Goal: Task Accomplishment & Management: Manage account settings

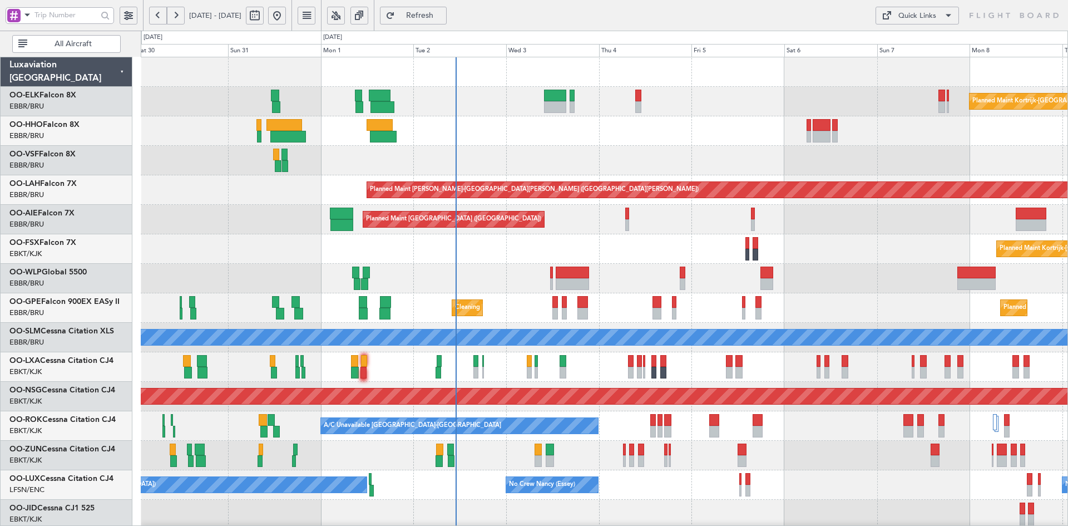
click at [821, 248] on div "Planned Maint Kortrijk-Wevelgem Planned Maint Kortrijk-Wevelgem" at bounding box center [604, 248] width 927 height 29
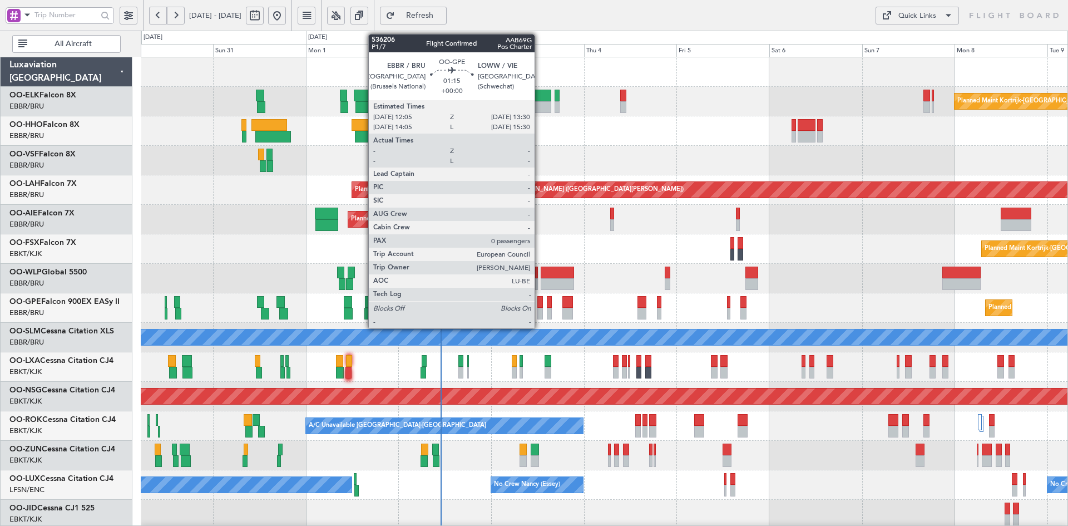
click at [539, 314] on div at bounding box center [540, 314] width 6 height 12
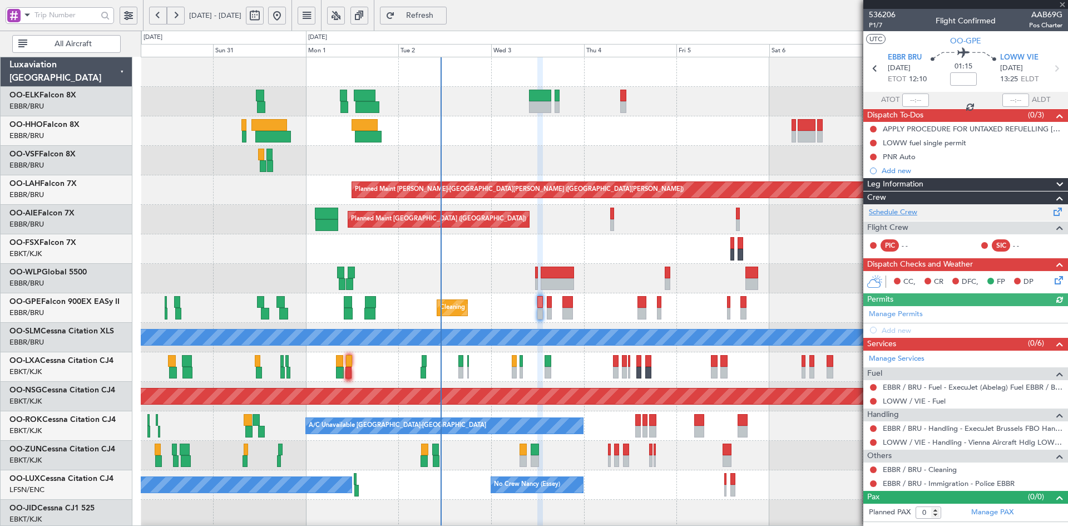
click at [903, 209] on link "Schedule Crew" at bounding box center [893, 212] width 48 height 11
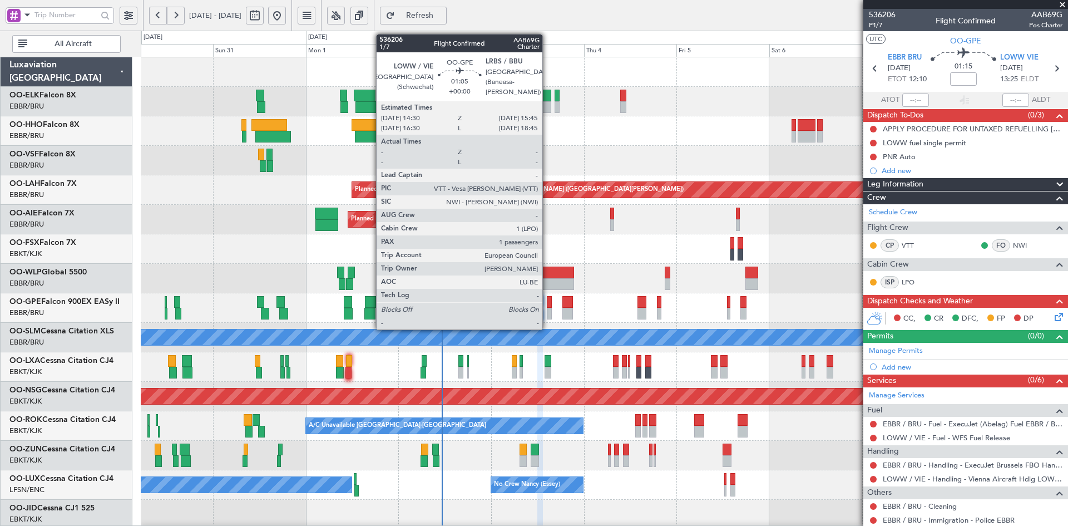
click at [547, 312] on div at bounding box center [549, 314] width 5 height 12
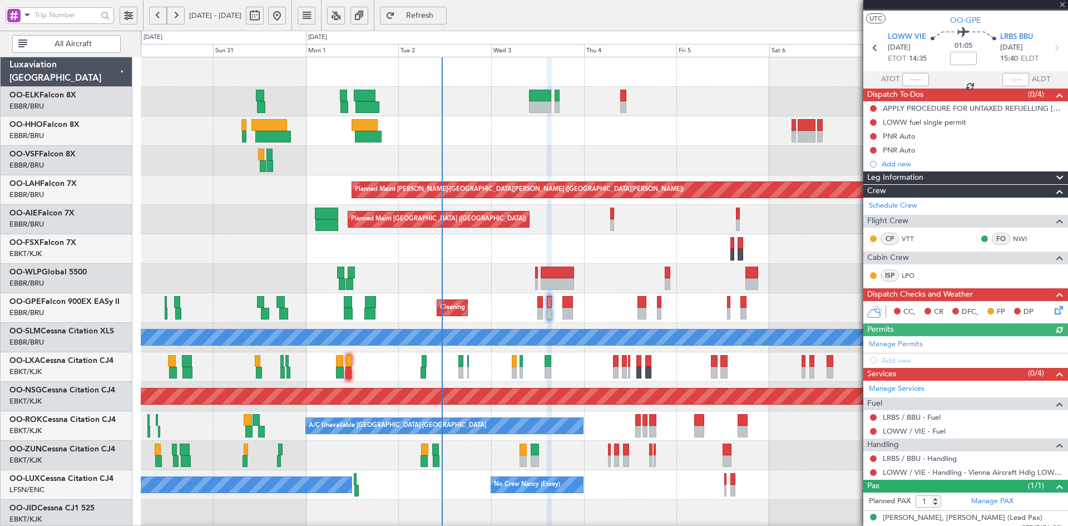
scroll to position [30, 0]
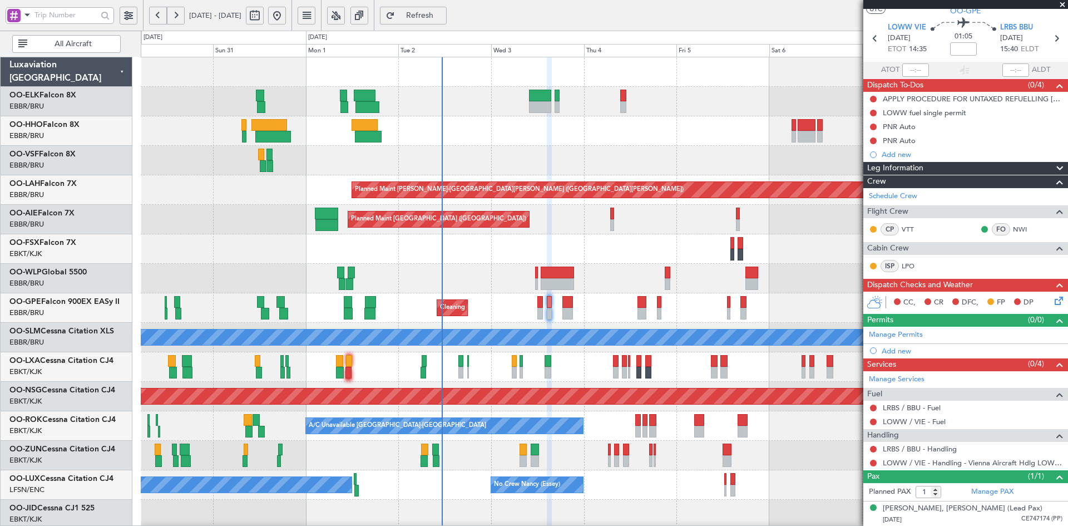
click at [1063, 3] on span at bounding box center [1062, 5] width 11 height 10
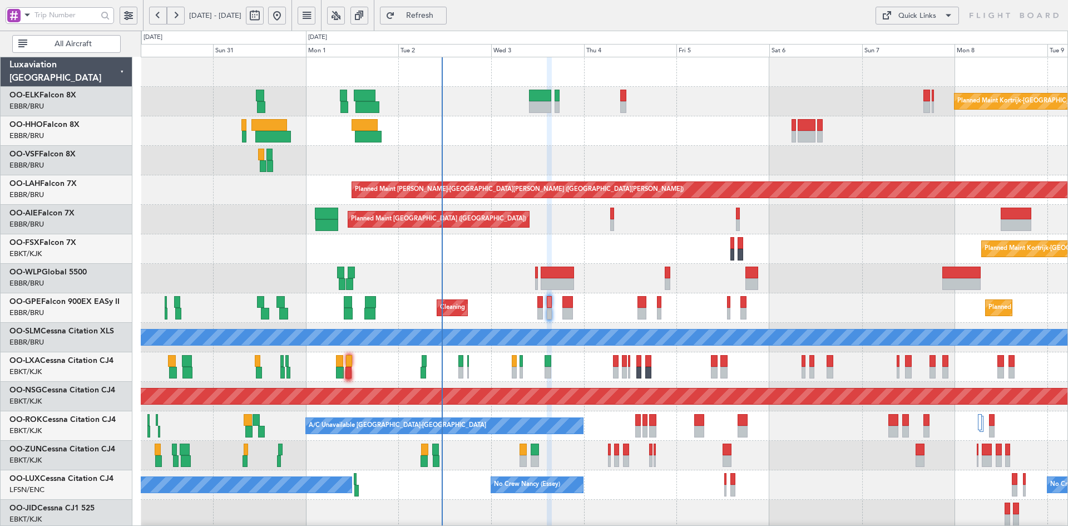
type input "0"
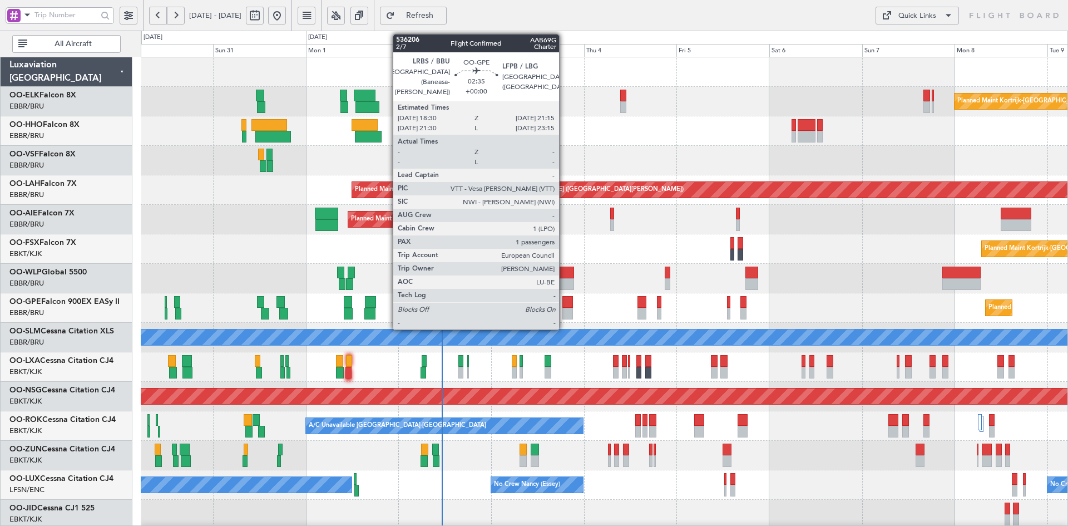
click at [564, 314] on div at bounding box center [567, 314] width 11 height 12
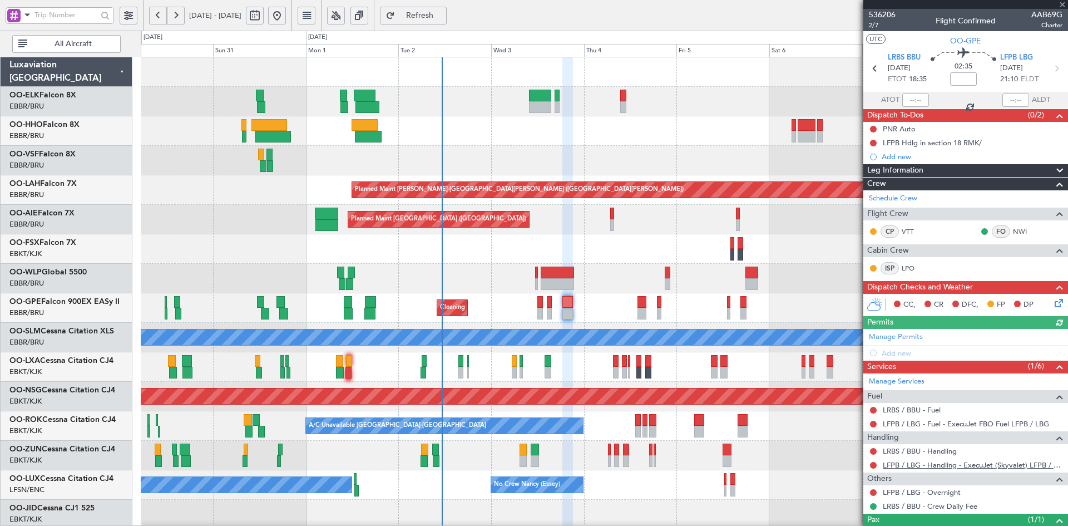
scroll to position [43, 0]
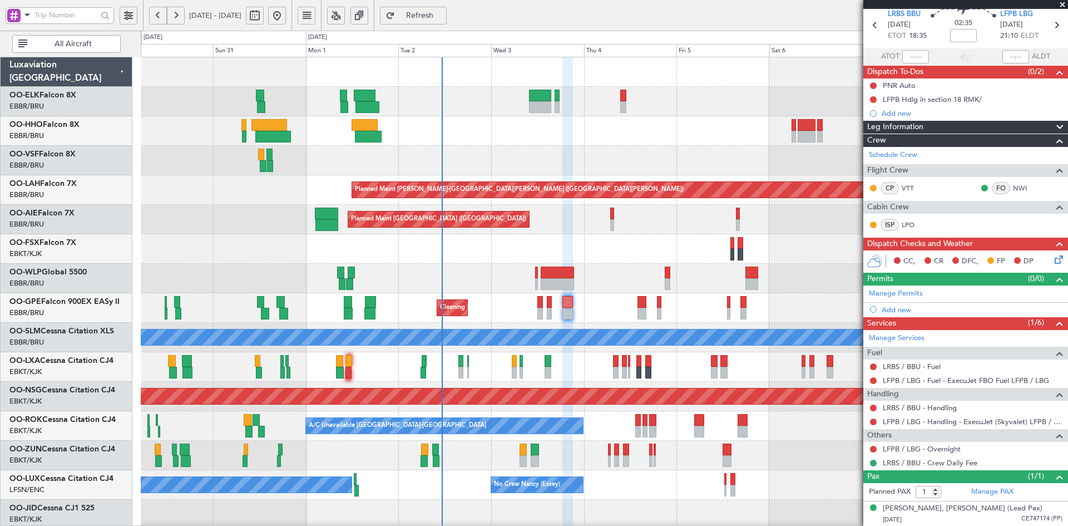
click at [1062, 8] on span at bounding box center [1062, 5] width 11 height 10
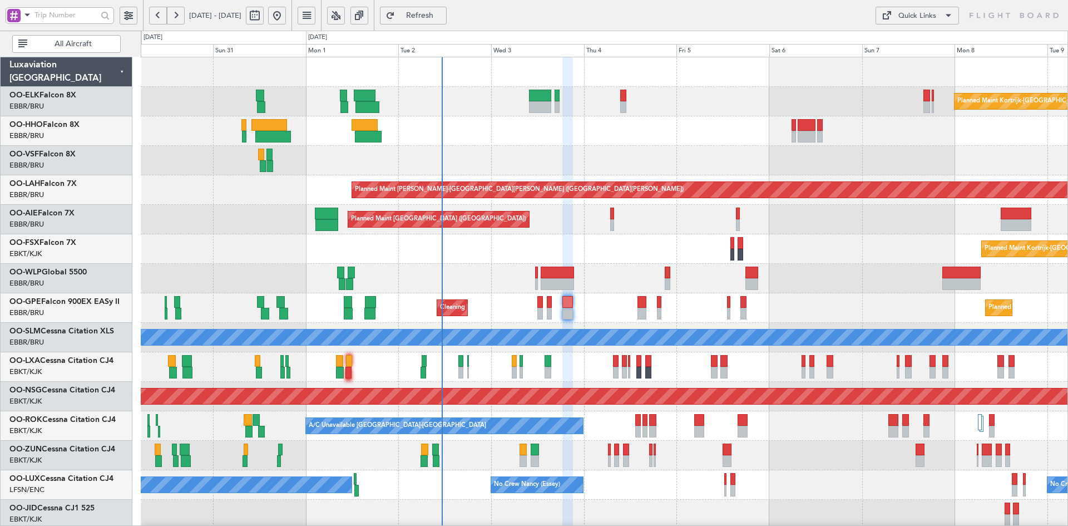
type input "0"
click at [610, 162] on div at bounding box center [604, 160] width 927 height 29
click at [263, 161] on div at bounding box center [604, 160] width 927 height 29
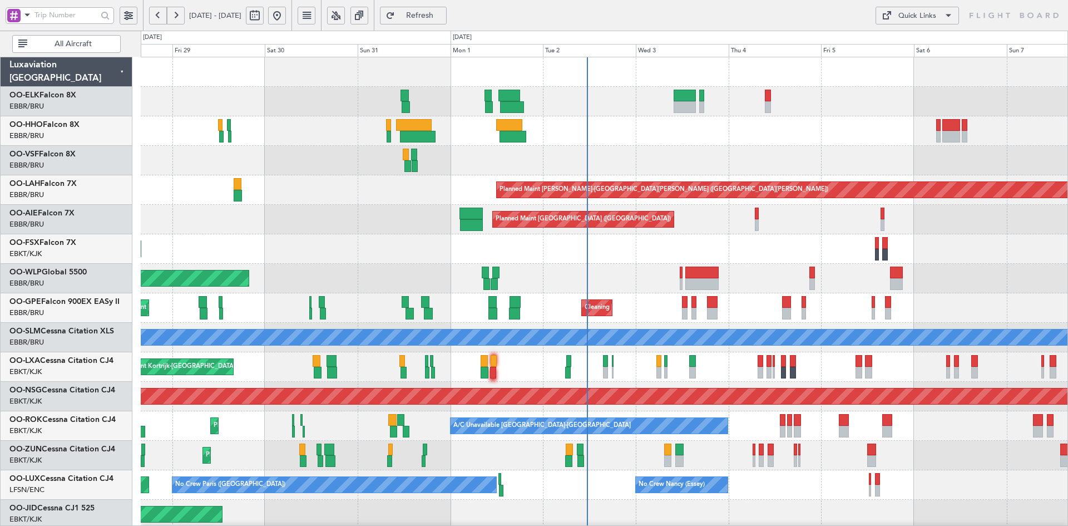
click at [1064, 281] on div "Planned Maint Kortrijk-Wevelgem Planned Maint Alton-st Louis (St Louis Regl) Pl…" at bounding box center [604, 352] width 927 height 590
click at [836, 248] on div "Planned Maint Kortrijk-Wevelgem Planned Maint Kortrijk-Wevelgem" at bounding box center [604, 248] width 927 height 29
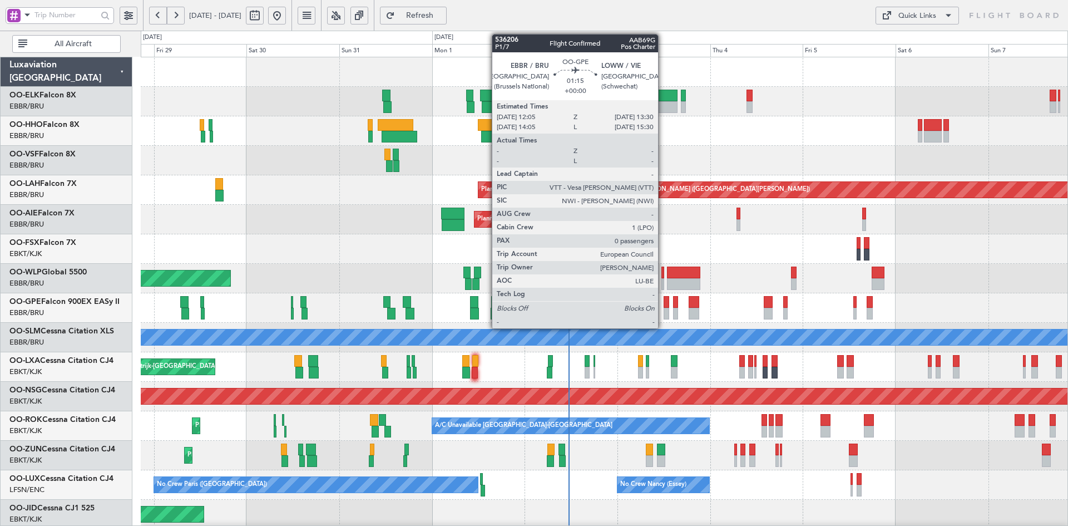
click at [663, 311] on div at bounding box center [666, 314] width 6 height 12
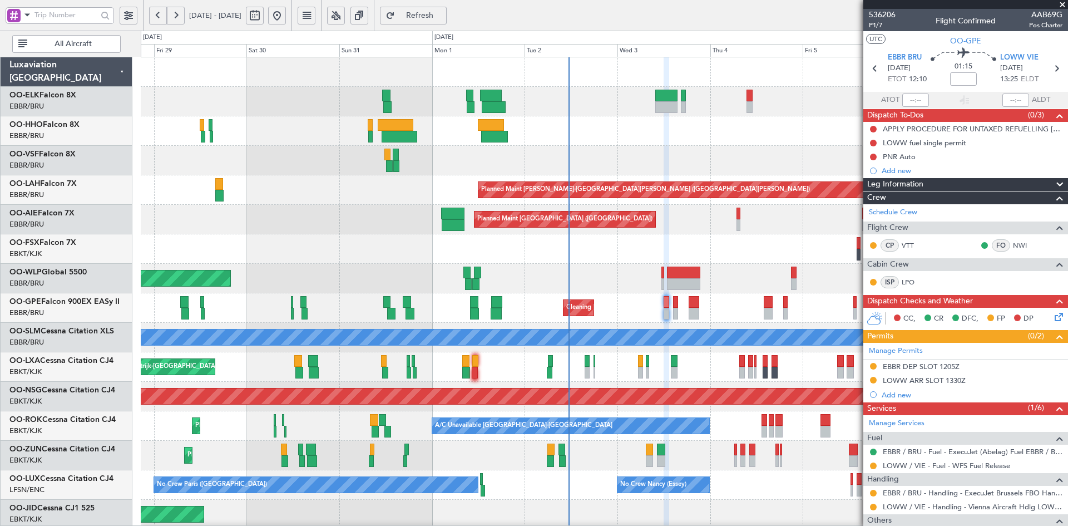
click at [1064, 3] on span at bounding box center [1062, 5] width 11 height 10
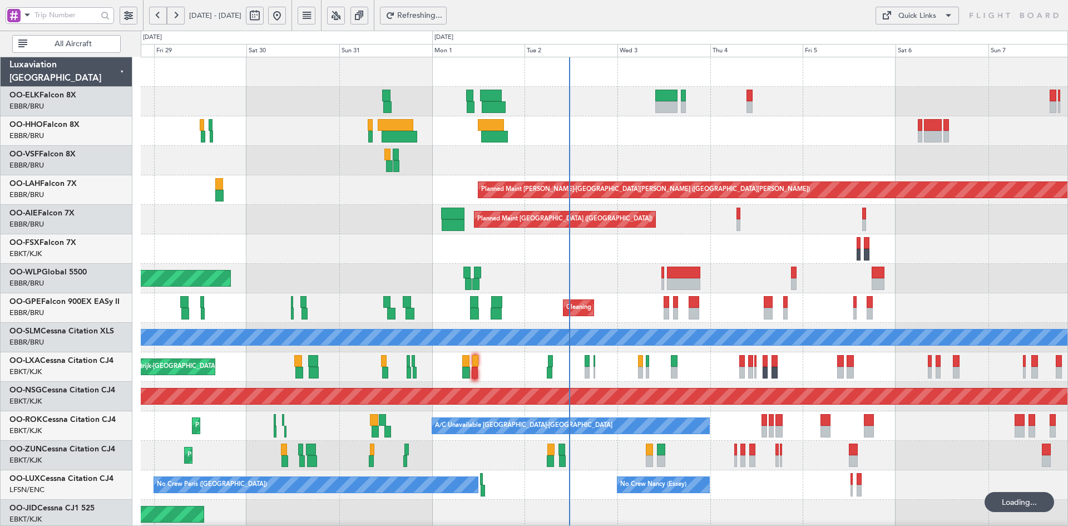
click at [746, 241] on div "Planned Maint Kortrijk-Wevelgem Planned Maint Alton-st Louis (St Louis Regl) Pl…" at bounding box center [604, 352] width 927 height 590
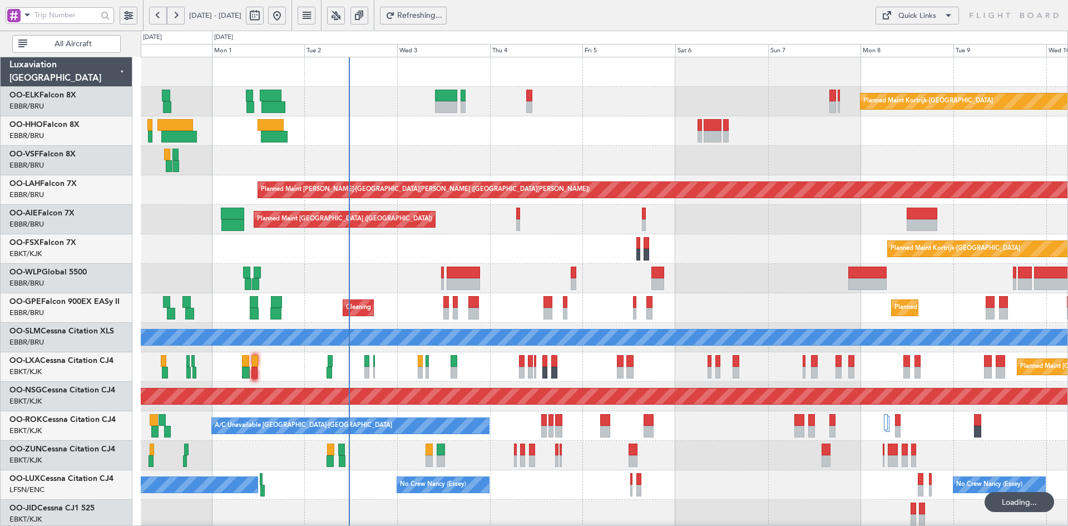
click at [665, 175] on div "Planned Maint [PERSON_NAME]-[GEOGRAPHIC_DATA][PERSON_NAME] ([GEOGRAPHIC_DATA][P…" at bounding box center [604, 189] width 927 height 29
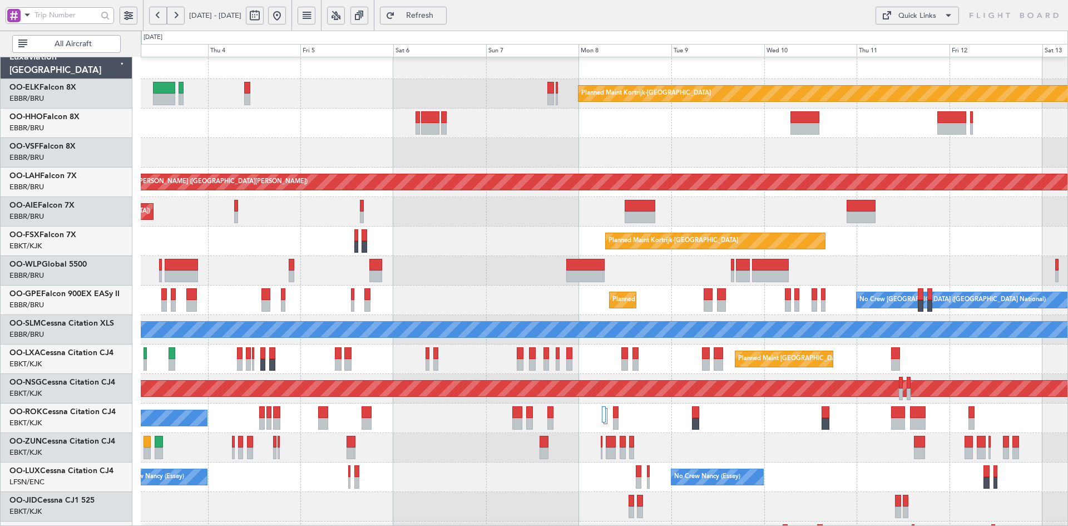
click at [865, 152] on div at bounding box center [604, 152] width 927 height 29
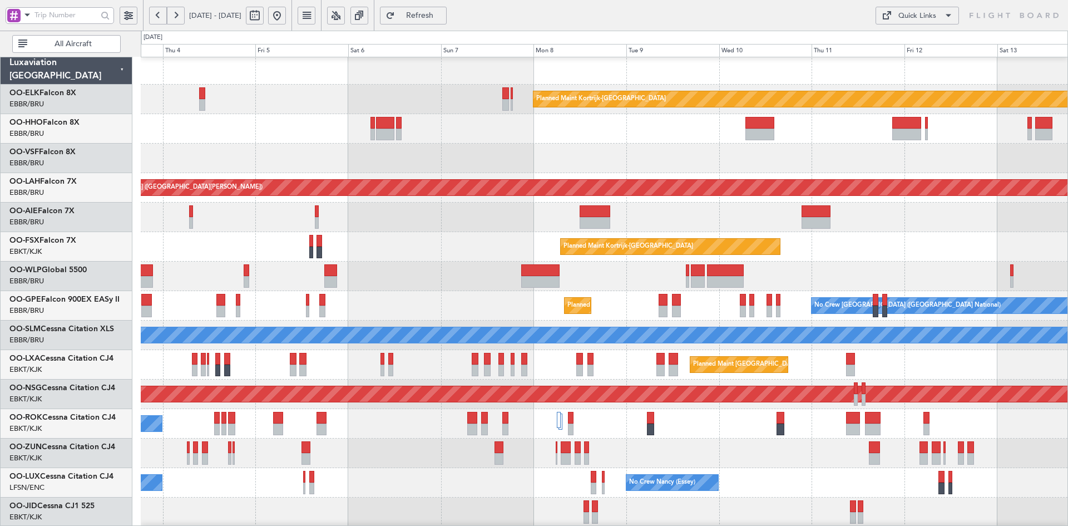
click at [808, 161] on div at bounding box center [604, 157] width 927 height 29
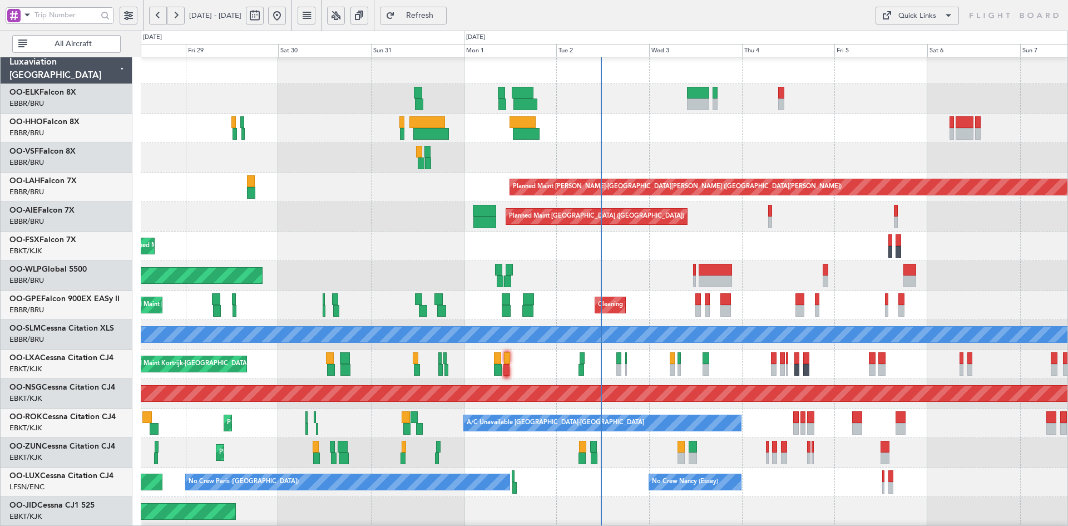
click at [1047, 234] on div "Planned Maint Kortrijk-Wevelgem Planned Maint Kortrijk-Wevelgem" at bounding box center [604, 245] width 927 height 29
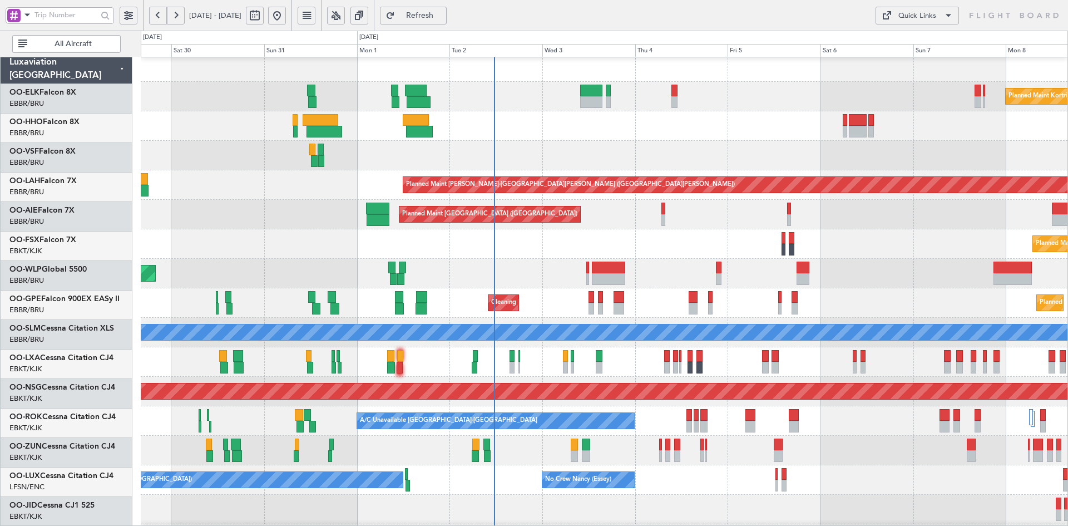
scroll to position [5, 0]
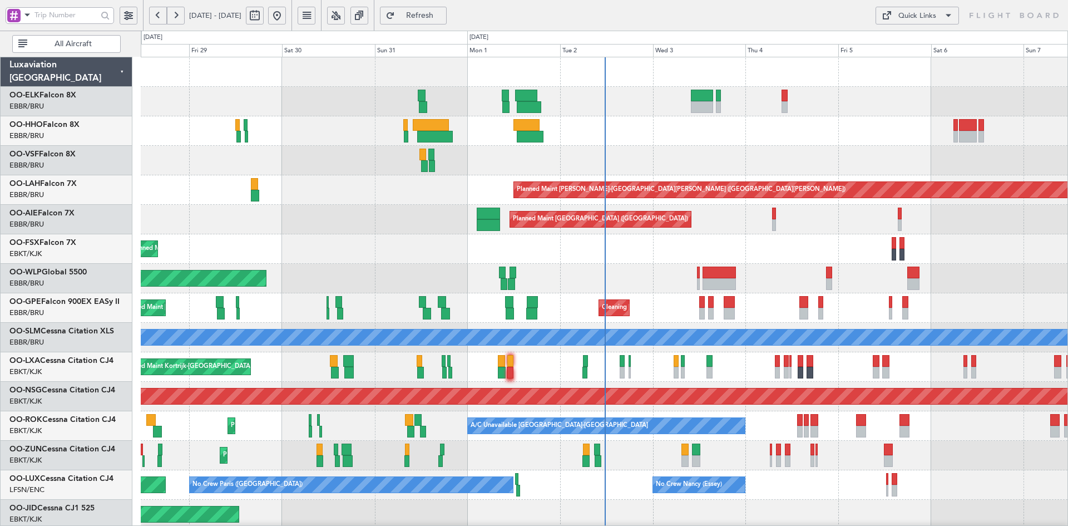
click at [779, 147] on div at bounding box center [604, 160] width 927 height 29
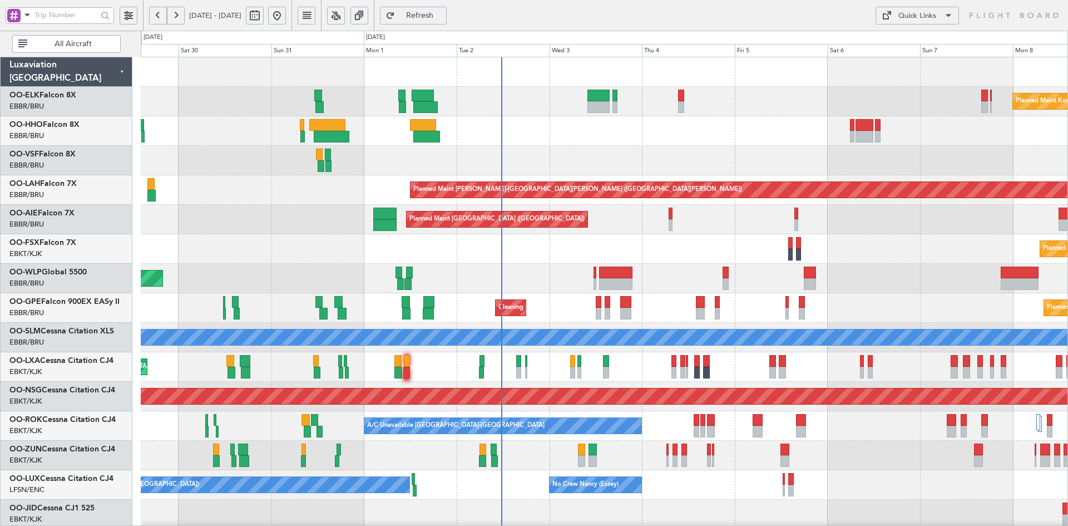
click at [657, 234] on div "Planned Maint Kortrijk-Wevelgem Planned Maint Kortrijk-Wevelgem" at bounding box center [604, 248] width 927 height 29
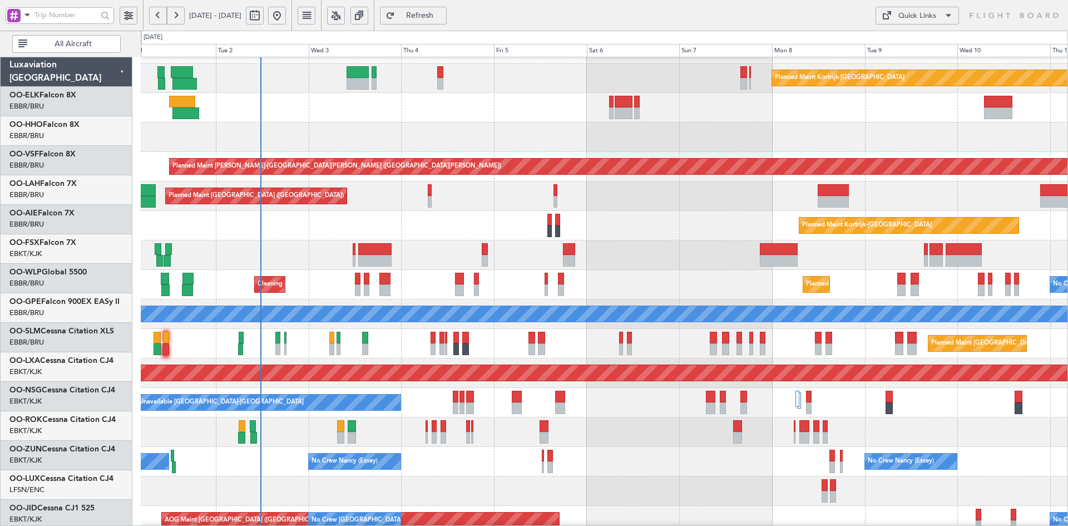
scroll to position [23, 0]
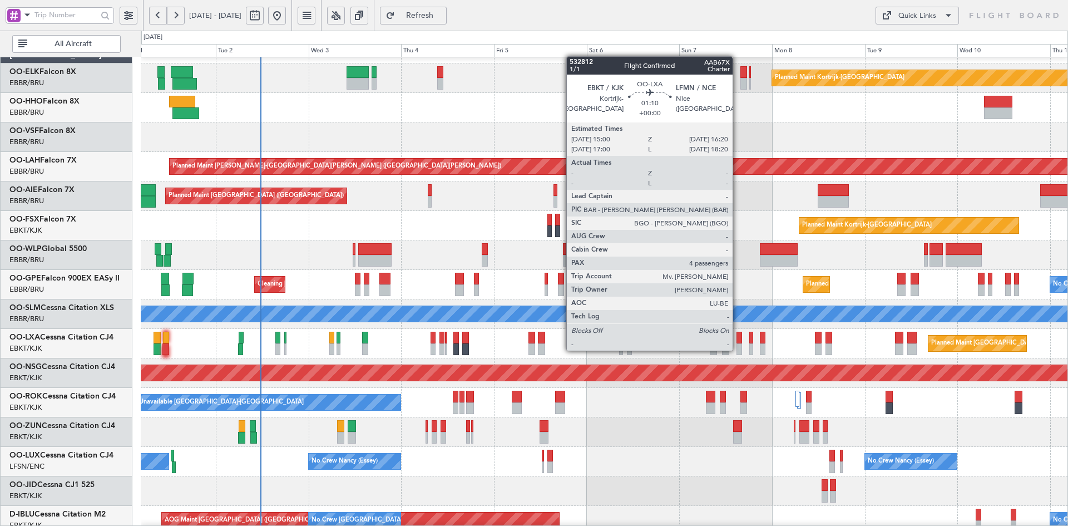
click at [737, 349] on div at bounding box center [739, 349] width 6 height 12
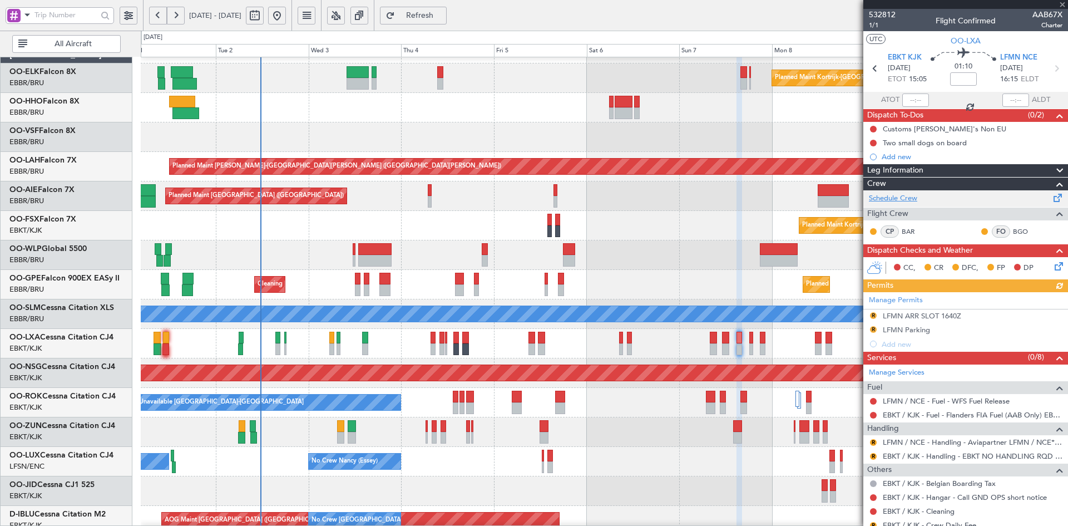
click at [904, 197] on link "Schedule Crew" at bounding box center [893, 198] width 48 height 11
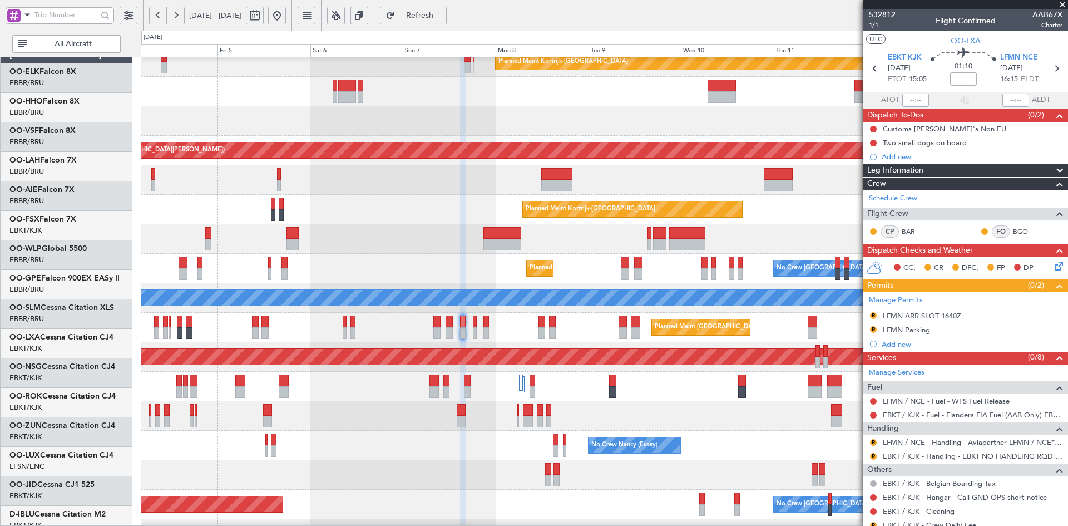
scroll to position [42, 0]
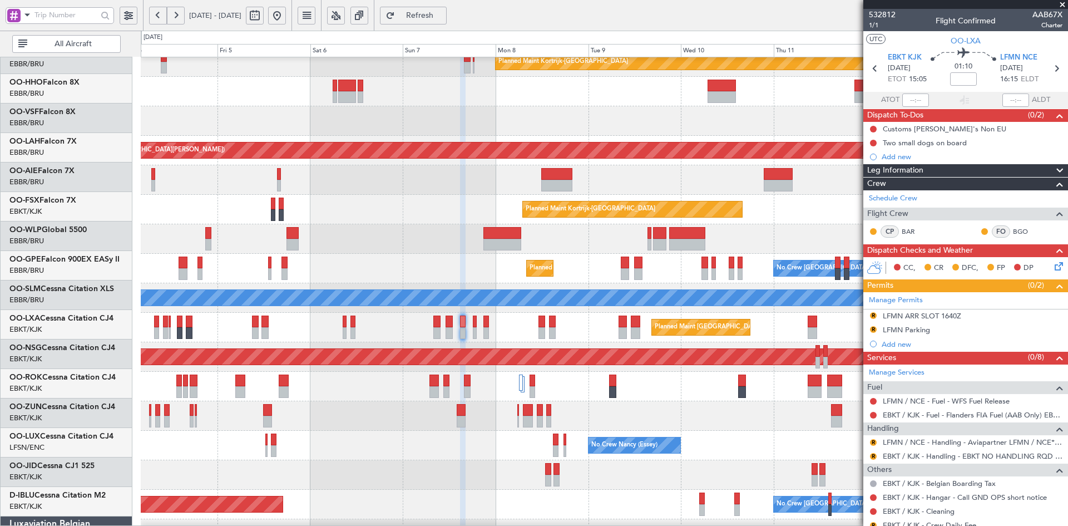
click at [413, 229] on div at bounding box center [604, 238] width 927 height 29
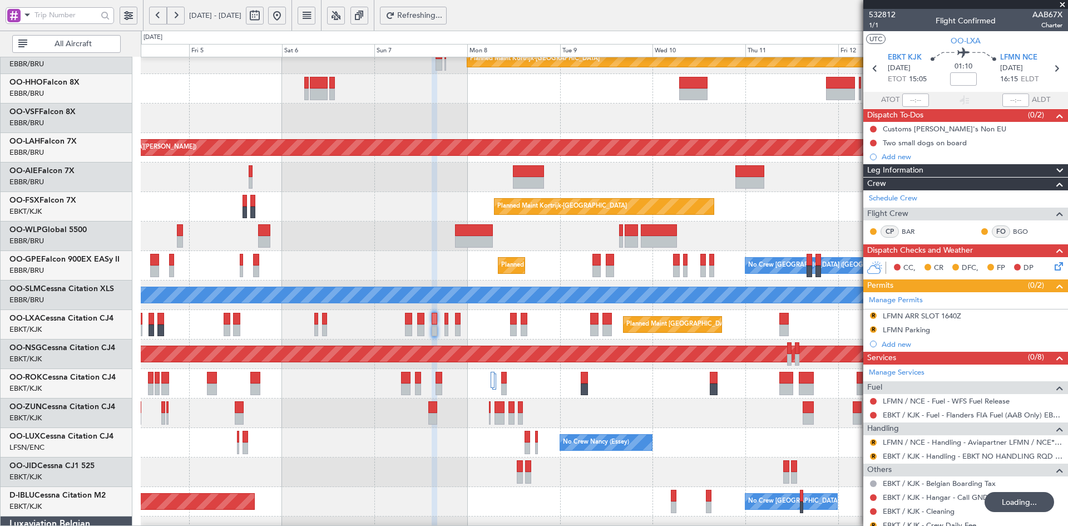
scroll to position [0, 0]
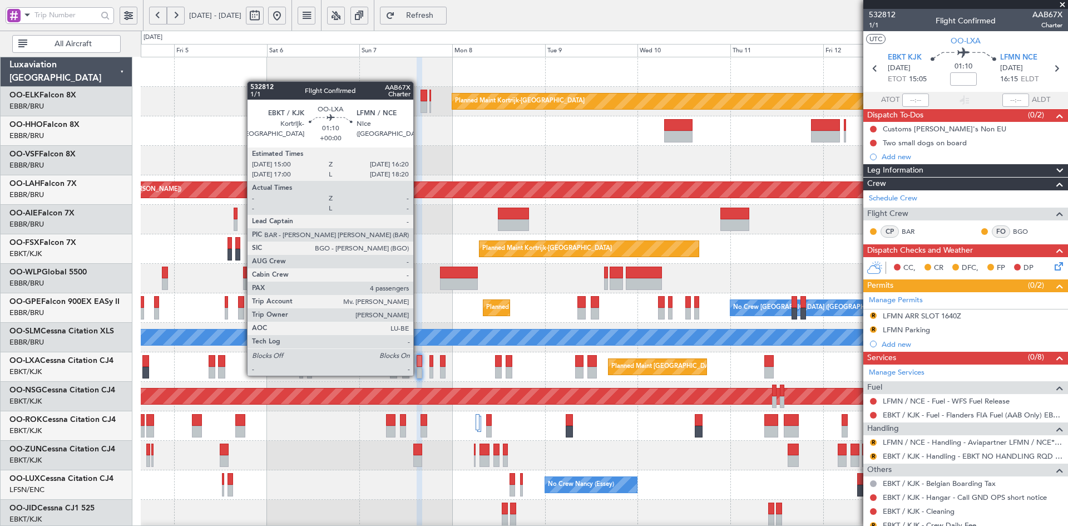
click at [418, 374] on div at bounding box center [420, 373] width 6 height 12
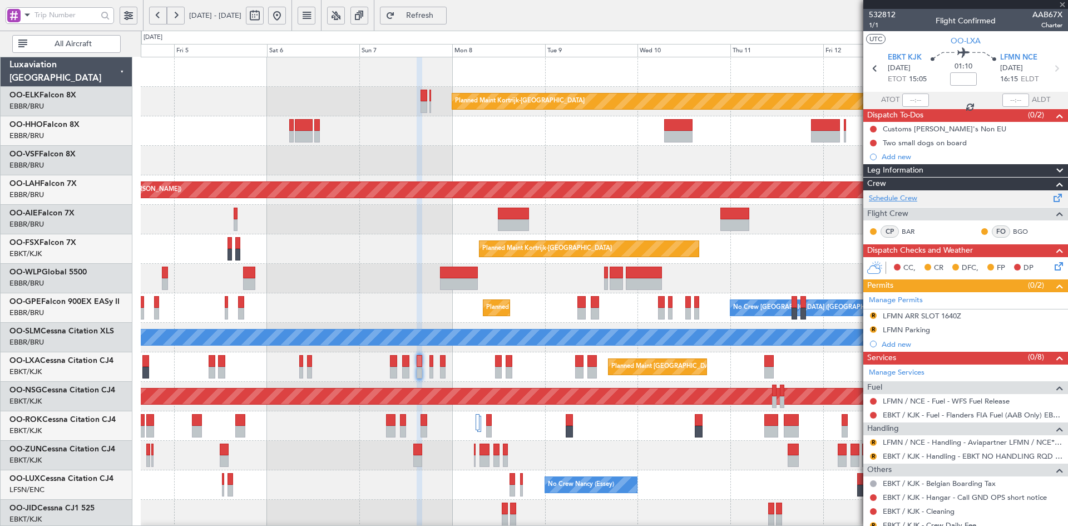
click at [902, 194] on link "Schedule Crew" at bounding box center [893, 198] width 48 height 11
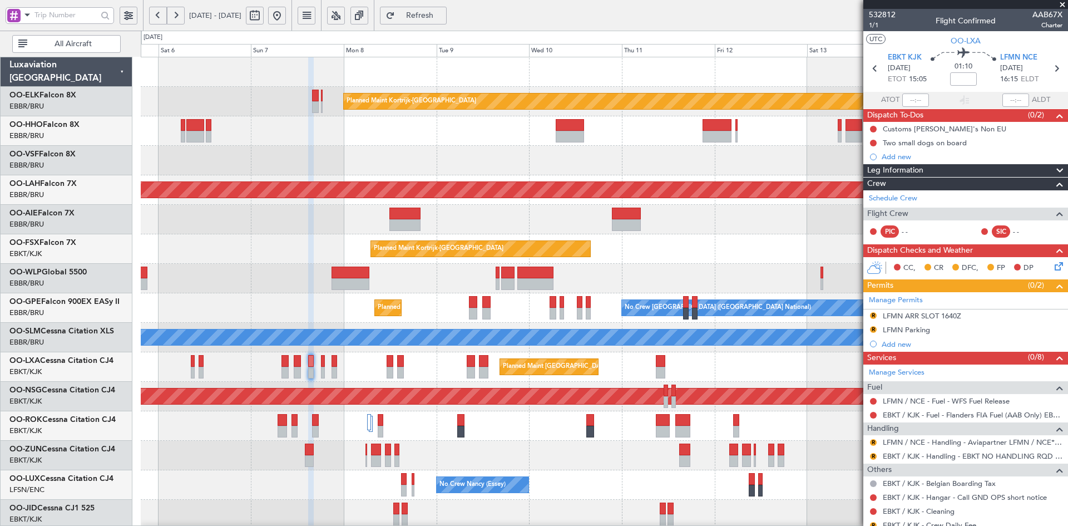
click at [630, 143] on div at bounding box center [604, 130] width 927 height 29
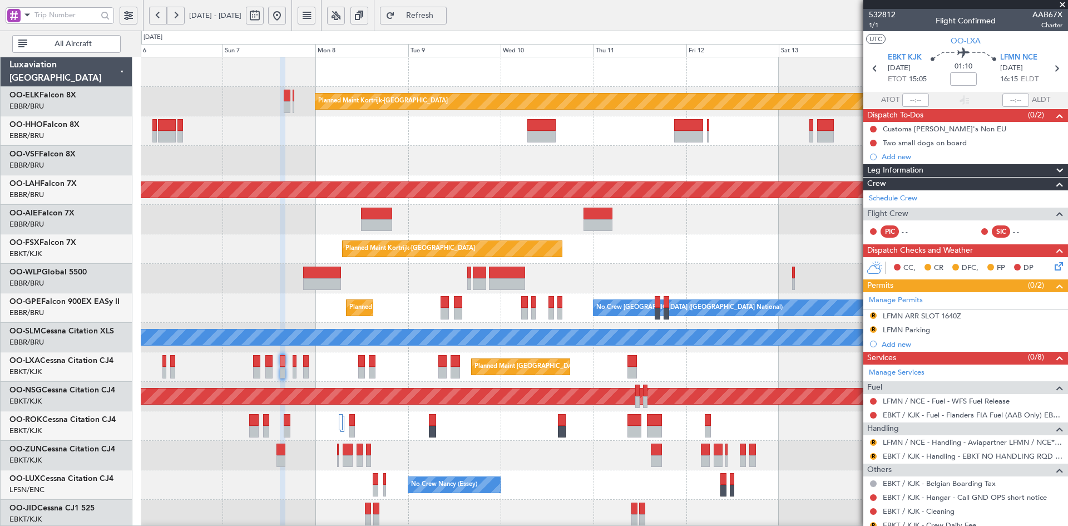
click at [672, 263] on div "Planned Maint Kortrijk-[GEOGRAPHIC_DATA] EBKT 08:50 Z KLAS 20:30 Z" at bounding box center [604, 248] width 927 height 29
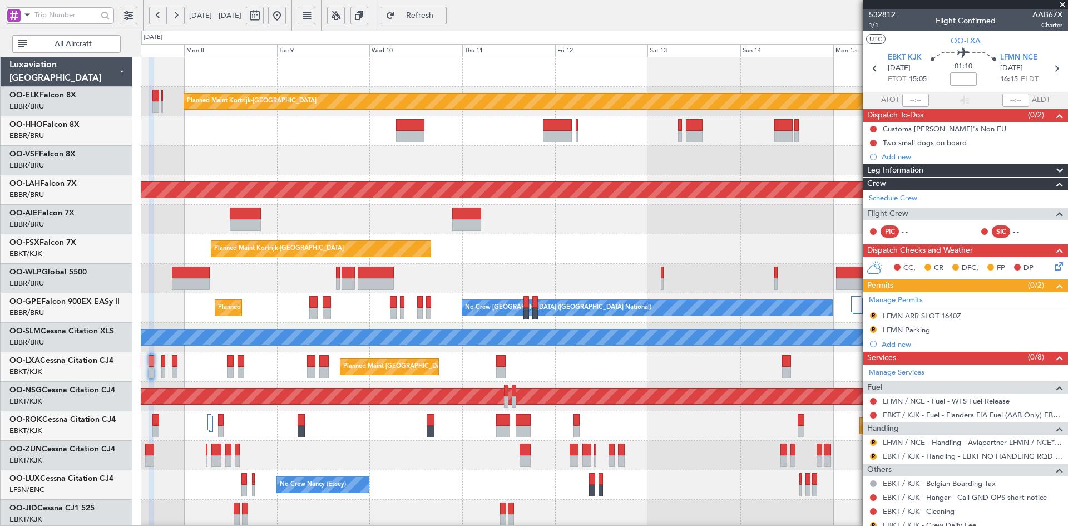
click at [723, 251] on div "Planned Maint Kortrijk-[GEOGRAPHIC_DATA] EBKT 08:50 Z KLAS 20:30 Z" at bounding box center [604, 248] width 927 height 29
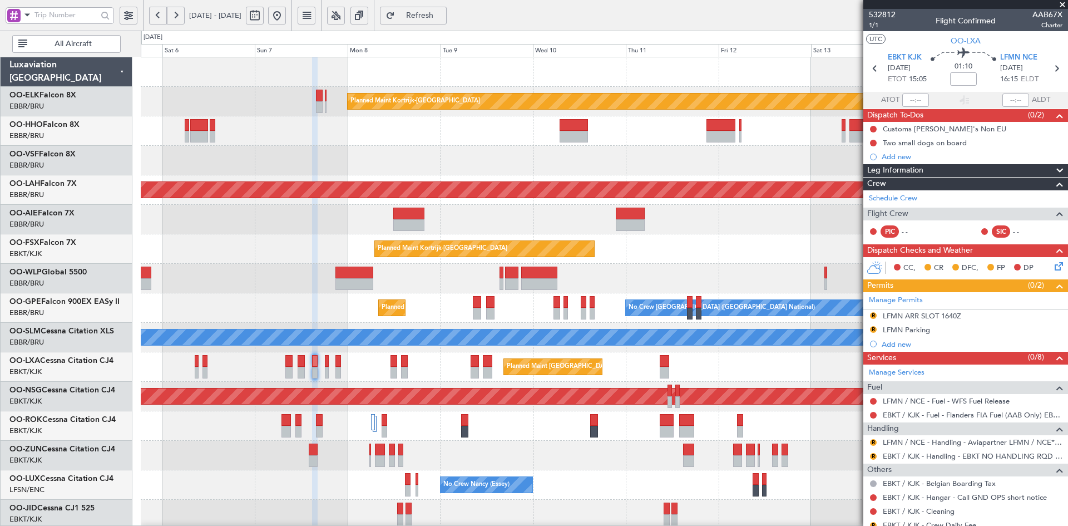
click at [770, 217] on div "Planned Maint [GEOGRAPHIC_DATA] ([GEOGRAPHIC_DATA])" at bounding box center [604, 219] width 927 height 29
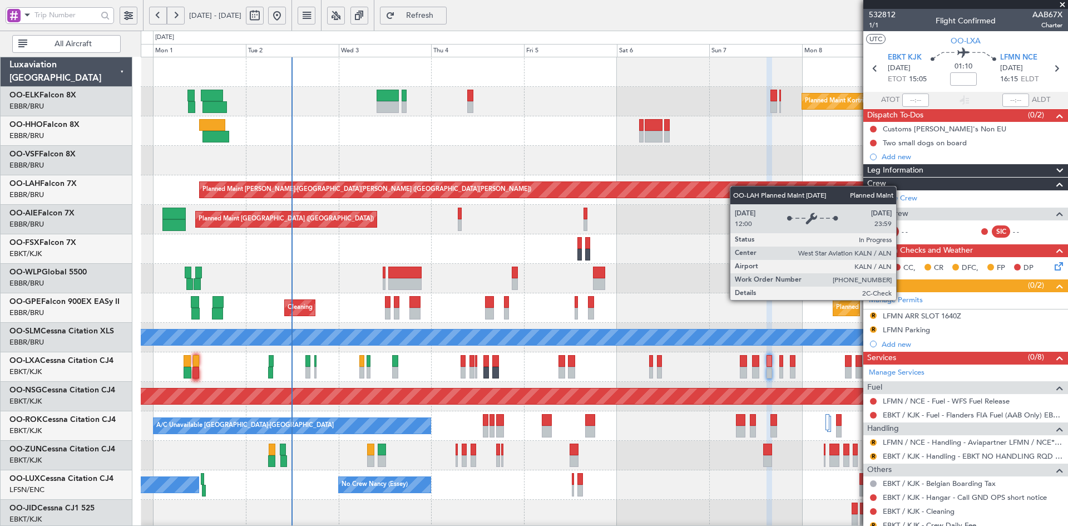
click at [736, 186] on div "Planned Maint Kortrijk-Wevelgem Planned Maint Alton-st Louis (St Louis Regl) Pl…" at bounding box center [604, 352] width 927 height 590
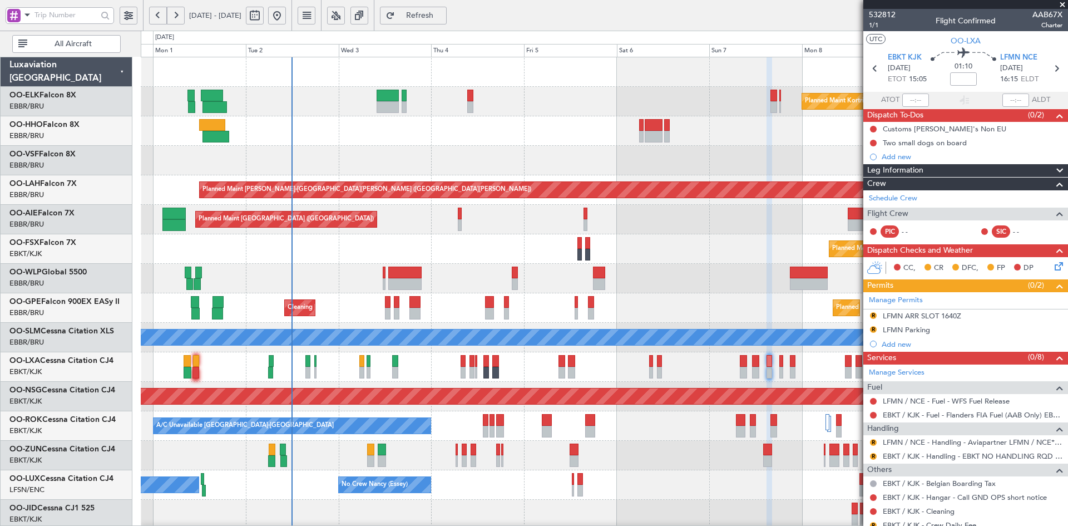
click at [1062, 2] on span at bounding box center [1062, 5] width 11 height 10
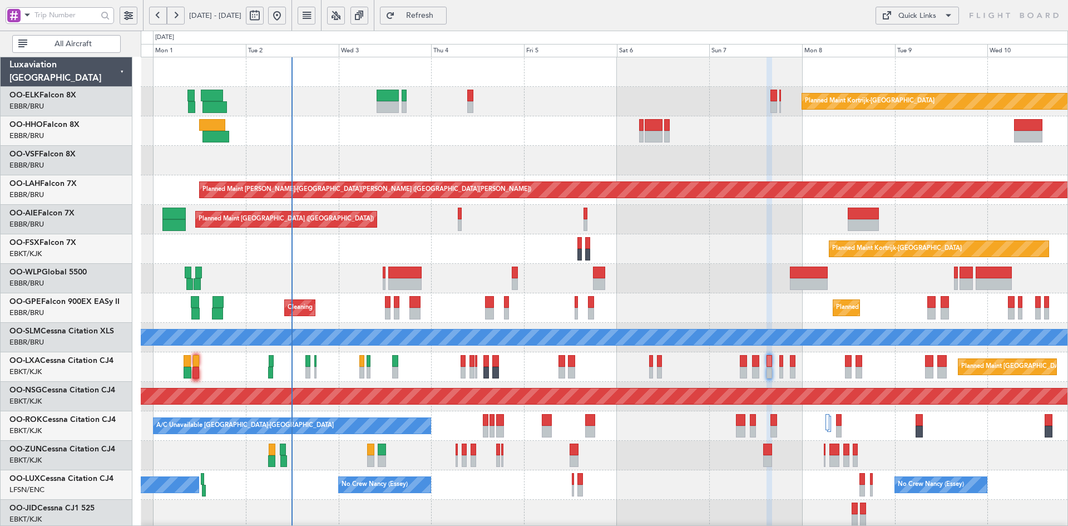
type input "0"
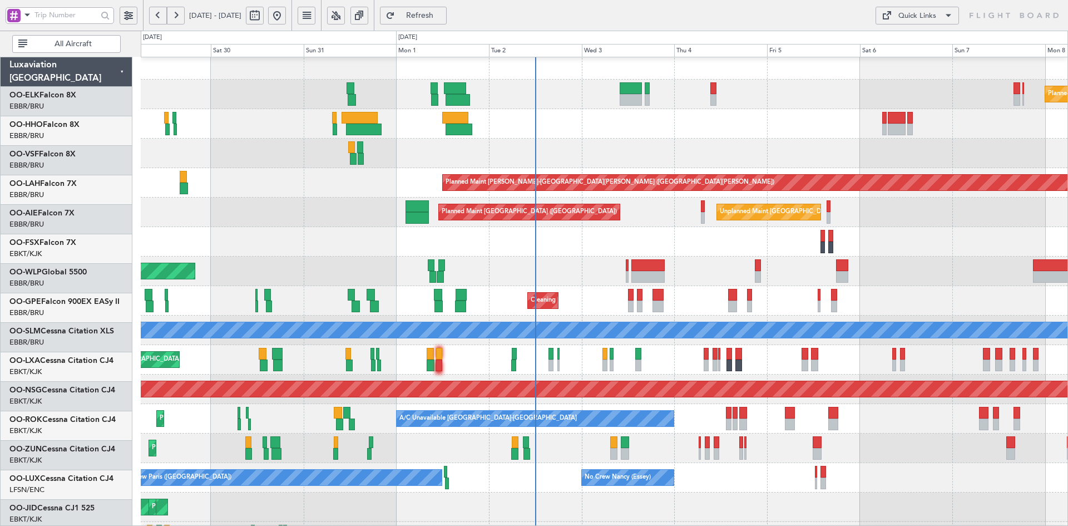
scroll to position [7, 0]
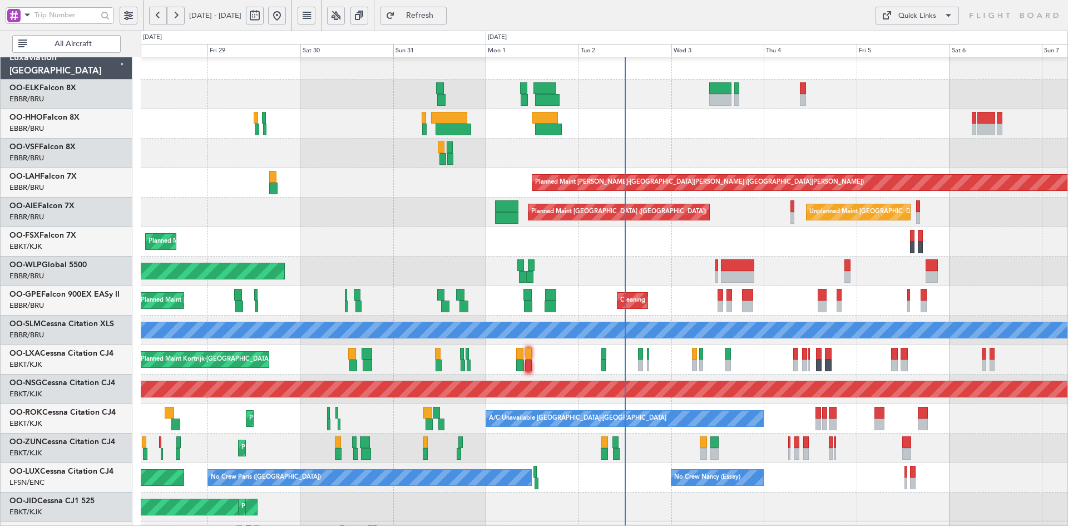
click at [665, 127] on div at bounding box center [604, 123] width 927 height 29
click at [860, 286] on div "Cleaning Brussels (Brussels National) Planned Maint Brussels (Brussels National…" at bounding box center [604, 300] width 927 height 29
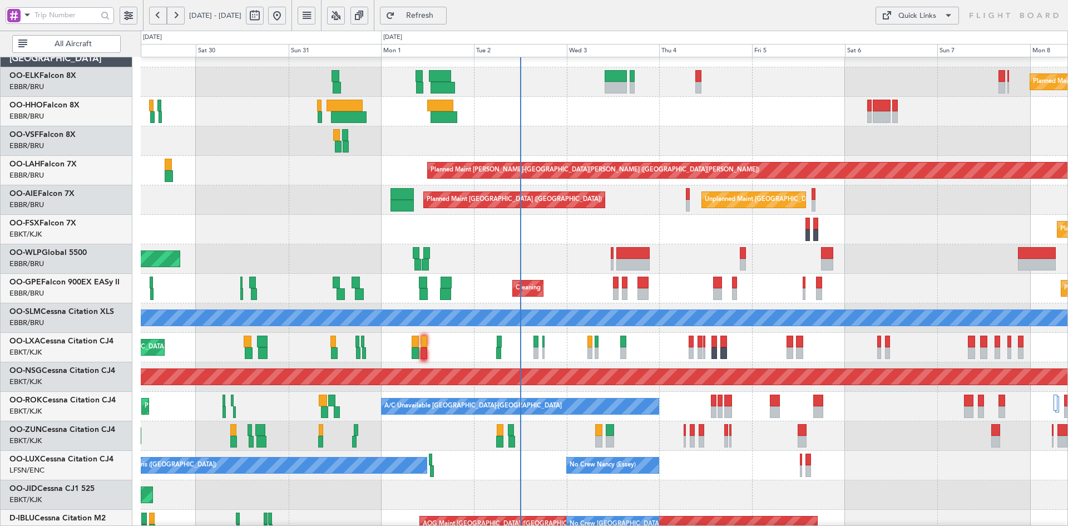
click at [561, 215] on div "Unplanned Maint [GEOGRAPHIC_DATA] ([GEOGRAPHIC_DATA] National) Planned Maint [G…" at bounding box center [604, 199] width 927 height 29
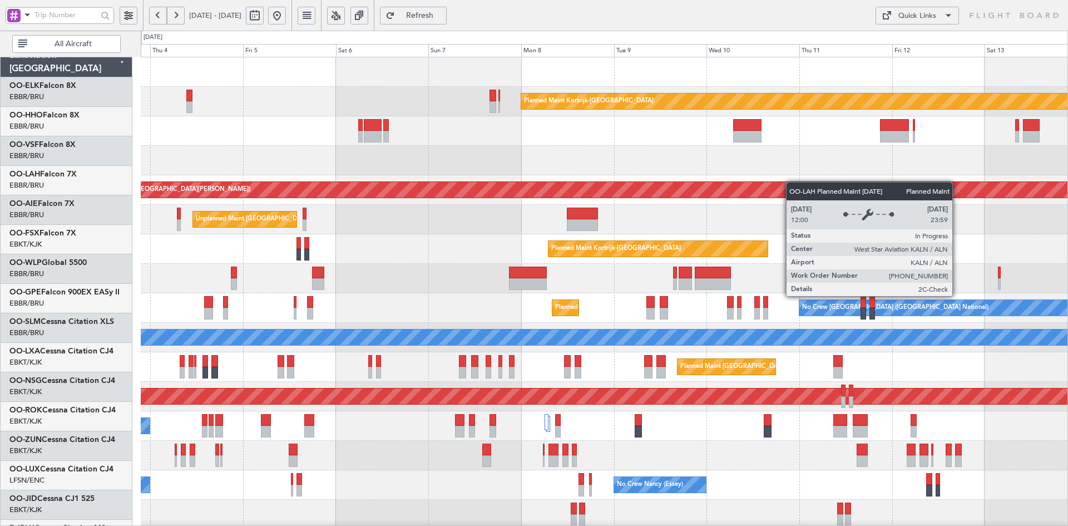
scroll to position [0, 0]
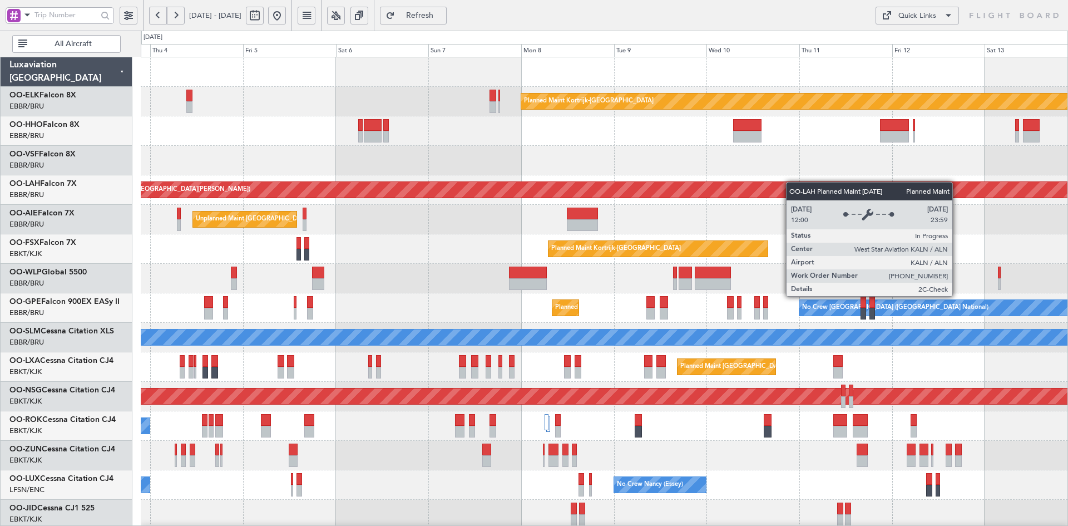
click at [702, 179] on div "Planned Maint Kortrijk-Wevelgem Planned Maint Alton-st Louis (St Louis Regl) Un…" at bounding box center [604, 352] width 927 height 590
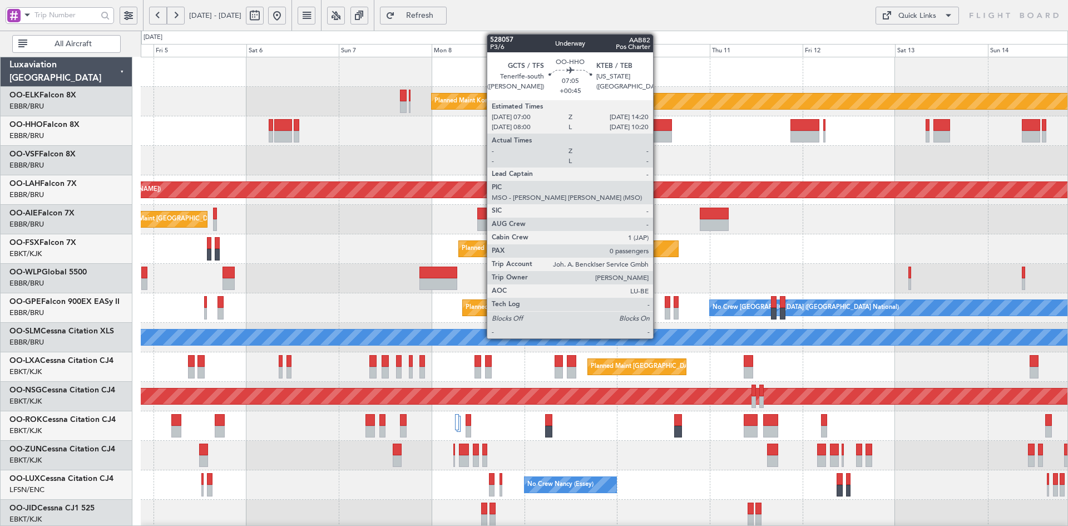
click at [658, 131] on div at bounding box center [657, 137] width 28 height 12
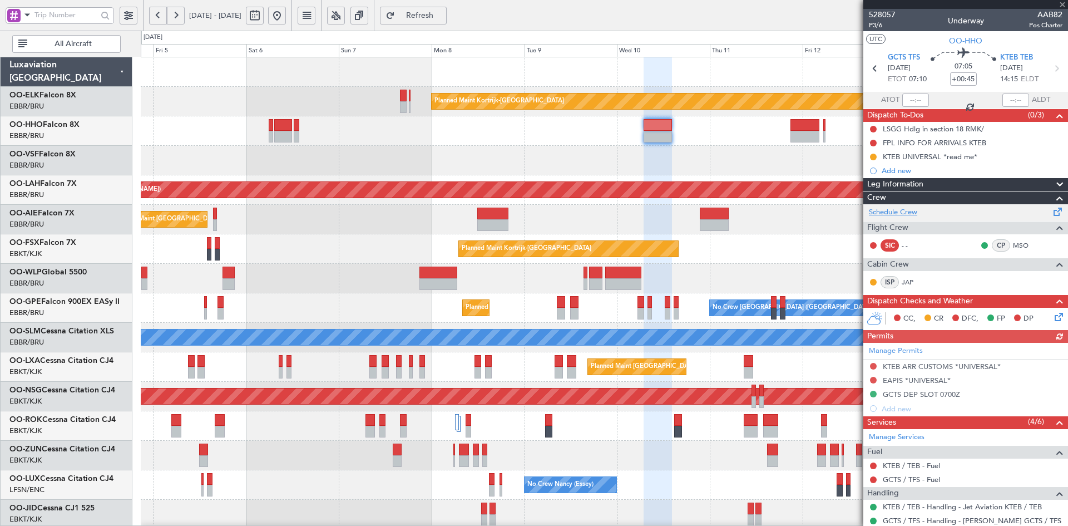
click at [895, 212] on link "Schedule Crew" at bounding box center [893, 212] width 48 height 11
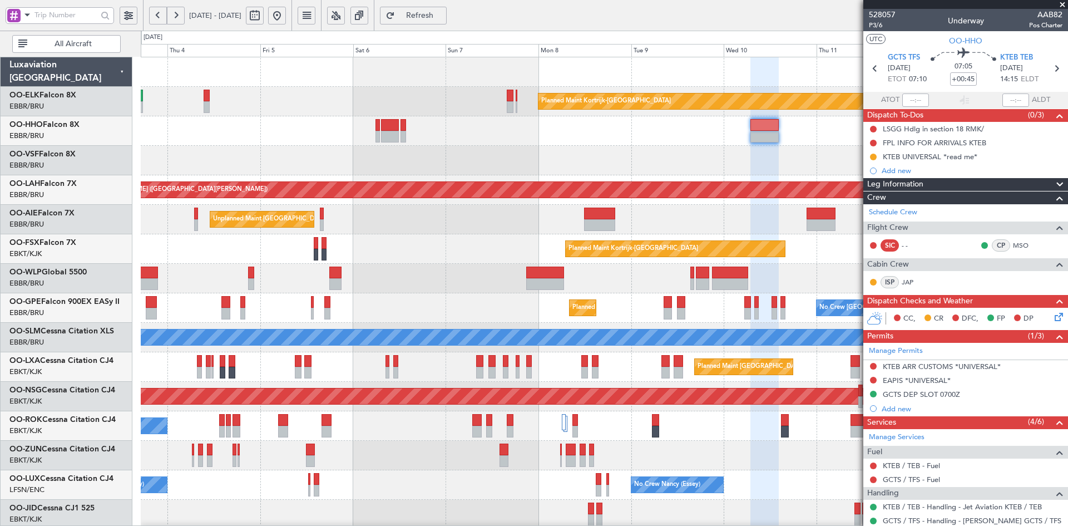
click at [1014, 276] on fb-app "04 Sep 2025 - 14 Sep 2025 Refresh Quick Links All Aircraft Planned Maint Kortri…" at bounding box center [534, 270] width 1068 height 512
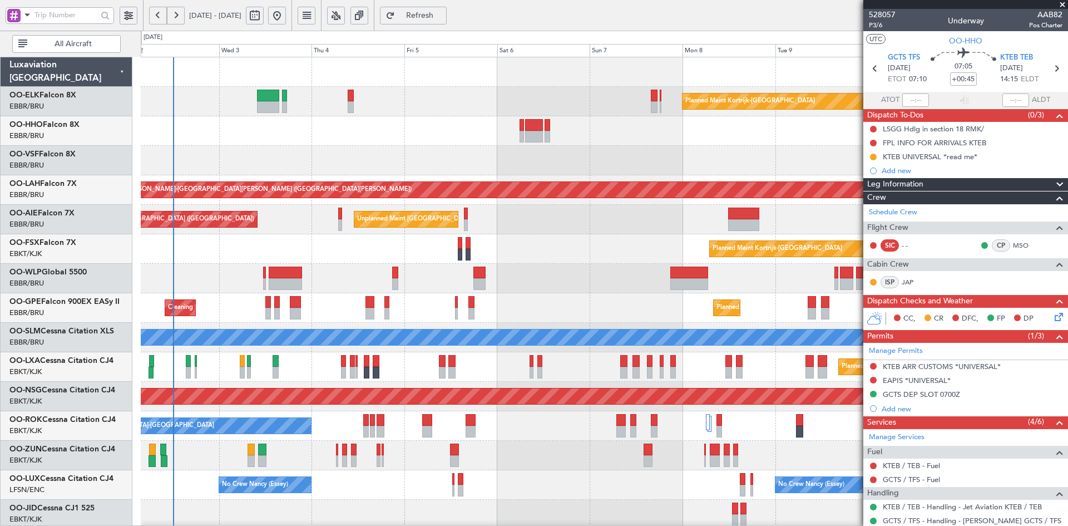
click at [430, 254] on div "Planned Maint Kortrijk-[GEOGRAPHIC_DATA]" at bounding box center [604, 248] width 927 height 29
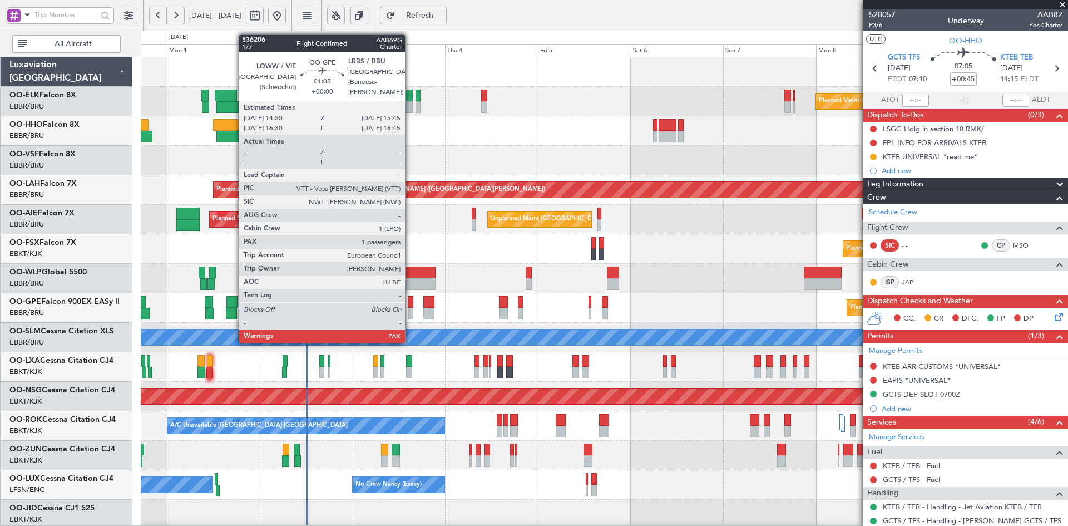
click at [410, 309] on div at bounding box center [410, 314] width 5 height 12
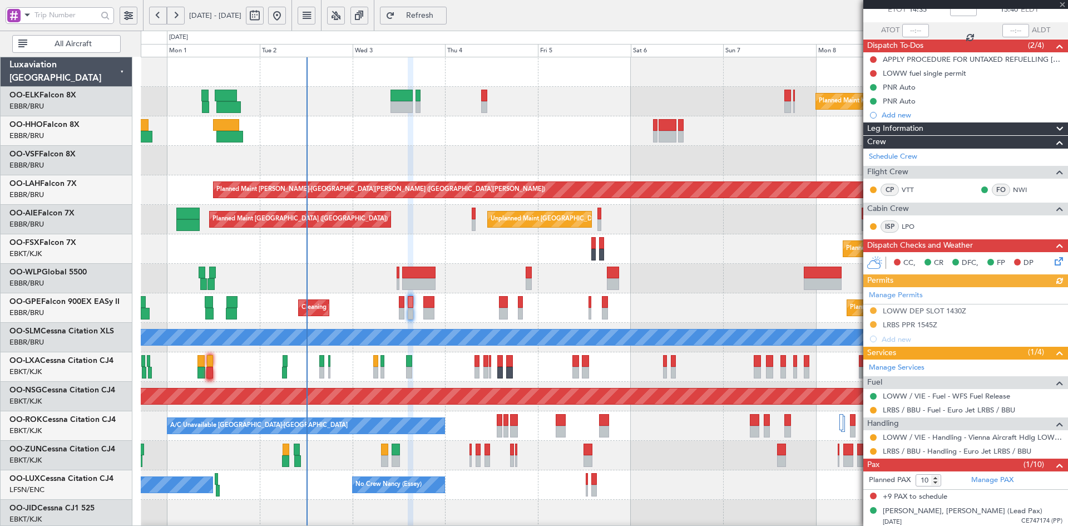
scroll to position [72, 0]
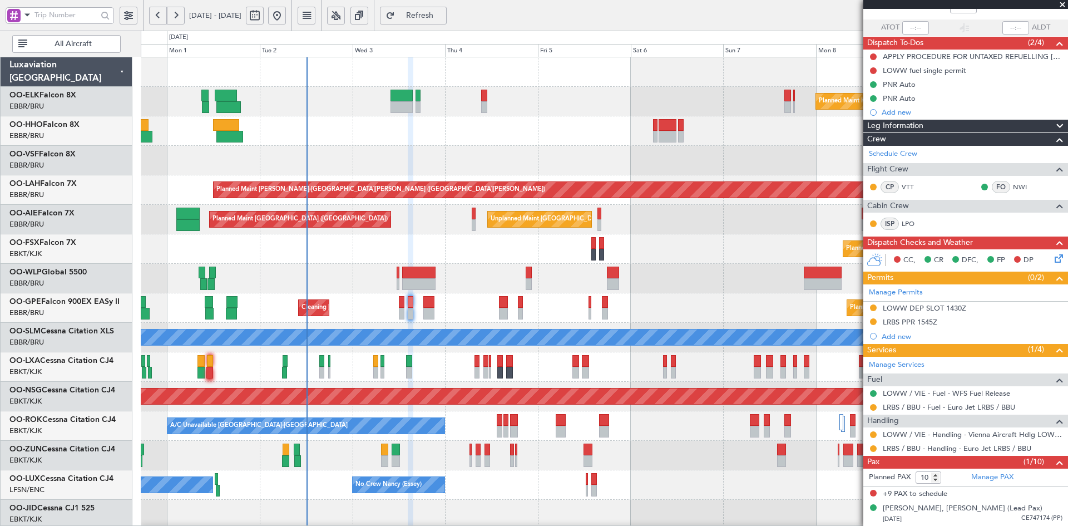
click at [1062, 3] on span at bounding box center [1062, 5] width 11 height 10
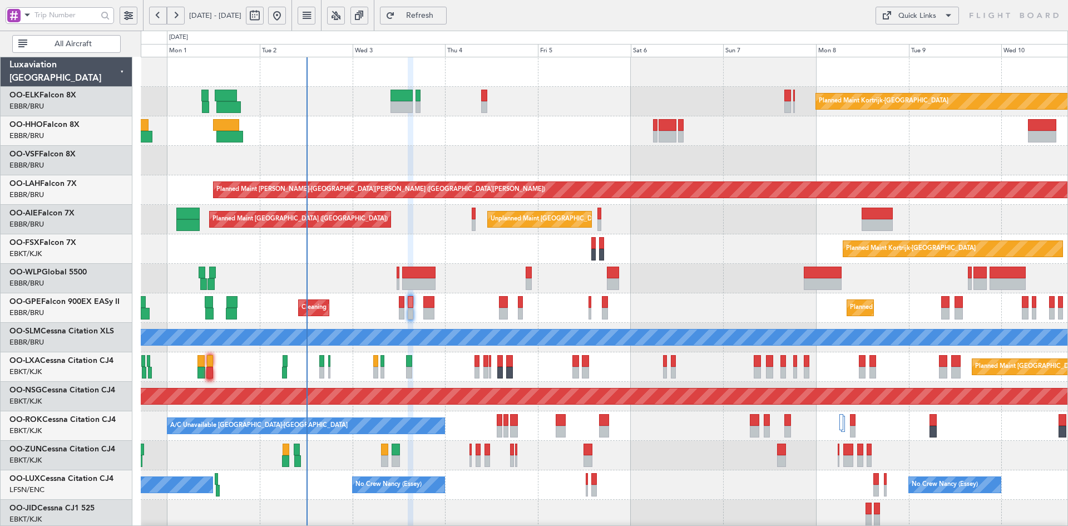
type input "0"
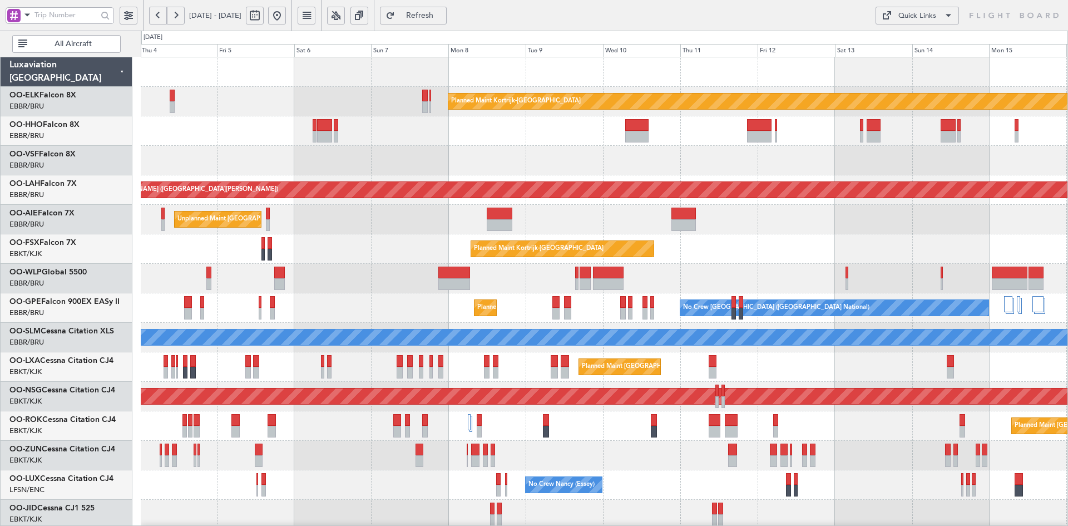
click at [599, 170] on div "Planned Maint Kortrijk-Wevelgem Planned Maint Alton-st Louis (St Louis Regl) Un…" at bounding box center [604, 352] width 927 height 590
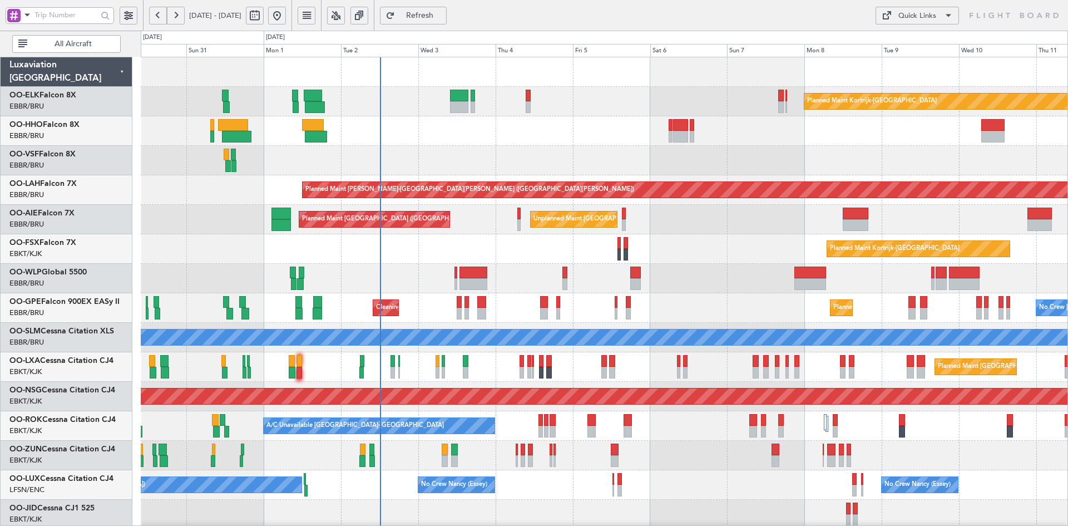
click at [582, 88] on div "Planned Maint Kortrijk-[GEOGRAPHIC_DATA]" at bounding box center [604, 101] width 927 height 29
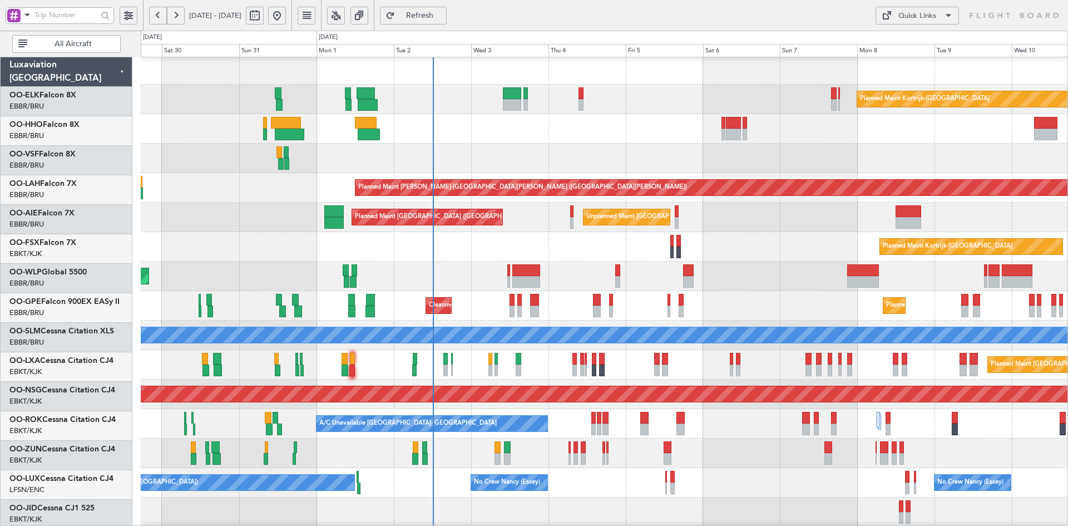
click at [522, 151] on div at bounding box center [604, 157] width 927 height 29
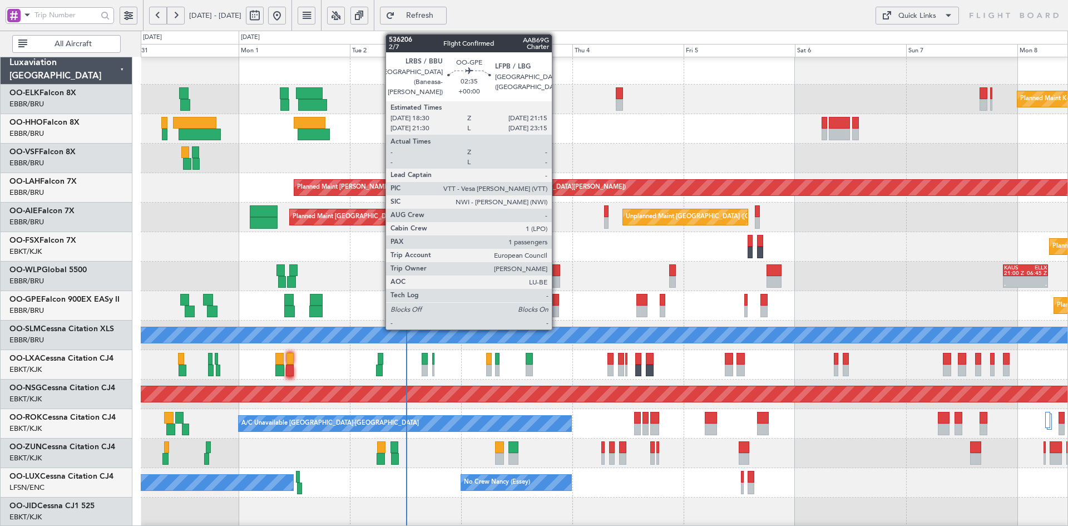
click at [557, 305] on div at bounding box center [552, 300] width 13 height 12
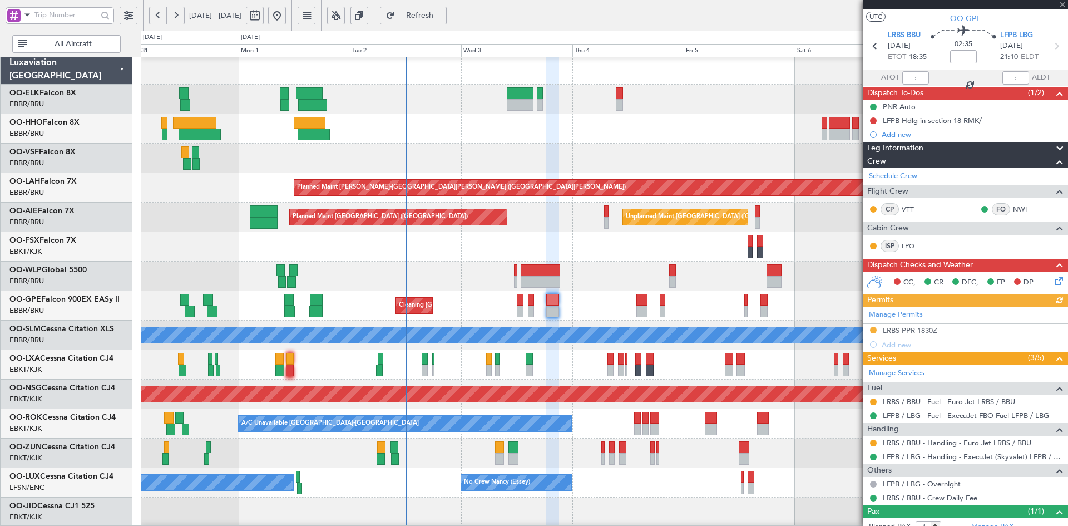
scroll to position [57, 0]
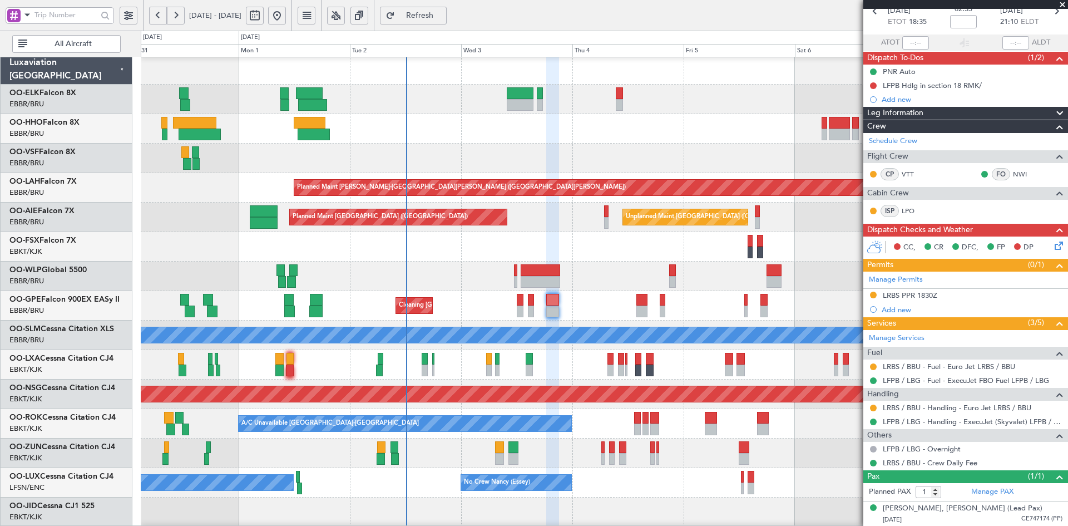
click at [1064, 6] on span at bounding box center [1062, 5] width 11 height 10
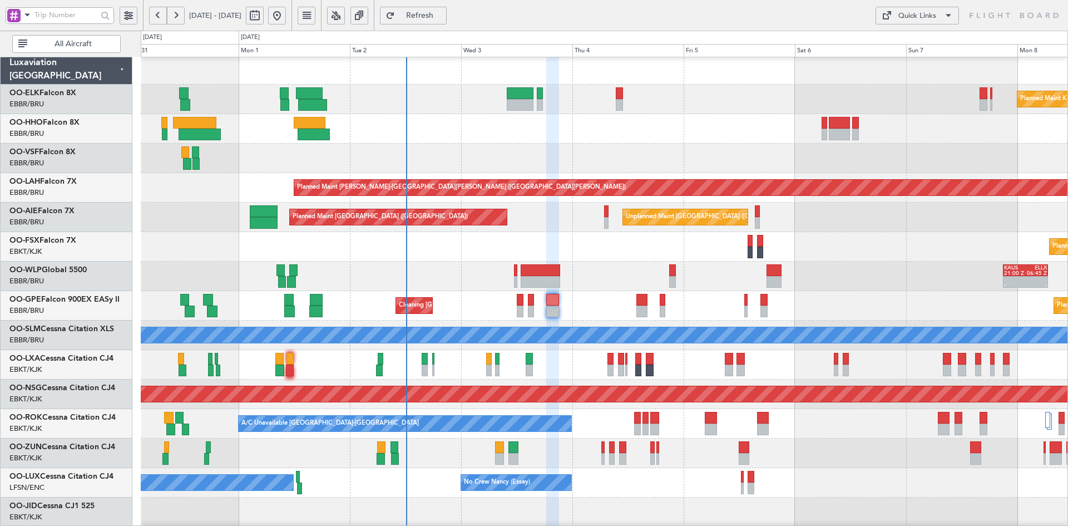
type input "0"
click at [601, 263] on div "- - KAUS 21:00 Z ELLX 06:45 Z Planned Maint Berlin (Brandenburg)" at bounding box center [604, 275] width 927 height 29
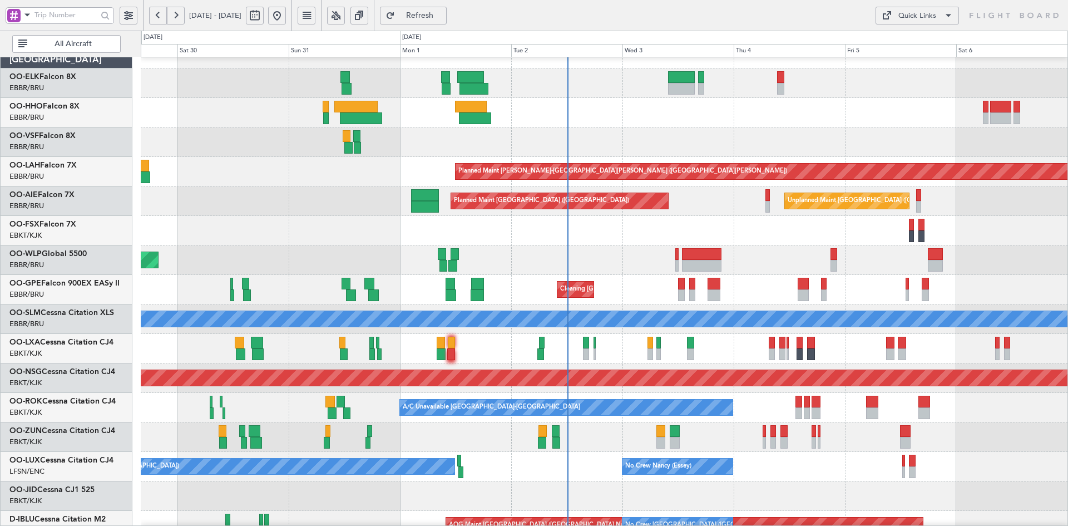
click at [660, 232] on div "Planned Maint Kortrijk-Wevelgem Planned Maint Kortrijk-Wevelgem" at bounding box center [604, 230] width 927 height 29
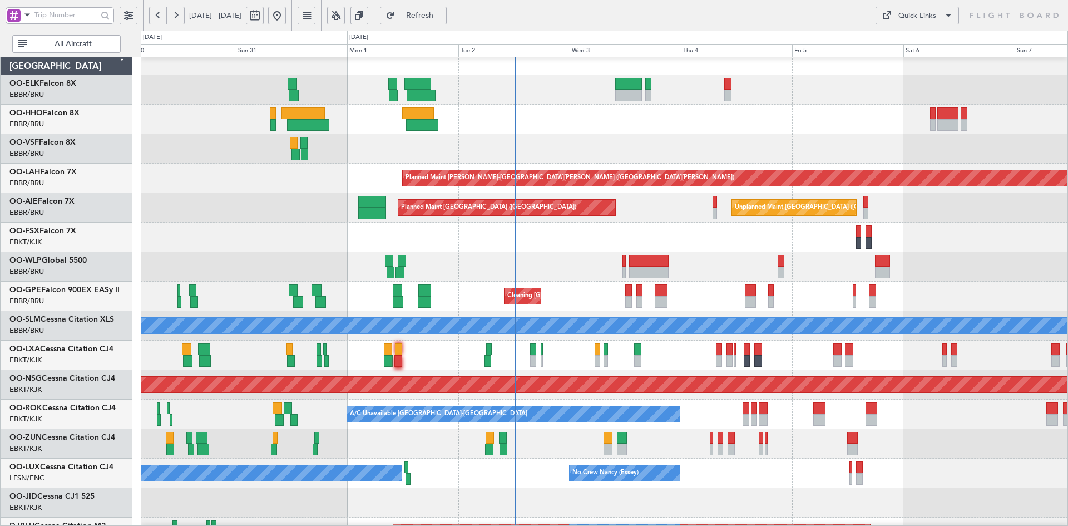
click at [833, 258] on div "- - KAUS 21:00 Z ELLX 06:45 Z Planned Maint Berlin (Brandenburg)" at bounding box center [604, 266] width 927 height 29
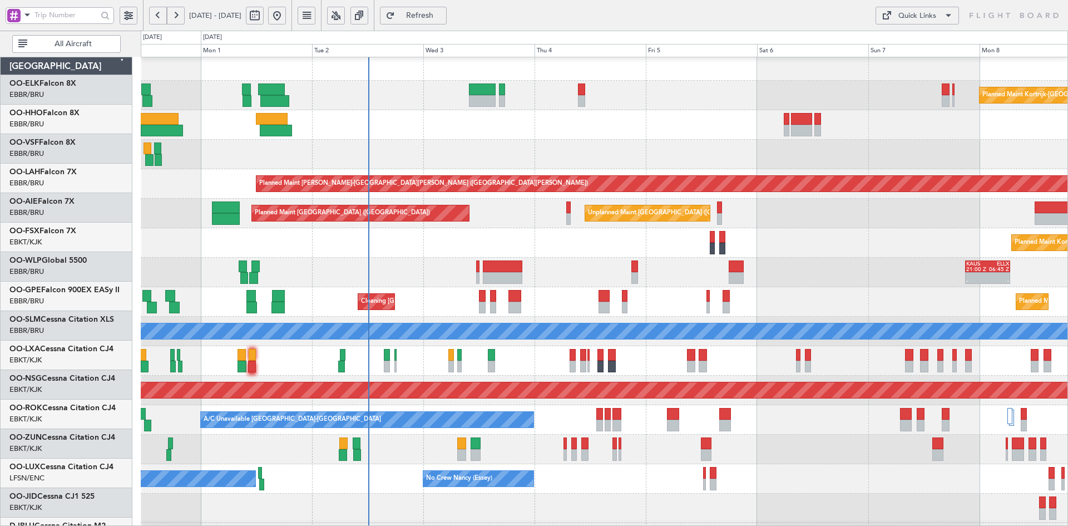
scroll to position [6, 0]
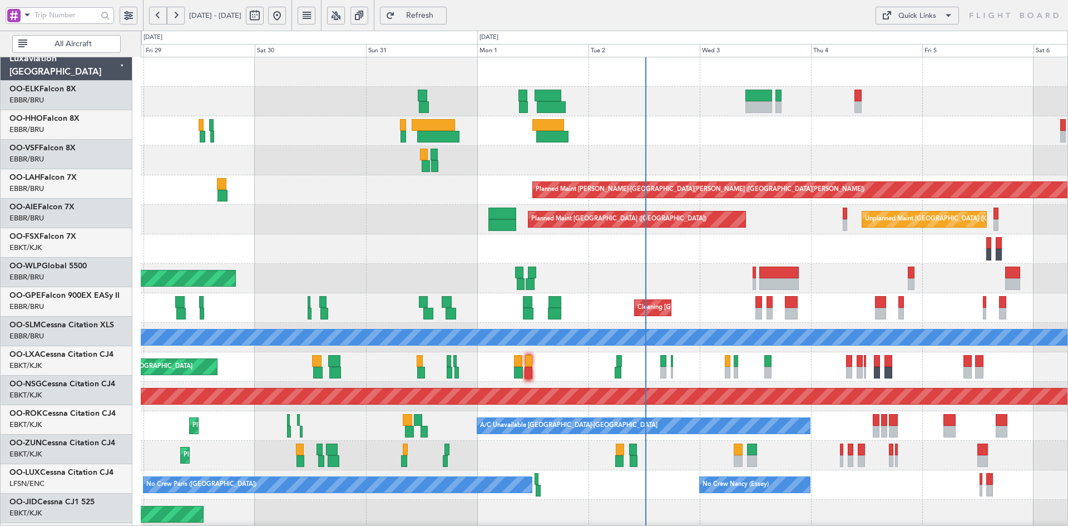
click at [735, 266] on div "Planned Maint Kortrijk-Wevelgem Planned Maint Alton-st Louis (St Louis Regl) Un…" at bounding box center [604, 352] width 927 height 590
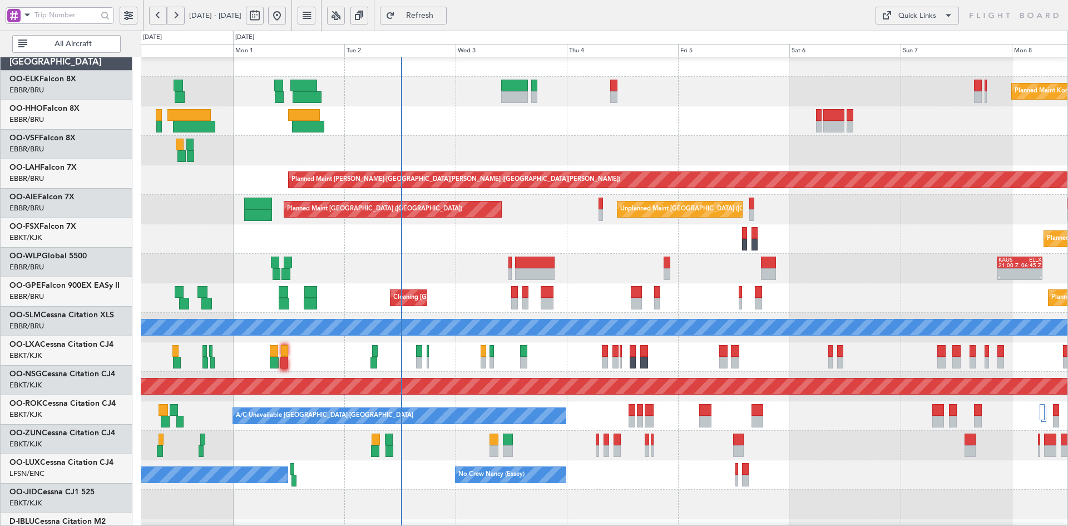
click at [495, 231] on div "Planned Maint Kortrijk-[GEOGRAPHIC_DATA]" at bounding box center [604, 238] width 927 height 29
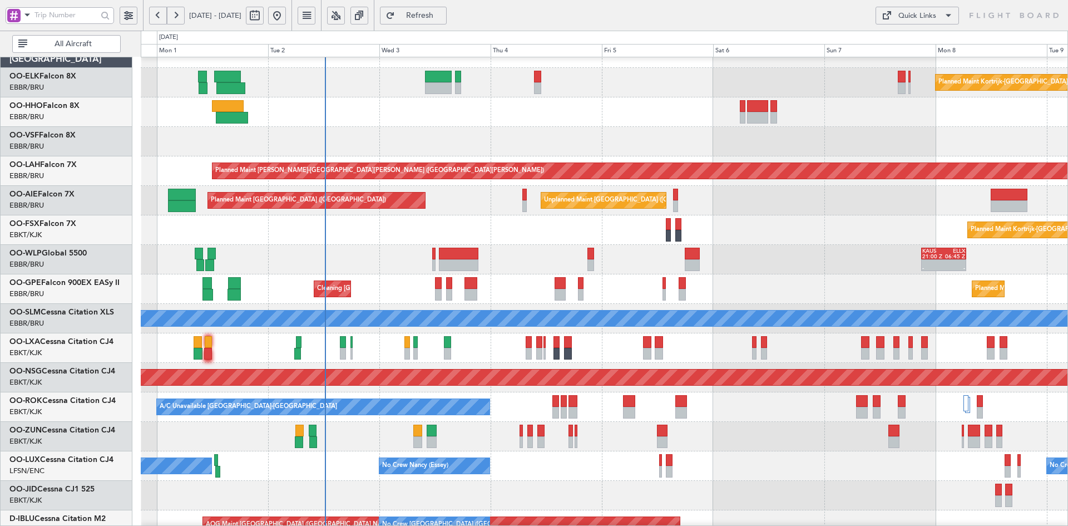
click at [517, 278] on div "Planned Maint Kortrijk-Wevelgem Planned Maint Alton-st Louis (St Louis Regl) Un…" at bounding box center [604, 333] width 927 height 590
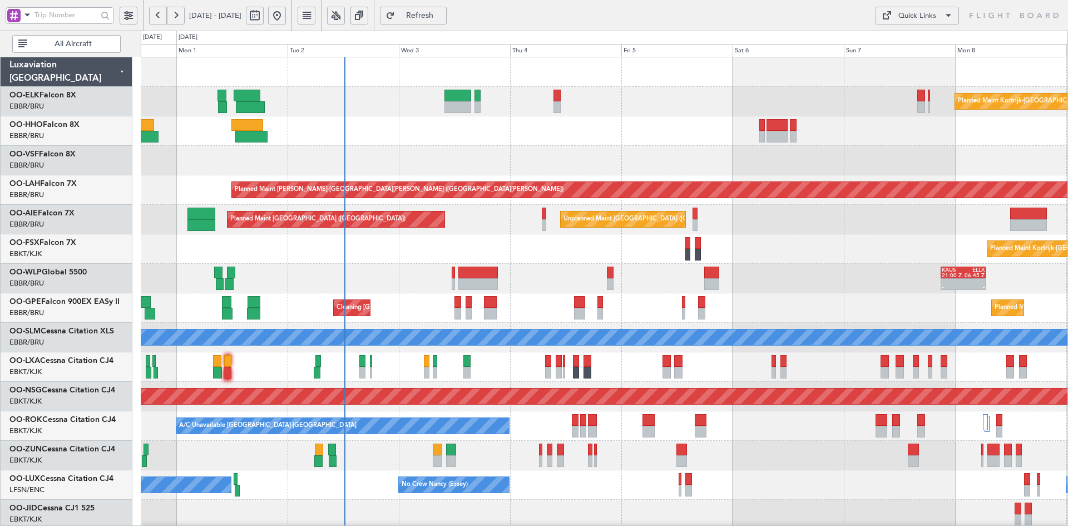
click at [808, 230] on div "Unplanned Maint Brussels (Brussels National) Planned Maint London (Farnborough)" at bounding box center [604, 219] width 927 height 29
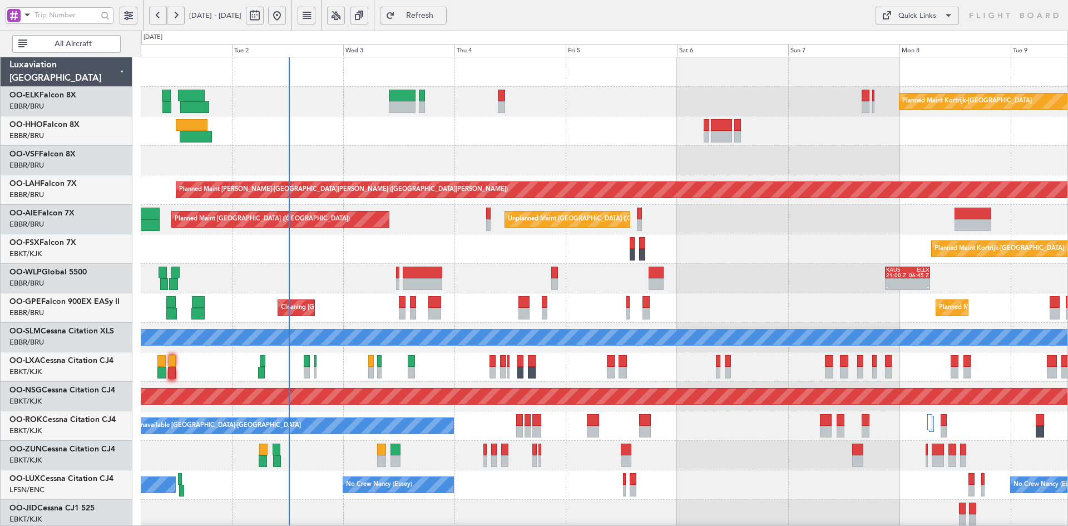
click at [709, 304] on div "Planned Maint [GEOGRAPHIC_DATA] ([GEOGRAPHIC_DATA] National) Cleaning [GEOGRAPH…" at bounding box center [604, 307] width 927 height 29
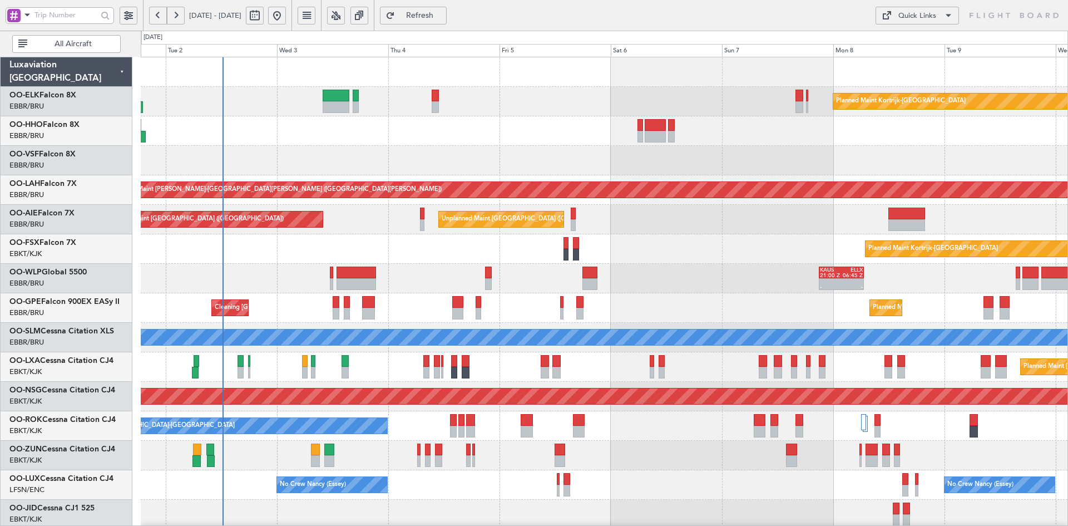
click at [863, 369] on div "Planned Maint [GEOGRAPHIC_DATA] ([GEOGRAPHIC_DATA] National)" at bounding box center [604, 366] width 927 height 29
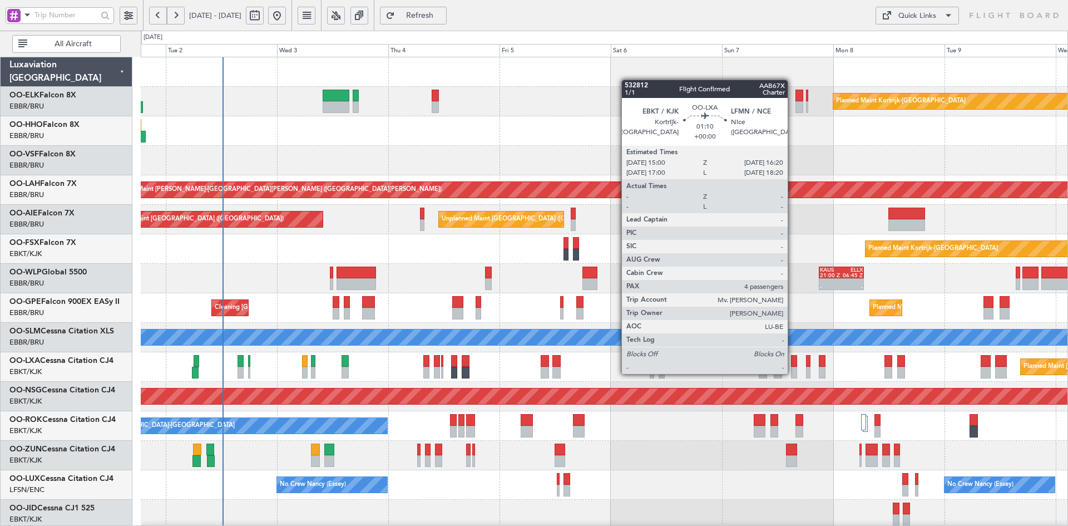
click at [793, 373] on div at bounding box center [794, 373] width 7 height 12
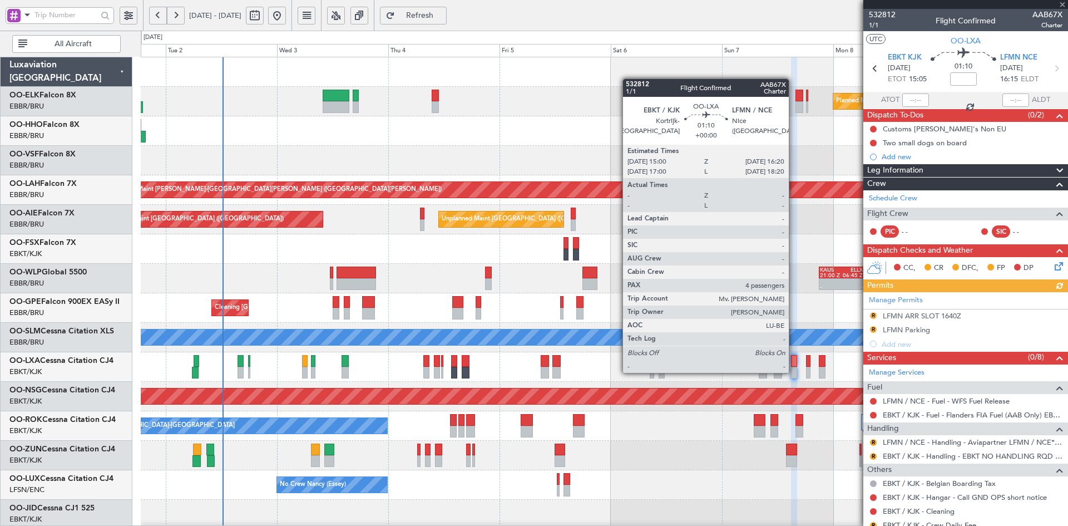
click at [794, 372] on div at bounding box center [794, 373] width 7 height 12
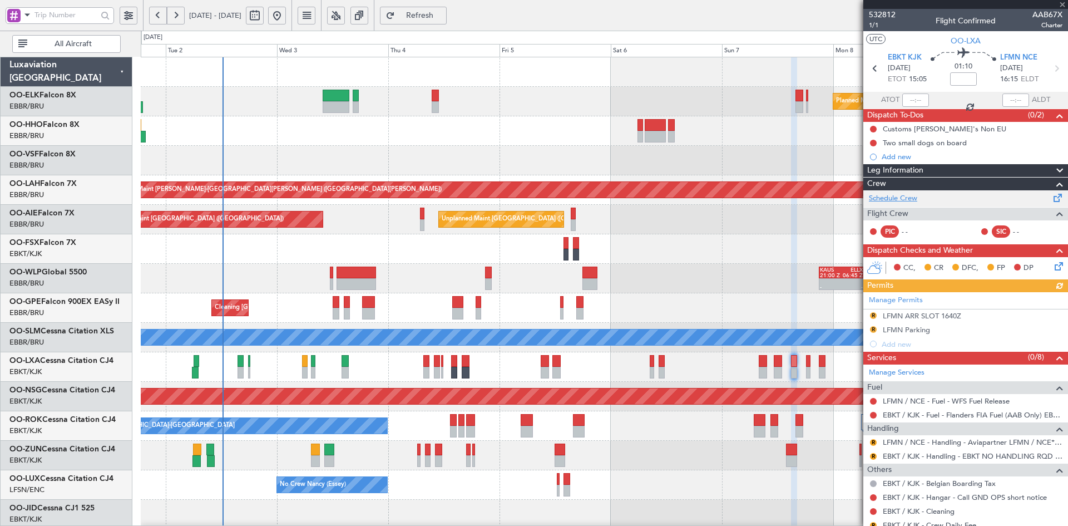
click at [906, 198] on link "Schedule Crew" at bounding box center [893, 198] width 48 height 11
click at [680, 267] on div "- - KAUS 21:00 Z ELLX 06:45 Z" at bounding box center [604, 278] width 927 height 29
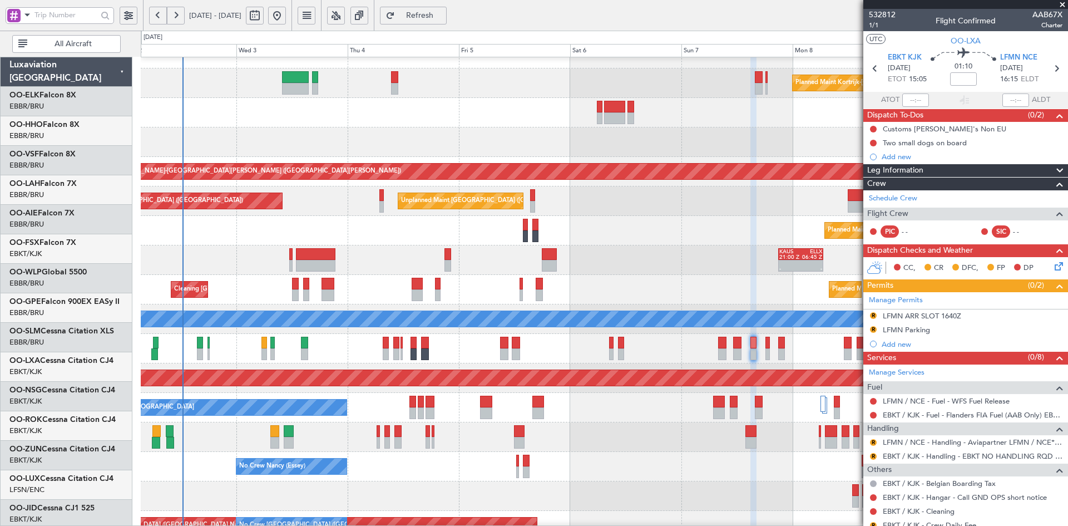
scroll to position [18, 0]
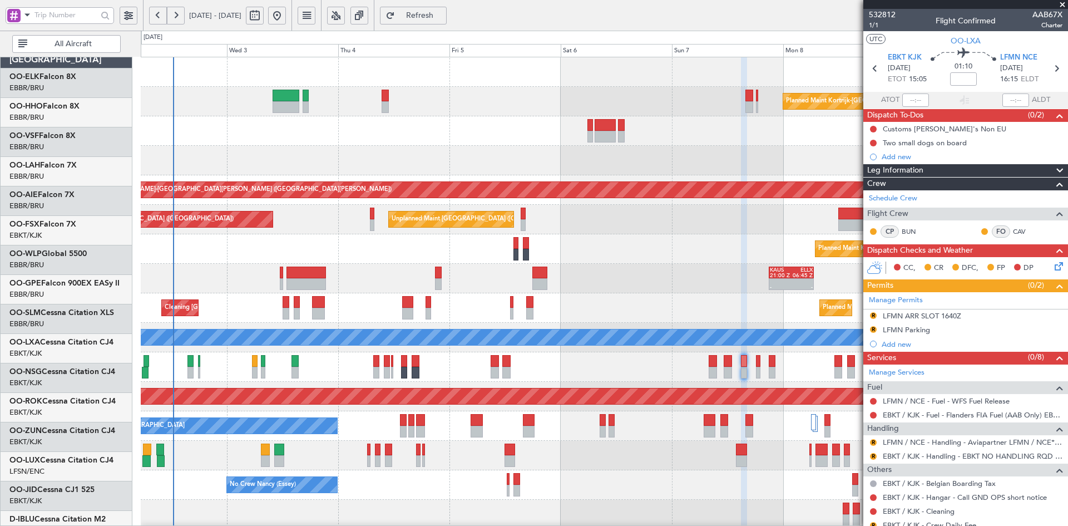
click at [694, 325] on div "Planned Maint Kortrijk-Wevelgem Planned Maint Alton-st Louis (St Louis Regl) Un…" at bounding box center [604, 352] width 927 height 590
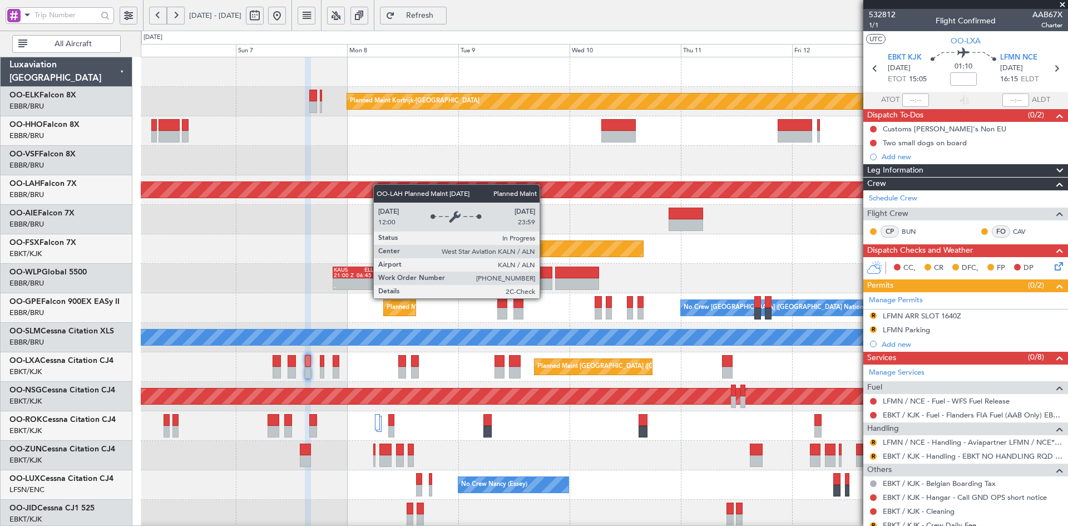
click at [368, 184] on div "Planned Maint Kortrijk-Wevelgem Planned Maint Alton-st Louis (St Louis Regl) Un…" at bounding box center [604, 352] width 927 height 590
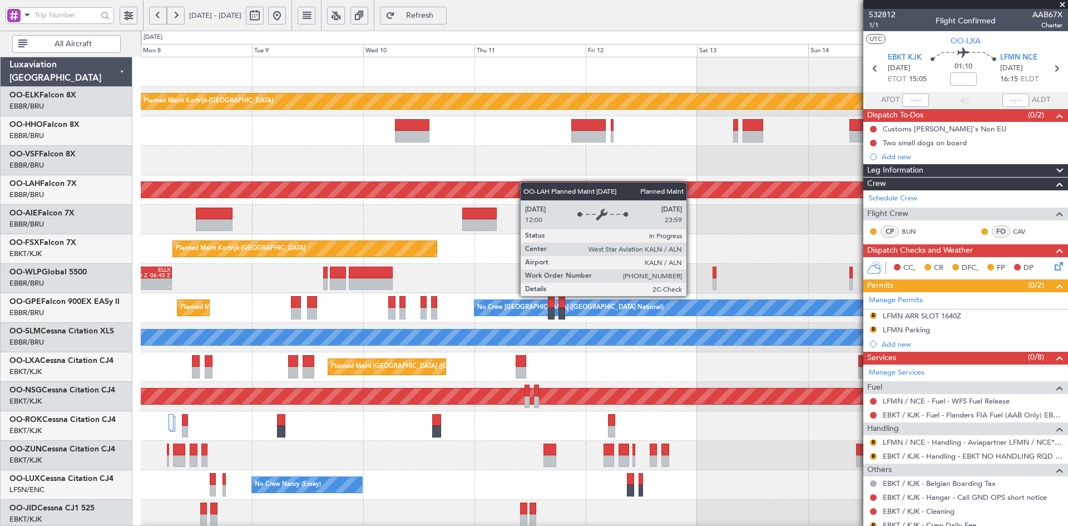
click at [396, 195] on div "Planned Maint Kortrijk-Wevelgem Planned Maint Alton-st Louis (St Louis Regl) Pl…" at bounding box center [604, 352] width 927 height 590
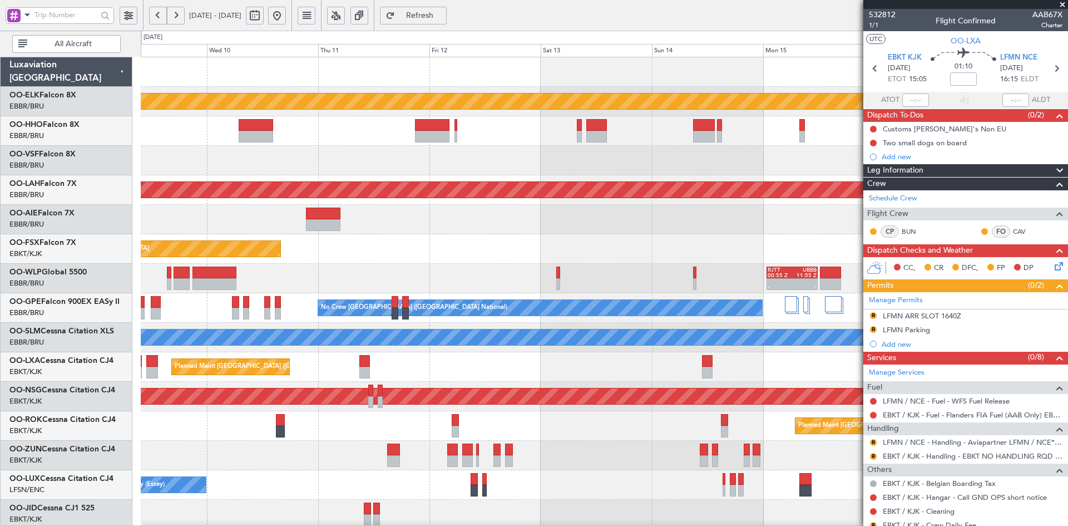
click at [734, 181] on div "Planned Maint Kortrijk-Wevelgem Planned Maint Alton-st Louis (St Louis Regl) Pl…" at bounding box center [604, 352] width 927 height 590
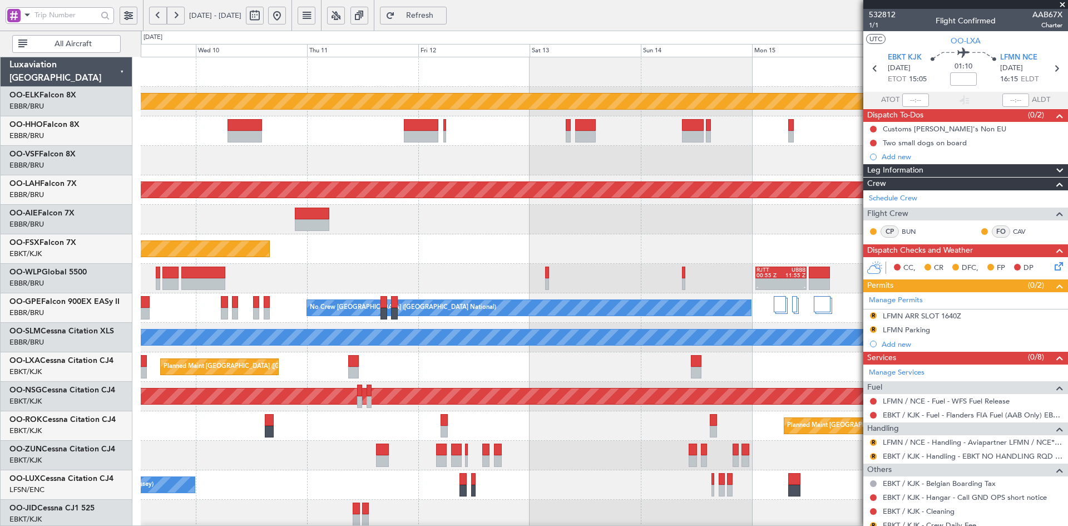
click at [393, 170] on div at bounding box center [604, 160] width 927 height 29
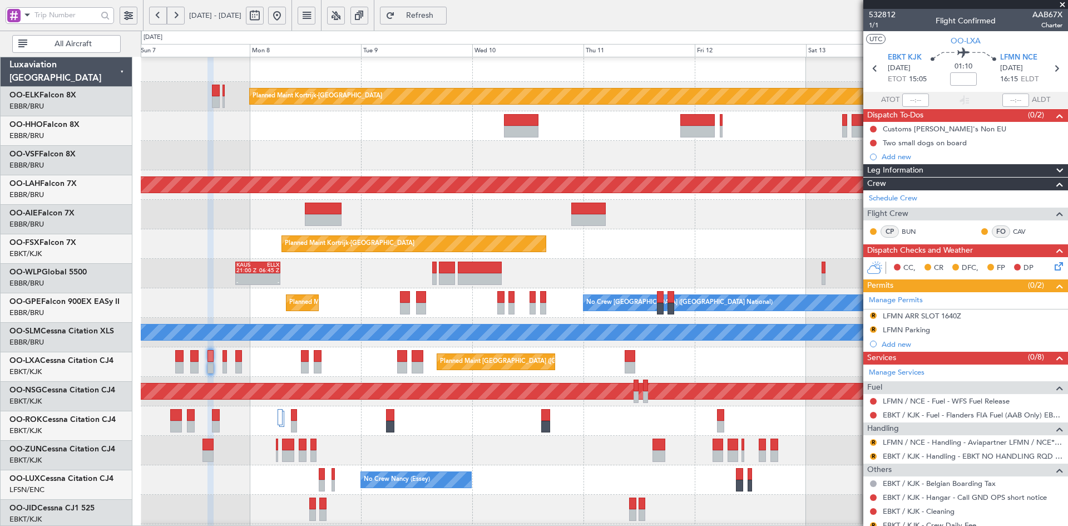
scroll to position [5, 0]
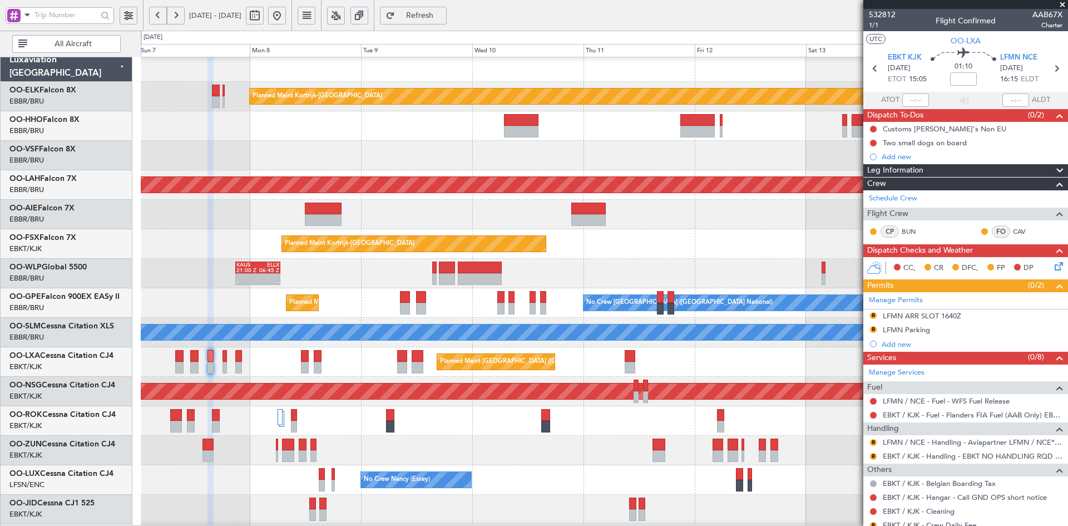
click at [432, 142] on div at bounding box center [604, 155] width 927 height 29
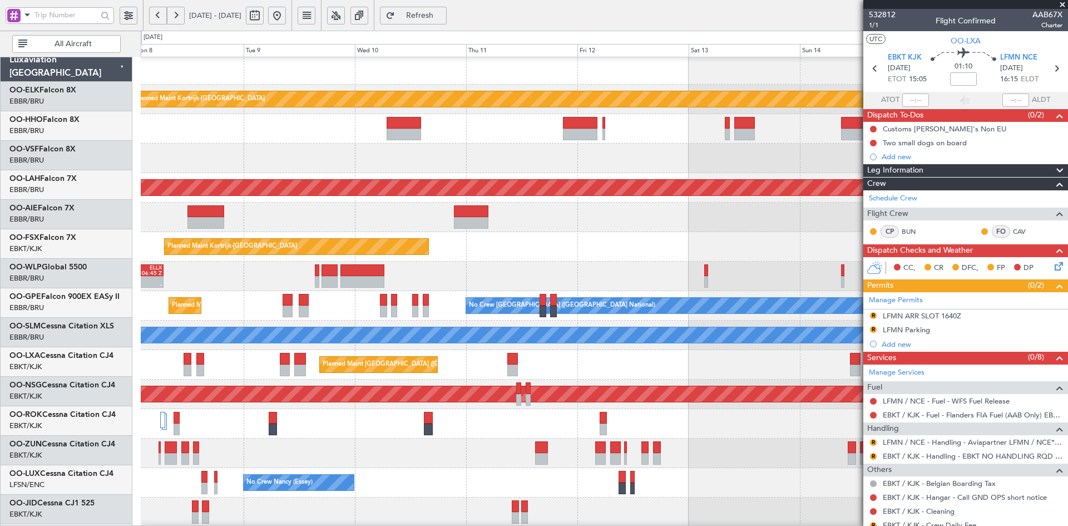
click at [654, 163] on div at bounding box center [604, 157] width 927 height 29
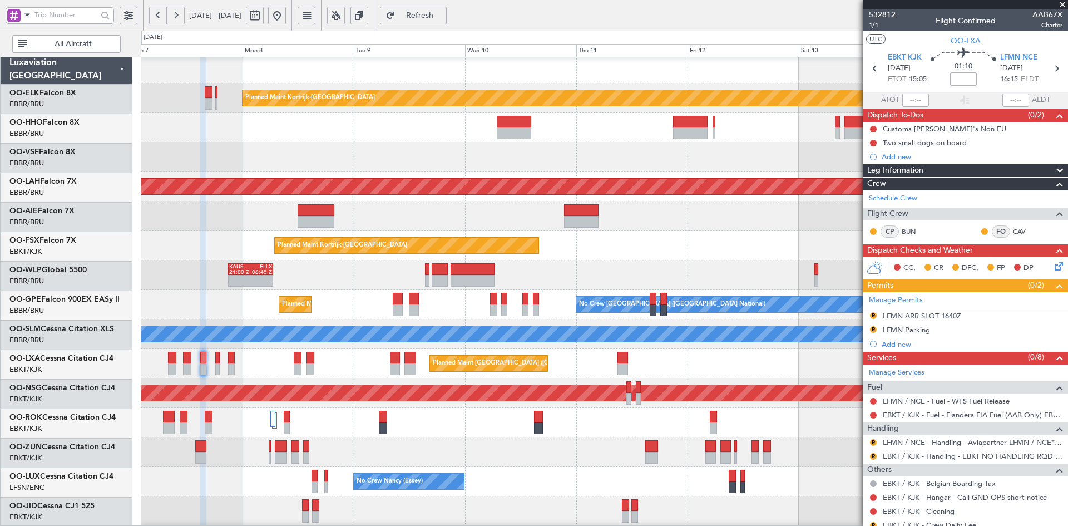
scroll to position [3, 0]
click at [404, 153] on div at bounding box center [604, 156] width 927 height 29
click at [587, 145] on div "Planned Maint Kortrijk-Wevelgem Planned Maint Alton-st Louis (St Louis Regl) Un…" at bounding box center [604, 349] width 927 height 590
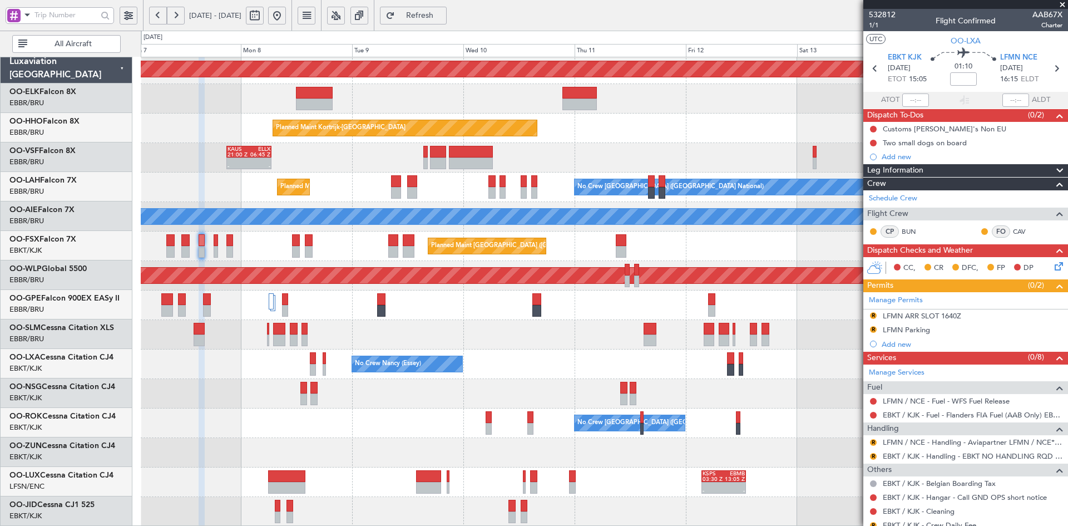
scroll to position [121, 0]
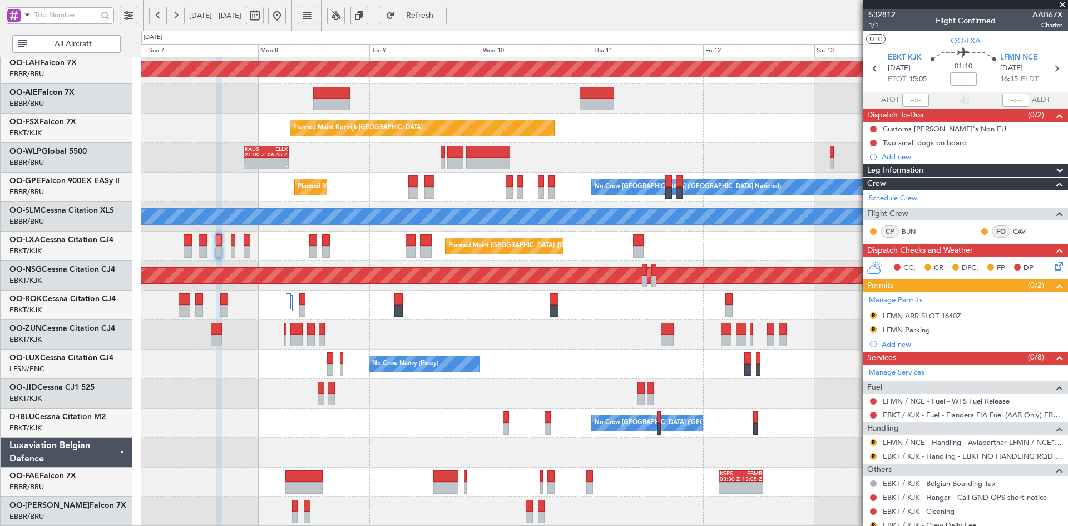
click at [458, 152] on div "Planned Maint Alton-st Louis (St Louis Regl) Unplanned Maint Brussels (Brussels…" at bounding box center [604, 232] width 927 height 590
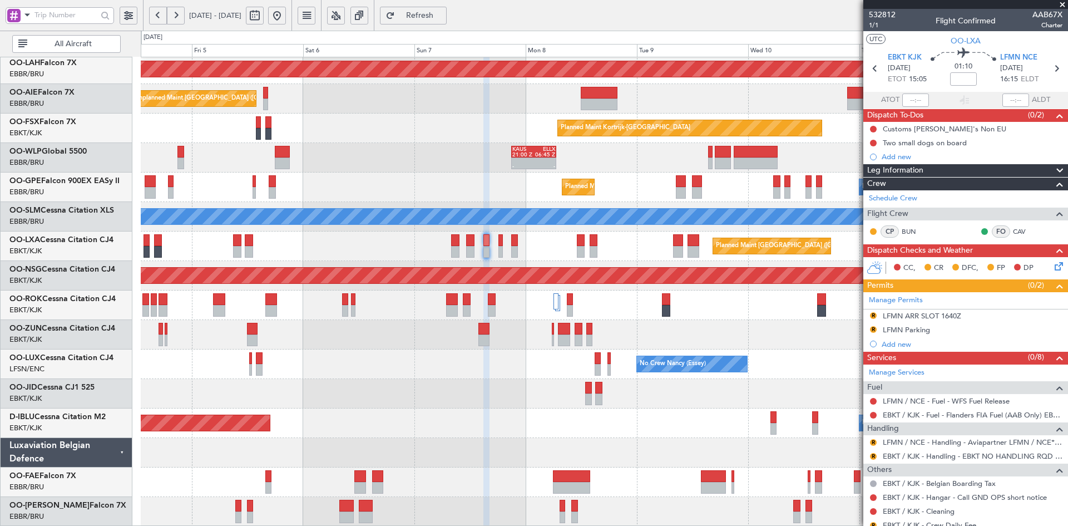
click at [497, 349] on div "Planned Maint Alton-st Louis (St Louis Regl) Unplanned Maint Brussels (Brussels…" at bounding box center [604, 232] width 927 height 590
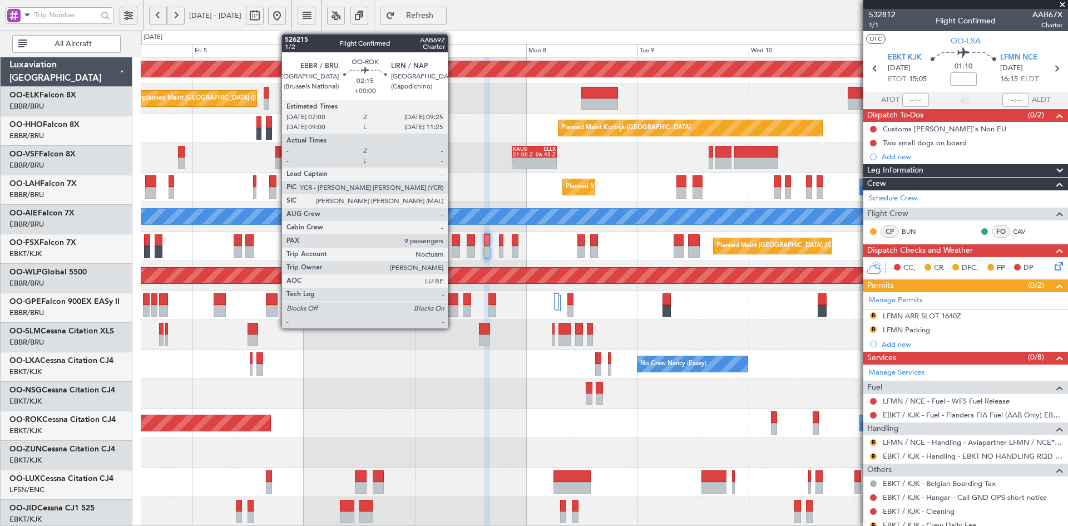
scroll to position [121, 0]
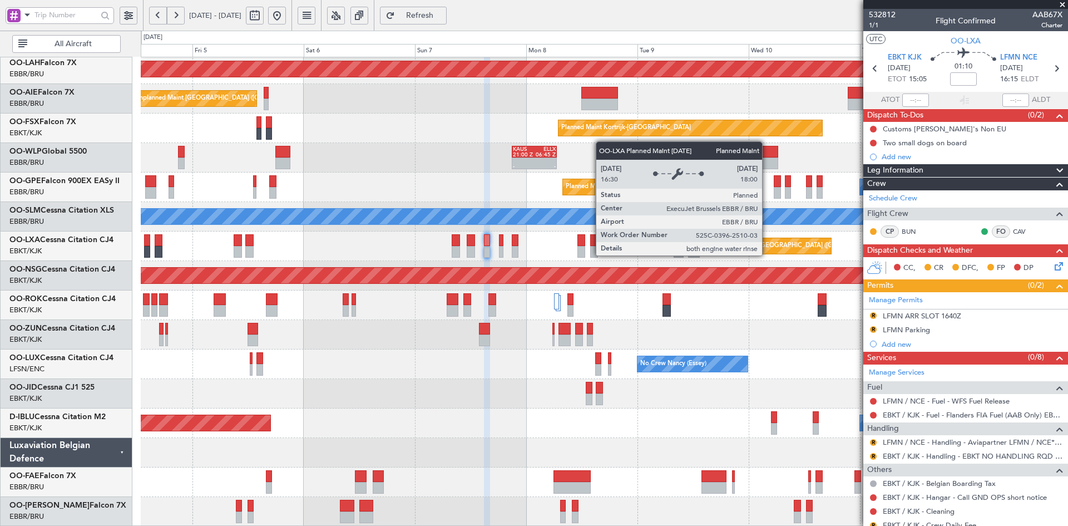
click at [460, 320] on div "A/C Unavailable [GEOGRAPHIC_DATA]-[GEOGRAPHIC_DATA]" at bounding box center [604, 304] width 927 height 29
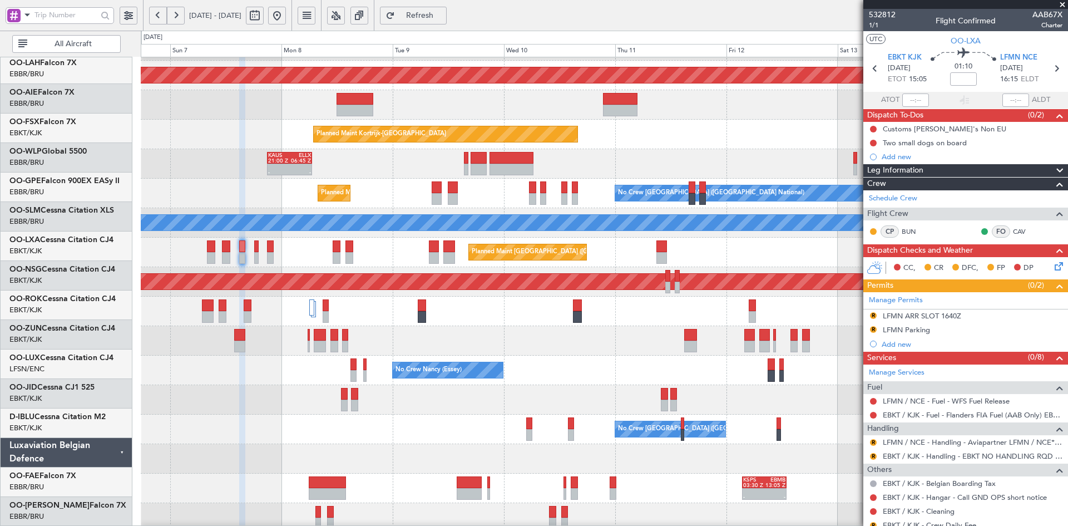
scroll to position [115, 0]
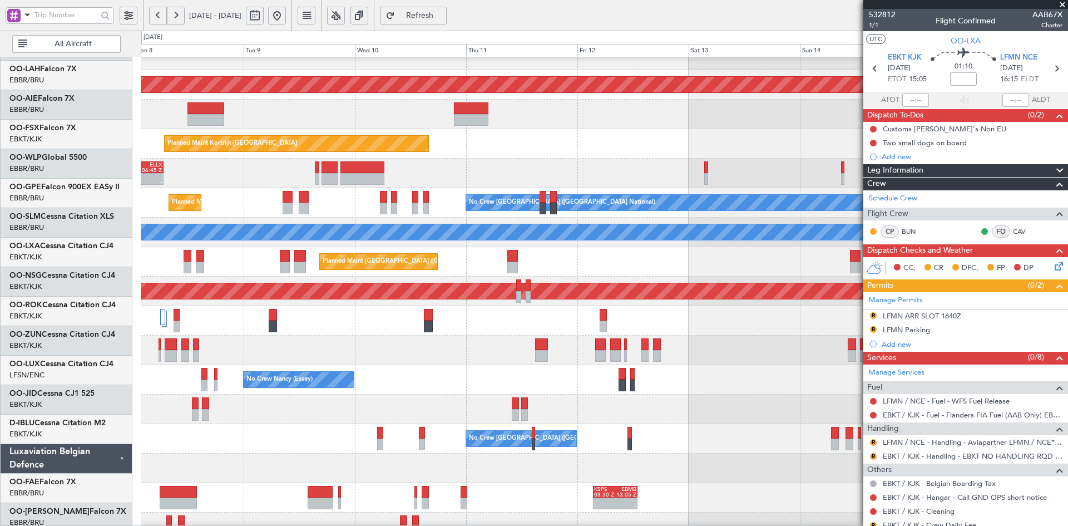
click at [506, 271] on div "Planned Maint [GEOGRAPHIC_DATA] ([GEOGRAPHIC_DATA] National)" at bounding box center [604, 261] width 927 height 29
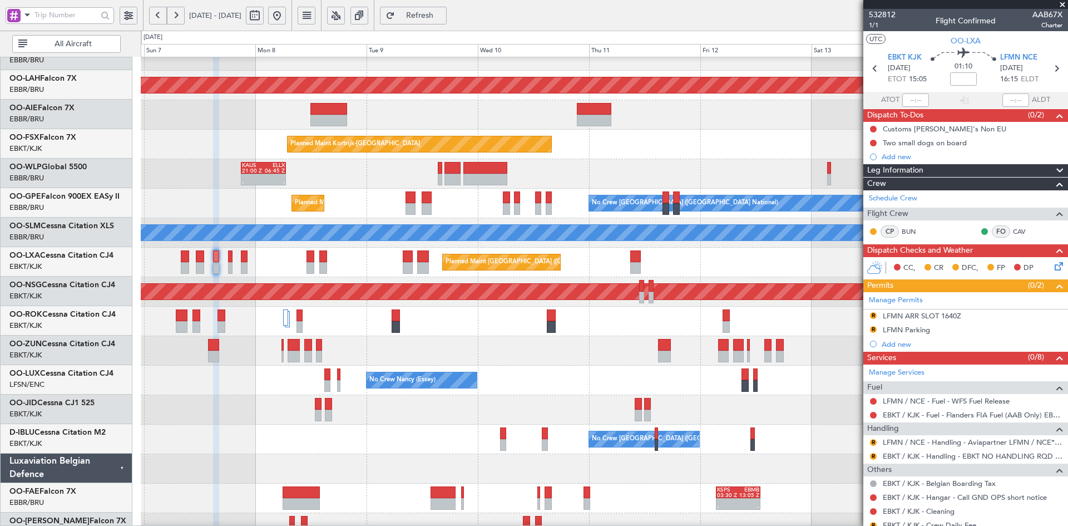
click at [608, 316] on div "Planned Maint [GEOGRAPHIC_DATA] ([GEOGRAPHIC_DATA])" at bounding box center [604, 320] width 927 height 29
click at [703, 329] on div "Planned Maint [GEOGRAPHIC_DATA] ([GEOGRAPHIC_DATA])" at bounding box center [604, 320] width 927 height 29
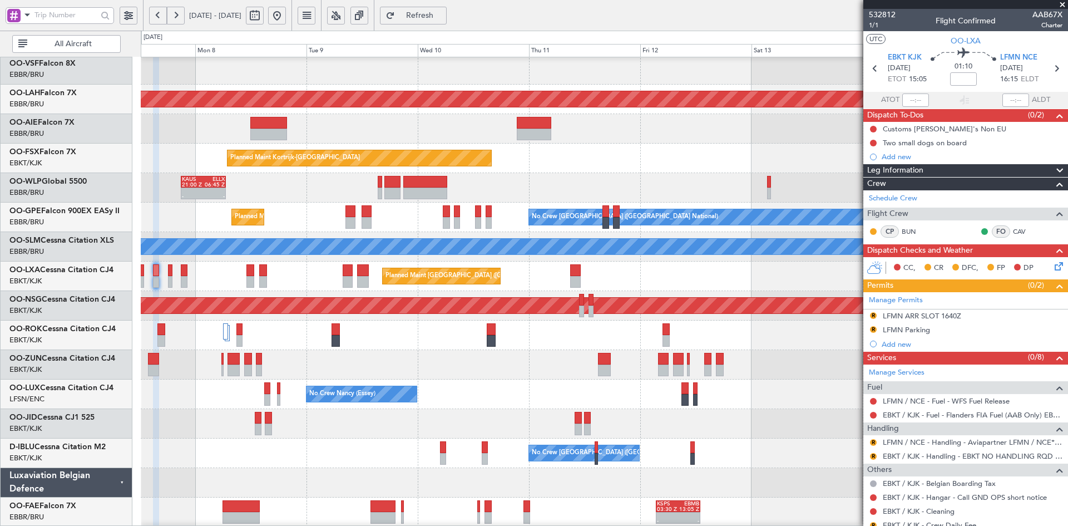
click at [685, 341] on div "Planned Maint Alton-st Louis (St Louis Regl) Unplanned Maint Brussels (Brussels…" at bounding box center [604, 262] width 927 height 590
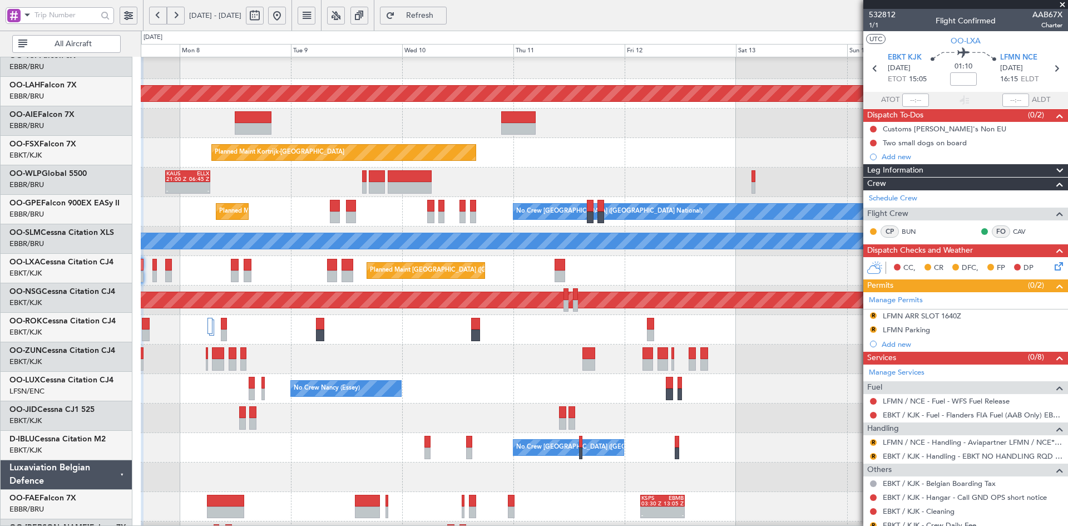
scroll to position [96, 0]
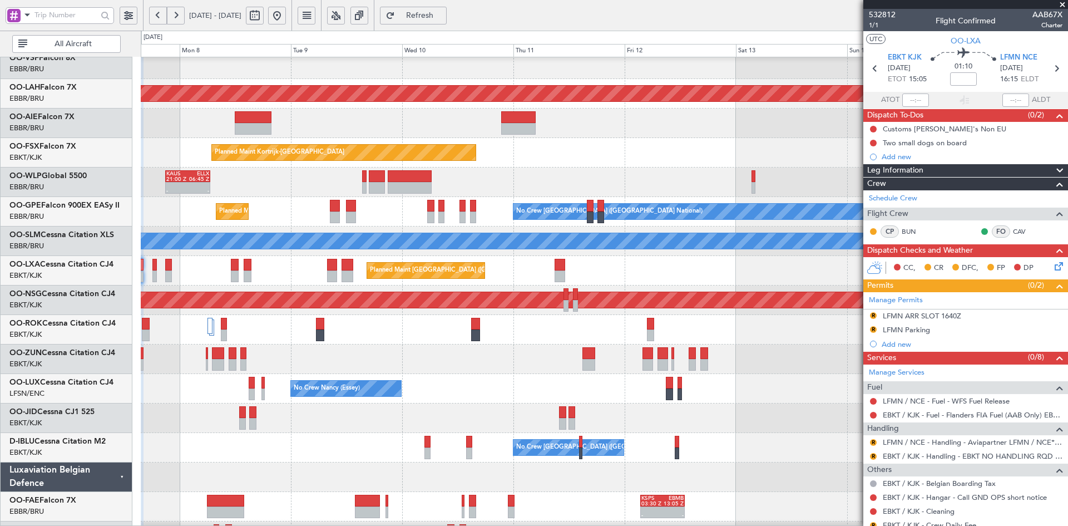
click at [754, 407] on div "Planned Maint Alton-st Louis (St Louis Regl) Unplanned Maint Brussels (Brussels…" at bounding box center [604, 256] width 927 height 590
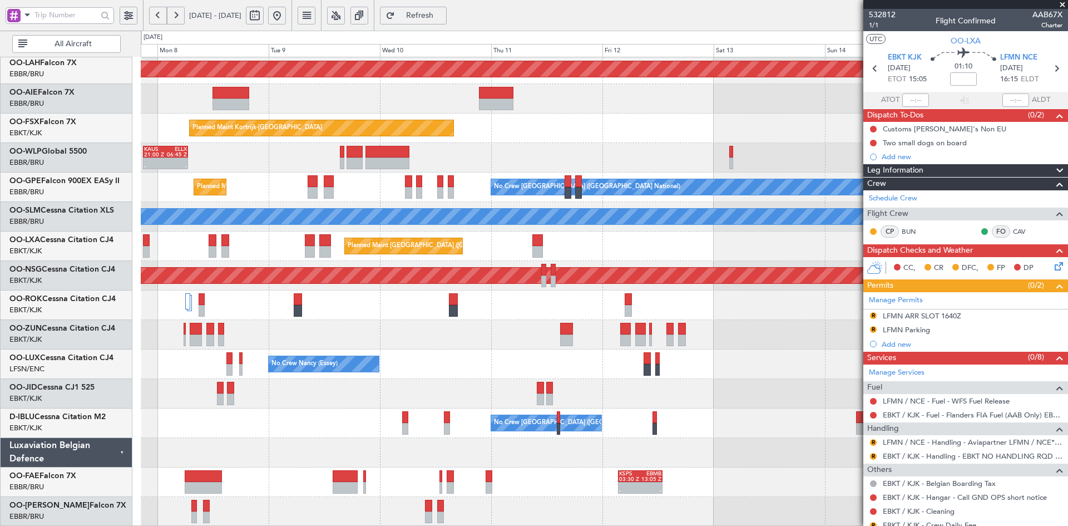
click at [1062, 2] on span at bounding box center [1062, 5] width 11 height 10
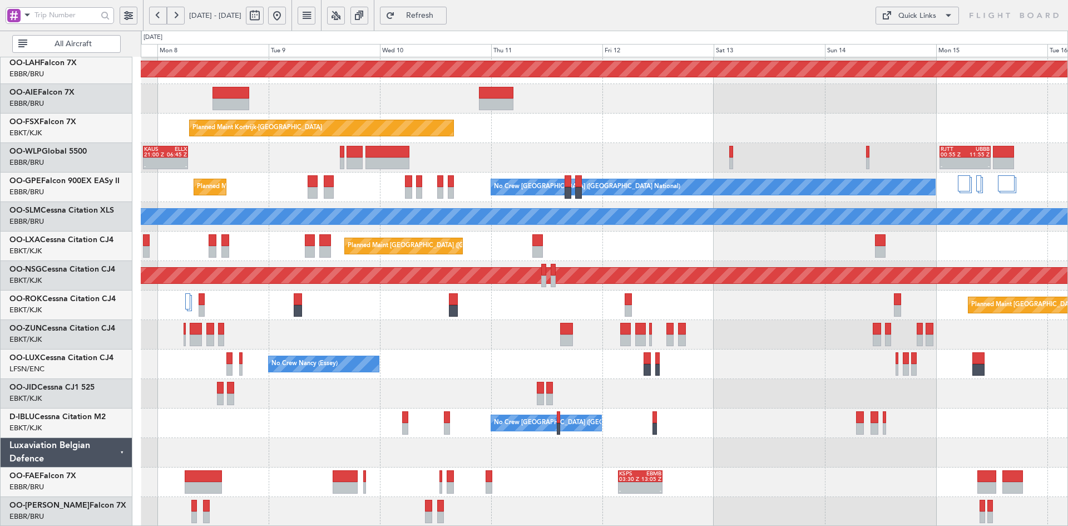
type input "0"
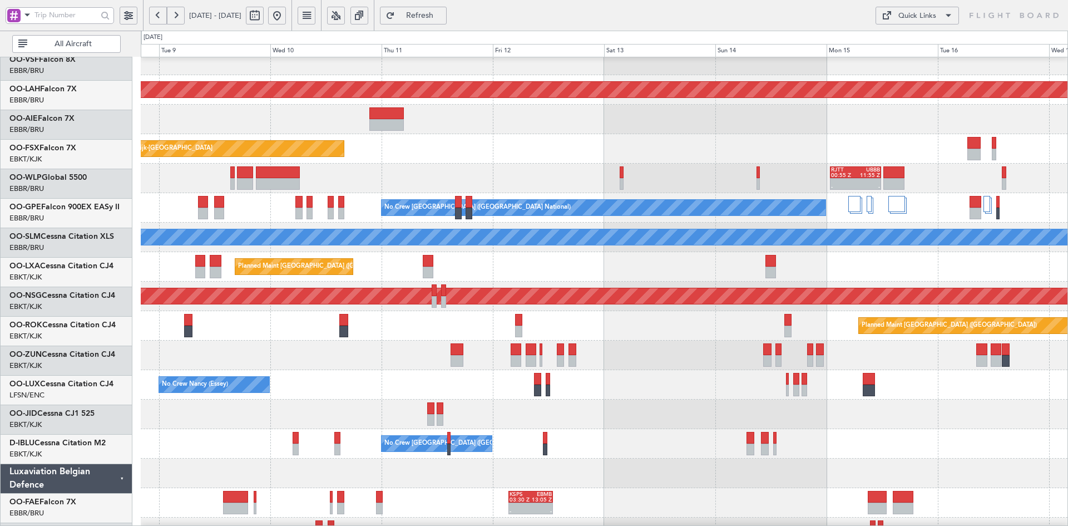
click at [595, 157] on div "Planned Maint Kortrijk-Wevelgem EBKT 08:50 Z KLAS 20:30 Z" at bounding box center [604, 148] width 927 height 29
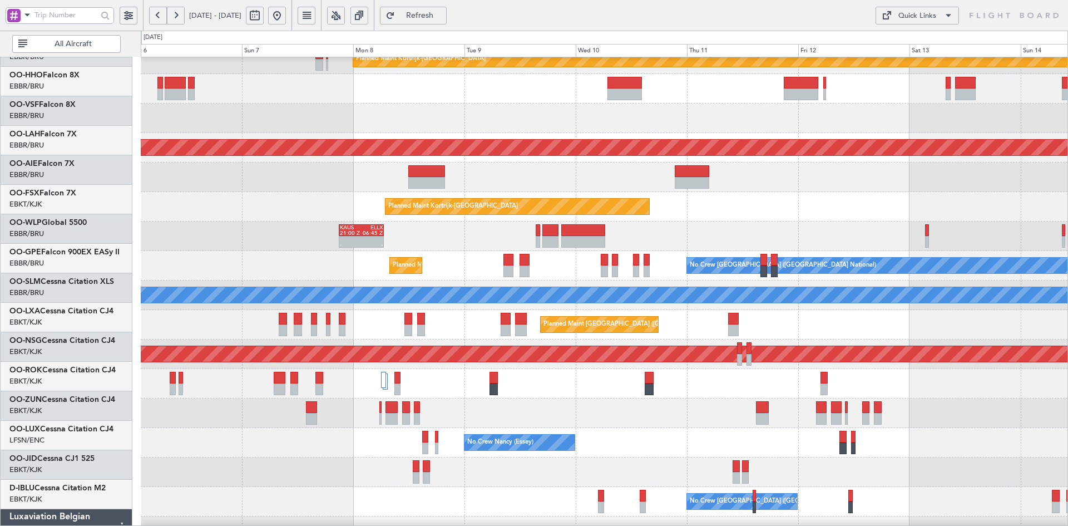
scroll to position [42, 0]
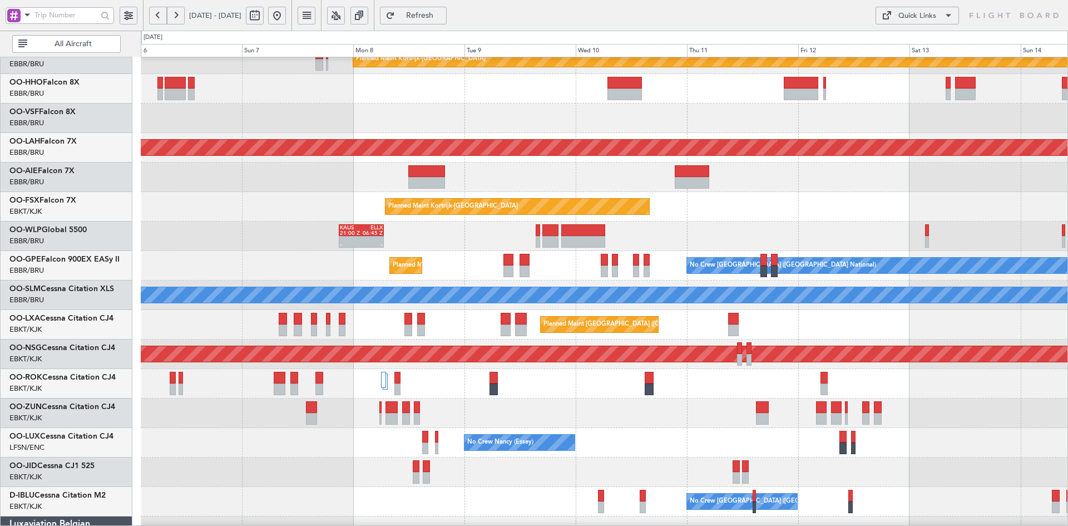
click at [949, 192] on div "Planned Maint Kortrijk-[GEOGRAPHIC_DATA]" at bounding box center [604, 206] width 927 height 29
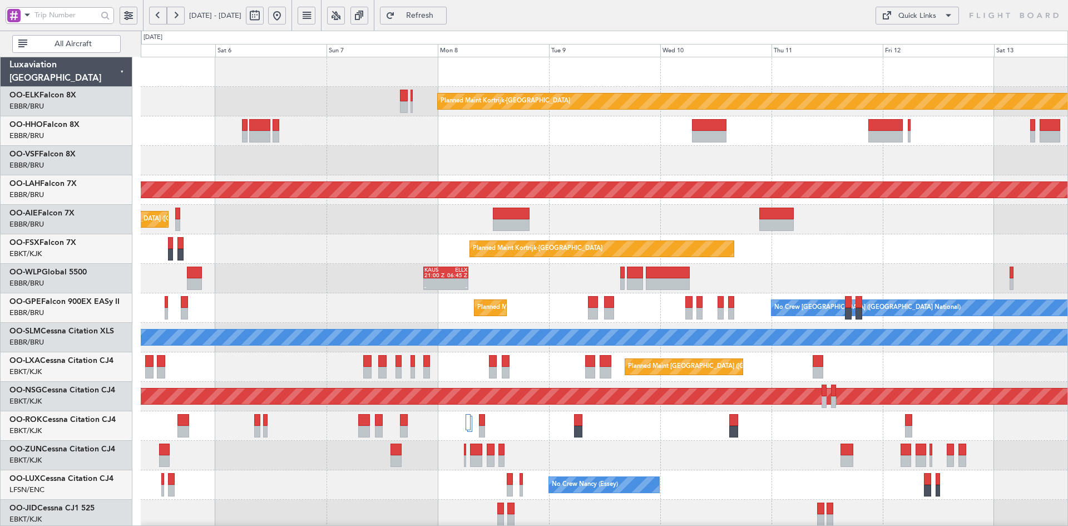
scroll to position [0, 0]
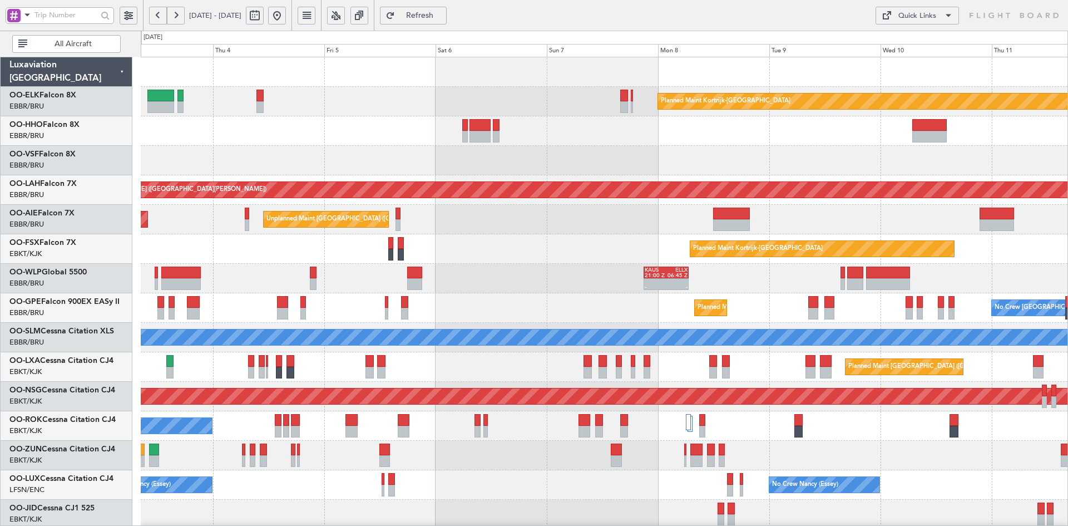
click at [642, 172] on div "Planned Maint Kortrijk-Wevelgem Planned Maint Alton-st Louis (St Louis Regl) Un…" at bounding box center [604, 352] width 927 height 590
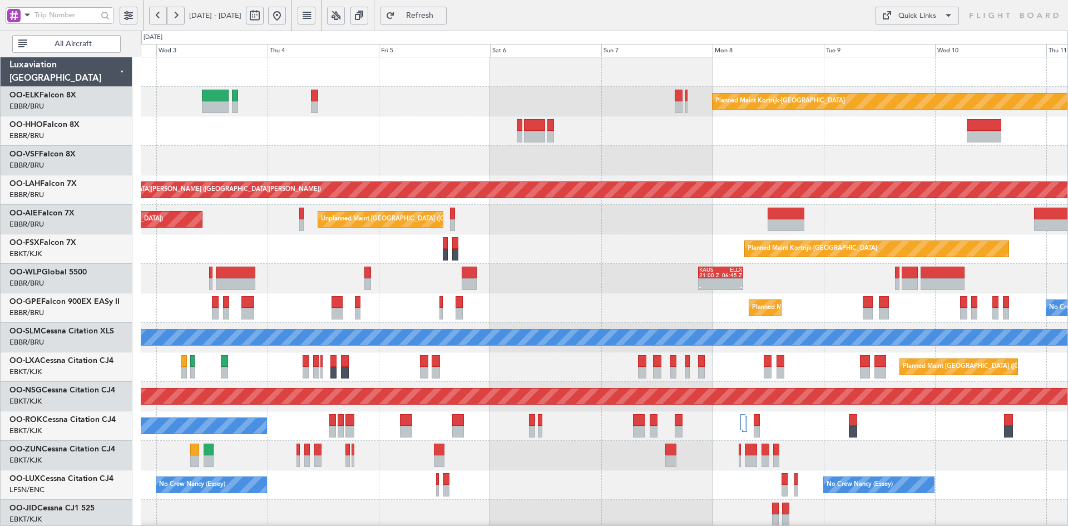
click at [672, 170] on div "Planned Maint Kortrijk-Wevelgem Planned Maint Alton-st Louis (St Louis Regl) Un…" at bounding box center [604, 352] width 927 height 590
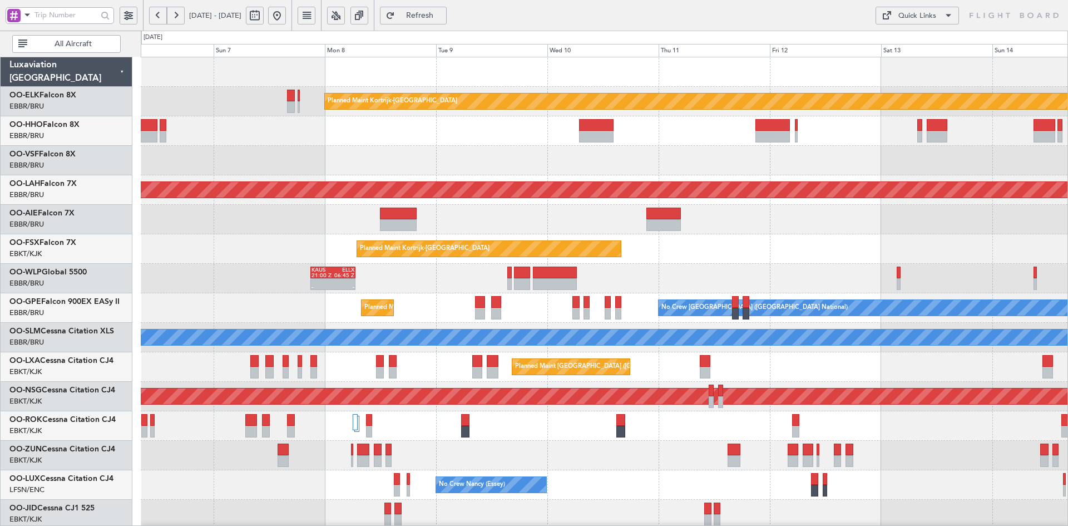
click at [782, 252] on div "Planned Maint Kortrijk-[GEOGRAPHIC_DATA]" at bounding box center [604, 248] width 927 height 29
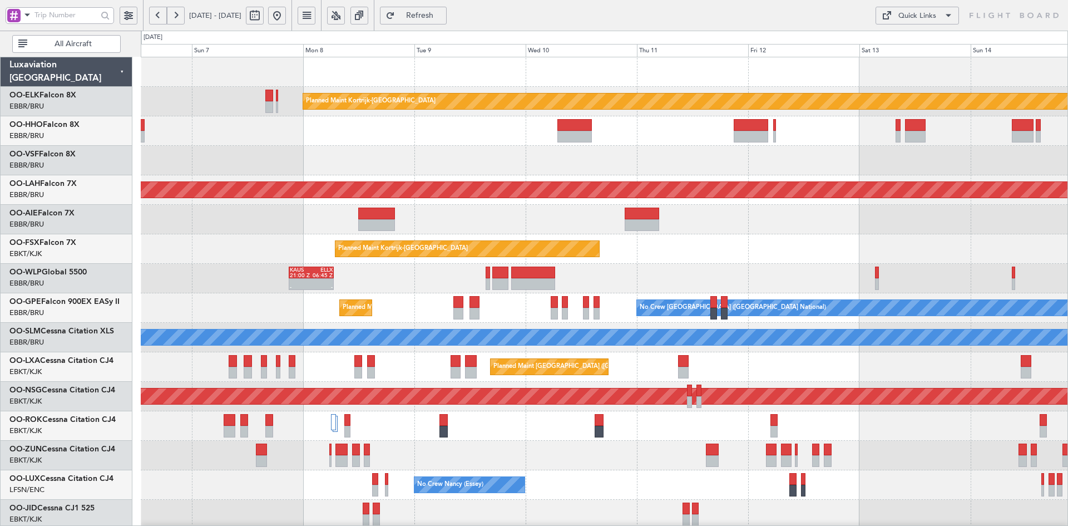
click at [678, 164] on div at bounding box center [604, 160] width 927 height 29
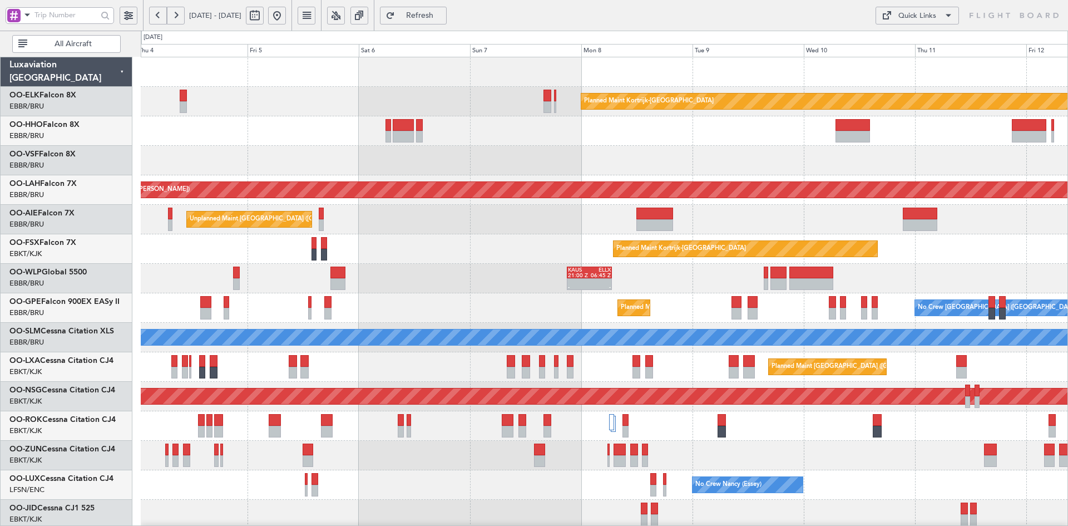
click at [708, 149] on div "Planned Maint Kortrijk-Wevelgem Planned Maint Alton-st Louis (St Louis Regl) Un…" at bounding box center [604, 352] width 927 height 590
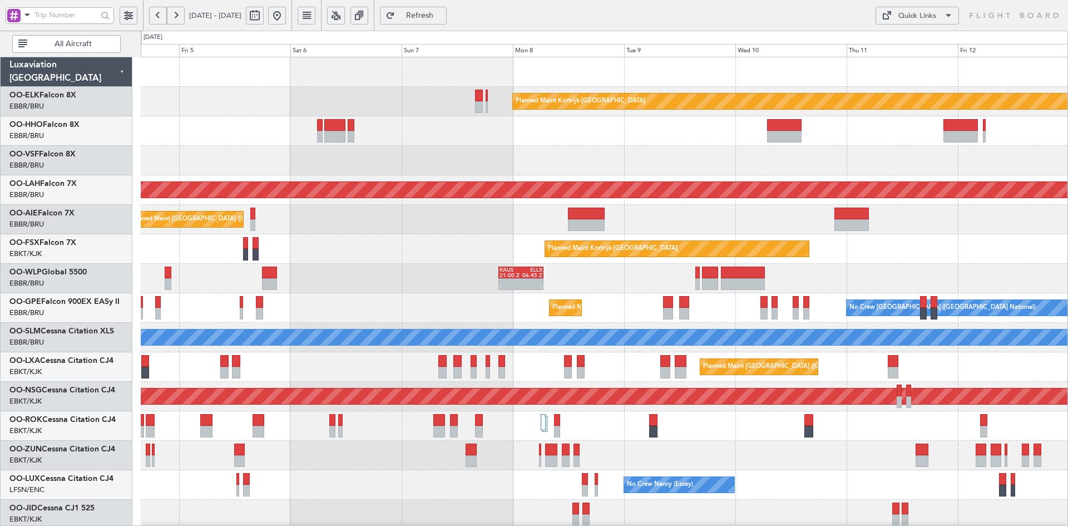
click at [739, 178] on div "Planned Maint Kortrijk-Wevelgem Planned Maint Alton-st Louis (St Louis Regl) Un…" at bounding box center [604, 352] width 927 height 590
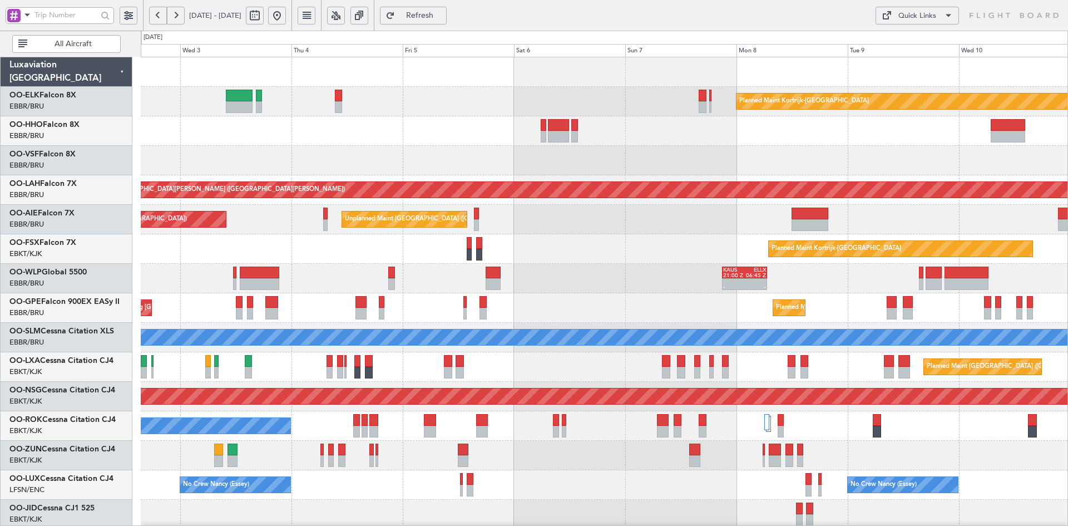
click at [755, 171] on div at bounding box center [604, 160] width 927 height 29
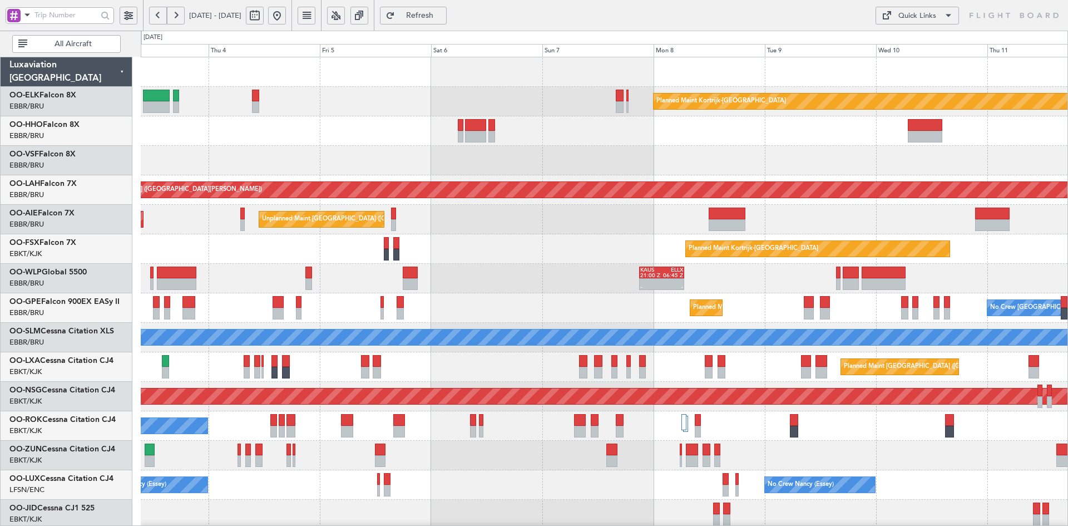
click at [742, 232] on div "Planned Maint Kortrijk-Wevelgem Planned Maint Alton-st Louis (St Louis Regl) Un…" at bounding box center [604, 352] width 927 height 590
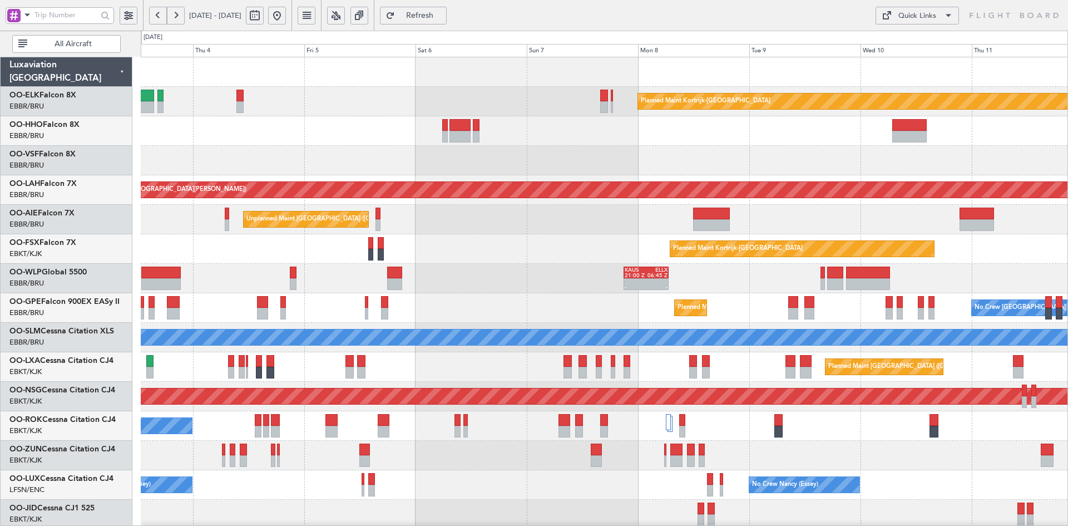
click at [694, 155] on div at bounding box center [604, 160] width 927 height 29
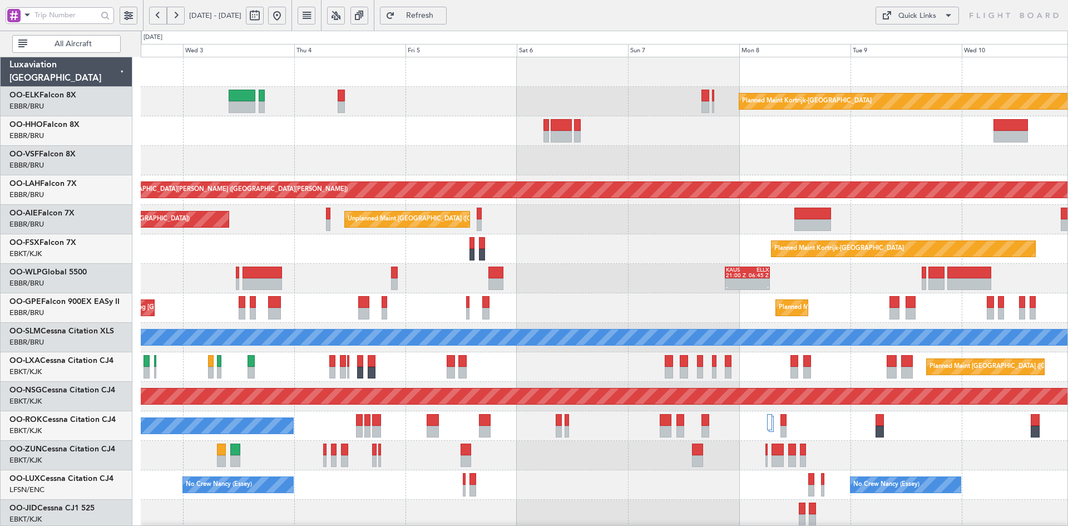
click at [647, 270] on div "Planned Maint Kortrijk-Wevelgem Planned Maint Alton-st Louis (St Louis Regl) Un…" at bounding box center [604, 352] width 927 height 590
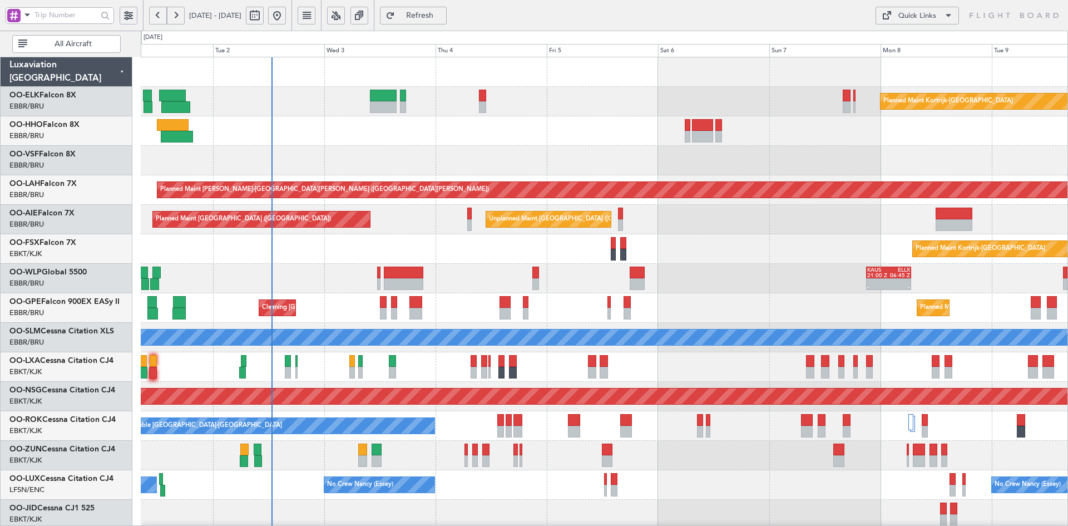
click at [399, 166] on div at bounding box center [604, 160] width 927 height 29
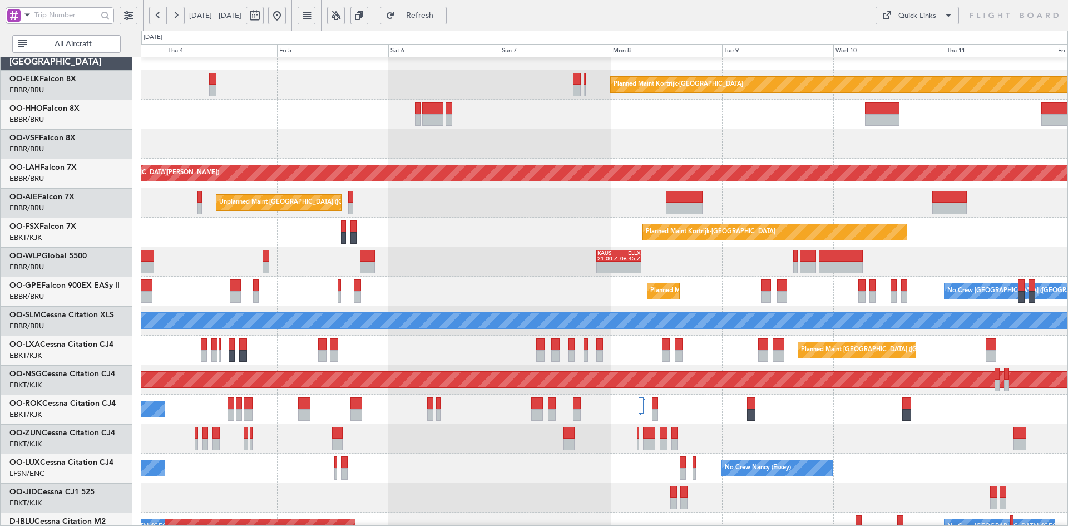
scroll to position [17, 0]
click at [719, 149] on div at bounding box center [604, 143] width 927 height 29
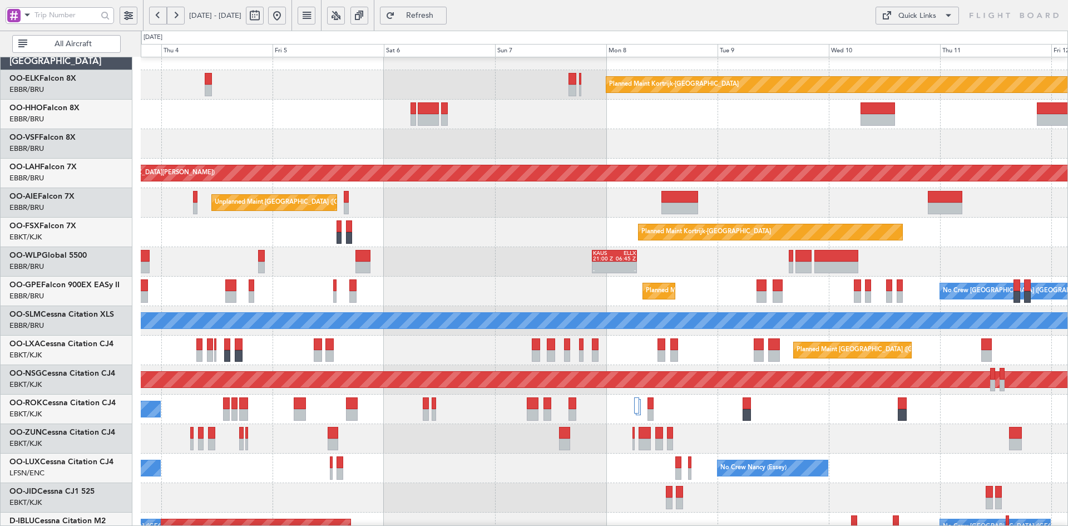
click at [572, 204] on div "Planned Maint Kortrijk-Wevelgem Planned Maint Alton-st Louis (St Louis Regl) Un…" at bounding box center [604, 336] width 927 height 590
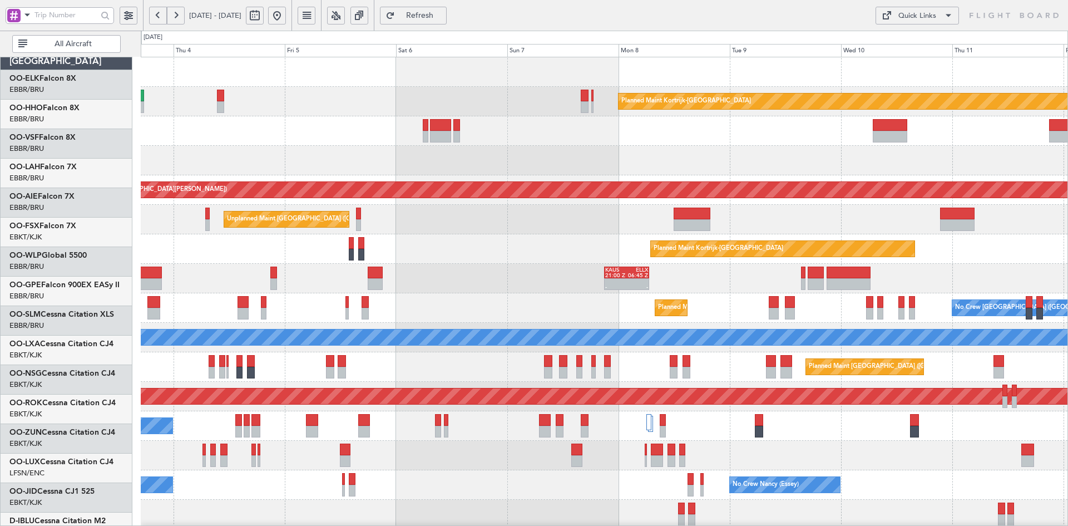
scroll to position [0, 0]
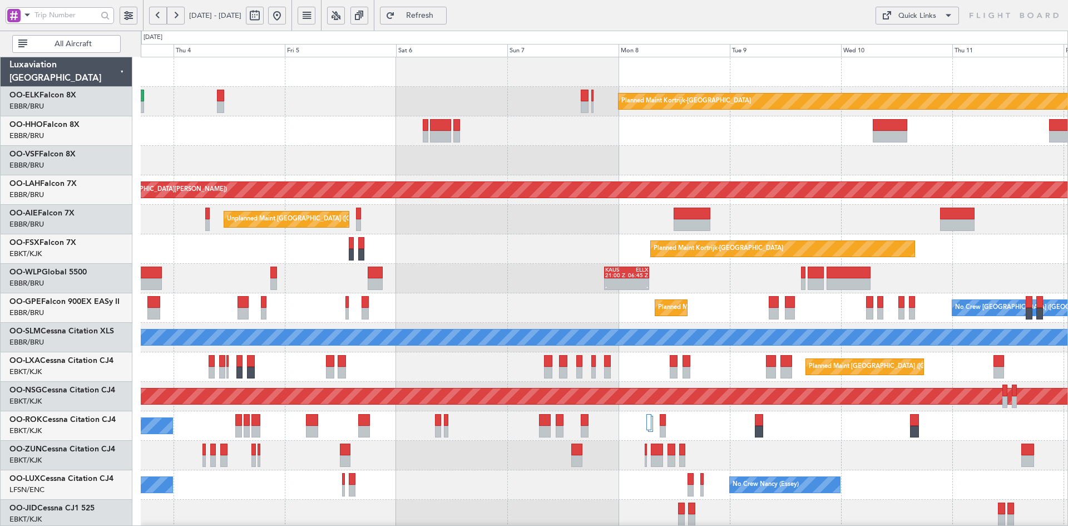
click at [366, 117] on div "Planned Maint Kortrijk-Wevelgem Planned Maint Alton-st Louis (St Louis Regl) Un…" at bounding box center [604, 352] width 927 height 590
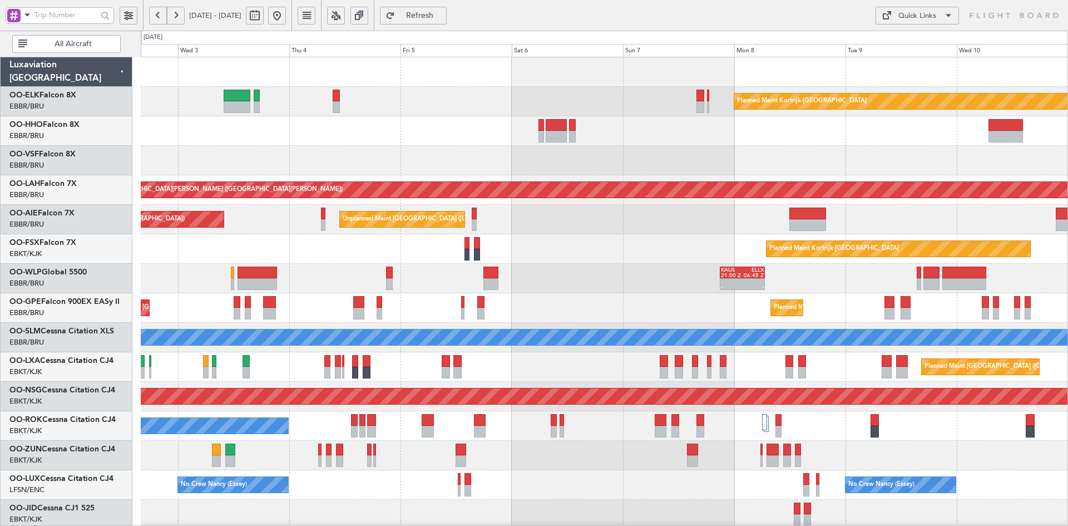
click at [422, 141] on div at bounding box center [604, 130] width 927 height 29
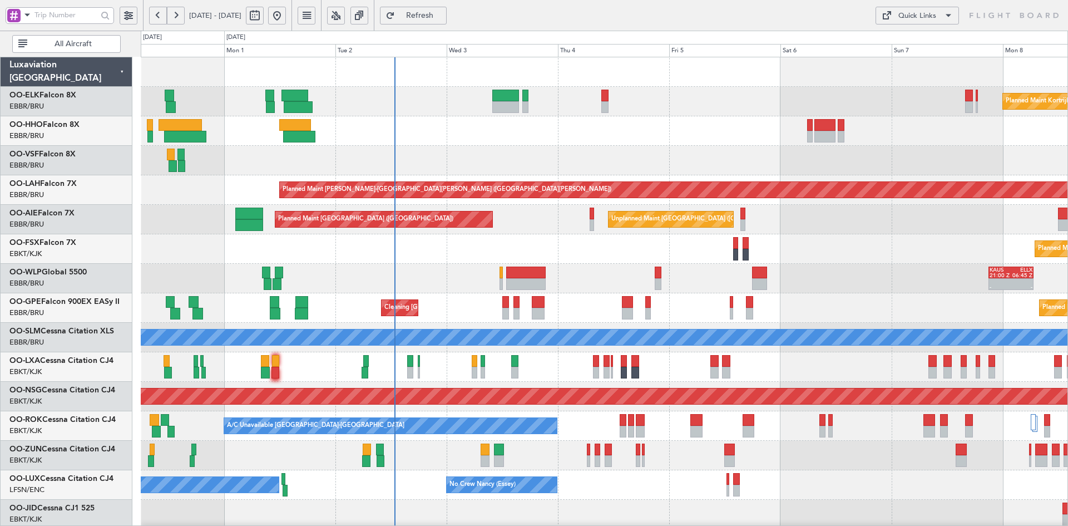
click at [517, 170] on div at bounding box center [604, 160] width 927 height 29
click at [394, 146] on div at bounding box center [604, 160] width 927 height 29
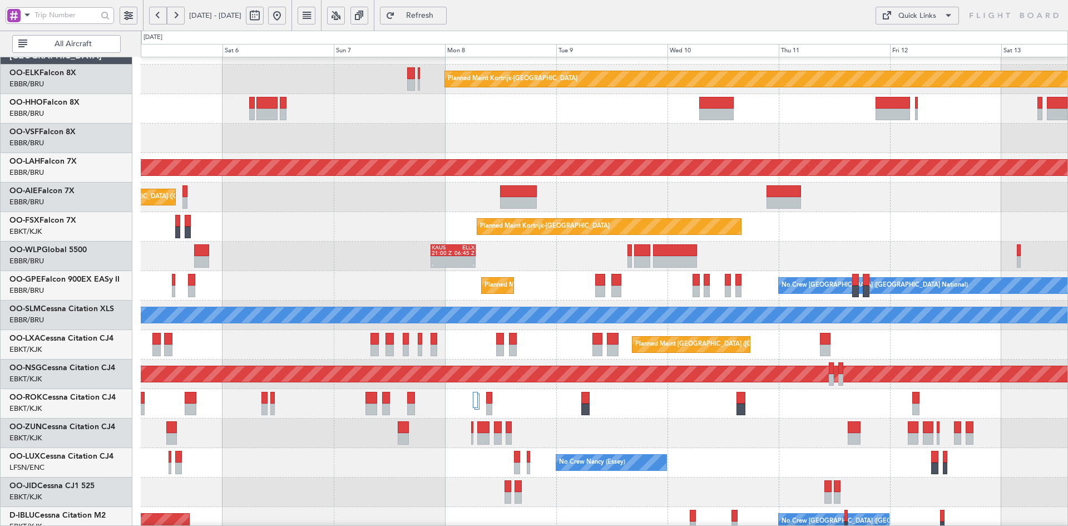
click at [551, 218] on div "Planned Maint Kortrijk-Wevelgem Planned Maint Alton-st Louis (St Louis Regl) Un…" at bounding box center [604, 330] width 927 height 590
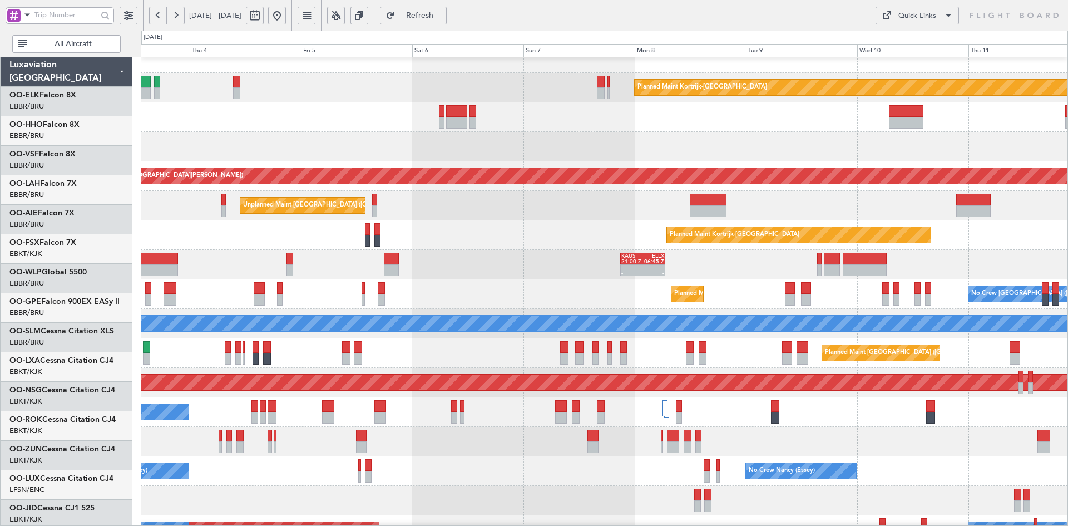
click at [497, 252] on div "- - KAUS 21:00 Z ELLX 06:45 Z" at bounding box center [604, 264] width 927 height 29
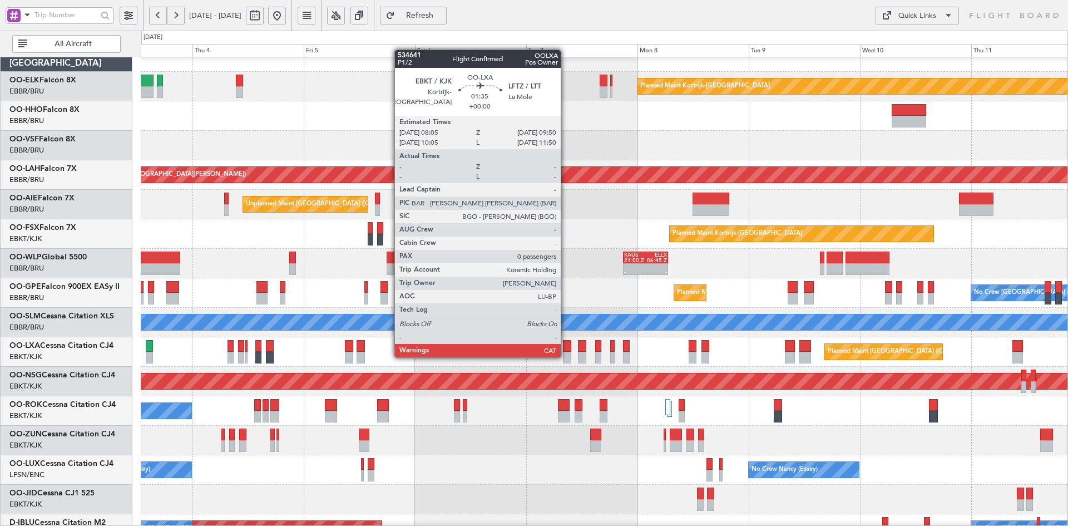
click at [474, 167] on div "Planned Maint Kortrijk-Wevelgem Planned Maint Alton-st Louis (St Louis Regl) Un…" at bounding box center [604, 337] width 927 height 590
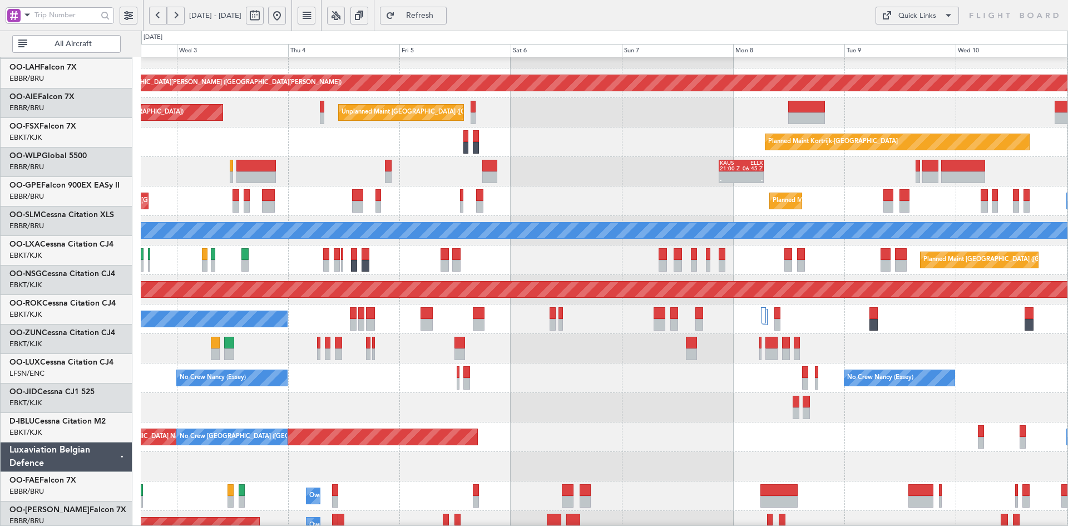
scroll to position [107, 0]
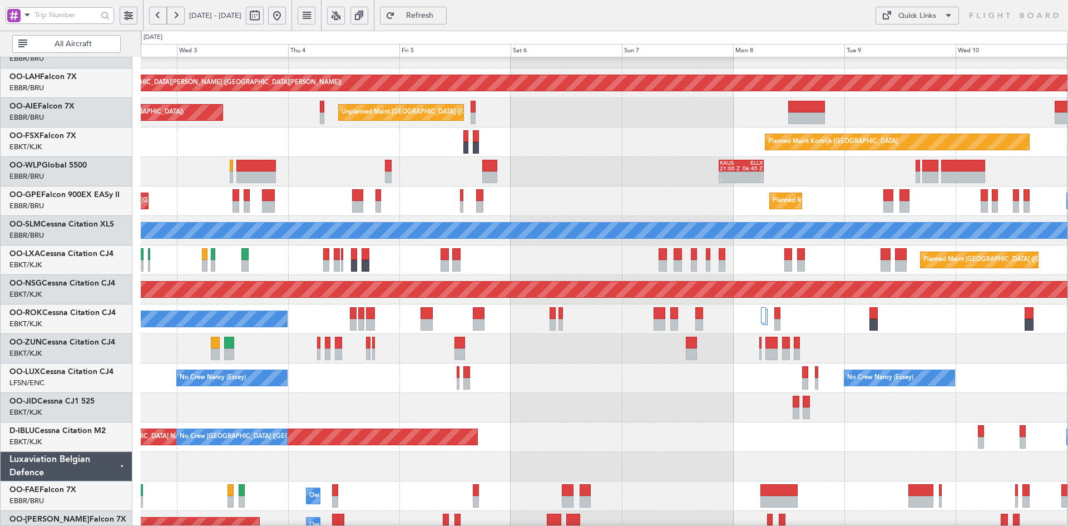
click at [1052, 345] on div at bounding box center [604, 348] width 927 height 29
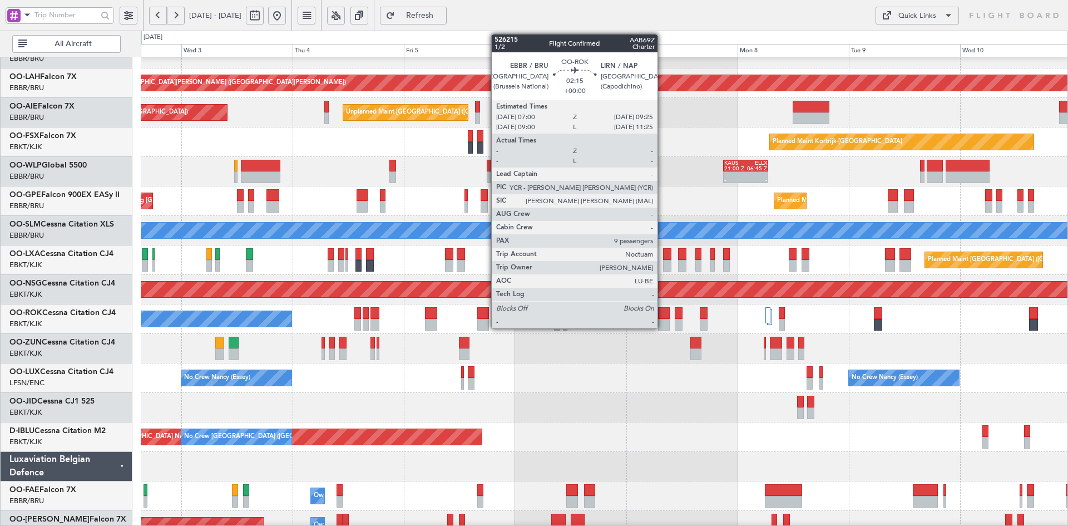
click at [662, 325] on div at bounding box center [664, 325] width 12 height 12
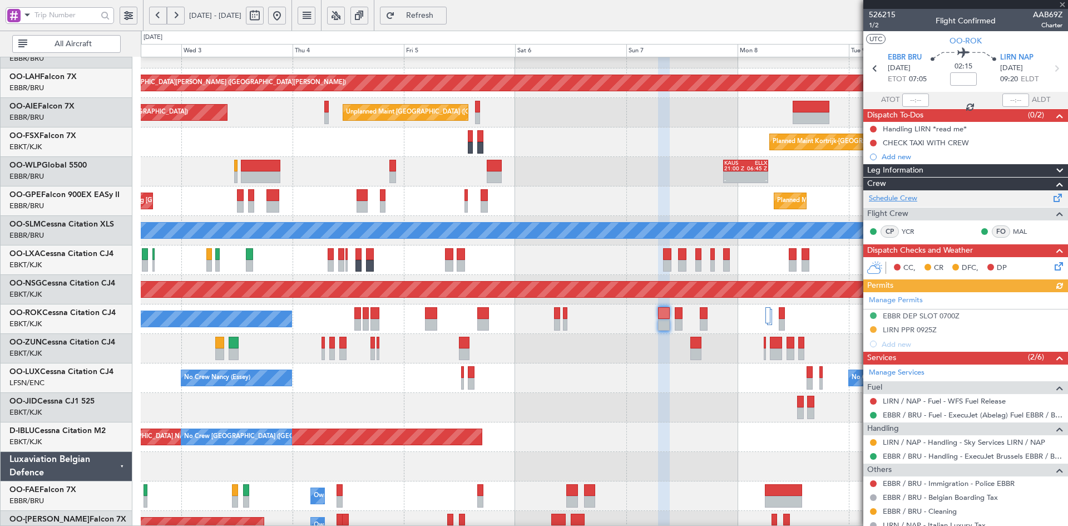
click at [897, 195] on link "Schedule Crew" at bounding box center [893, 198] width 48 height 11
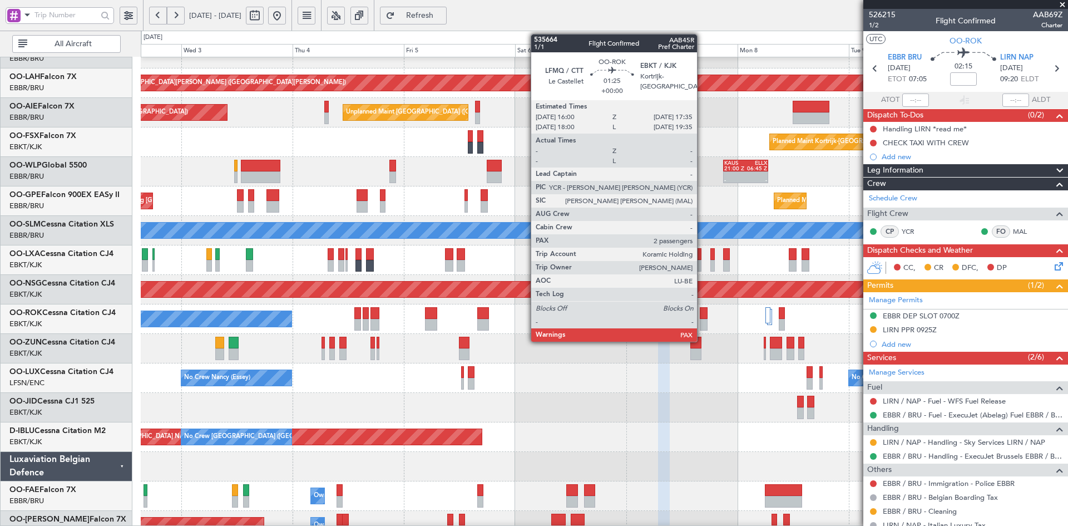
click at [702, 316] on div at bounding box center [704, 313] width 8 height 12
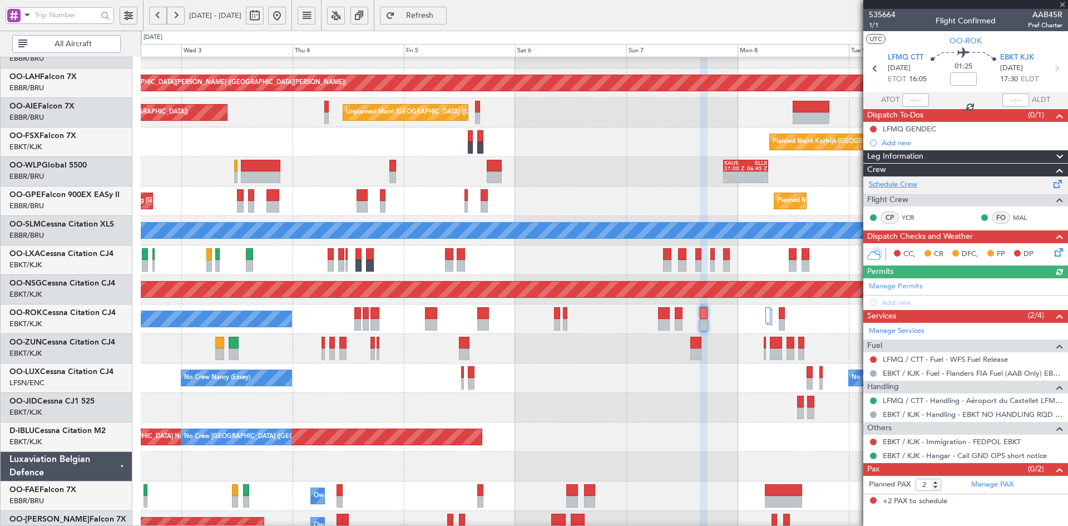
click at [895, 181] on link "Schedule Crew" at bounding box center [893, 184] width 48 height 11
click at [722, 157] on div "Planned Maint Alton-st Louis (St Louis Regl) Unplanned Maint Brussels (Brussels…" at bounding box center [604, 246] width 927 height 590
click at [1066, 3] on span at bounding box center [1062, 5] width 11 height 10
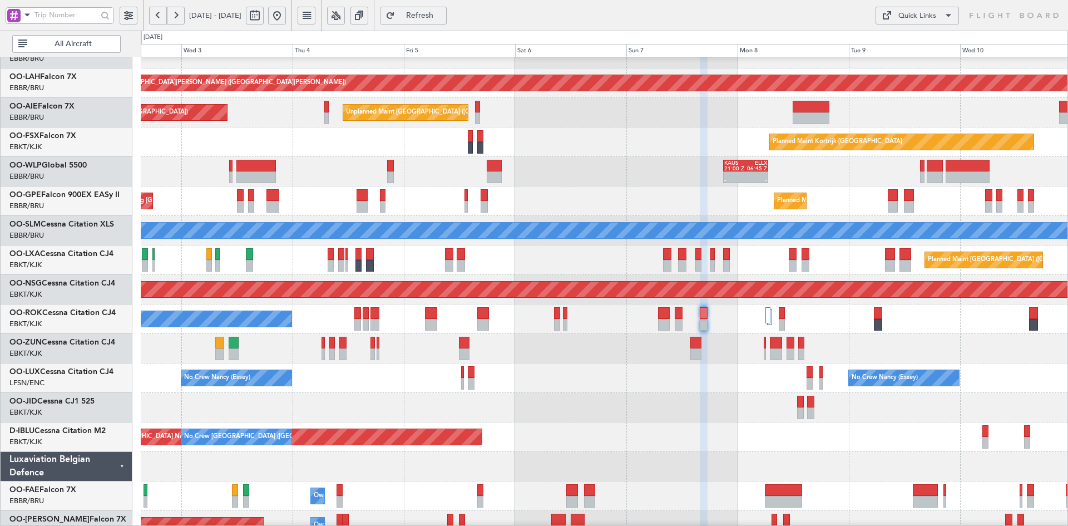
type input "0"
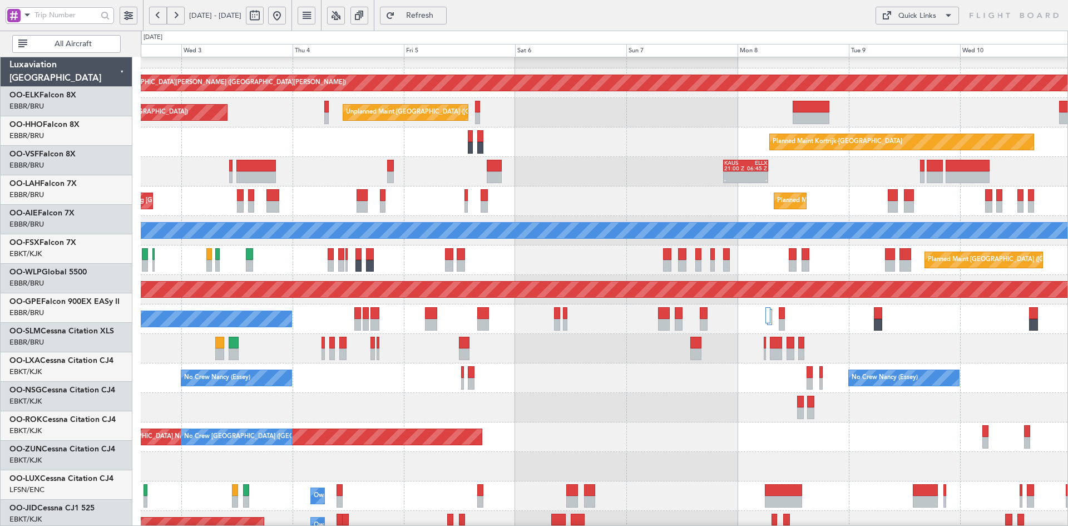
click at [584, 372] on div "Planned Maint Alton-st Louis (St Louis Regl) Unplanned Maint Brussels (Brussels…" at bounding box center [604, 246] width 927 height 590
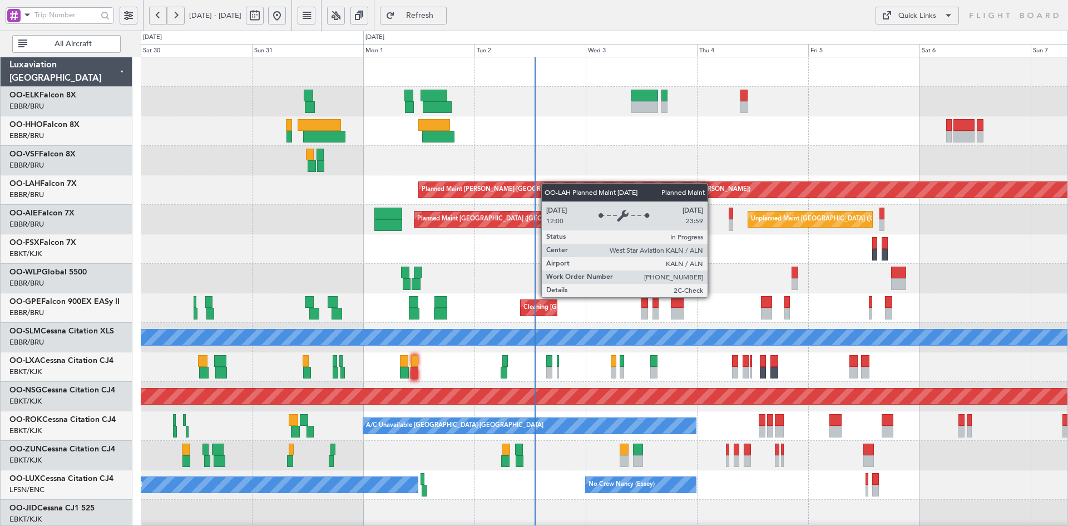
click at [623, 196] on div "Planned Maint Kortrijk-Wevelgem Planned Maint Alton-st Louis (St Louis Regl) Un…" at bounding box center [604, 352] width 927 height 590
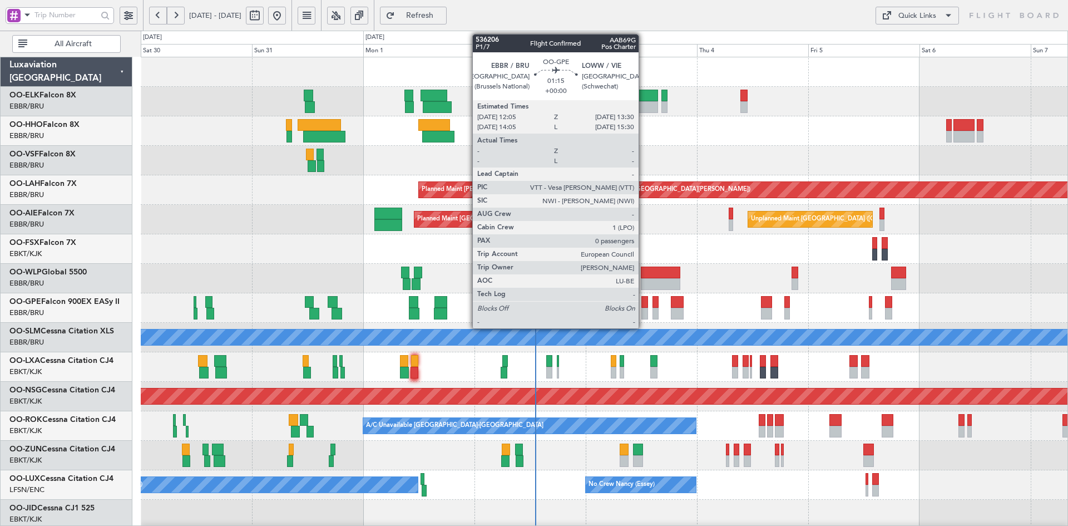
click at [643, 314] on div at bounding box center [644, 314] width 7 height 12
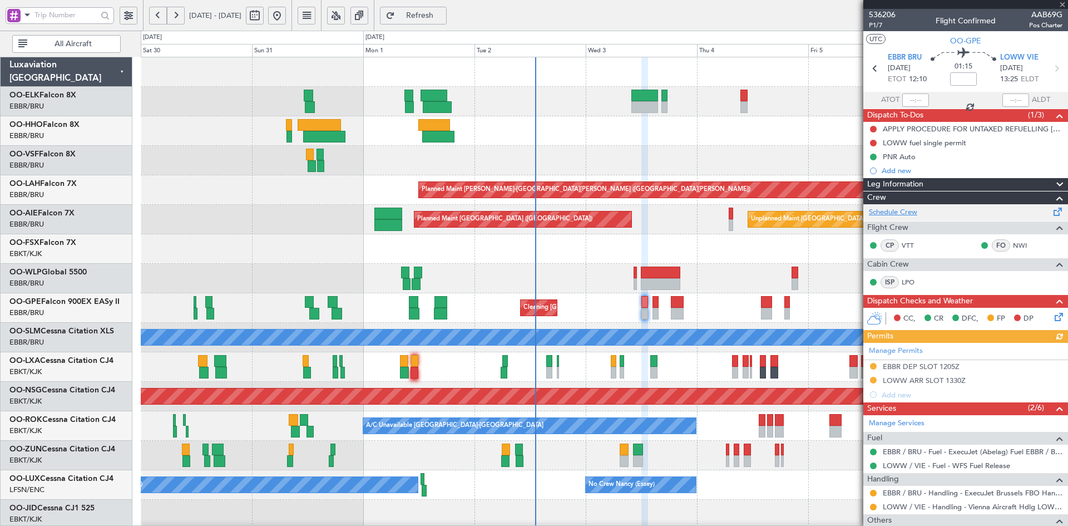
click at [907, 213] on link "Schedule Crew" at bounding box center [893, 212] width 48 height 11
click at [726, 215] on div "Unplanned Maint [GEOGRAPHIC_DATA] ([GEOGRAPHIC_DATA] National) Planned Maint [G…" at bounding box center [604, 219] width 927 height 29
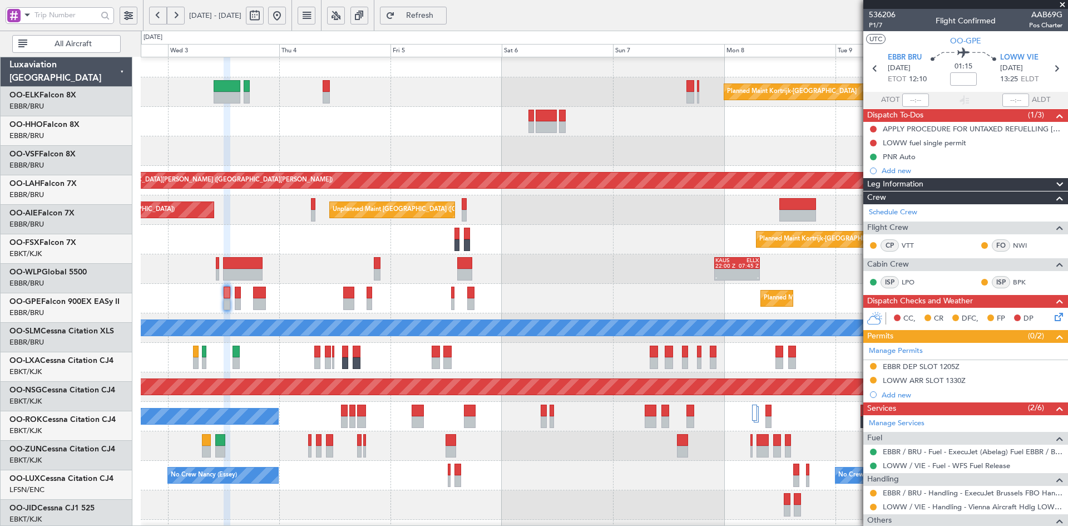
click at [344, 149] on div at bounding box center [604, 150] width 927 height 29
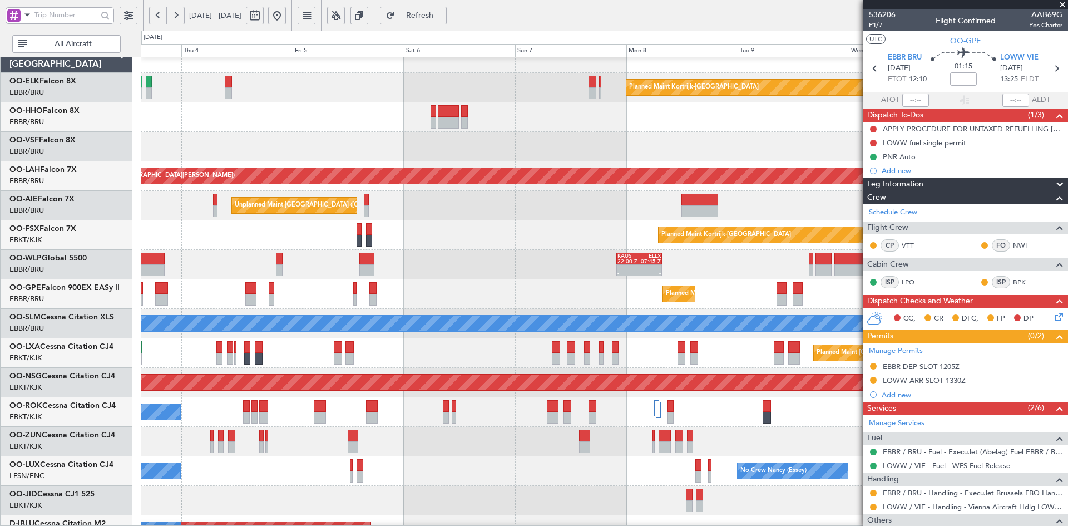
click at [468, 251] on div "- - KAUS 22:00 Z ELLX 07:45 Z" at bounding box center [604, 264] width 927 height 29
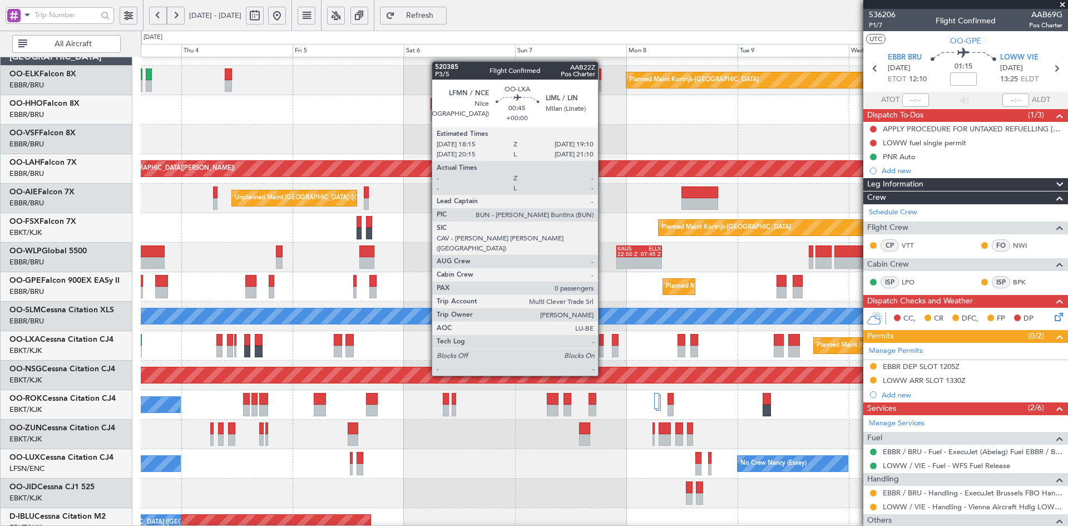
click at [603, 354] on div at bounding box center [601, 351] width 4 height 12
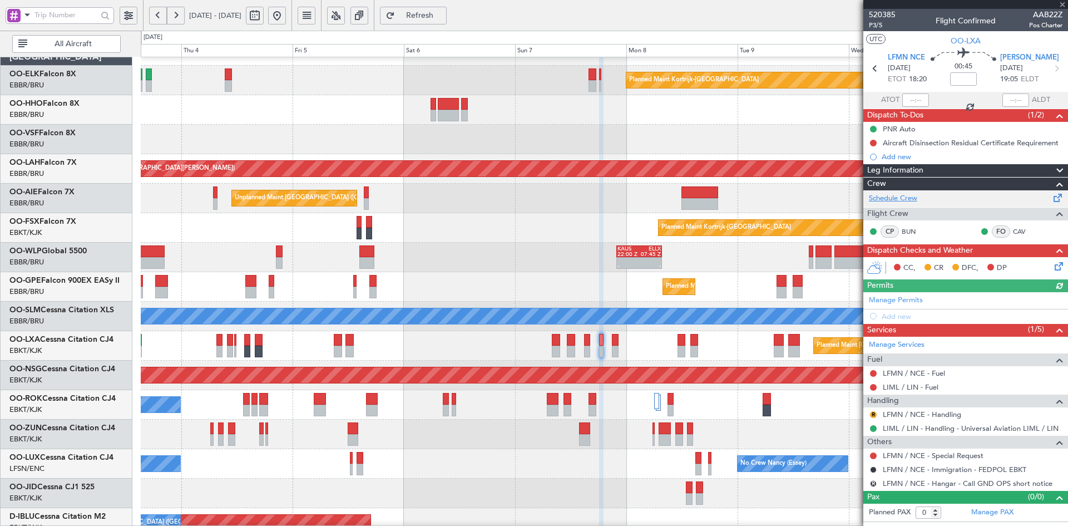
click at [907, 196] on link "Schedule Crew" at bounding box center [893, 198] width 48 height 11
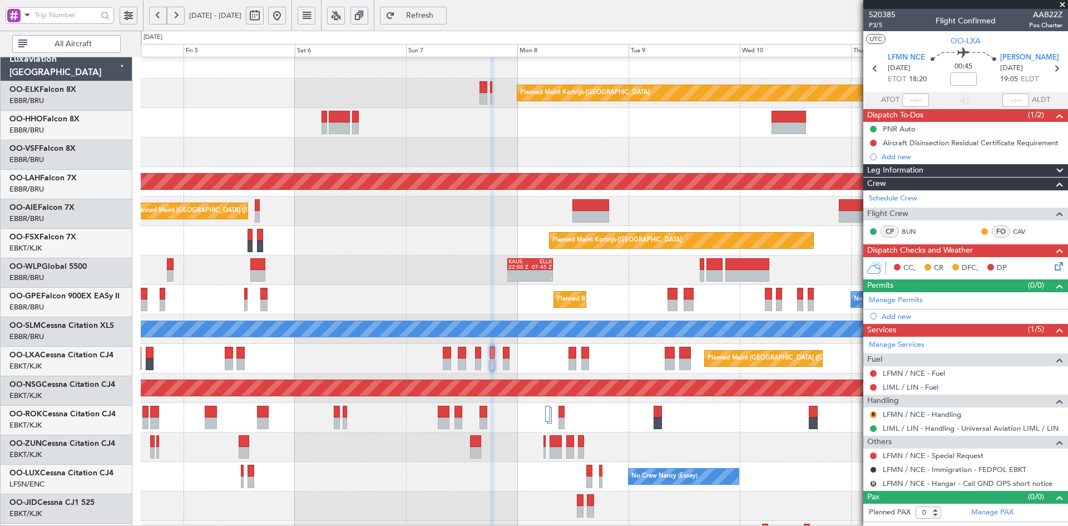
scroll to position [0, 0]
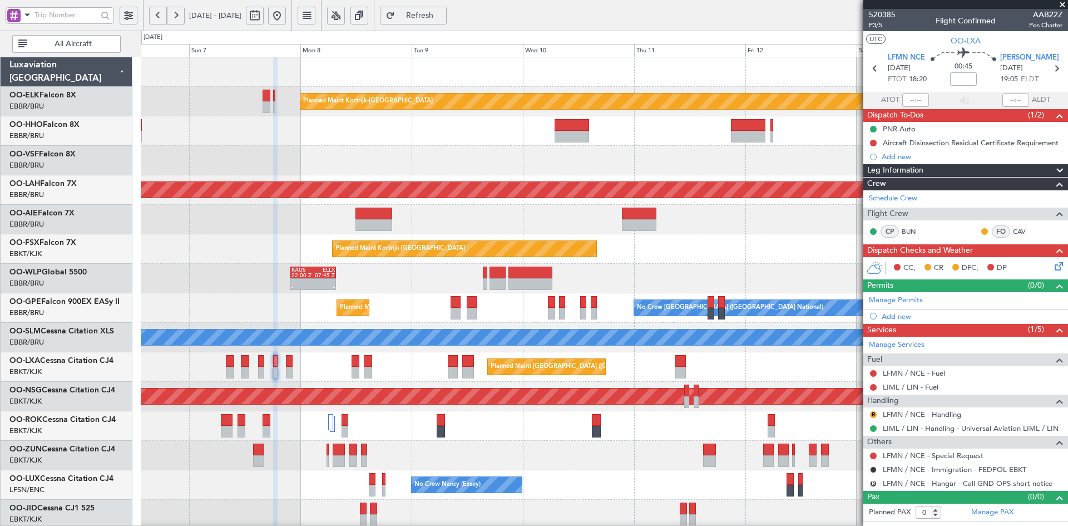
click at [451, 178] on div "Planned Maint Kortrijk-Wevelgem Planned Maint Alton-st Louis (St Louis Regl) Un…" at bounding box center [604, 352] width 927 height 590
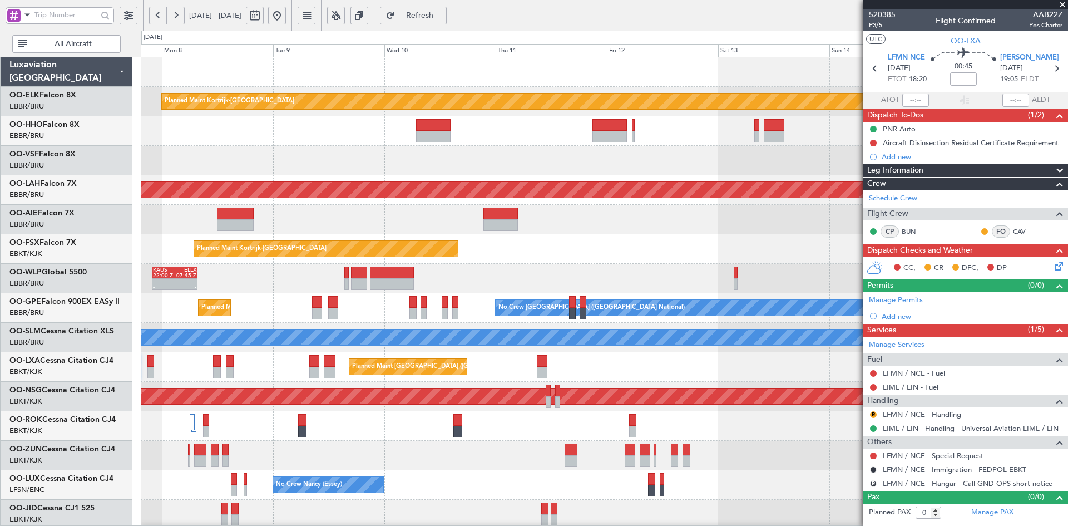
click at [538, 172] on div at bounding box center [604, 160] width 927 height 29
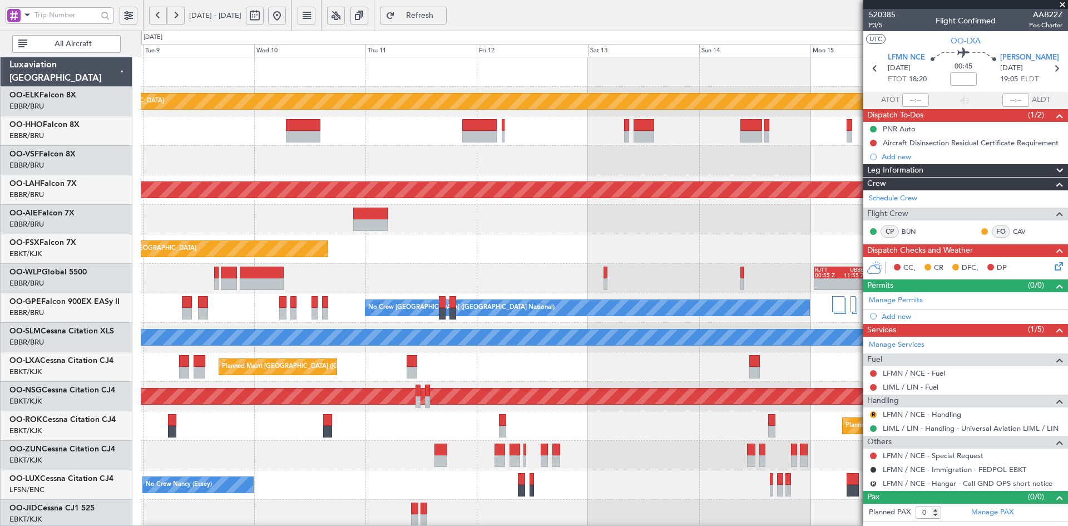
click at [515, 138] on div at bounding box center [604, 130] width 927 height 29
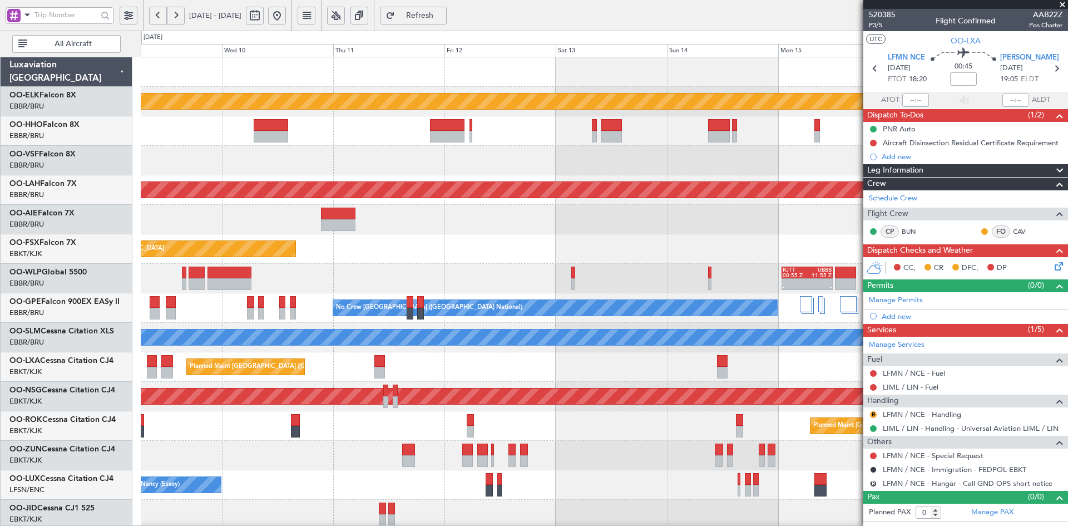
click at [662, 161] on div at bounding box center [604, 160] width 927 height 29
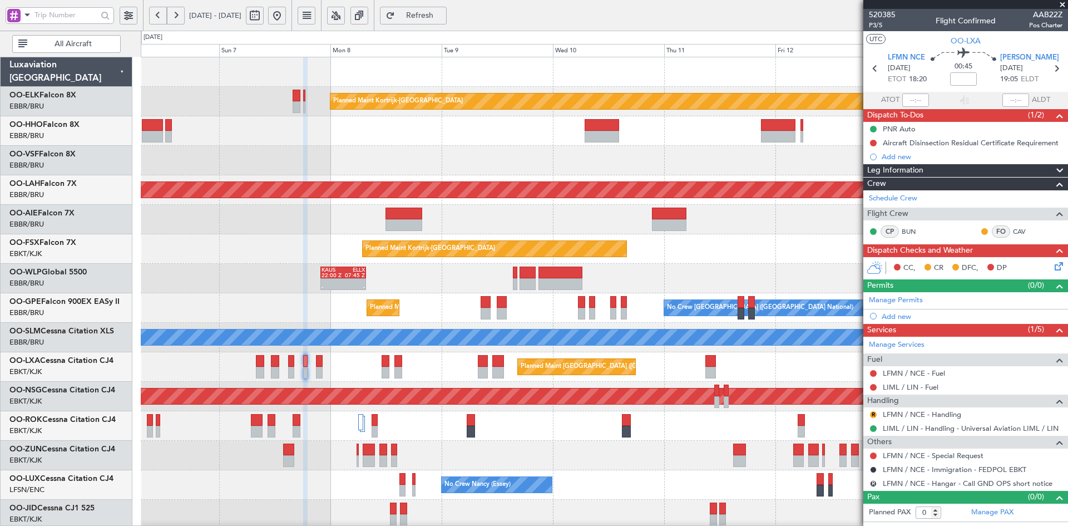
click at [537, 169] on div at bounding box center [604, 160] width 927 height 29
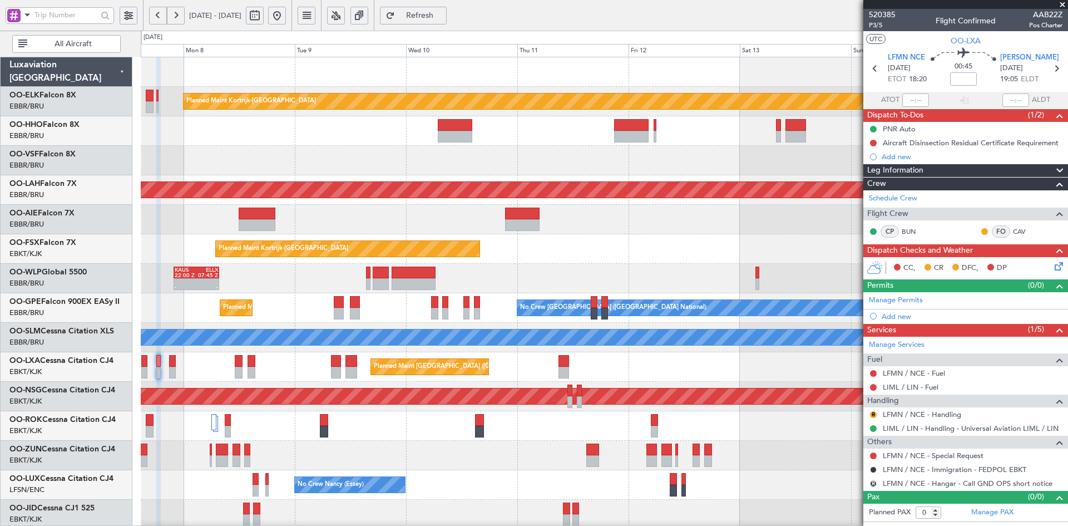
click at [661, 153] on div at bounding box center [604, 160] width 927 height 29
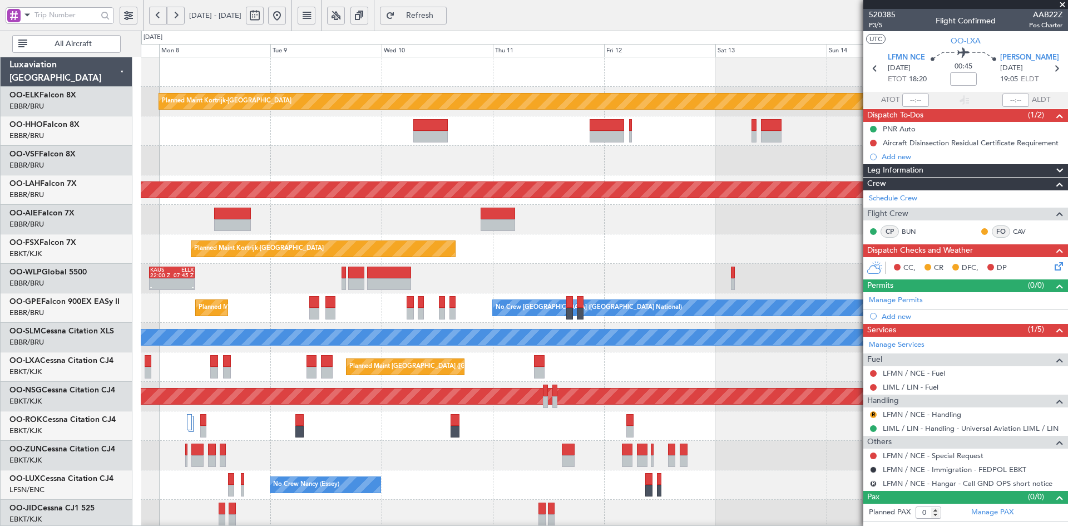
click at [286, 12] on button at bounding box center [277, 16] width 18 height 18
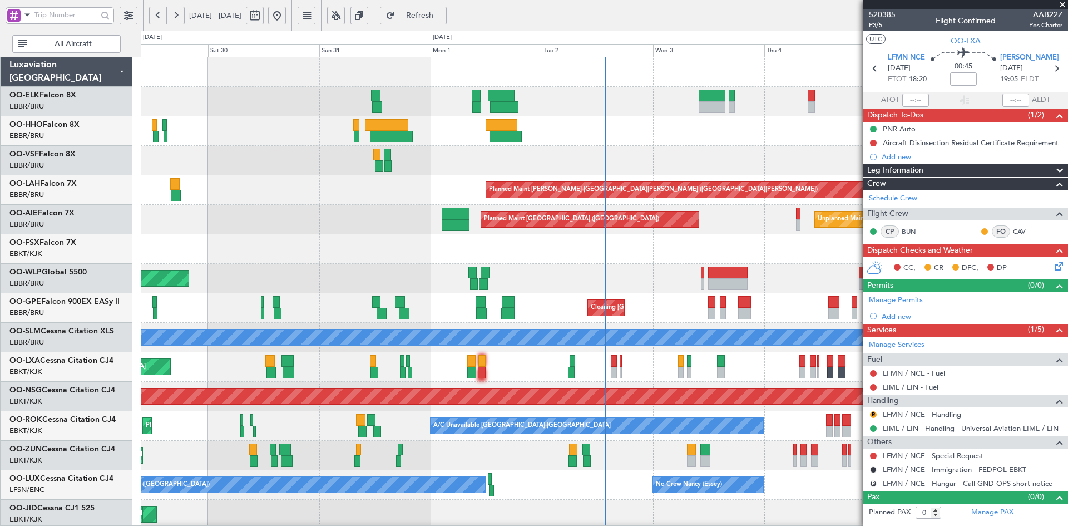
click at [399, 170] on div "Planned Maint Kortrijk-Wevelgem Planned Maint Alton-st Louis (St Louis Regl) Un…" at bounding box center [604, 352] width 927 height 590
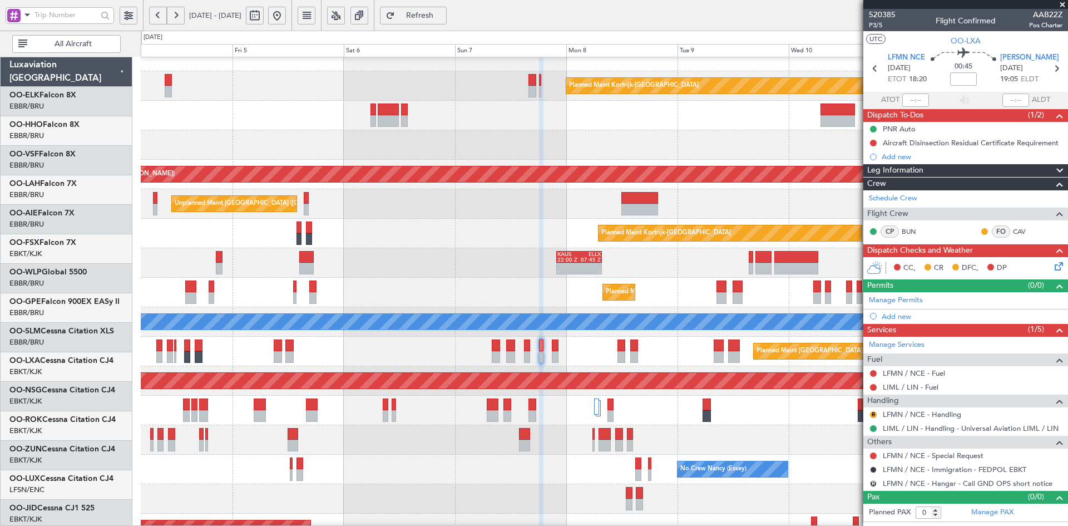
click at [314, 133] on div at bounding box center [604, 144] width 927 height 29
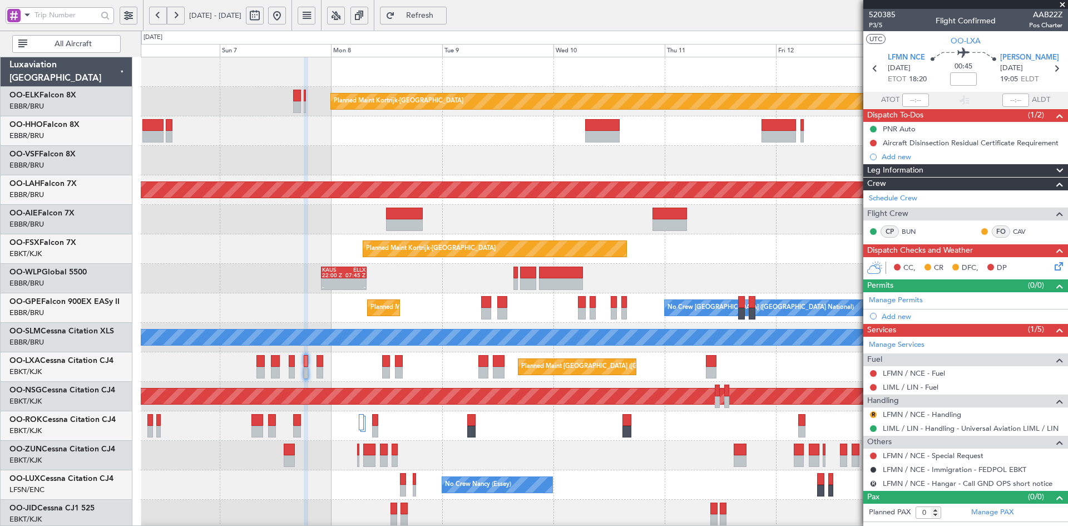
click at [631, 169] on div "Planned Maint Kortrijk-Wevelgem Planned Maint Alton-st Louis (St Louis Regl) Un…" at bounding box center [604, 352] width 927 height 590
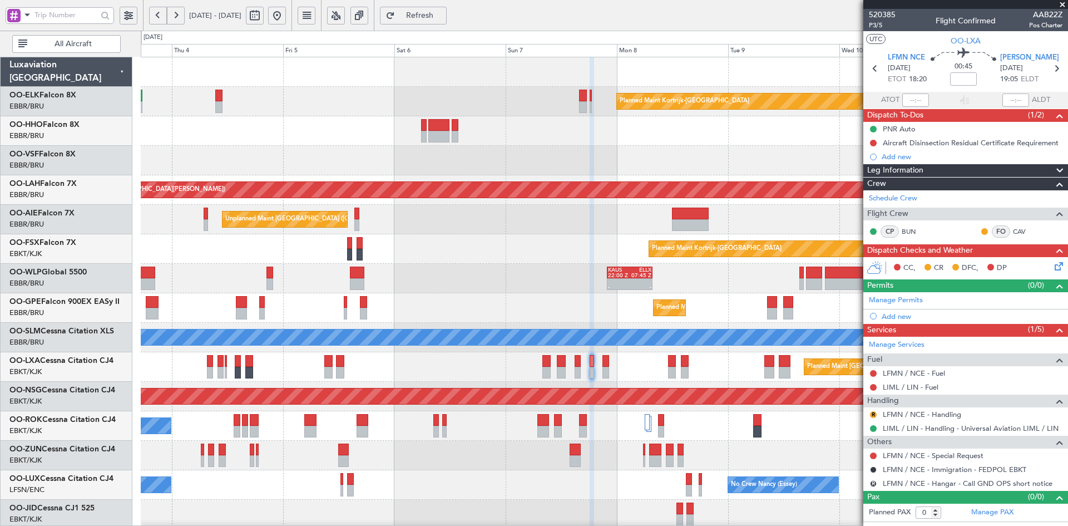
click at [601, 174] on div at bounding box center [604, 160] width 927 height 29
click at [528, 160] on div "Planned Maint Kortrijk-Wevelgem Planned Maint Alton-st Louis (St Louis Regl) Un…" at bounding box center [604, 352] width 927 height 590
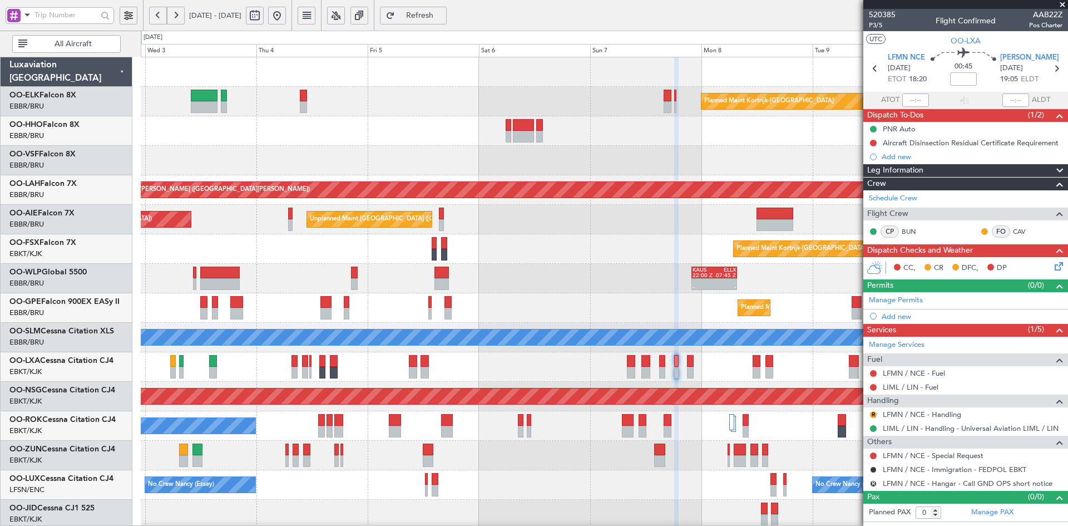
click at [609, 170] on div at bounding box center [604, 160] width 927 height 29
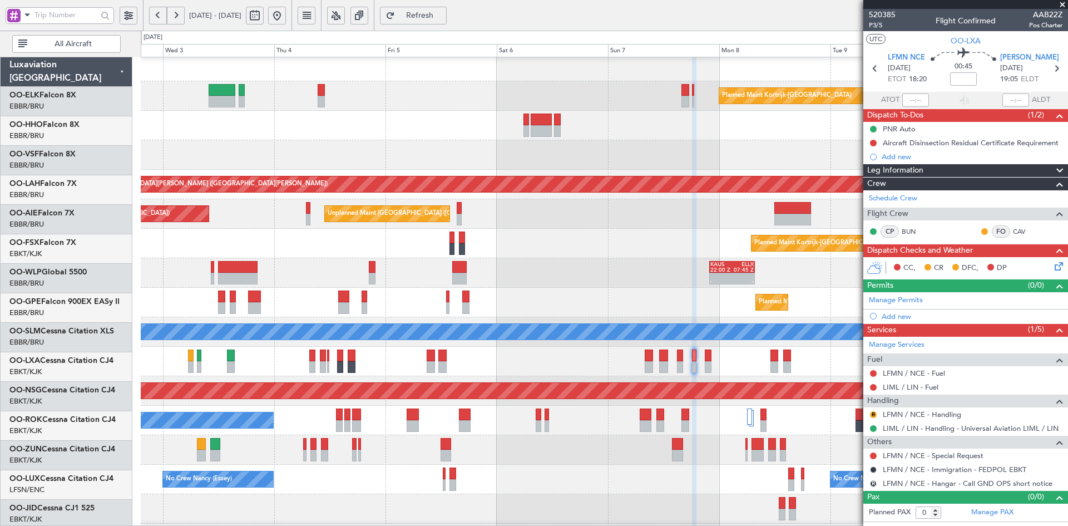
click at [456, 185] on div "Planned Maint Kortrijk-[GEOGRAPHIC_DATA] Planned [GEOGRAPHIC_DATA][PERSON_NAME]…" at bounding box center [604, 347] width 927 height 590
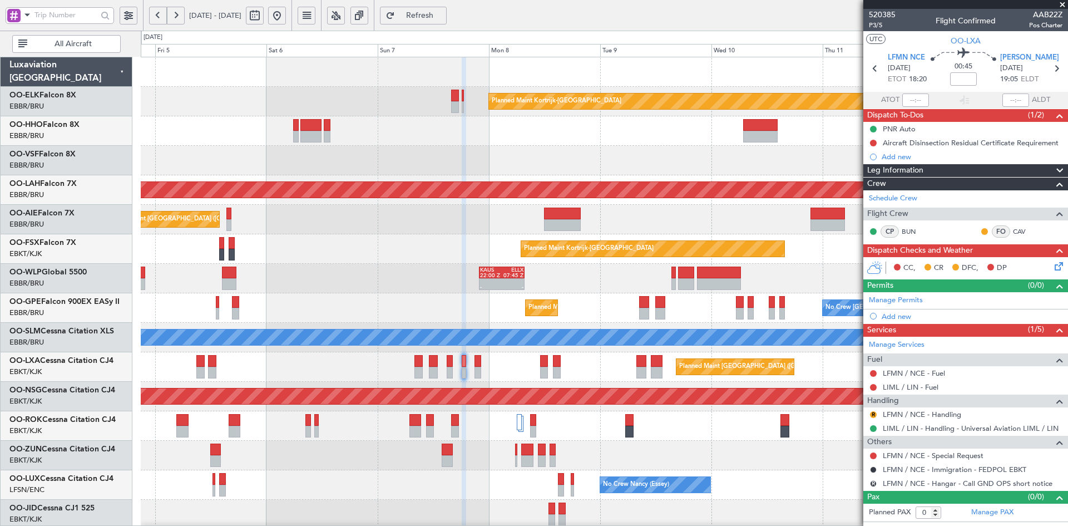
click at [419, 127] on div at bounding box center [604, 130] width 927 height 29
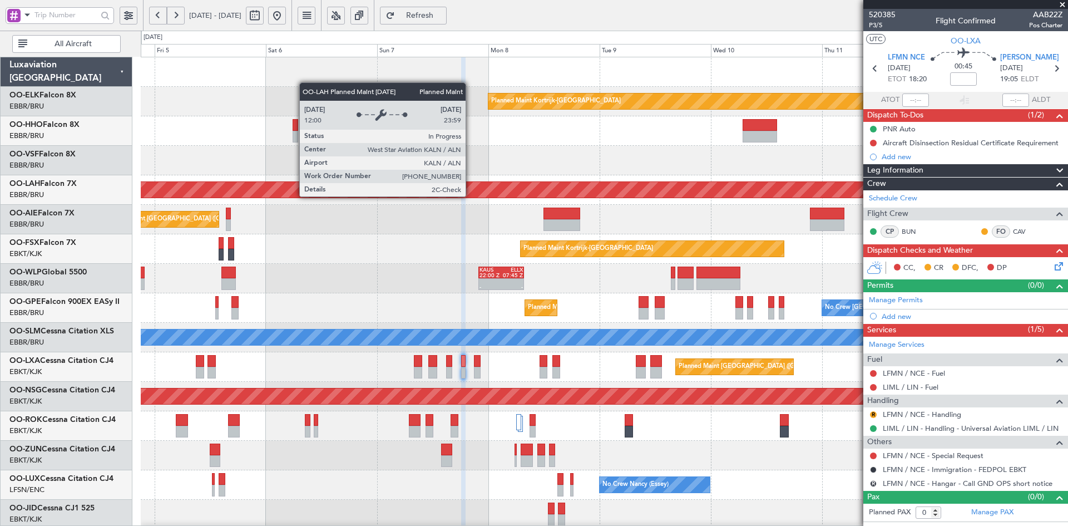
click at [697, 221] on div "Planned Maint Kortrijk-[GEOGRAPHIC_DATA] Planned [GEOGRAPHIC_DATA][PERSON_NAME]…" at bounding box center [604, 352] width 927 height 590
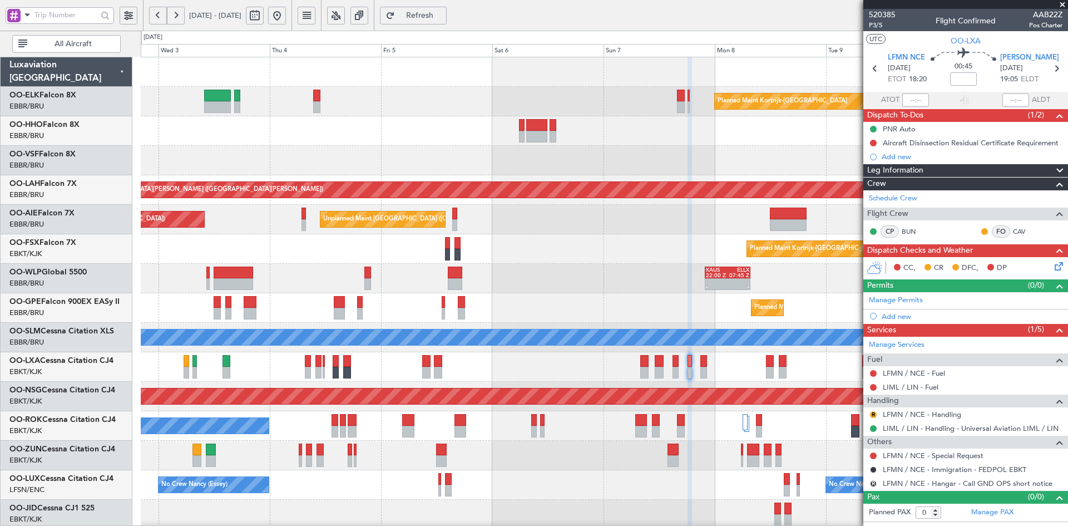
click at [1067, 6] on span at bounding box center [1062, 5] width 11 height 10
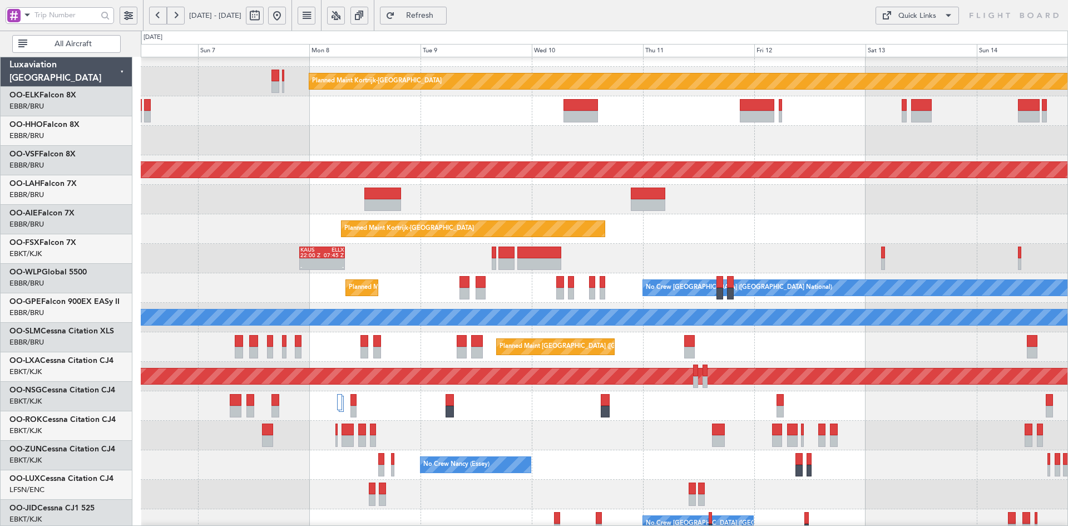
click at [383, 133] on div at bounding box center [604, 140] width 927 height 29
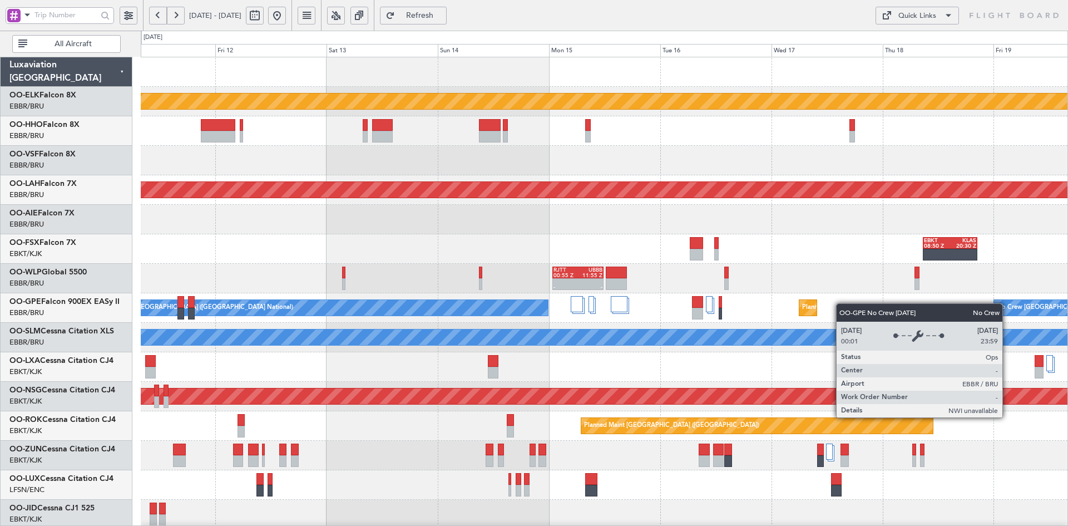
click at [328, 273] on div "Planned Maint Kortrijk-[GEOGRAPHIC_DATA] Planned [GEOGRAPHIC_DATA][PERSON_NAME]…" at bounding box center [604, 352] width 927 height 590
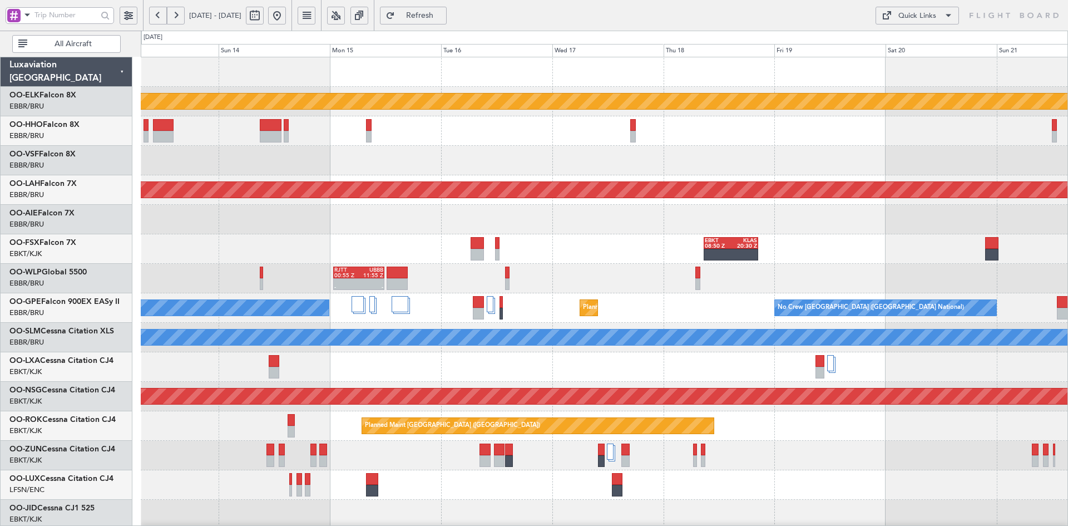
click at [670, 241] on div "EBKT 08:50 Z KLAS 20:30 Z" at bounding box center [604, 248] width 927 height 29
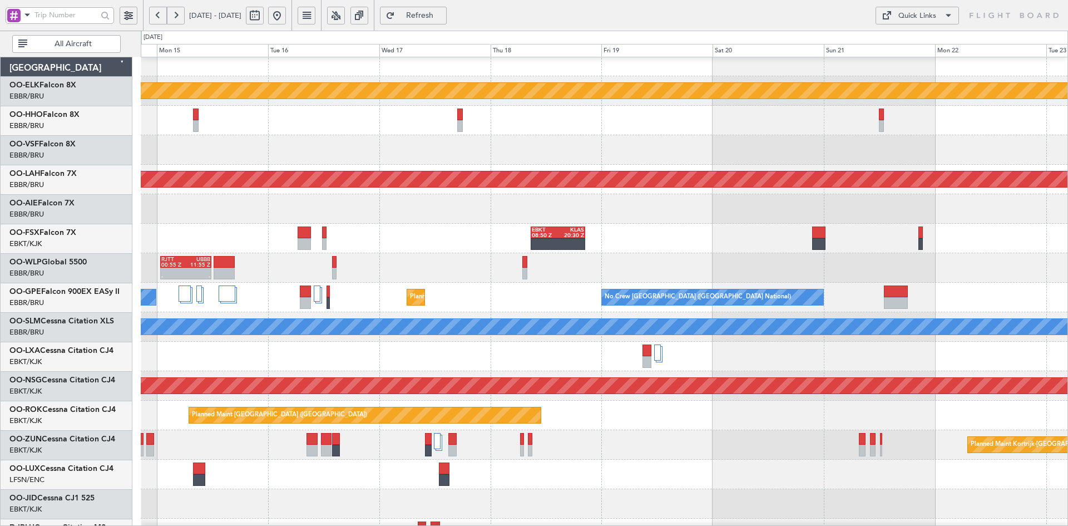
scroll to position [10, 0]
click at [445, 225] on div "EBKT 08:50 Z KLAS 20:30 Z" at bounding box center [604, 238] width 927 height 29
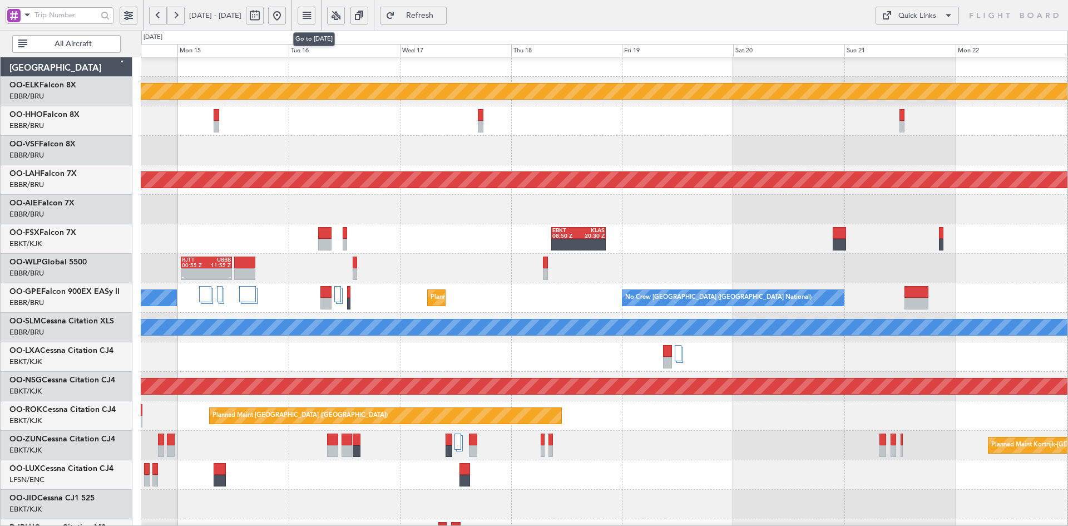
click at [286, 16] on button at bounding box center [277, 16] width 18 height 18
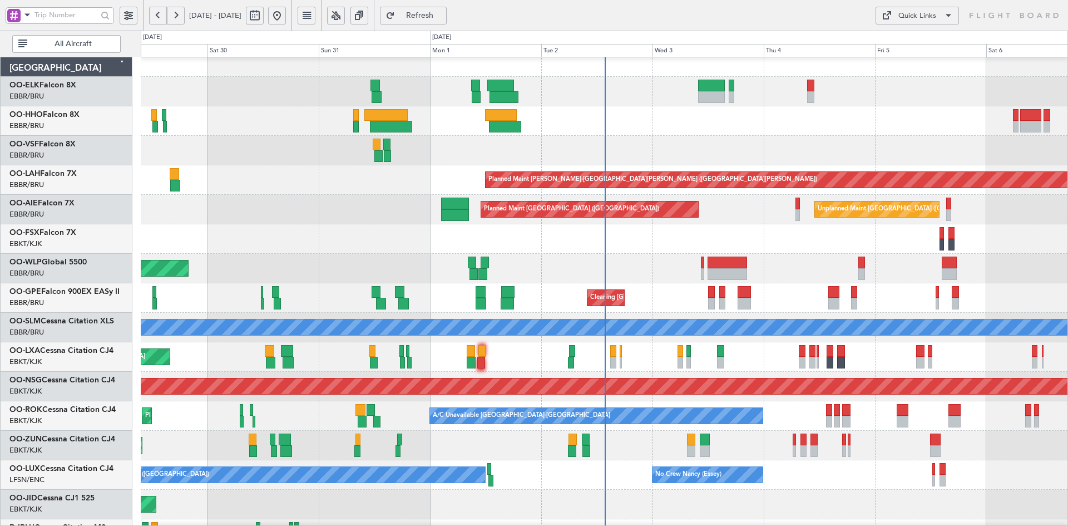
click at [940, 109] on div at bounding box center [604, 120] width 927 height 29
click at [202, 141] on div at bounding box center [604, 150] width 927 height 29
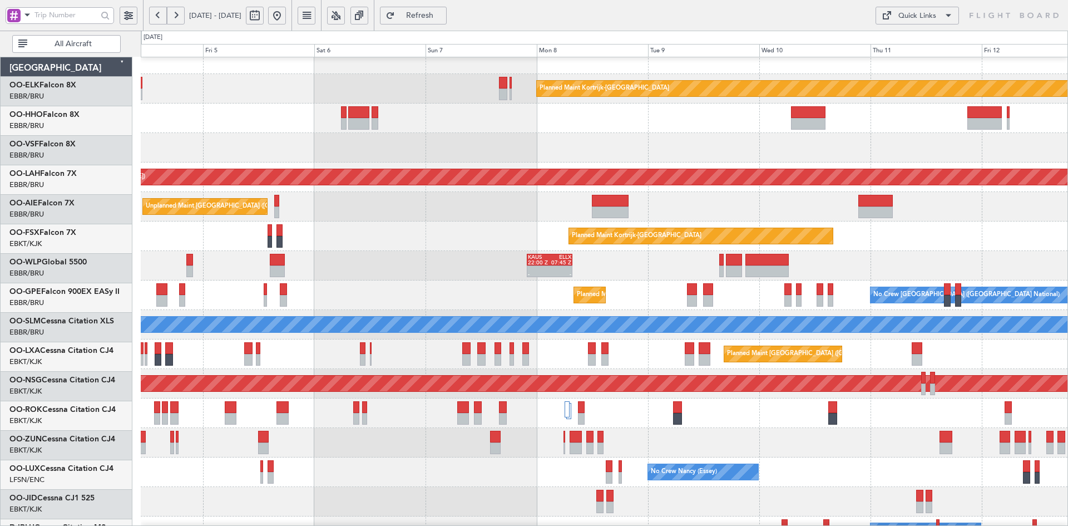
scroll to position [13, 0]
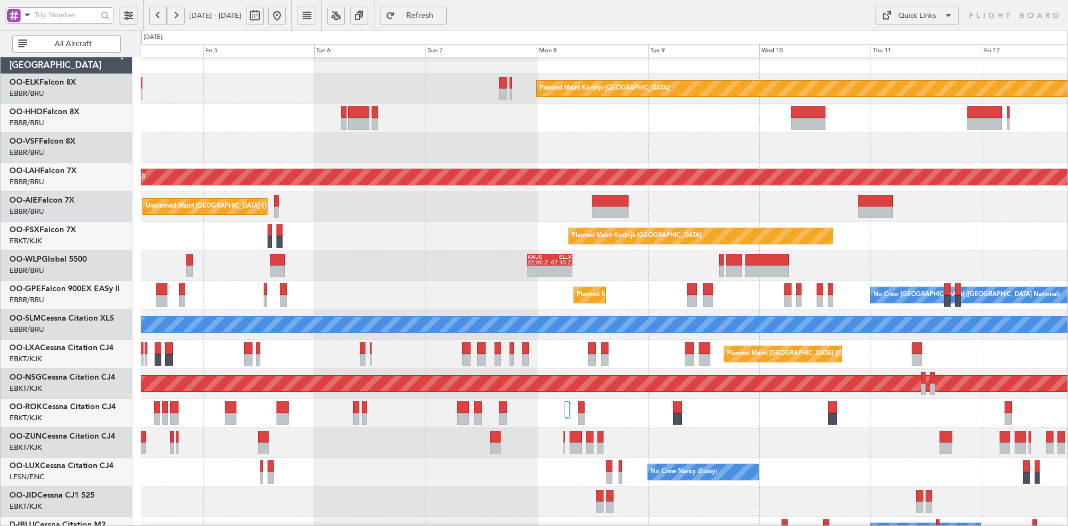
click at [1067, 200] on html "[DATE] - [DATE] Refresh Quick Links All Aircraft Planned Maint [GEOGRAPHIC_DATA…" at bounding box center [534, 263] width 1068 height 526
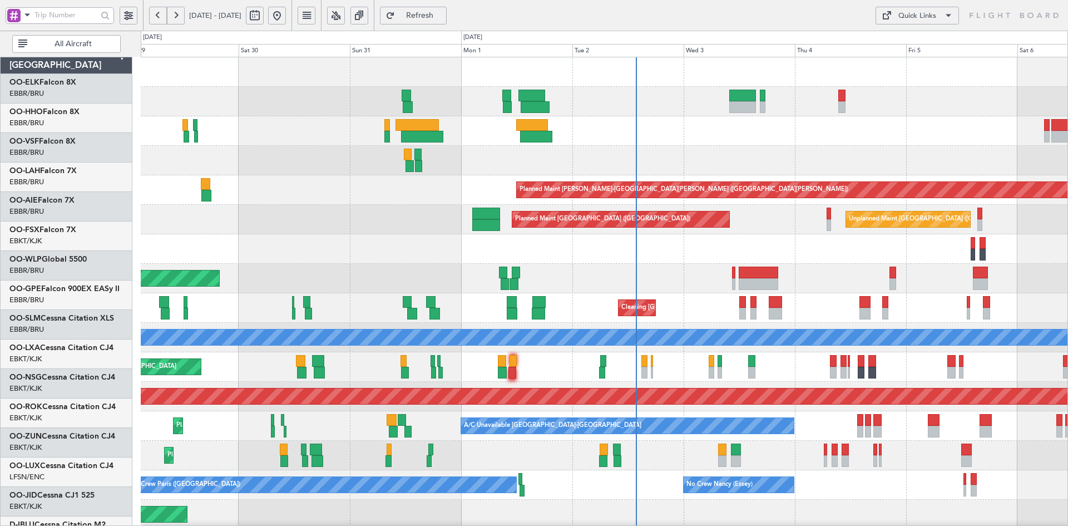
scroll to position [0, 0]
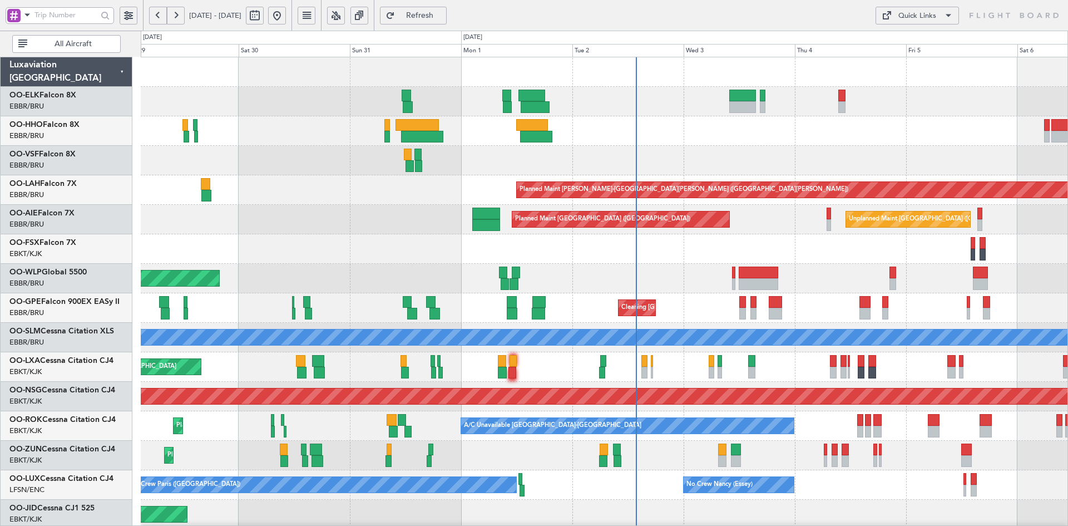
click at [390, 138] on div at bounding box center [604, 130] width 927 height 29
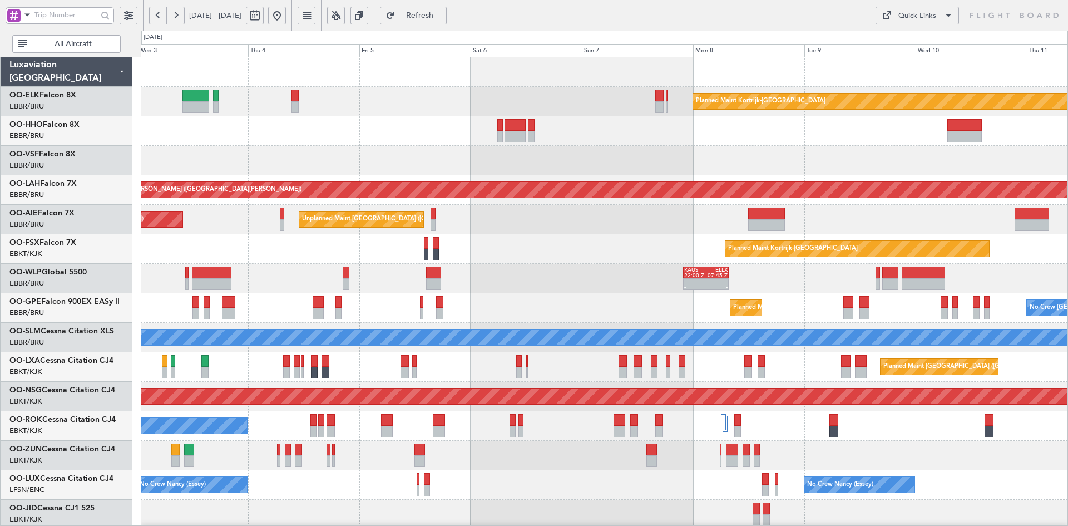
click at [676, 148] on div "Planned Maint Kortrijk-[GEOGRAPHIC_DATA] Planned [GEOGRAPHIC_DATA][PERSON_NAME]…" at bounding box center [604, 352] width 927 height 590
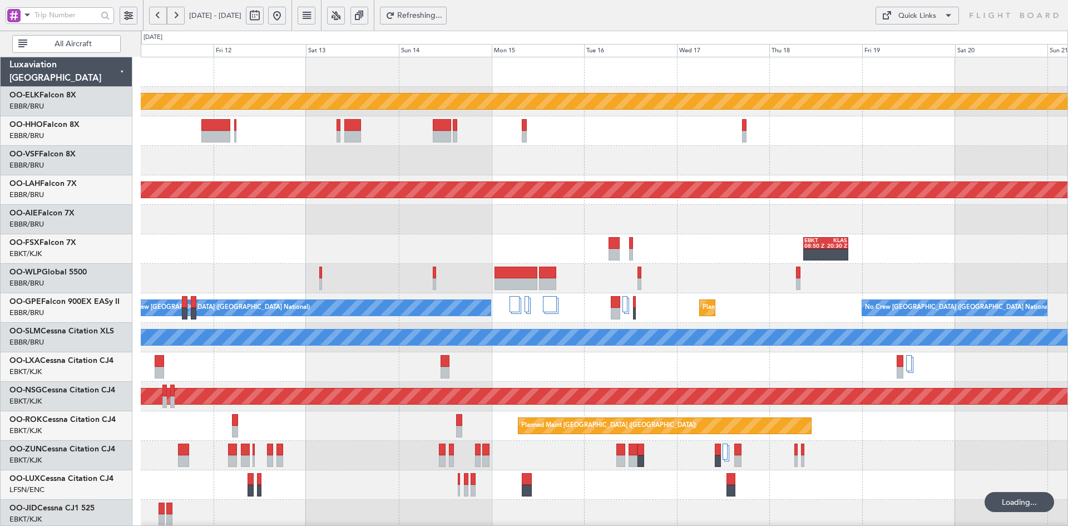
click at [444, 159] on div at bounding box center [604, 160] width 927 height 29
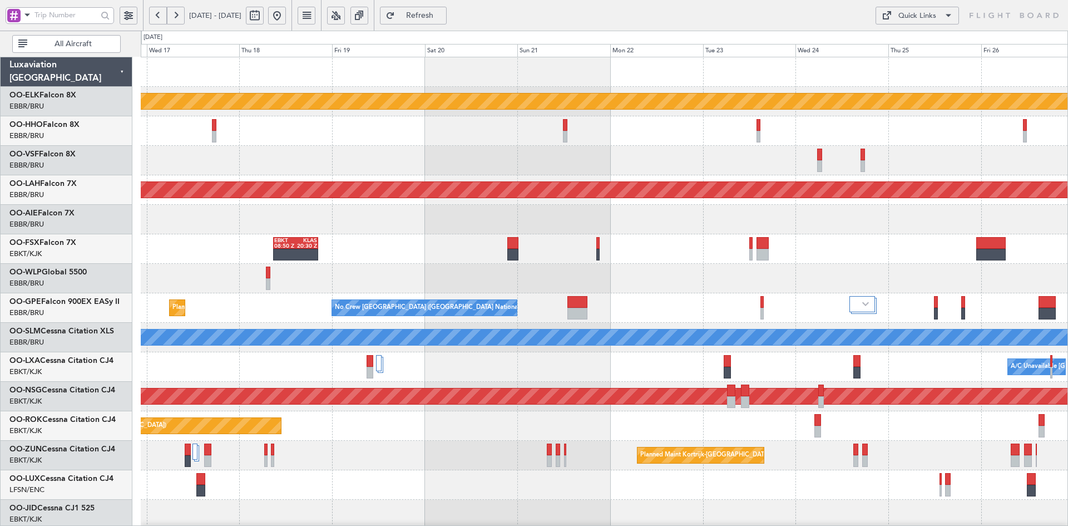
click at [387, 179] on div "Planned Maint Kortrijk-[GEOGRAPHIC_DATA] Planned [GEOGRAPHIC_DATA][PERSON_NAME]…" at bounding box center [604, 352] width 927 height 590
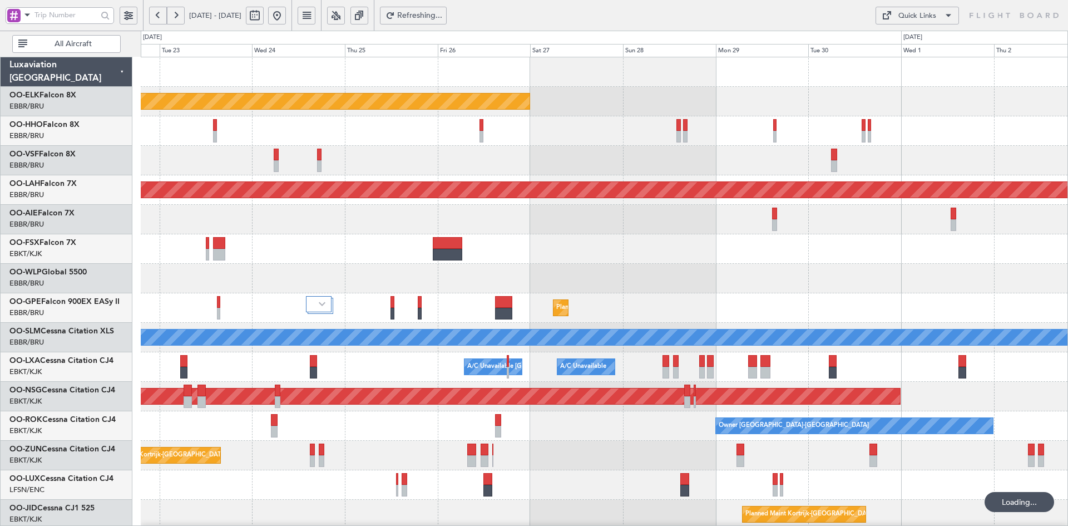
click at [502, 117] on div "Planned Maint Kortrijk-[GEOGRAPHIC_DATA] Planned [GEOGRAPHIC_DATA][PERSON_NAME]…" at bounding box center [604, 352] width 927 height 590
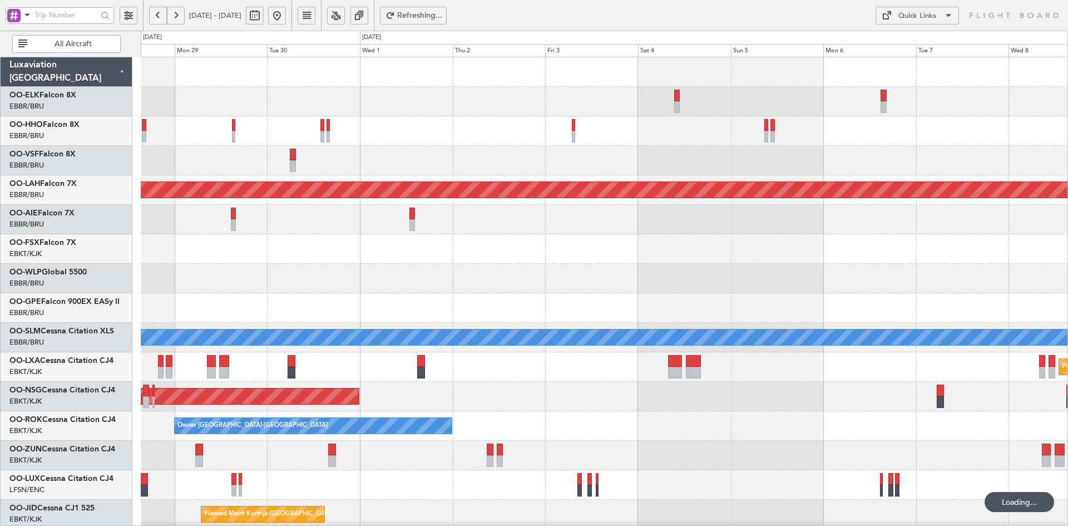
click at [533, 137] on div at bounding box center [604, 130] width 927 height 29
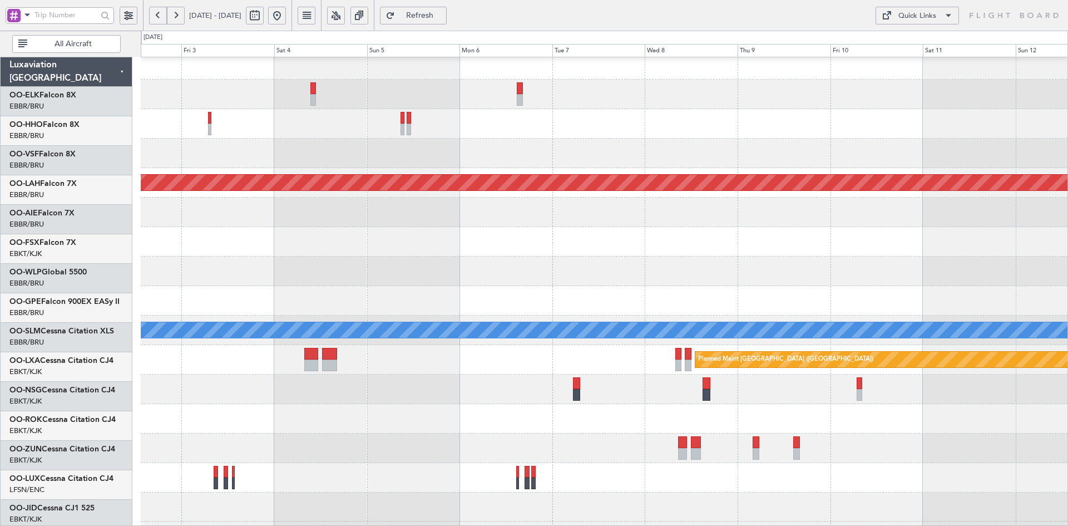
click at [692, 148] on div "Planned Maint [PERSON_NAME]-[GEOGRAPHIC_DATA][PERSON_NAME] ([GEOGRAPHIC_DATA][P…" at bounding box center [604, 345] width 927 height 590
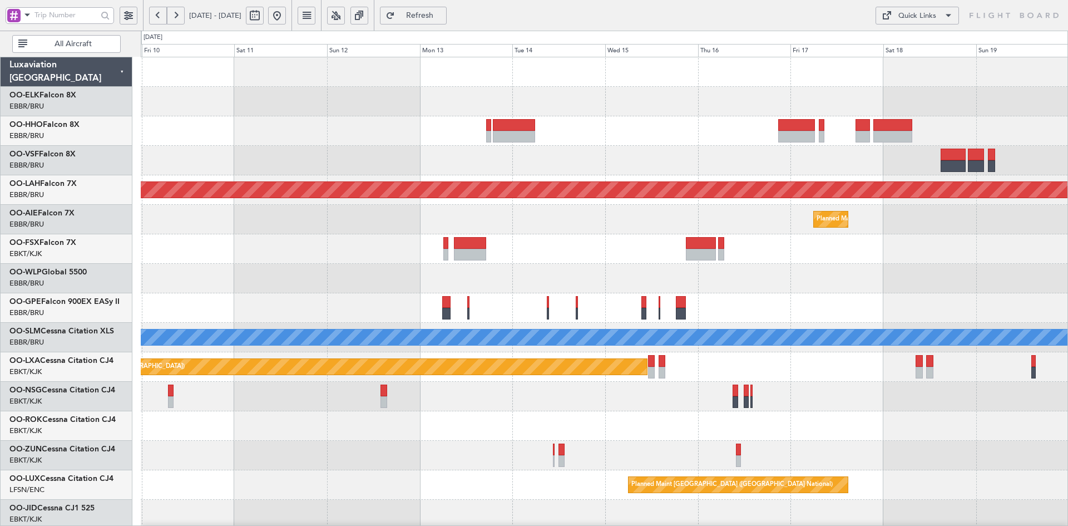
click at [869, 105] on div at bounding box center [604, 101] width 927 height 29
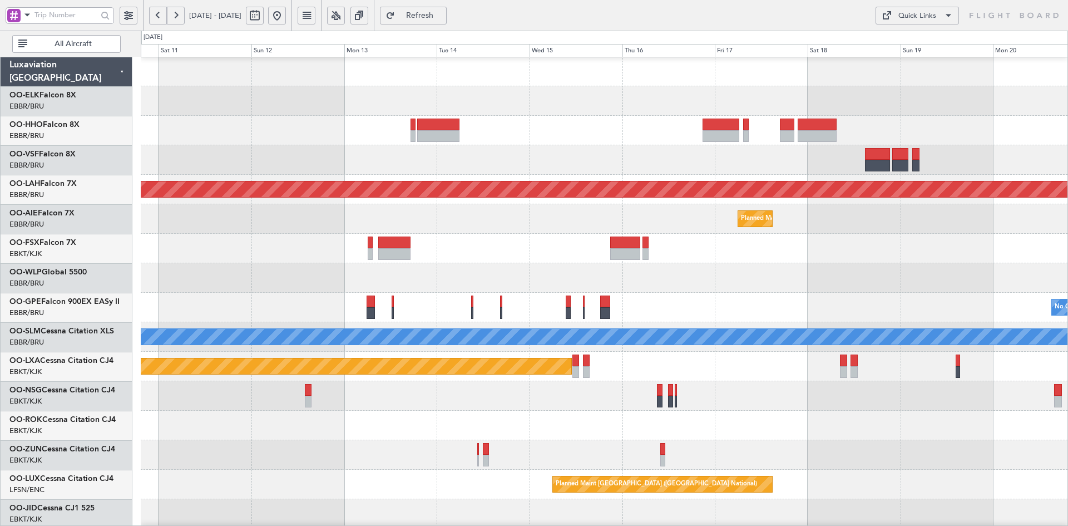
click at [629, 227] on div "Planned Maint [GEOGRAPHIC_DATA] ([GEOGRAPHIC_DATA] National)" at bounding box center [604, 218] width 927 height 29
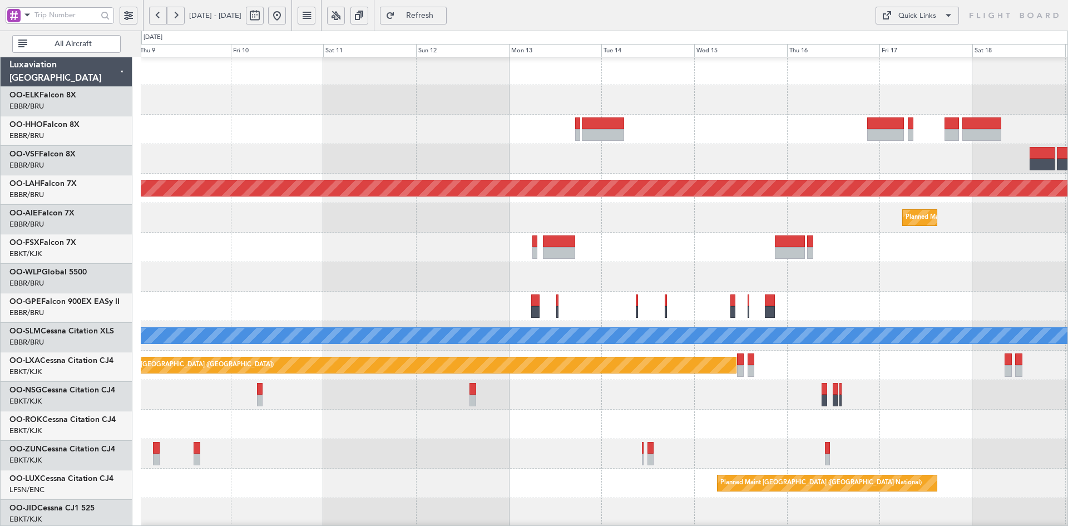
click at [793, 268] on div at bounding box center [604, 276] width 927 height 29
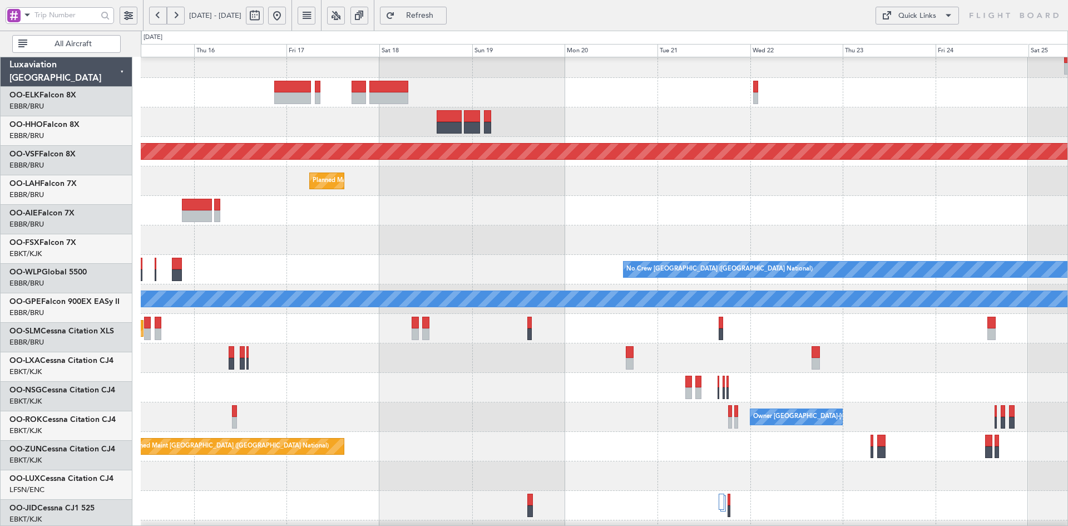
scroll to position [39, 0]
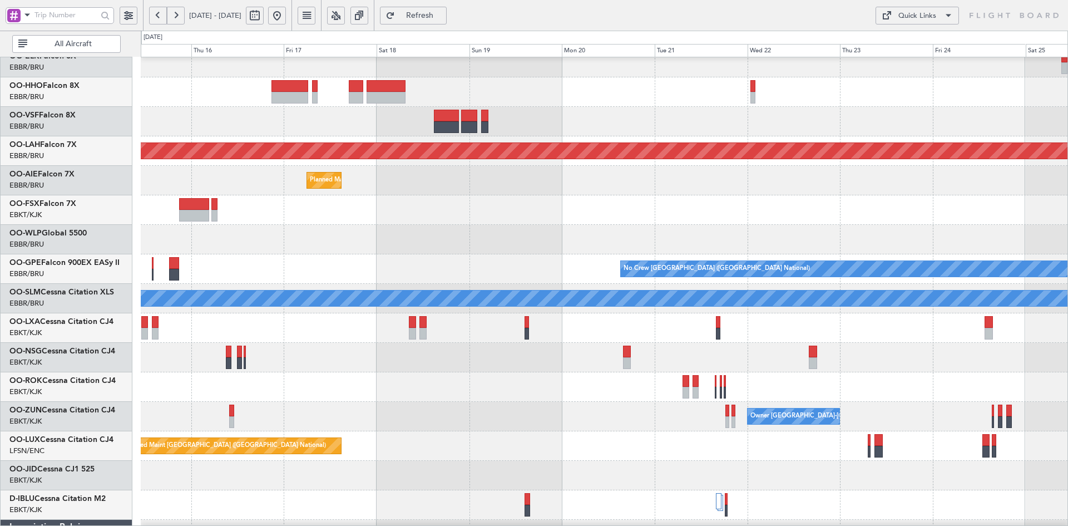
click at [524, 94] on div at bounding box center [604, 91] width 927 height 29
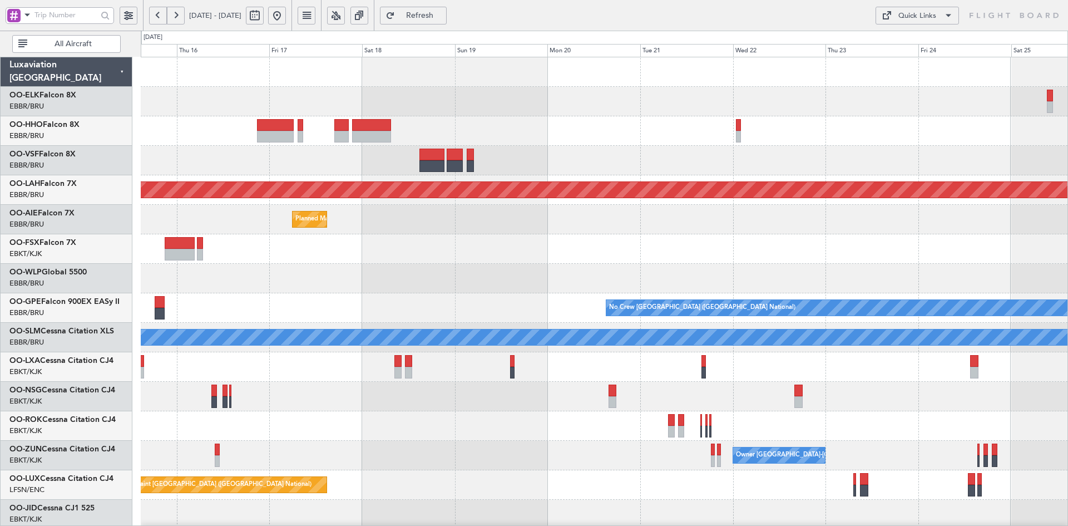
click at [595, 151] on div "Planned Maint [PERSON_NAME]-[GEOGRAPHIC_DATA][PERSON_NAME] ([GEOGRAPHIC_DATA][P…" at bounding box center [604, 352] width 927 height 590
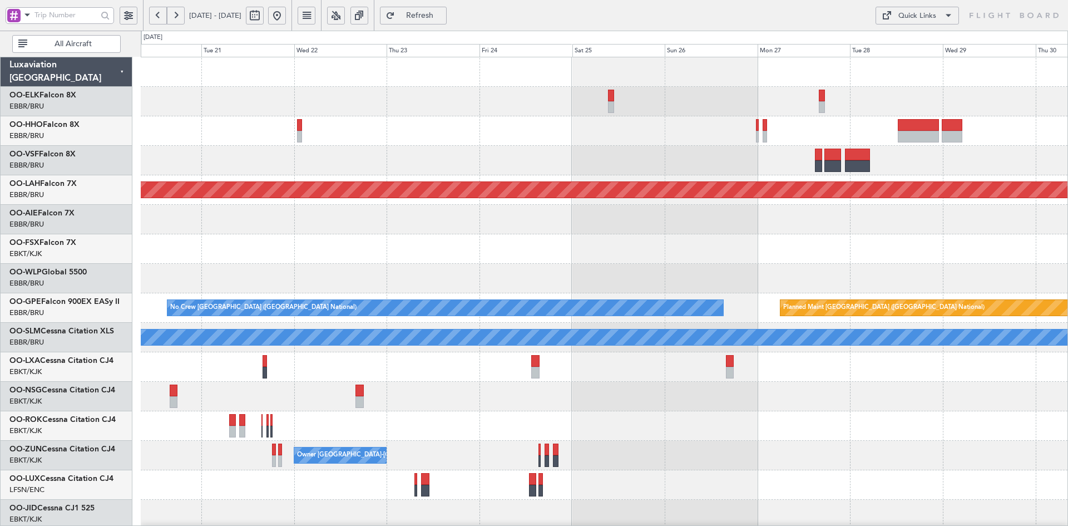
click at [286, 14] on button at bounding box center [277, 16] width 18 height 18
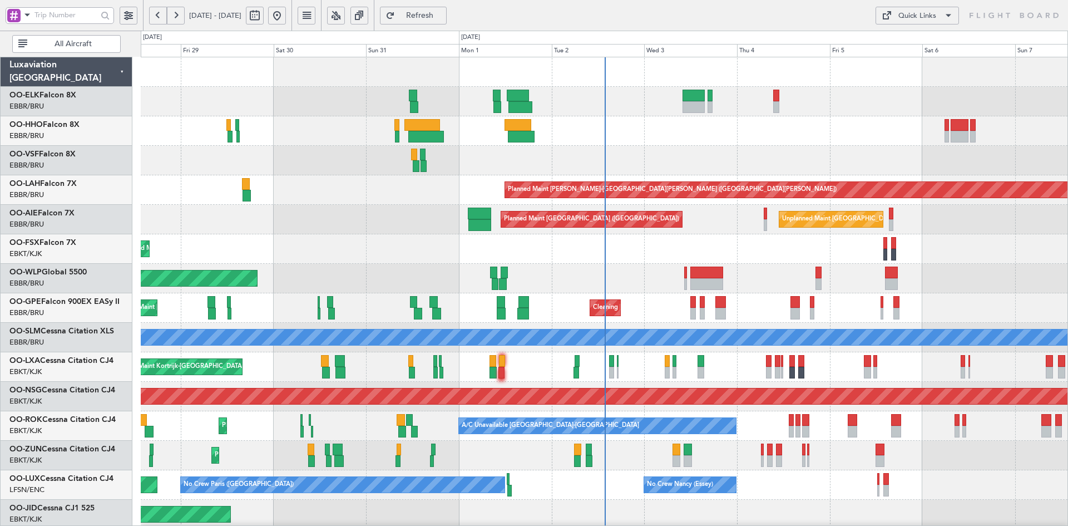
click at [504, 146] on div "Planned Maint Kortrijk-[GEOGRAPHIC_DATA] Planned [GEOGRAPHIC_DATA][PERSON_NAME]…" at bounding box center [604, 352] width 927 height 590
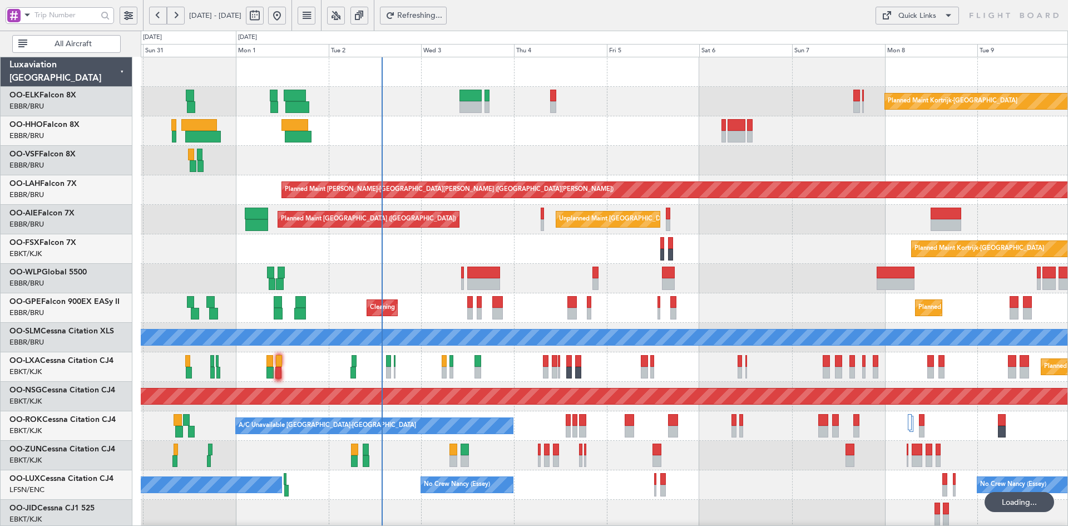
click at [923, 146] on div at bounding box center [604, 160] width 927 height 29
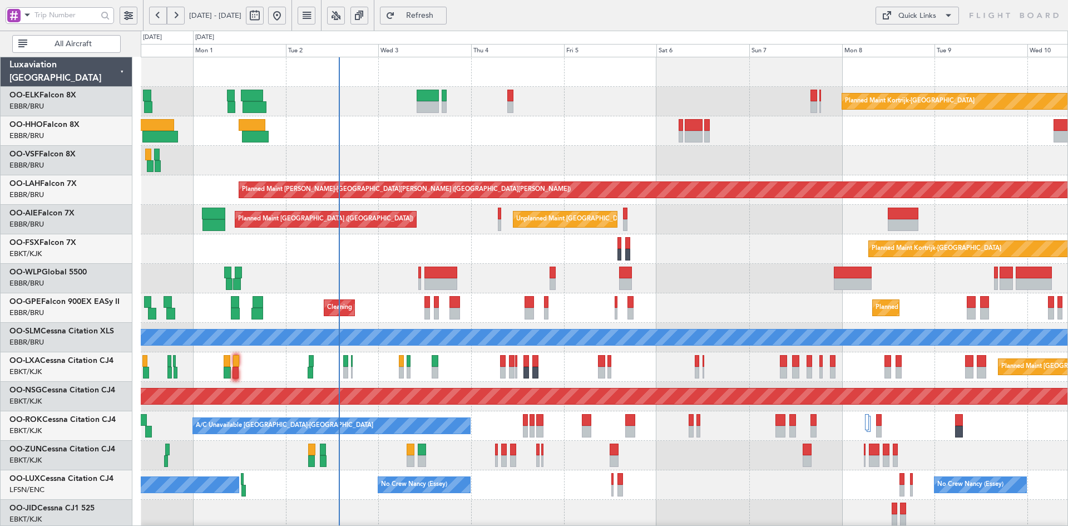
click at [430, 187] on div "Planned Maint Kortrijk-[GEOGRAPHIC_DATA] Planned [GEOGRAPHIC_DATA][PERSON_NAME]…" at bounding box center [604, 352] width 927 height 590
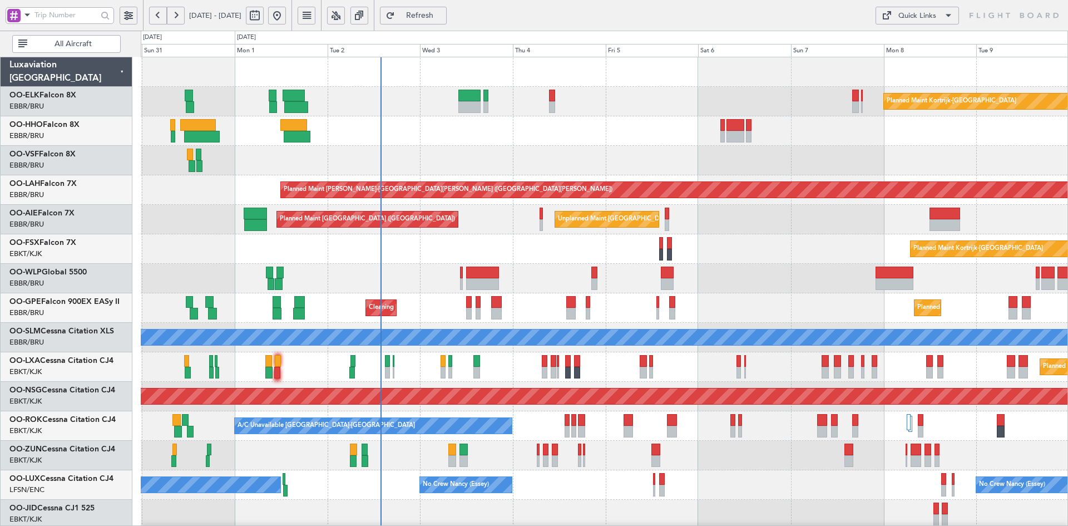
click at [937, 226] on div "Planned Maint Kortrijk-[GEOGRAPHIC_DATA] Planned [GEOGRAPHIC_DATA][PERSON_NAME]…" at bounding box center [604, 352] width 927 height 590
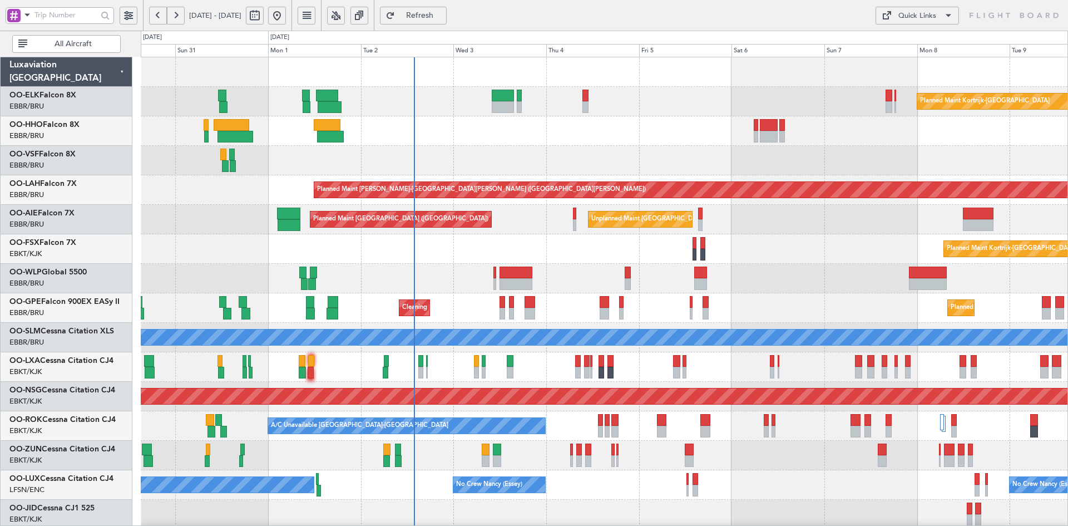
click at [820, 247] on div "Planned Maint Kortrijk-[GEOGRAPHIC_DATA] Planned Maint [GEOGRAPHIC_DATA]-[GEOGR…" at bounding box center [604, 248] width 927 height 29
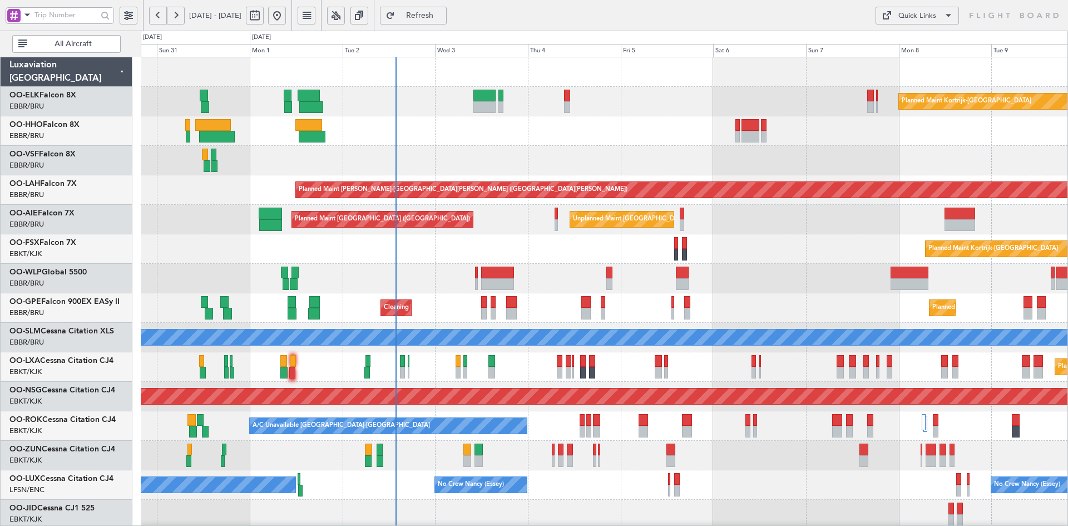
click at [288, 247] on div "Planned Maint Kortrijk-[GEOGRAPHIC_DATA] Planned Maint [GEOGRAPHIC_DATA]-[GEOGR…" at bounding box center [604, 248] width 927 height 29
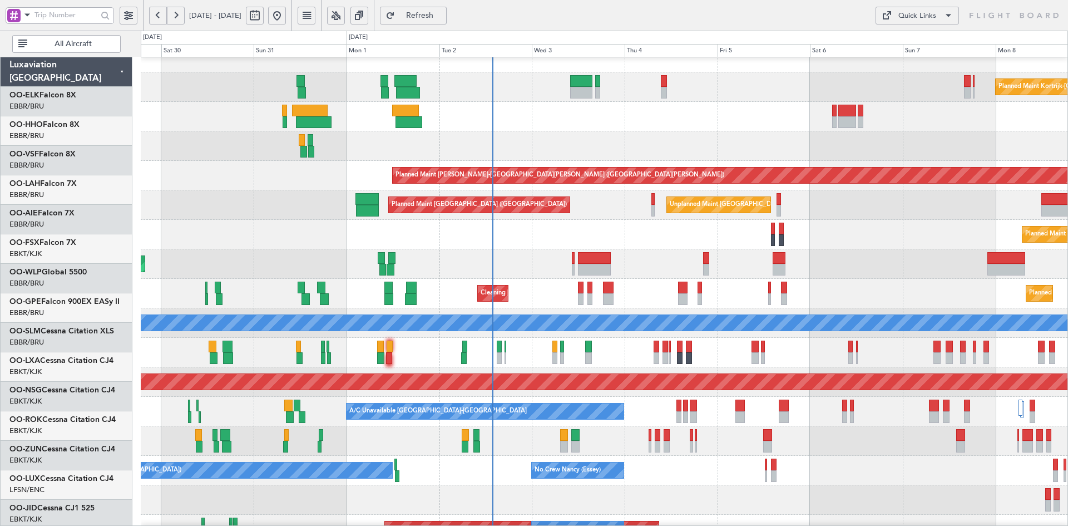
scroll to position [14, 0]
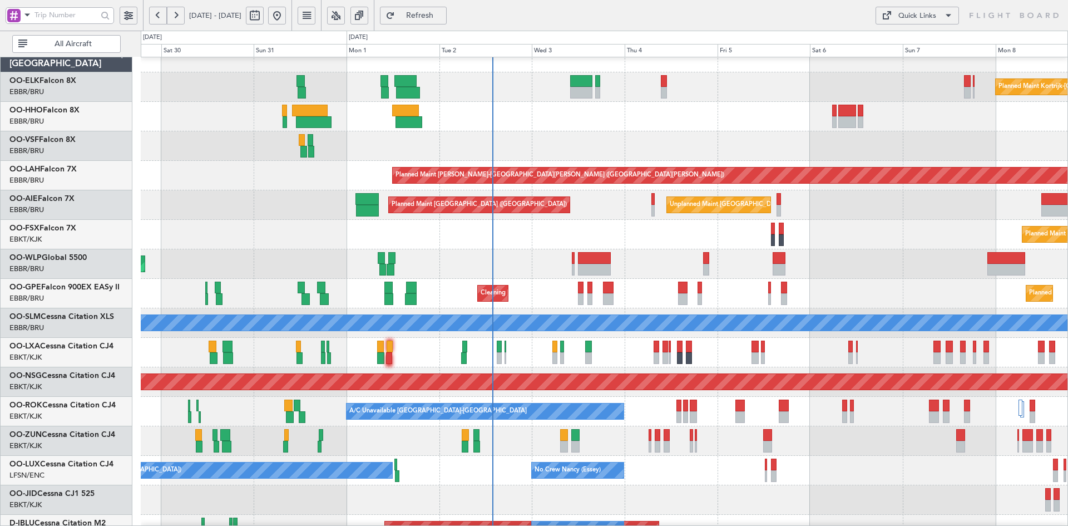
click at [781, 240] on div "Planned Maint Kortrijk-[GEOGRAPHIC_DATA] Planned Maint [GEOGRAPHIC_DATA]-[GEOGR…" at bounding box center [604, 234] width 927 height 29
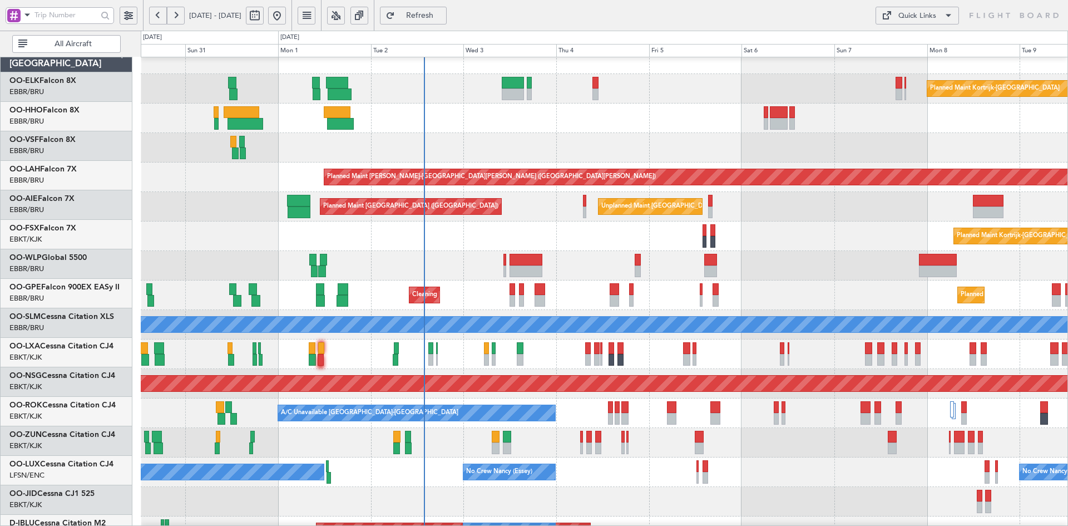
scroll to position [13, 0]
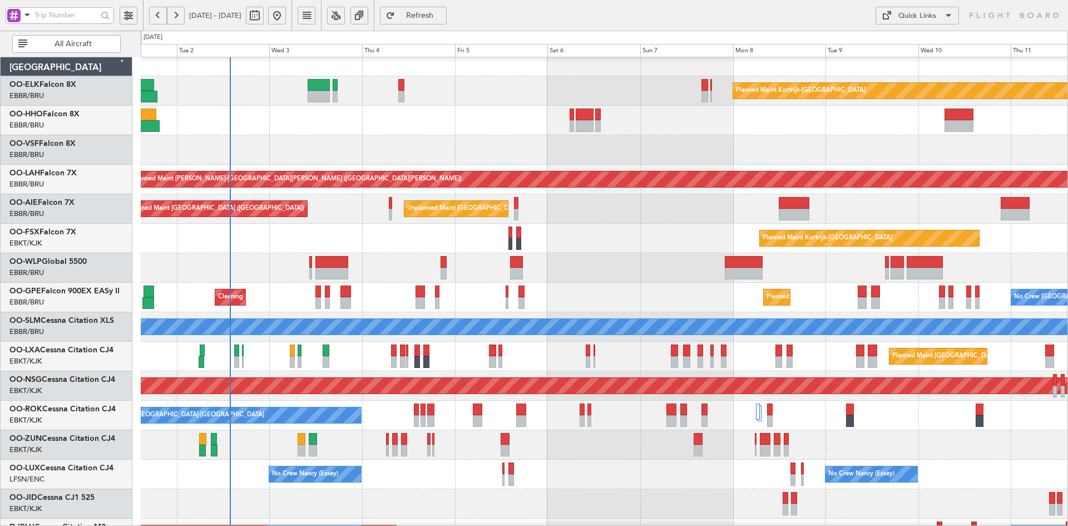
click at [497, 140] on div at bounding box center [604, 149] width 927 height 29
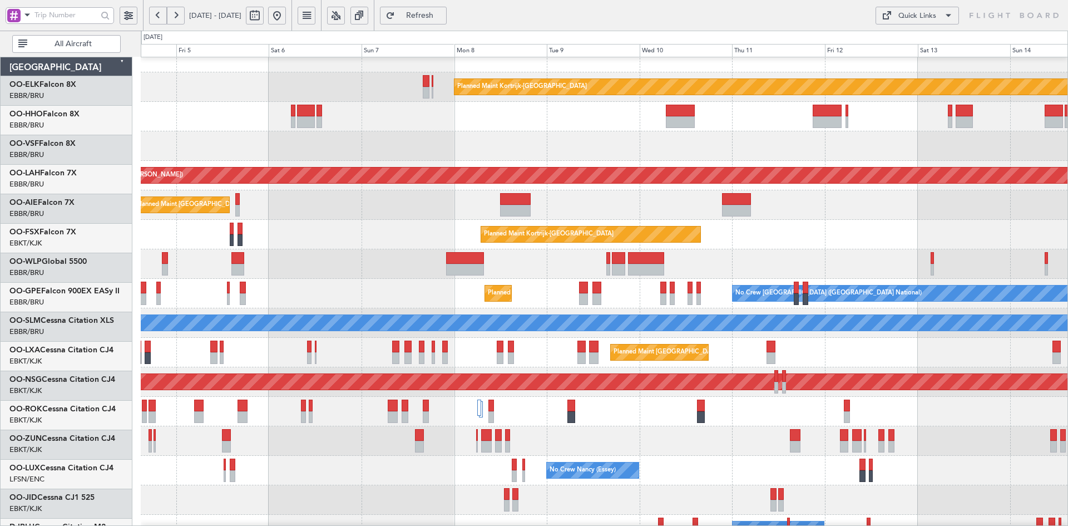
scroll to position [14, 0]
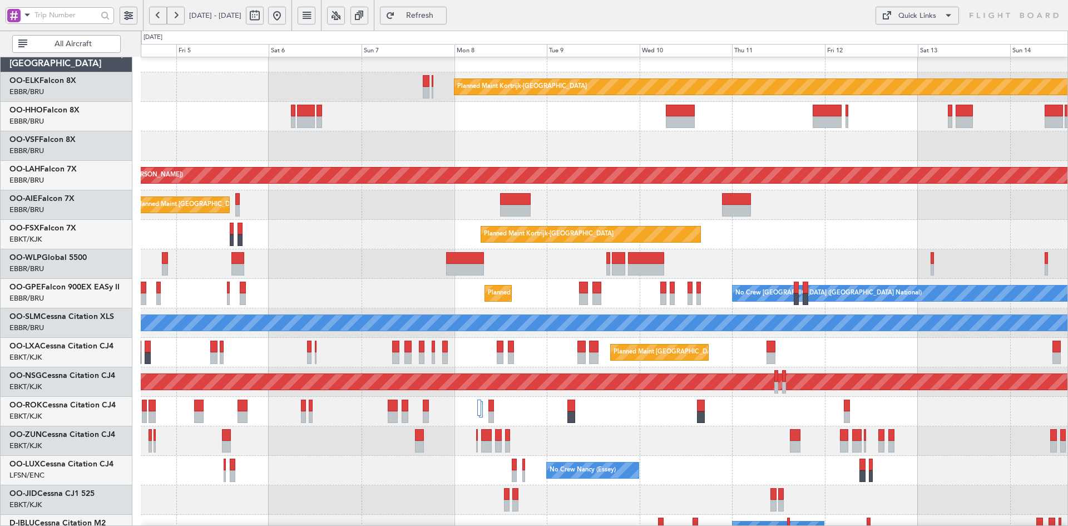
click at [653, 254] on div "Planned Maint Kortrijk-[GEOGRAPHIC_DATA] Planned [GEOGRAPHIC_DATA][PERSON_NAME]…" at bounding box center [604, 338] width 927 height 590
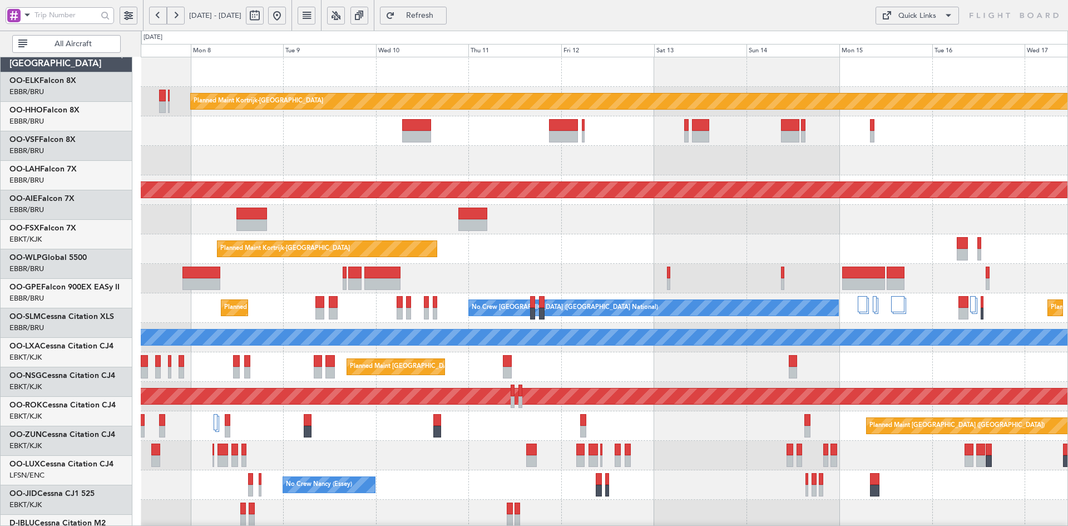
scroll to position [0, 0]
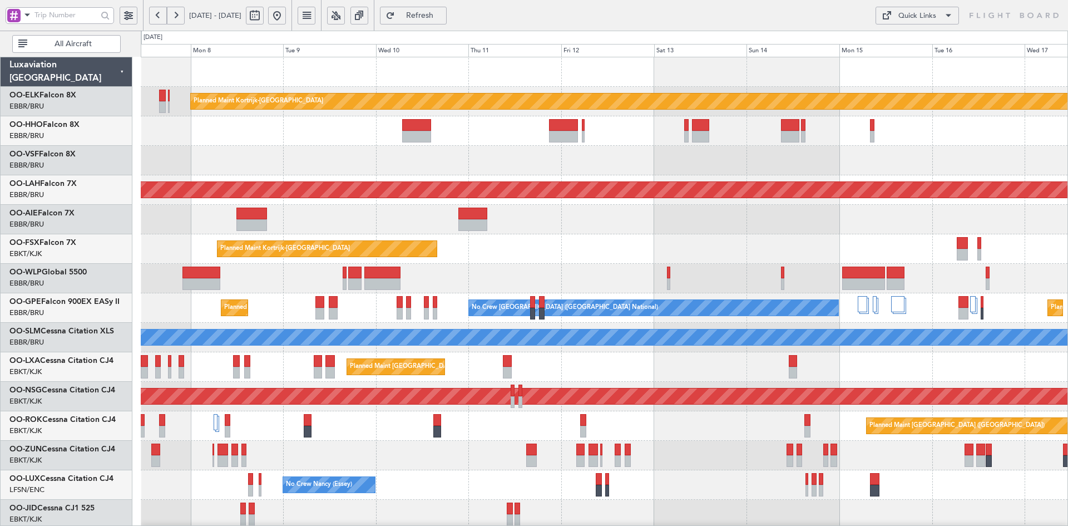
click at [706, 139] on div "Planned Maint Kortrijk-Wevelgem Planned Maint Alton-st Louis (St Louis Regl) Un…" at bounding box center [604, 352] width 927 height 590
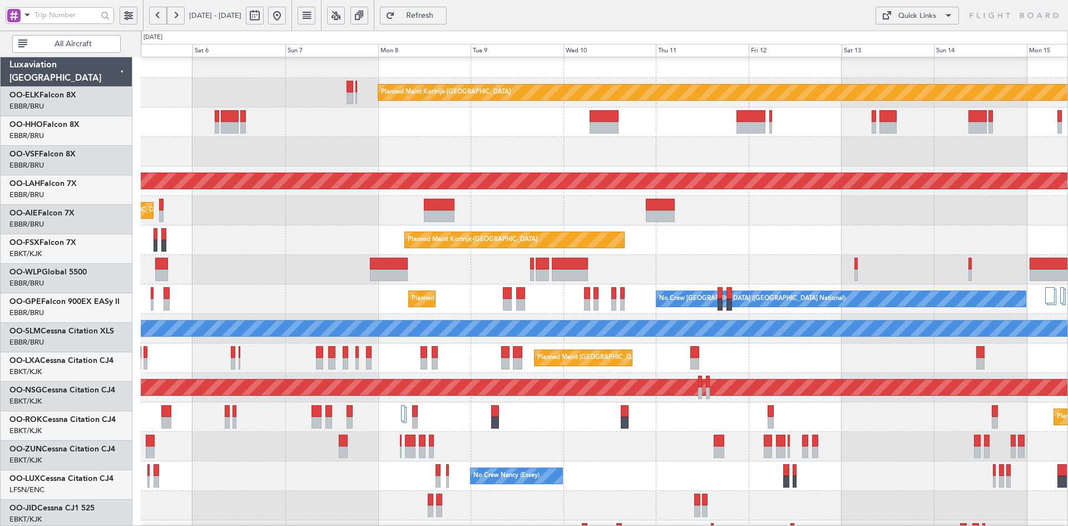
scroll to position [9, 0]
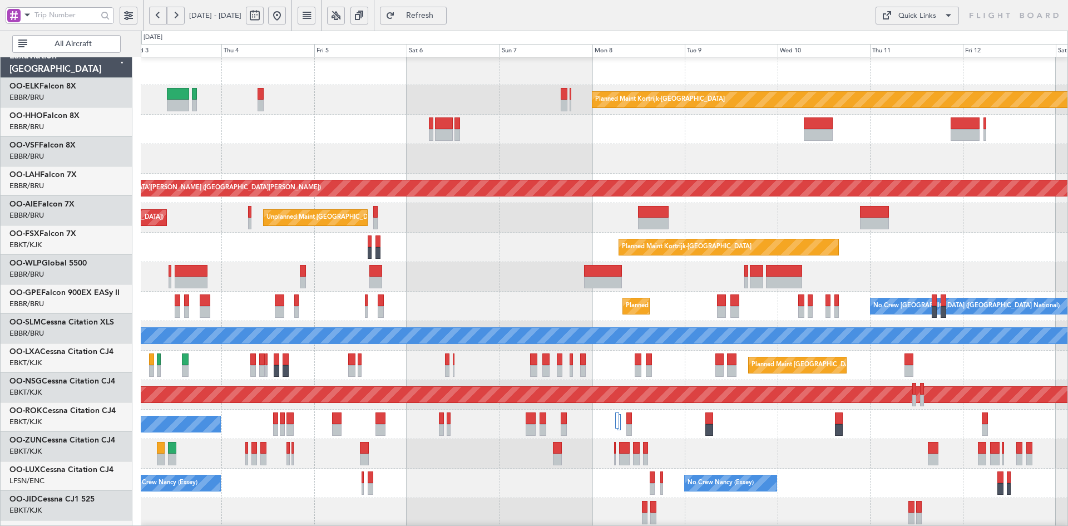
click at [698, 120] on div at bounding box center [604, 129] width 927 height 29
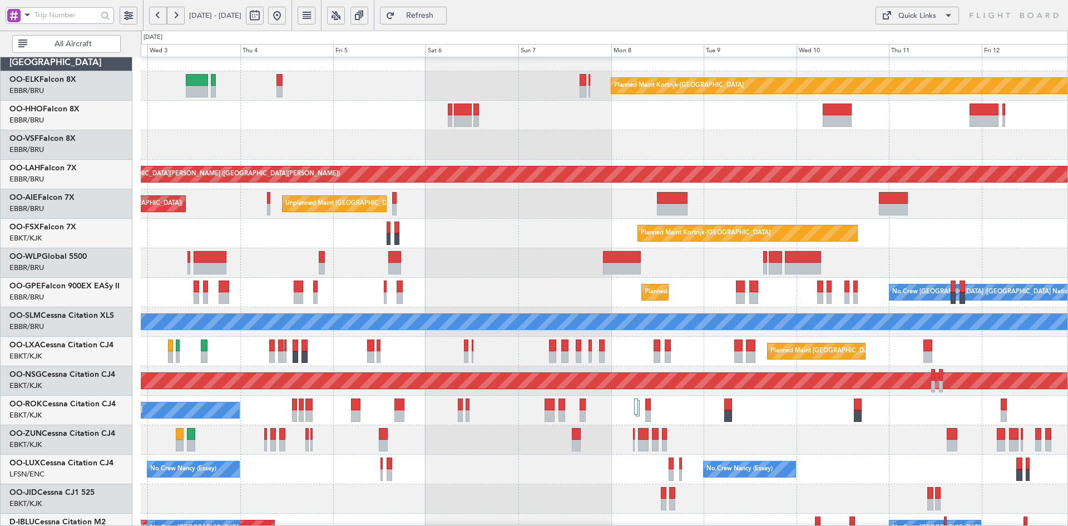
click at [581, 147] on div "Planned Maint Kortrijk-Wevelgem Planned Maint Alton-st Louis (St Louis Regl) Un…" at bounding box center [604, 337] width 927 height 590
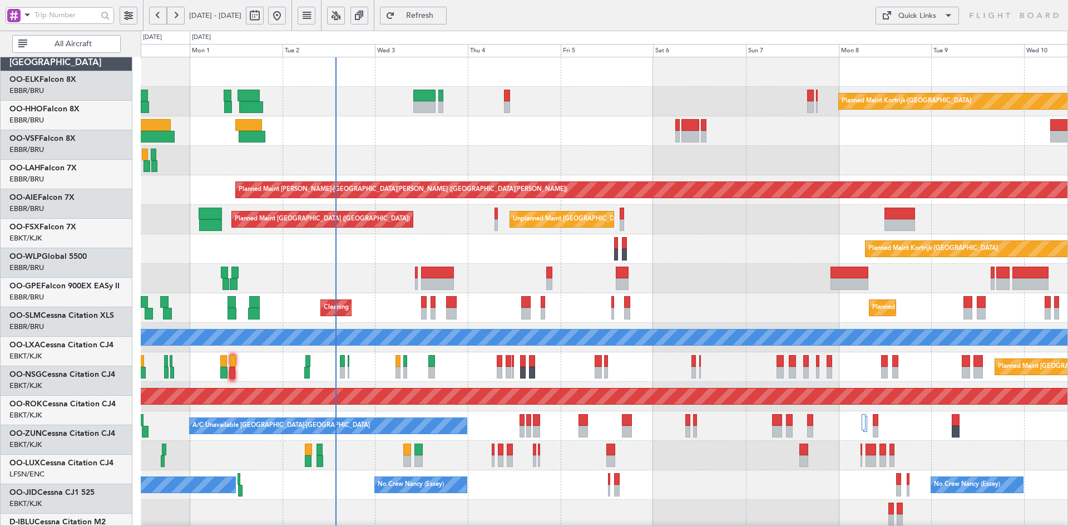
scroll to position [0, 0]
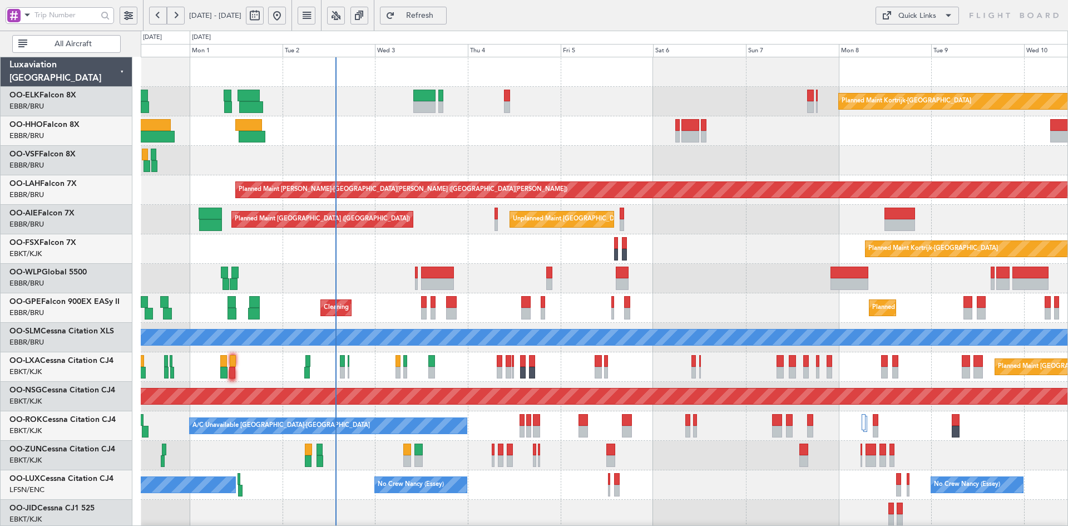
click at [987, 395] on div "Planned Maint Kortrijk-Wevelgem Planned Maint Alton-st Louis (St Louis Regl) Un…" at bounding box center [604, 352] width 927 height 590
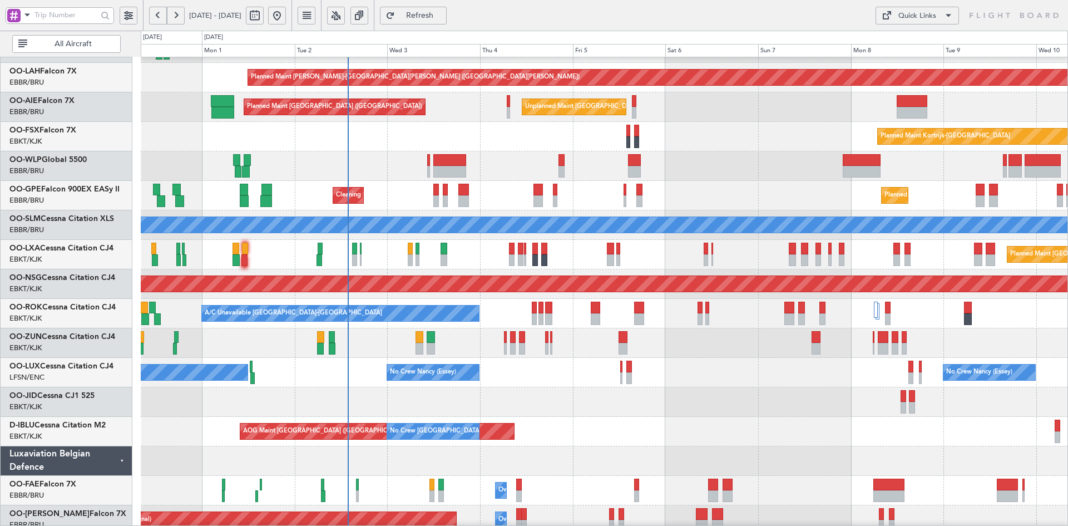
click at [809, 476] on div "Owner Melsbroek Air Base" at bounding box center [604, 490] width 927 height 29
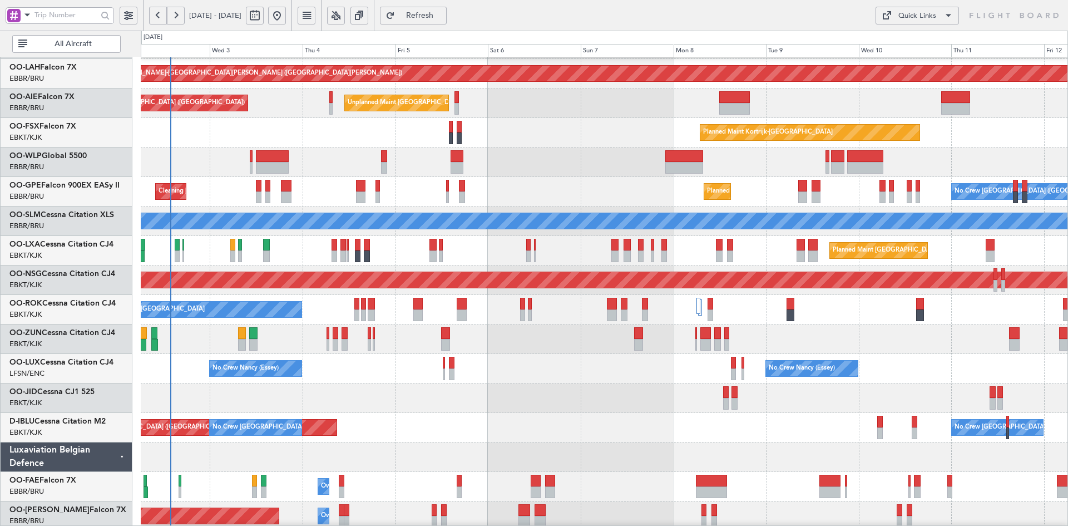
click at [518, 425] on div "AOG Maint Brussels (Brussels National) No Crew Brussels (Brussels National) No …" at bounding box center [604, 427] width 927 height 29
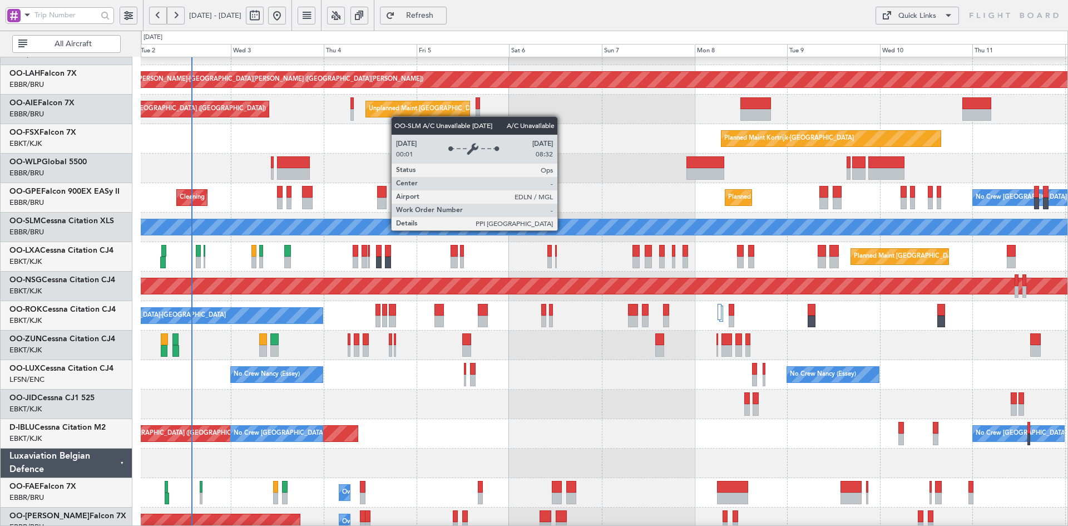
click at [592, 325] on div "Planned Maint Alton-st Louis (St Louis Regl) Unplanned Maint Brussels (Brussels…" at bounding box center [604, 242] width 927 height 590
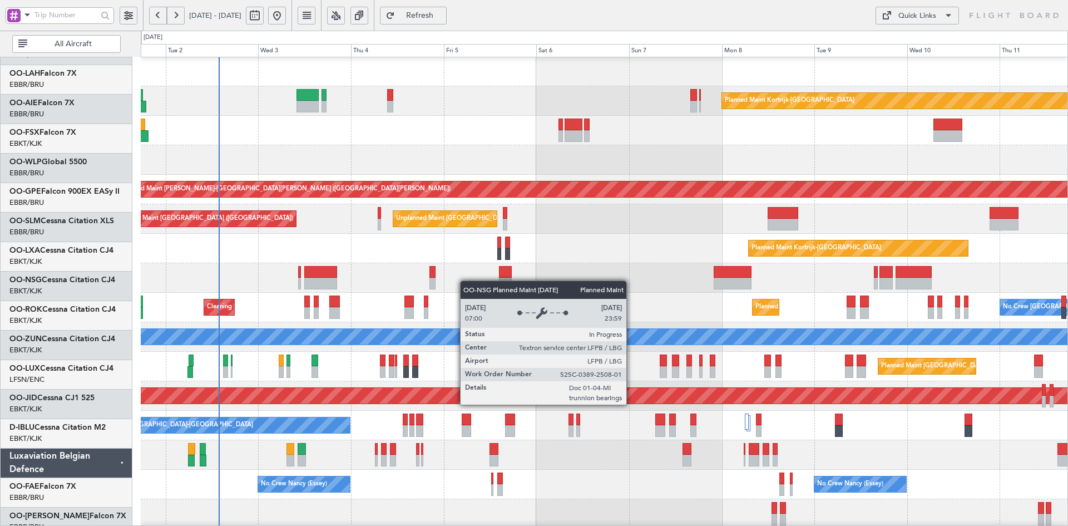
scroll to position [1, 0]
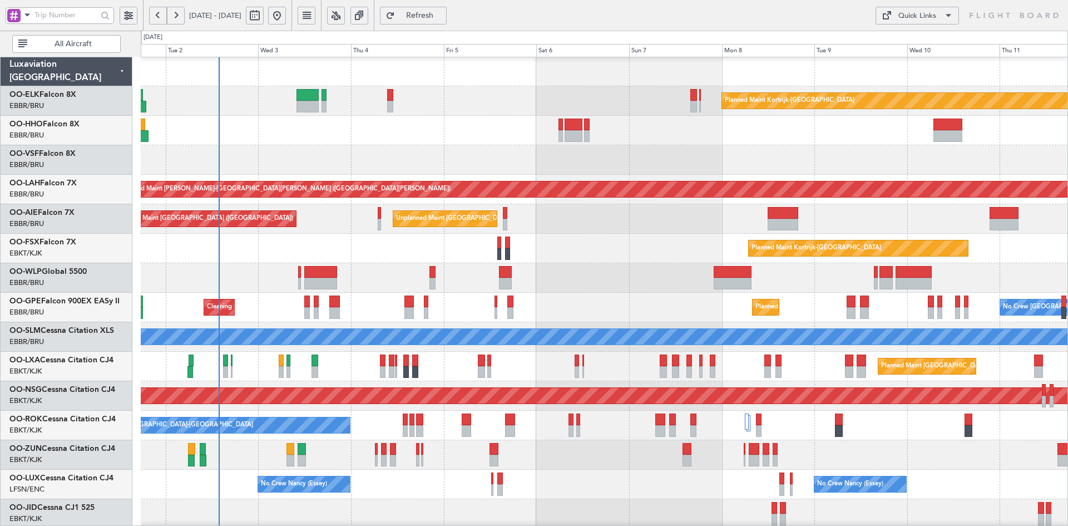
click at [986, 360] on div "Planned Maint Kortrijk-Wevelgem Planned Maint Alton-st Louis (St Louis Regl) Un…" at bounding box center [604, 352] width 927 height 590
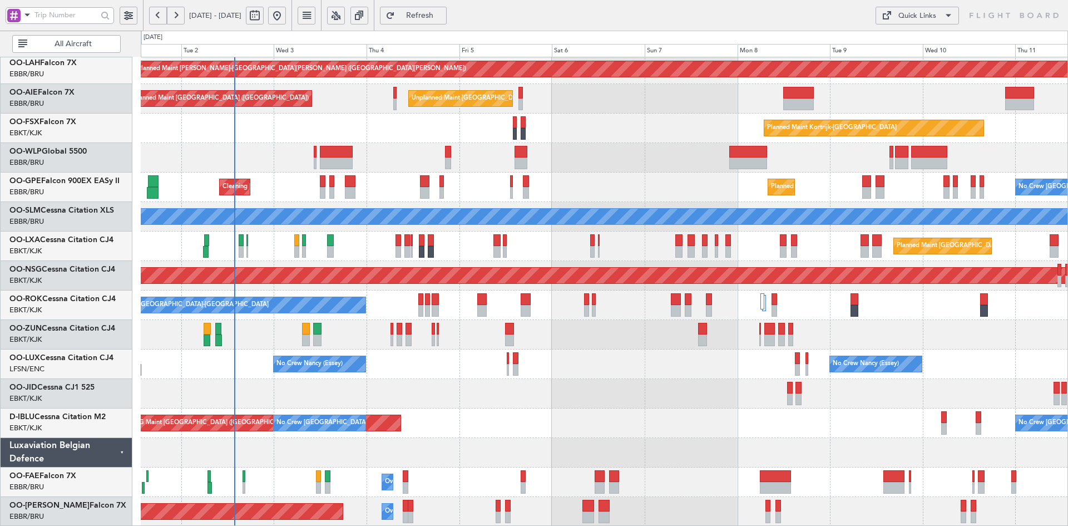
click at [859, 418] on div "AOG Maint Brussels (Brussels National) No Crew Brussels (Brussels National) No …" at bounding box center [604, 422] width 927 height 29
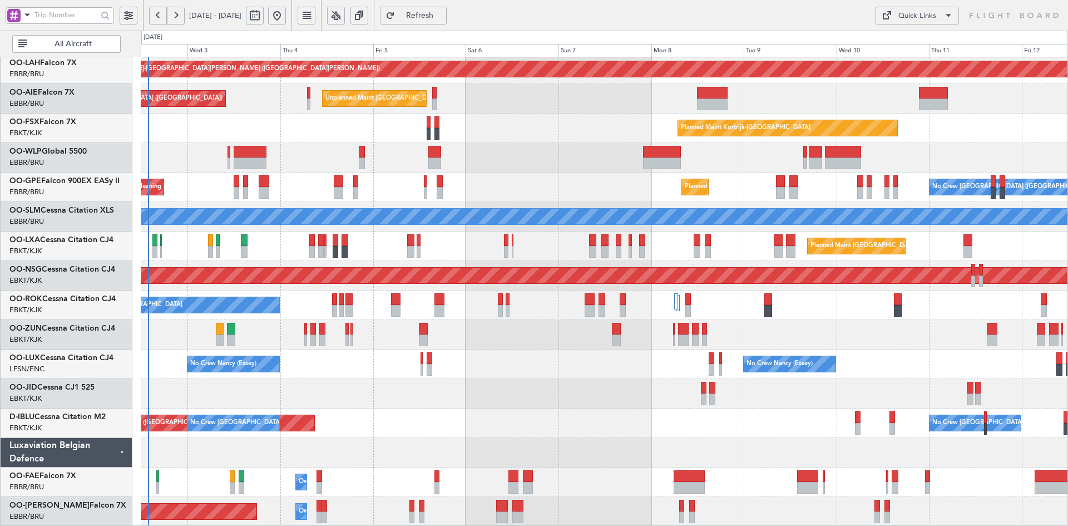
click at [947, 458] on div at bounding box center [604, 452] width 927 height 29
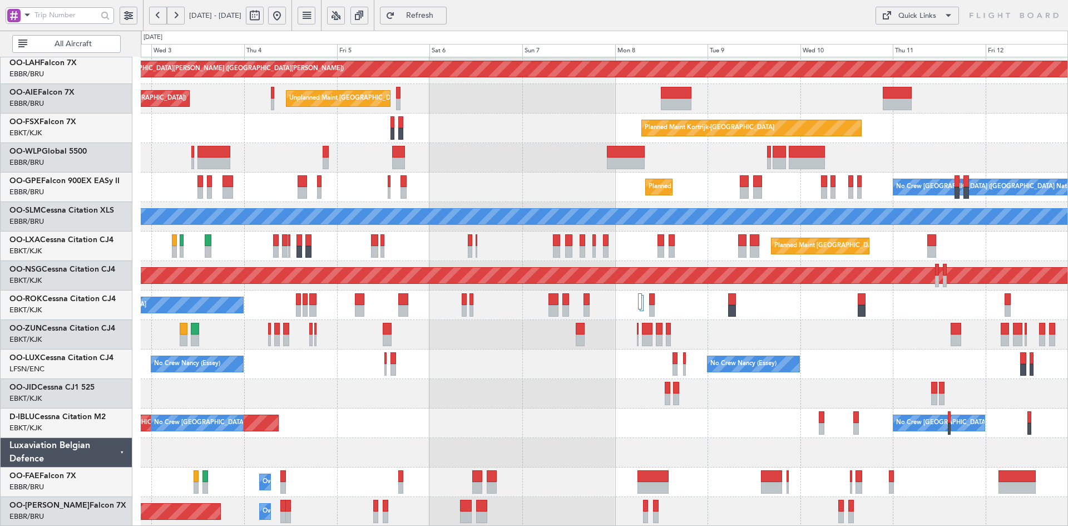
click at [950, 414] on div "Planned Maint Alton-st Louis (St Louis Regl) Unplanned Maint Brussels (Brussels…" at bounding box center [604, 232] width 927 height 590
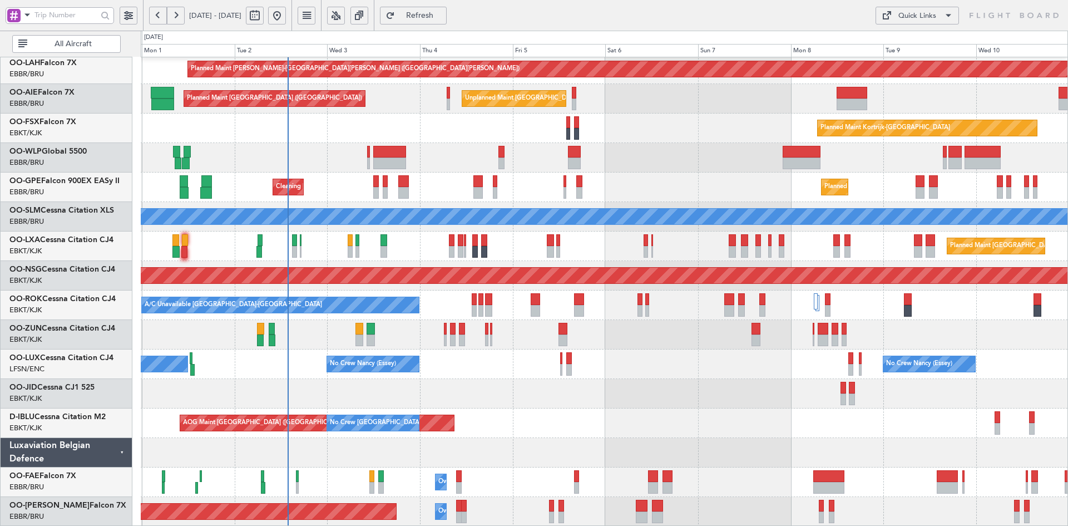
click at [598, 143] on div "Planned Maint Kortrijk-[GEOGRAPHIC_DATA]" at bounding box center [604, 127] width 927 height 29
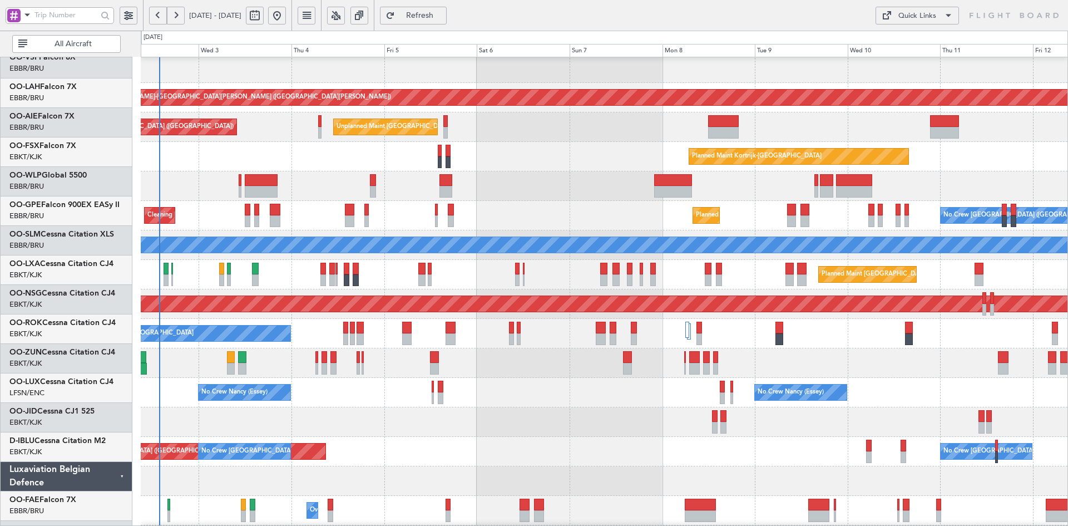
scroll to position [92, 0]
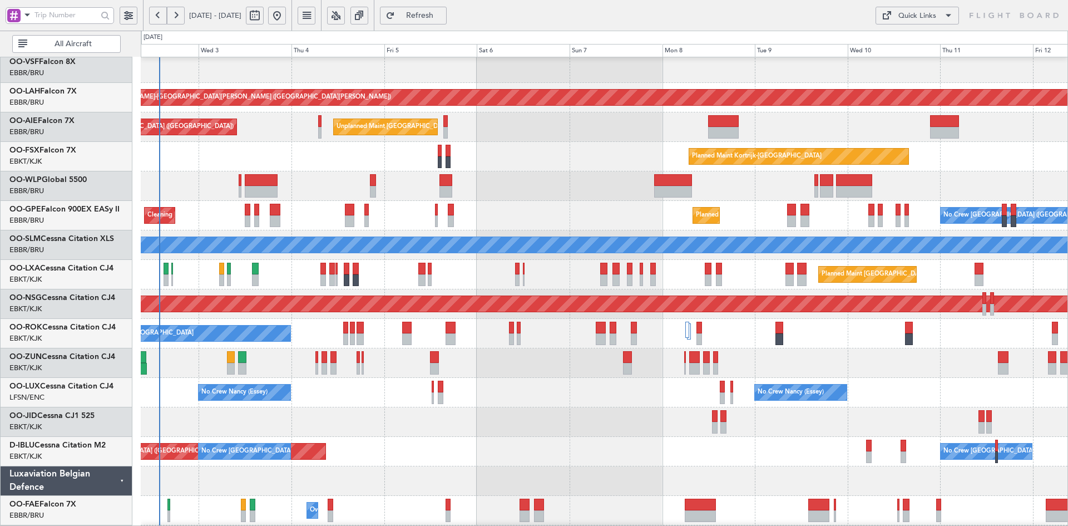
click at [889, 133] on div "Unplanned Maint Brussels (Brussels National) Planned Maint London (Farnborough)" at bounding box center [604, 126] width 927 height 29
click at [965, 142] on div "Unplanned Maint Brussels (Brussels National) Planned Maint London (Farnborough)" at bounding box center [604, 126] width 927 height 29
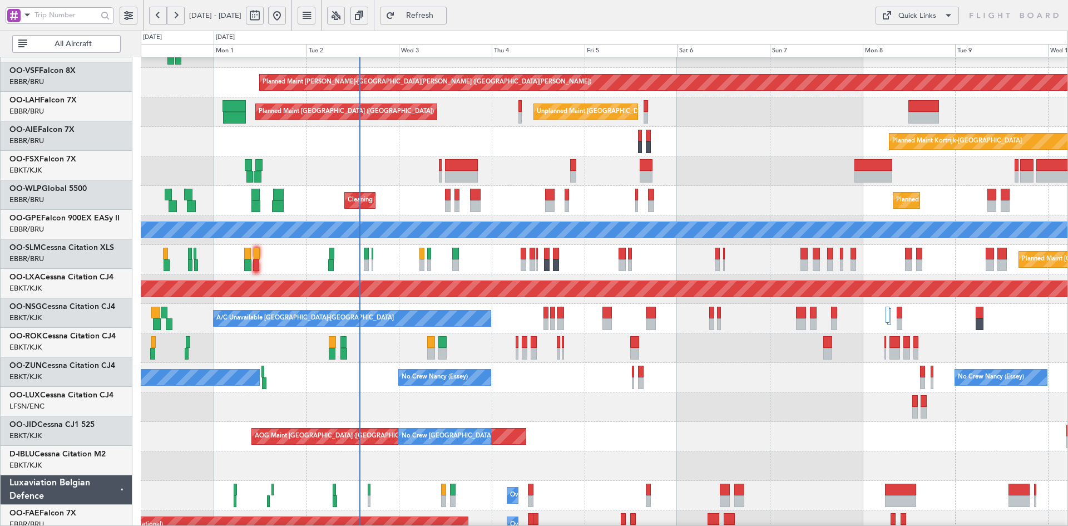
click at [703, 171] on div "Planned Maint [GEOGRAPHIC_DATA] ([GEOGRAPHIC_DATA])" at bounding box center [604, 170] width 927 height 29
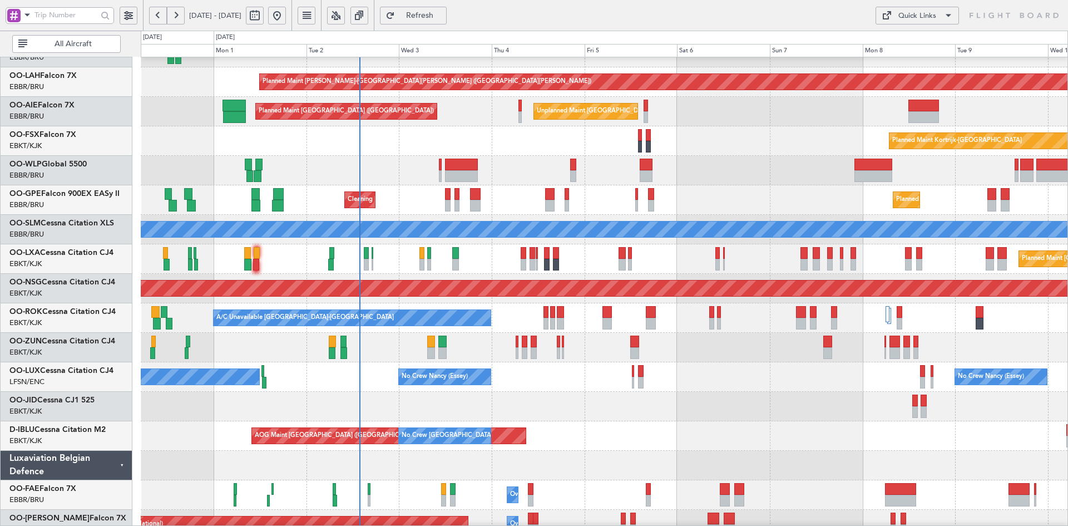
scroll to position [0, 0]
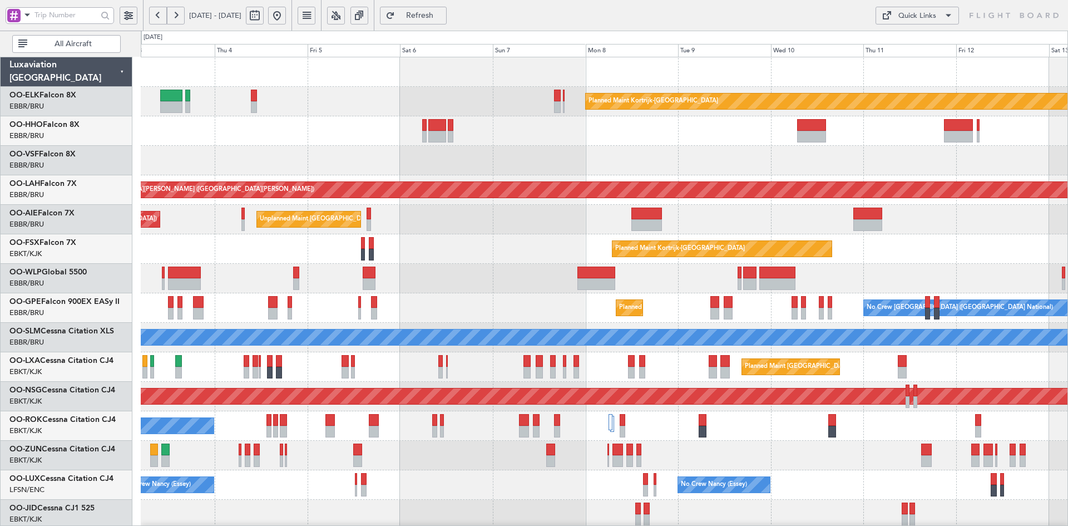
click at [673, 162] on div at bounding box center [604, 160] width 927 height 29
click at [651, 213] on div "Unplanned Maint Brussels (Brussels National) Planned Maint London (Farnborough)" at bounding box center [604, 219] width 927 height 29
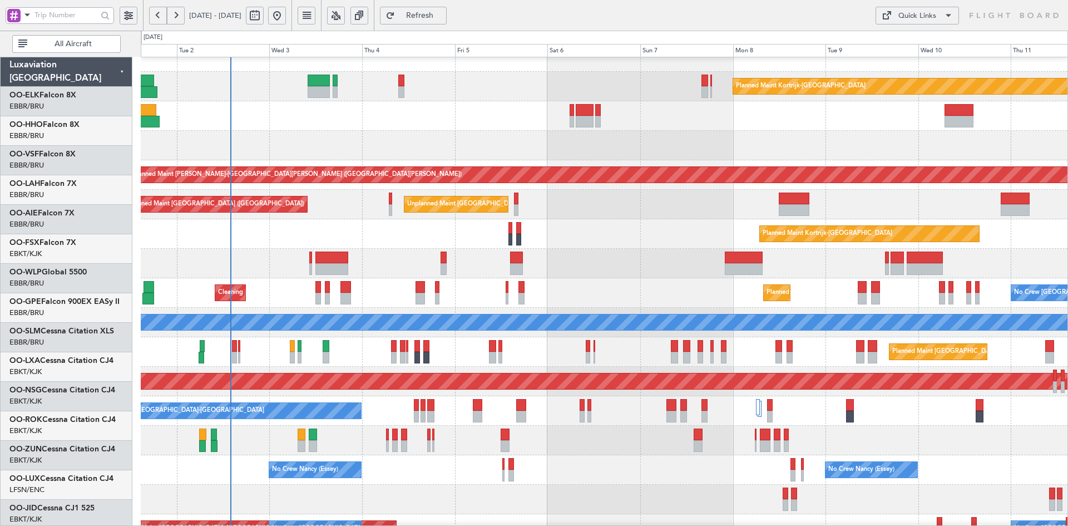
scroll to position [15, 0]
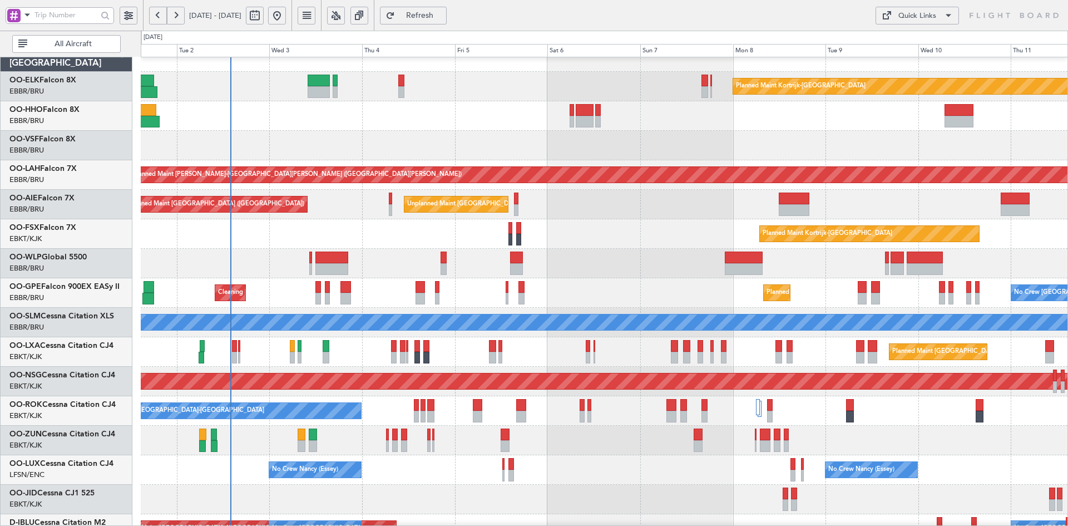
click at [643, 215] on div "Unplanned Maint Brussels (Brussels National) Planned Maint London (Farnborough)" at bounding box center [604, 204] width 927 height 29
click at [503, 226] on div "Planned Maint Kortrijk-[GEOGRAPHIC_DATA]" at bounding box center [604, 233] width 927 height 29
click at [684, 246] on div "Planned Maint Kortrijk-[GEOGRAPHIC_DATA]" at bounding box center [604, 233] width 927 height 29
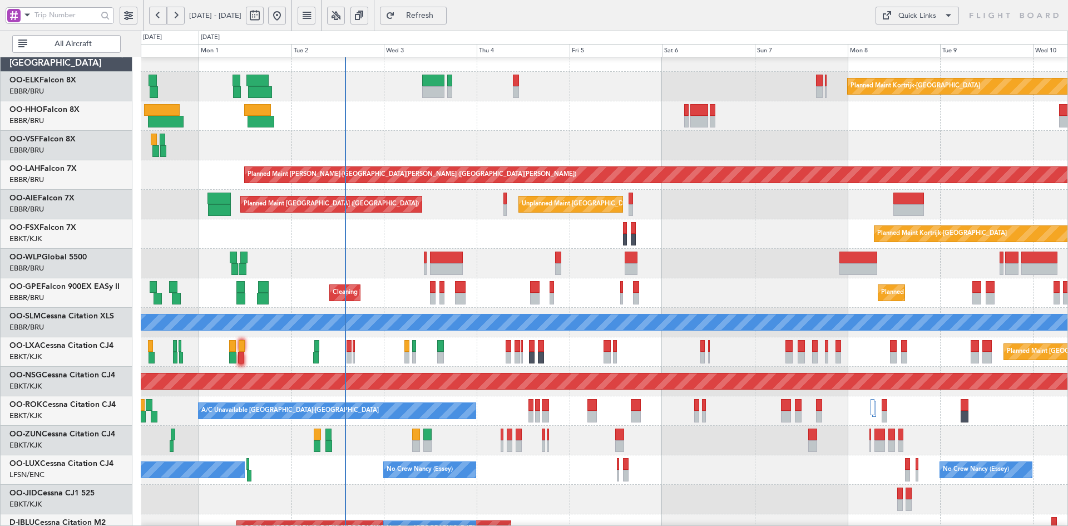
click at [865, 131] on div at bounding box center [604, 115] width 927 height 29
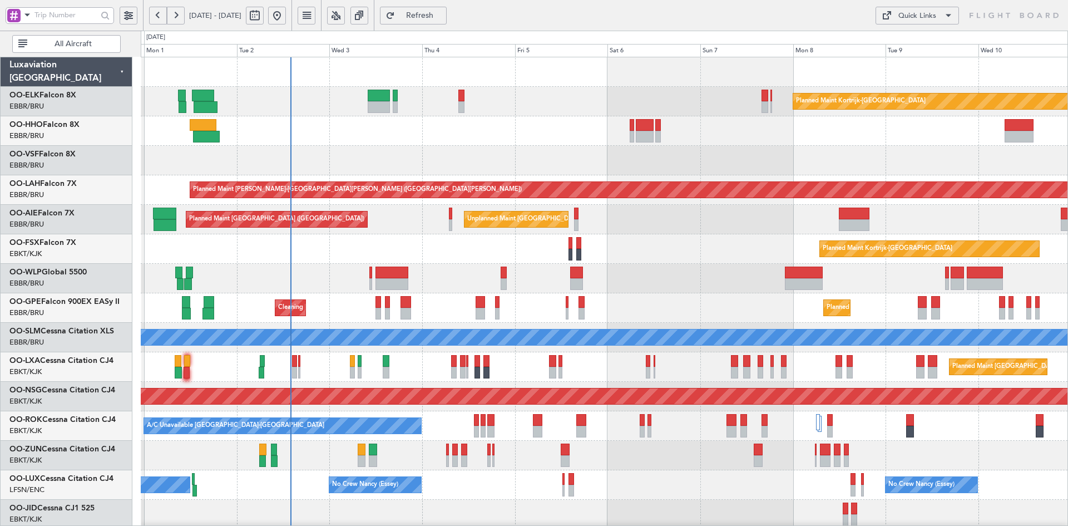
click at [636, 234] on div "Planned Maint Kortrijk-Wevelgem Planned Maint Alton-st Louis (St Louis Regl) Un…" at bounding box center [604, 352] width 927 height 590
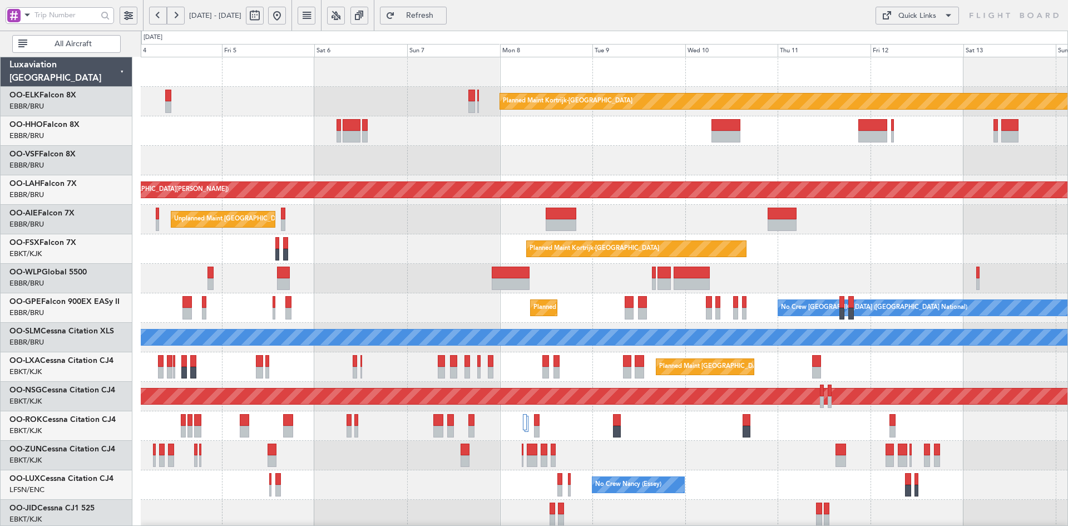
click at [580, 255] on div "Planned Maint Kortrijk-Wevelgem Planned Maint Alton-st Louis (St Louis Regl) Un…" at bounding box center [604, 352] width 927 height 590
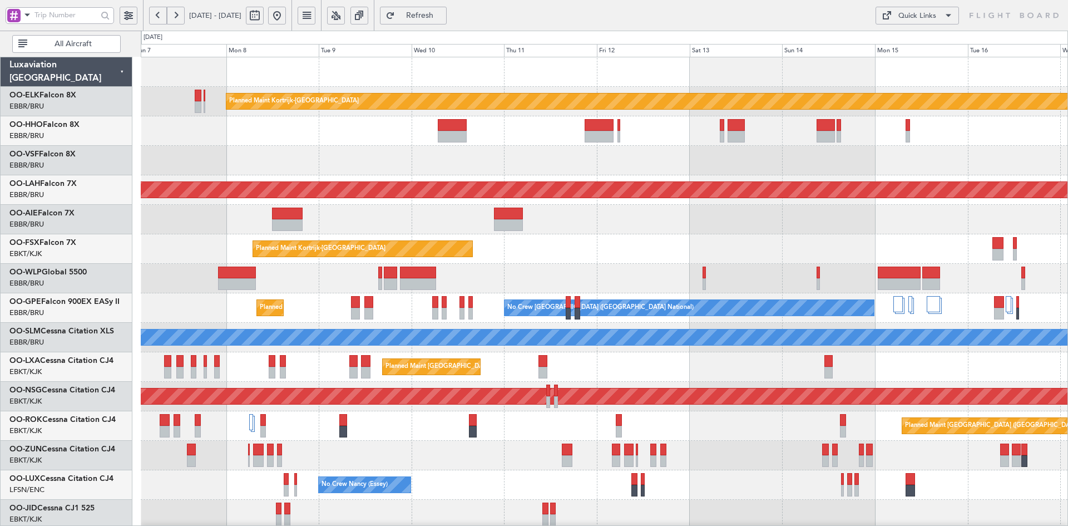
click at [664, 255] on div "Planned Maint Kortrijk-Wevelgem EBKT 08:50 Z KLAS 20:30 Z" at bounding box center [604, 248] width 927 height 29
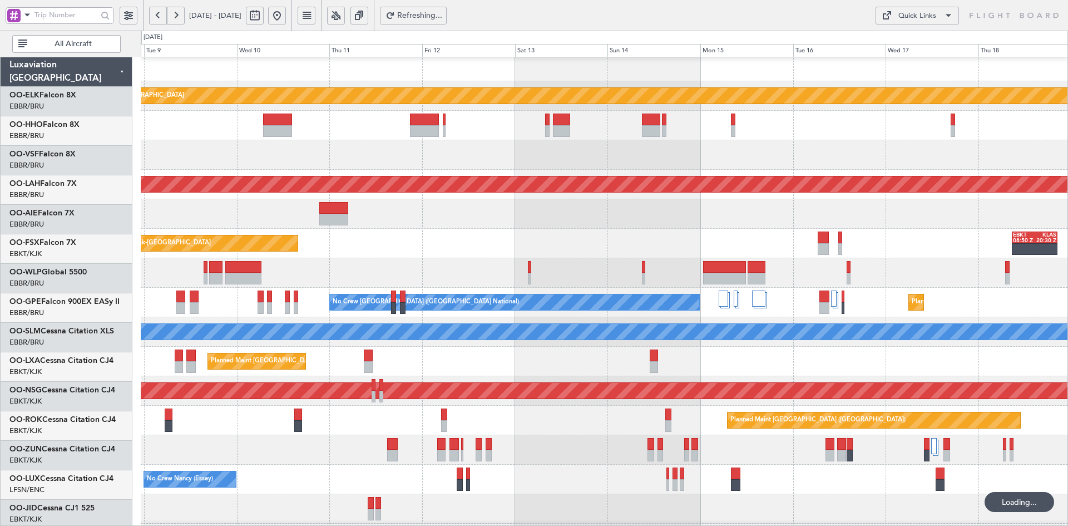
click at [1045, 281] on div "Planned Maint Kortrijk-Wevelgem Planned Maint Alton-st Louis (St Louis Regl) Pl…" at bounding box center [604, 347] width 927 height 590
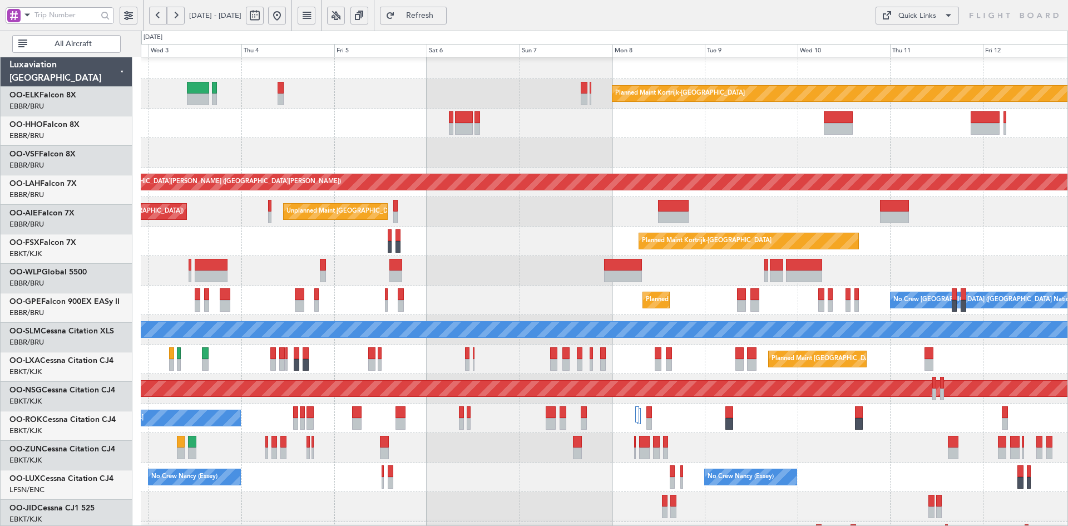
scroll to position [8, 0]
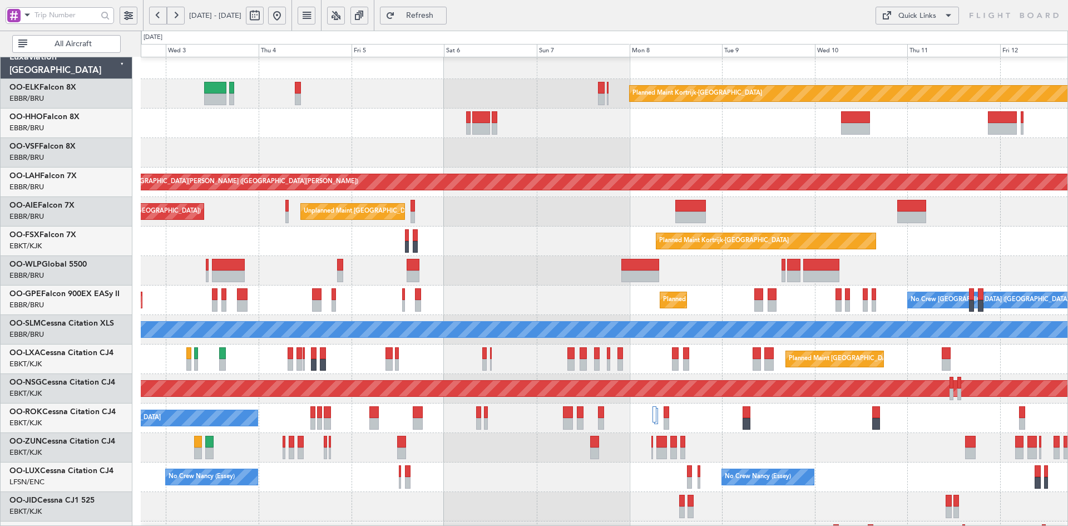
click at [457, 212] on div "Planned Maint Kortrijk-Wevelgem Planned Maint Alton-st Louis (St Louis Regl) Un…" at bounding box center [604, 344] width 927 height 590
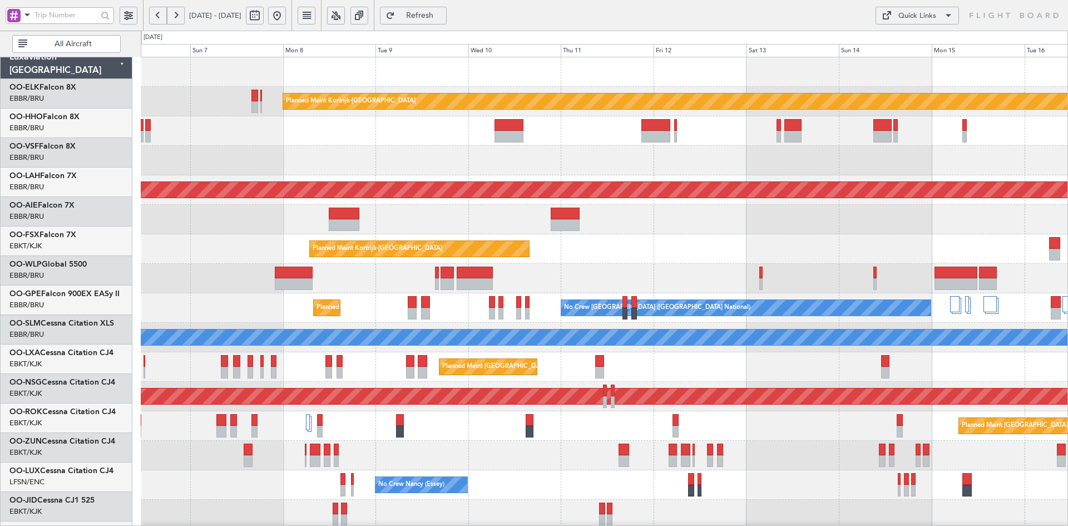
scroll to position [0, 0]
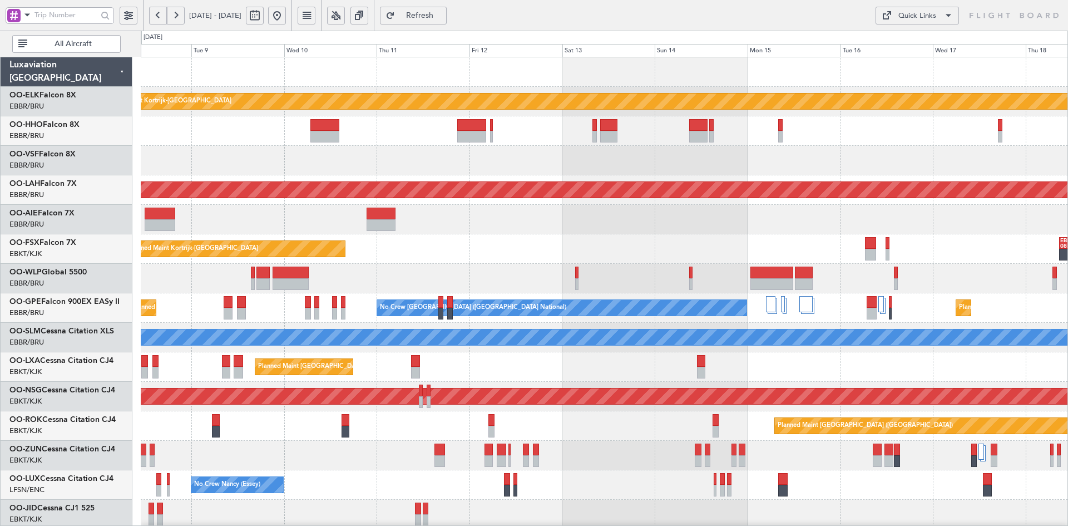
click at [775, 158] on div at bounding box center [604, 160] width 927 height 29
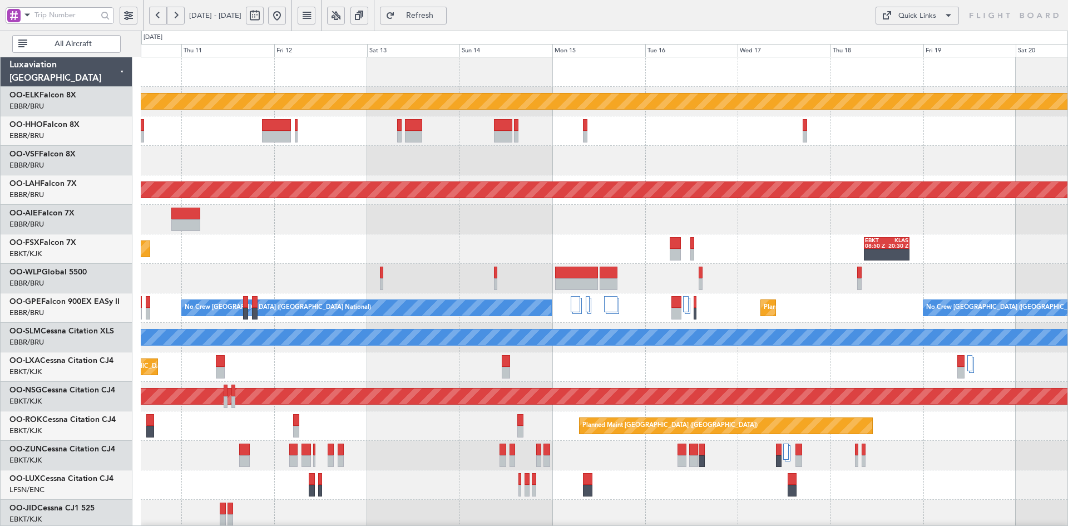
click at [662, 167] on div "Planned Maint Kortrijk-Wevelgem Planned Maint Alton-st Louis (St Louis Regl) Pl…" at bounding box center [604, 352] width 927 height 590
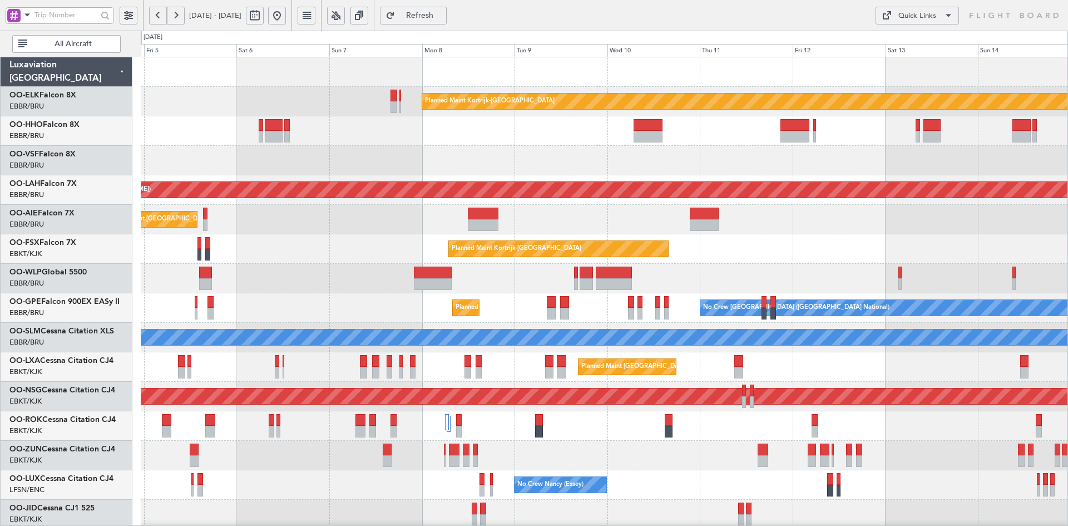
click at [920, 233] on div "Planned Maint Kortrijk-Wevelgem Planned Maint Alton-st Louis (St Louis Regl) Un…" at bounding box center [604, 352] width 927 height 590
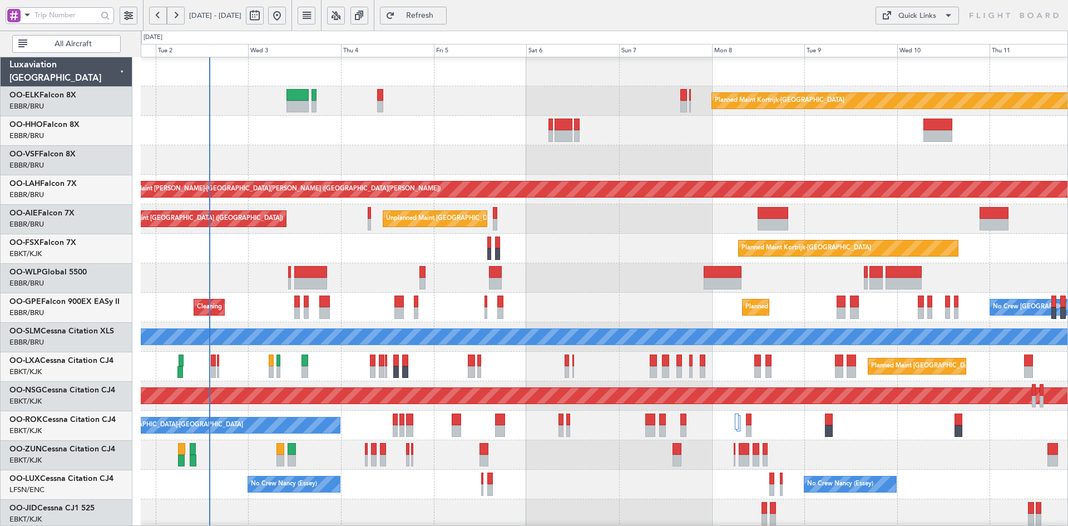
scroll to position [1, 0]
click at [714, 151] on div at bounding box center [604, 159] width 927 height 29
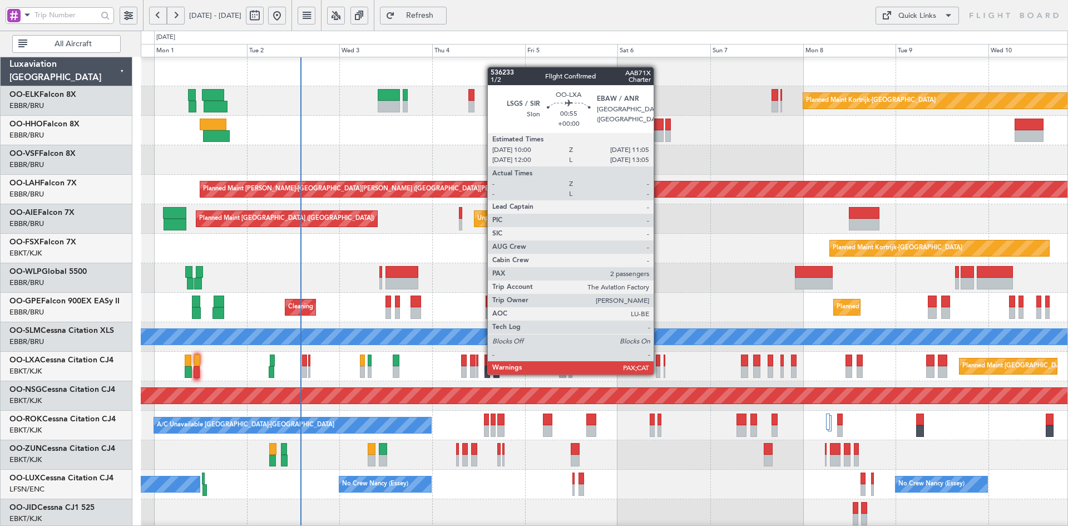
click at [658, 373] on div at bounding box center [658, 372] width 4 height 12
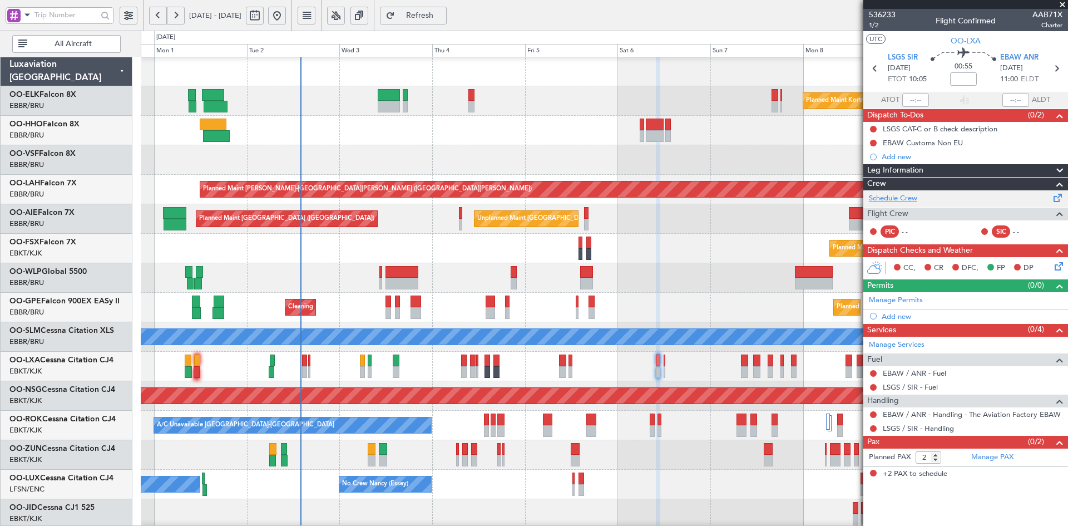
click at [900, 195] on link "Schedule Crew" at bounding box center [893, 198] width 48 height 11
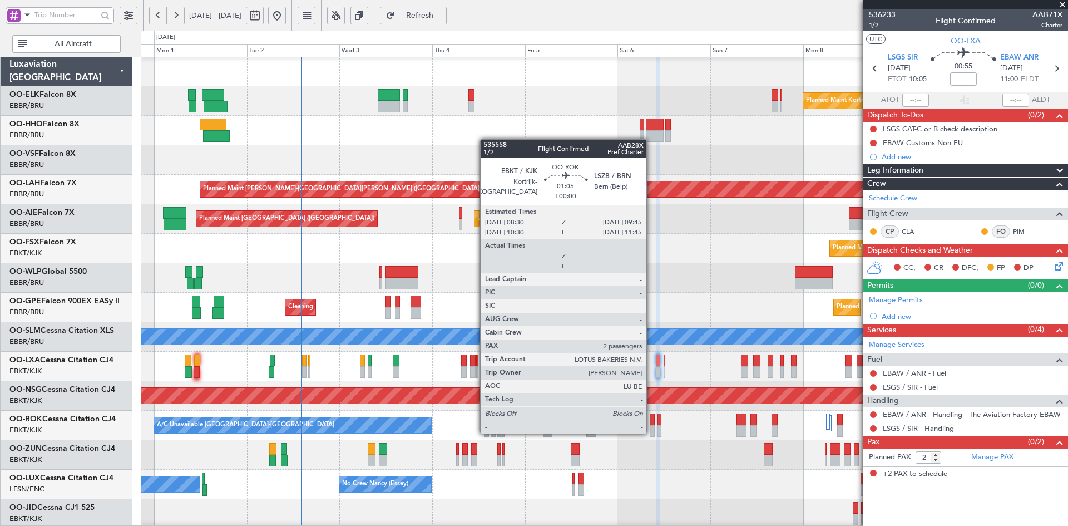
click at [651, 432] on div at bounding box center [652, 431] width 5 height 12
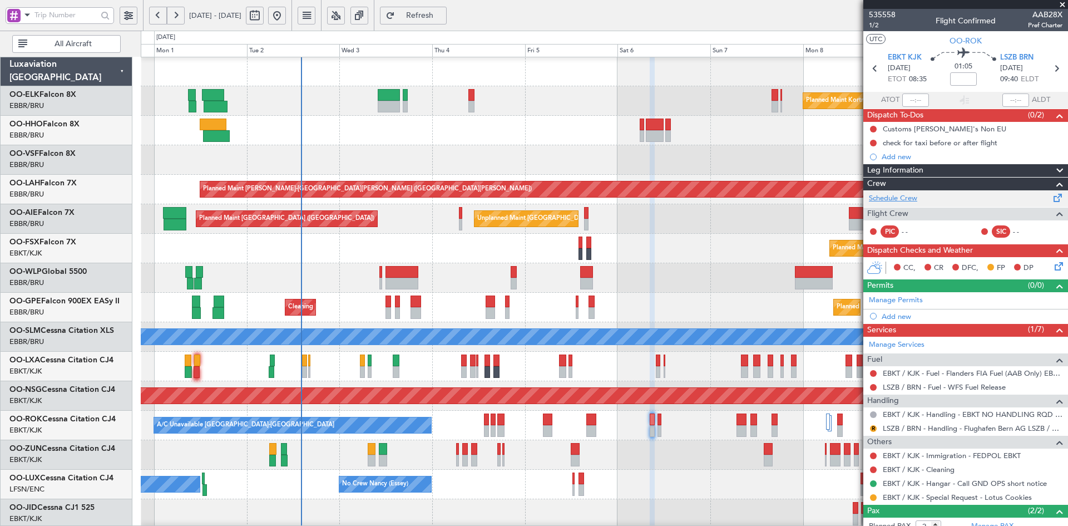
click at [902, 201] on link "Schedule Crew" at bounding box center [893, 198] width 48 height 11
click at [691, 252] on div "Planned Maint Kortrijk-Wevelgem Planned Maint Alton-st Louis (St Louis Regl) Un…" at bounding box center [604, 352] width 927 height 590
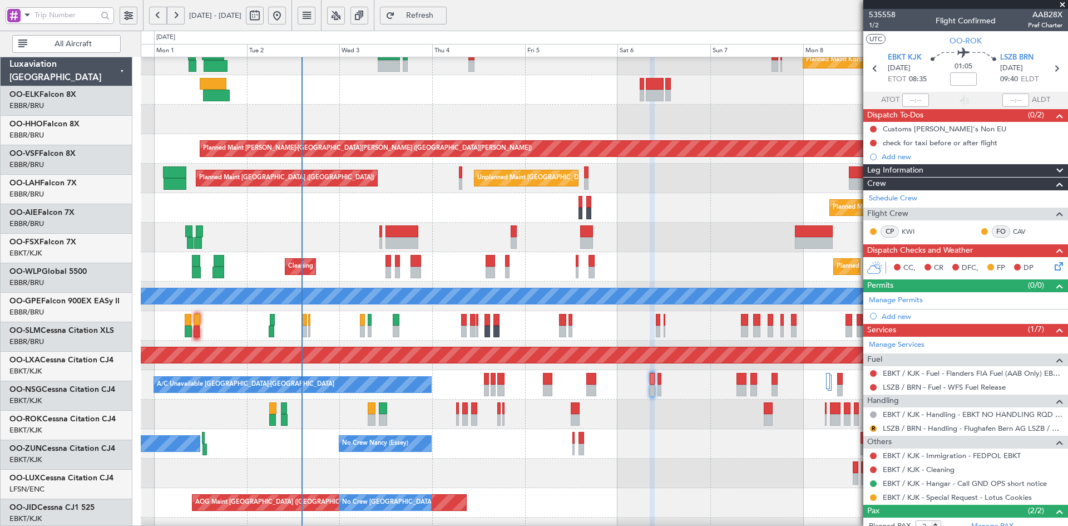
scroll to position [41, 0]
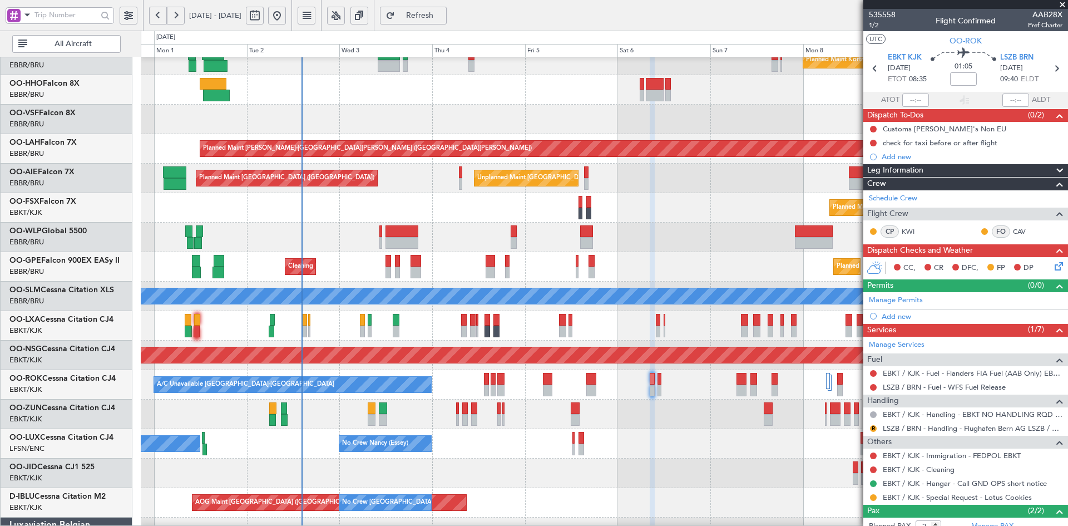
click at [720, 208] on div "Planned Maint Kortrijk-[GEOGRAPHIC_DATA]" at bounding box center [604, 207] width 927 height 29
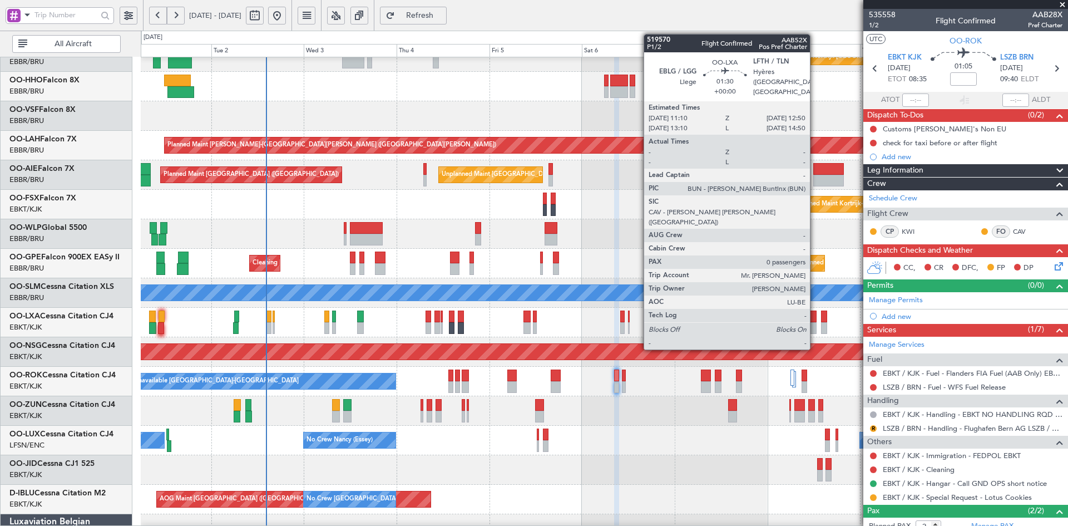
click at [815, 324] on div at bounding box center [813, 328] width 7 height 12
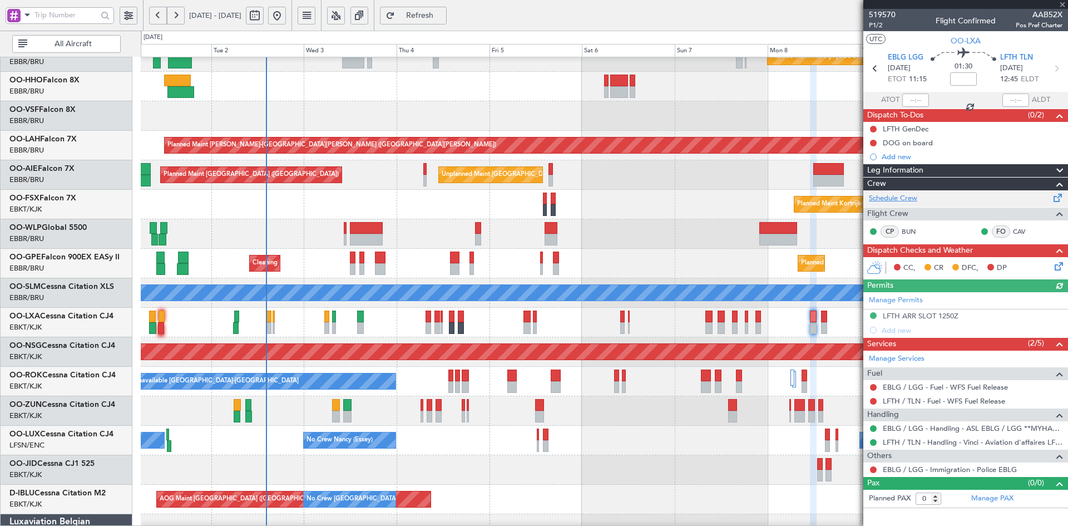
click at [917, 197] on link "Schedule Crew" at bounding box center [893, 198] width 48 height 11
click at [635, 249] on div "No Crew Brussels (Brussels National) Planned Maint Brussels (Brussels National)…" at bounding box center [604, 263] width 927 height 29
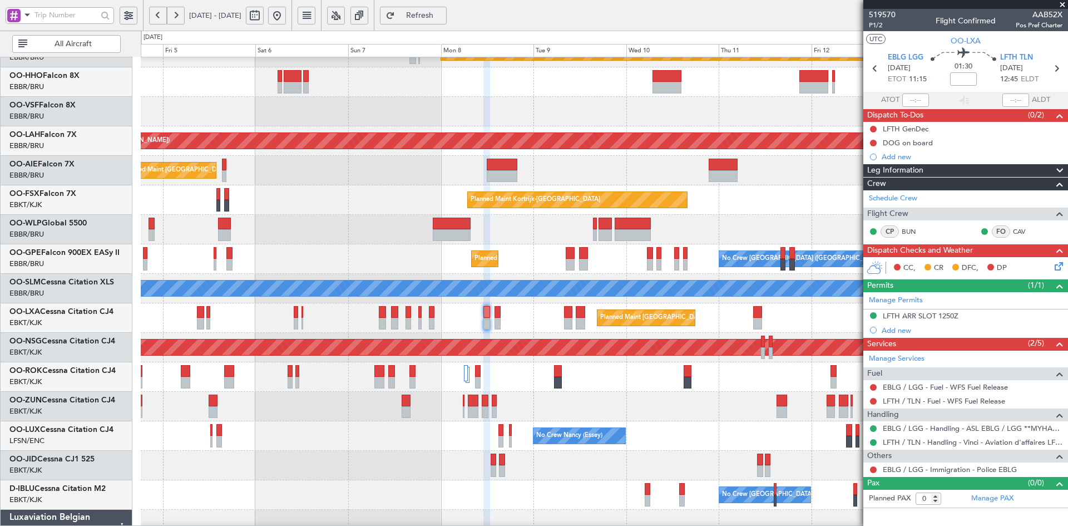
click at [539, 471] on div at bounding box center [604, 464] width 927 height 29
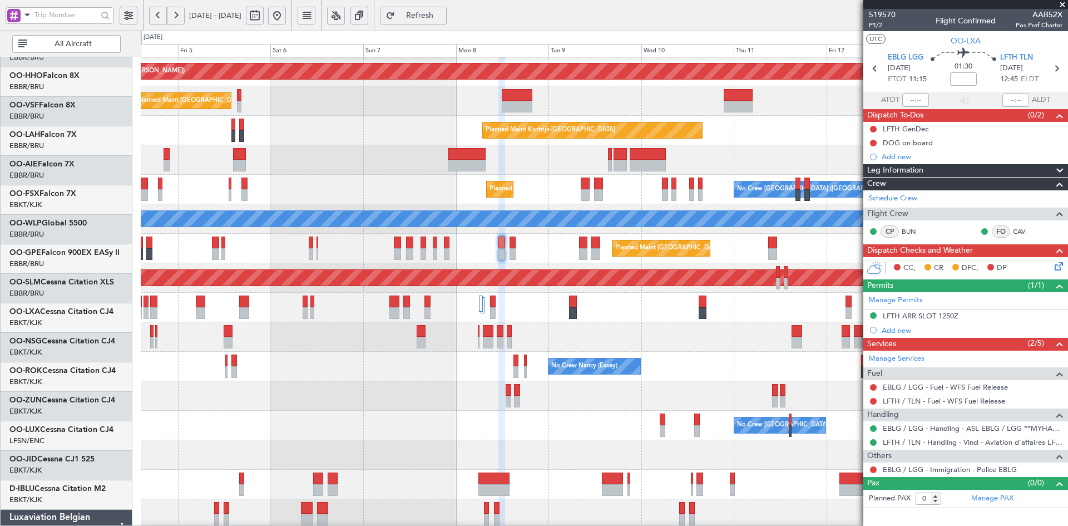
scroll to position [119, 0]
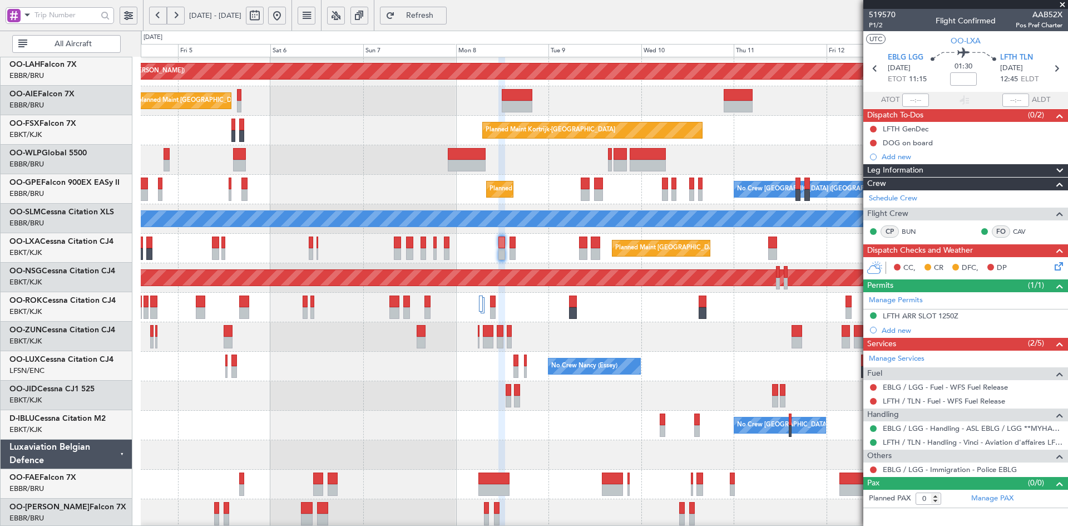
click at [580, 400] on div at bounding box center [604, 395] width 927 height 29
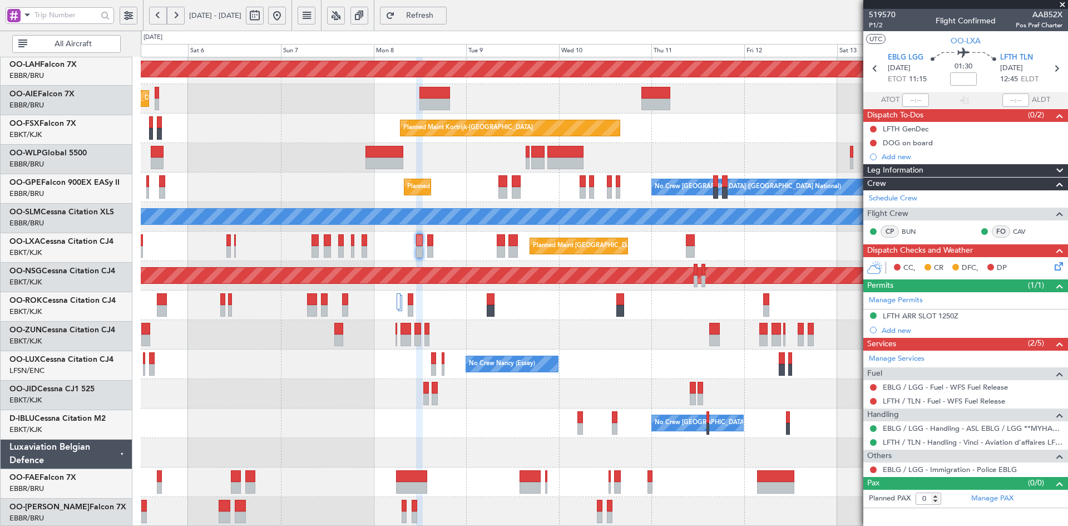
scroll to position [121, 0]
click at [732, 379] on div at bounding box center [604, 393] width 927 height 29
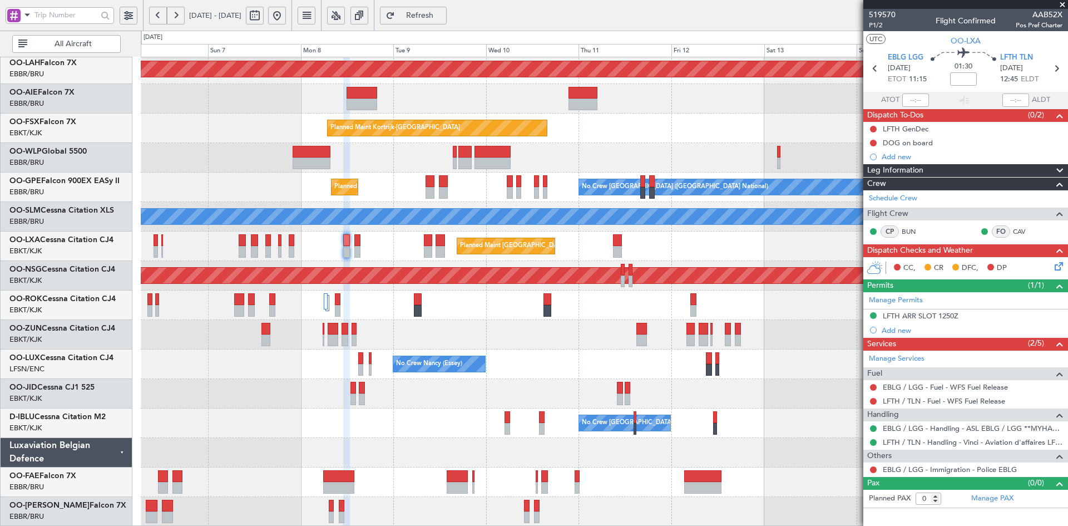
click at [729, 403] on div "Planned Maint Alton-st Louis (St Louis Regl) Unplanned Maint Brussels (Brussels…" at bounding box center [604, 232] width 927 height 590
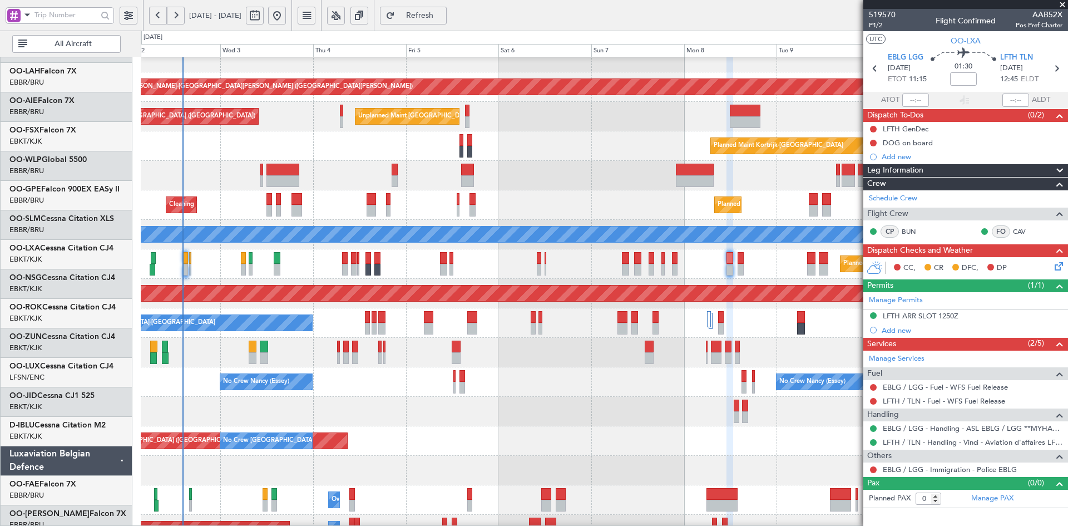
scroll to position [103, 0]
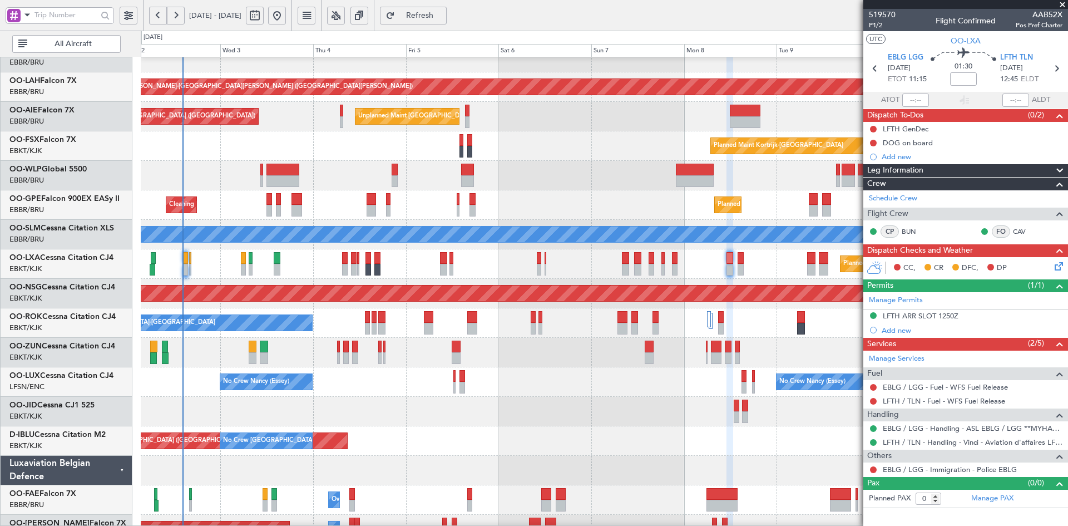
click at [885, 369] on fb-app "06 Sep 2025 - 16 Sep 2025 Refresh Quick Links All Aircraft Planned Maint Alton-…" at bounding box center [534, 270] width 1068 height 512
click at [645, 324] on div "A/C Unavailable [GEOGRAPHIC_DATA]-[GEOGRAPHIC_DATA]" at bounding box center [604, 322] width 927 height 29
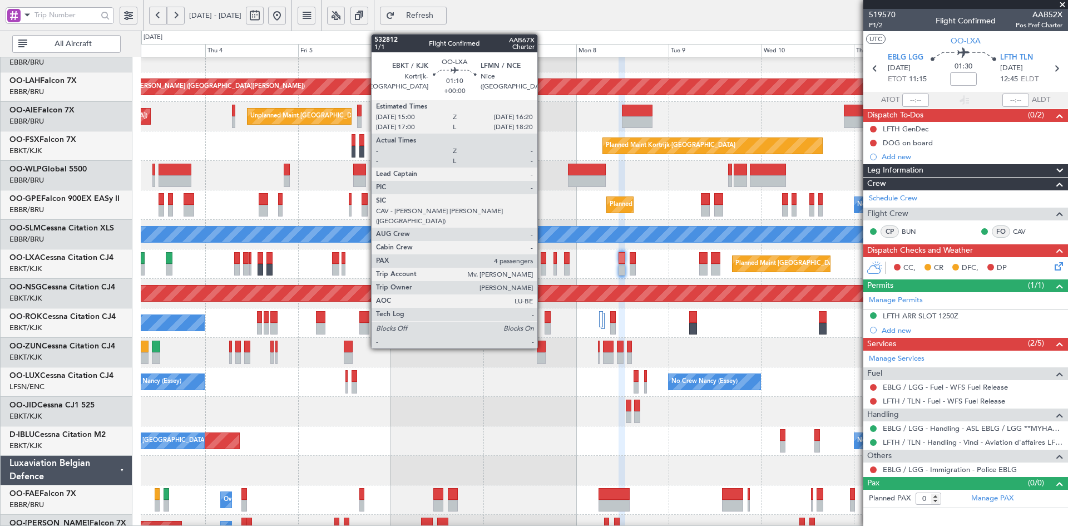
click at [542, 271] on div at bounding box center [544, 270] width 6 height 12
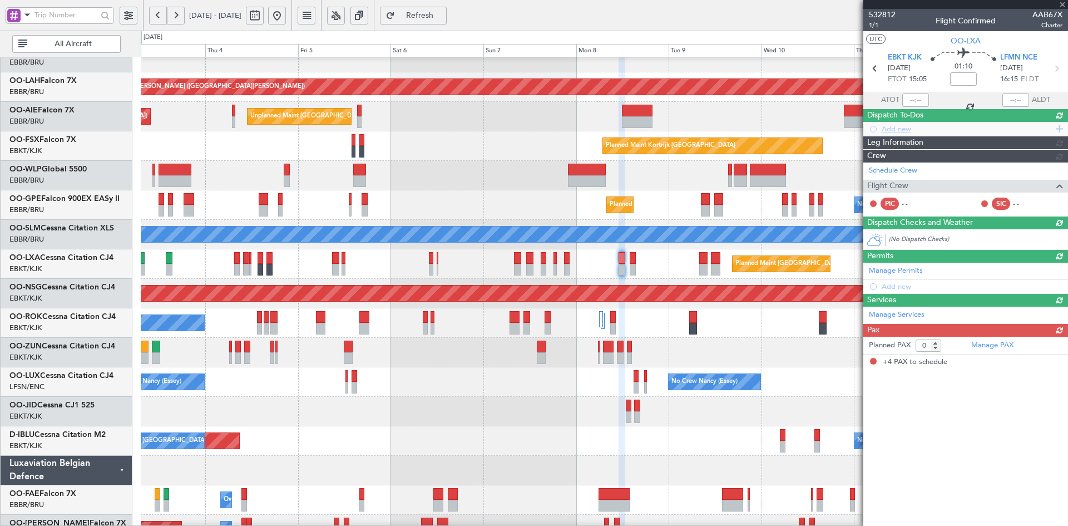
type input "4"
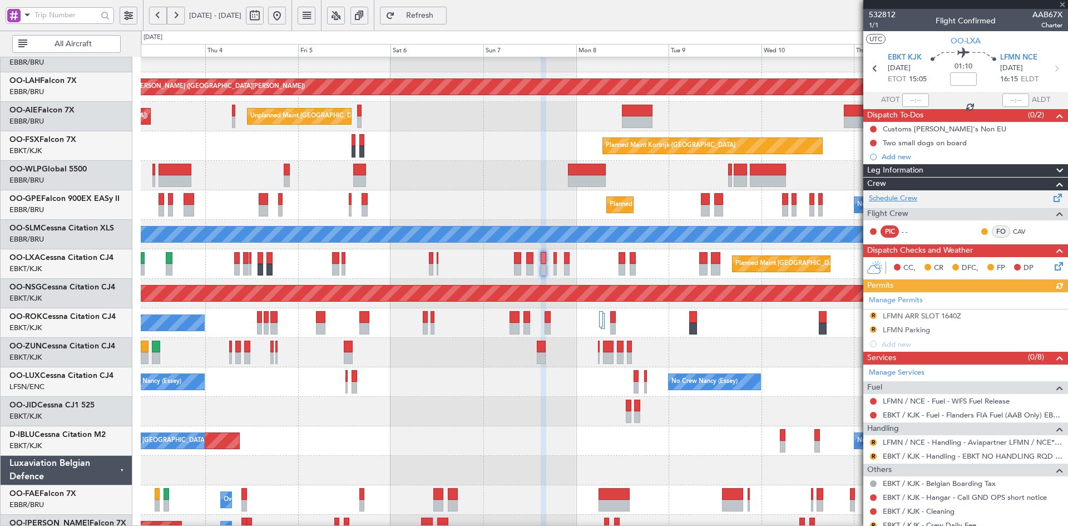
click at [902, 199] on link "Schedule Crew" at bounding box center [893, 198] width 48 height 11
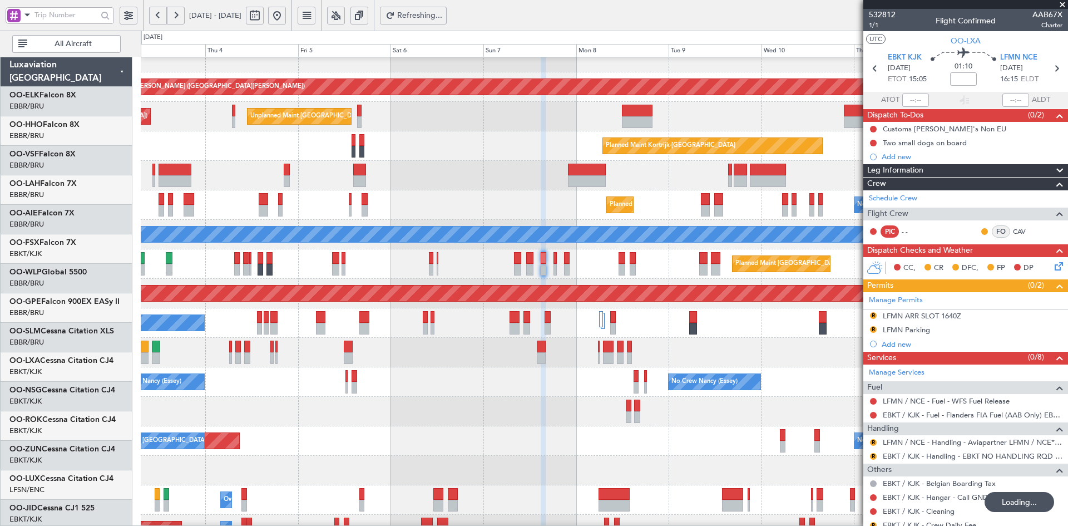
scroll to position [103, 0]
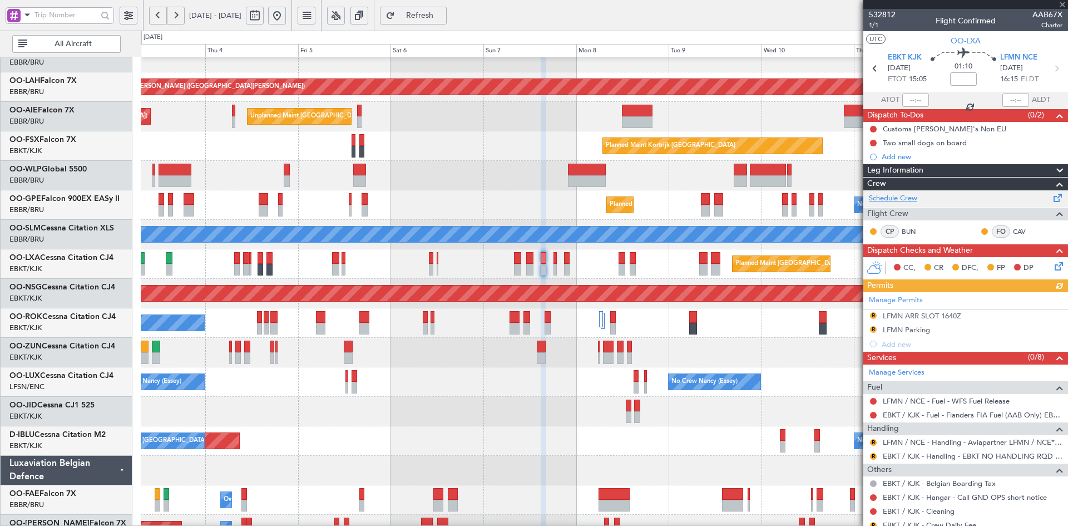
click at [898, 197] on link "Schedule Crew" at bounding box center [893, 198] width 48 height 11
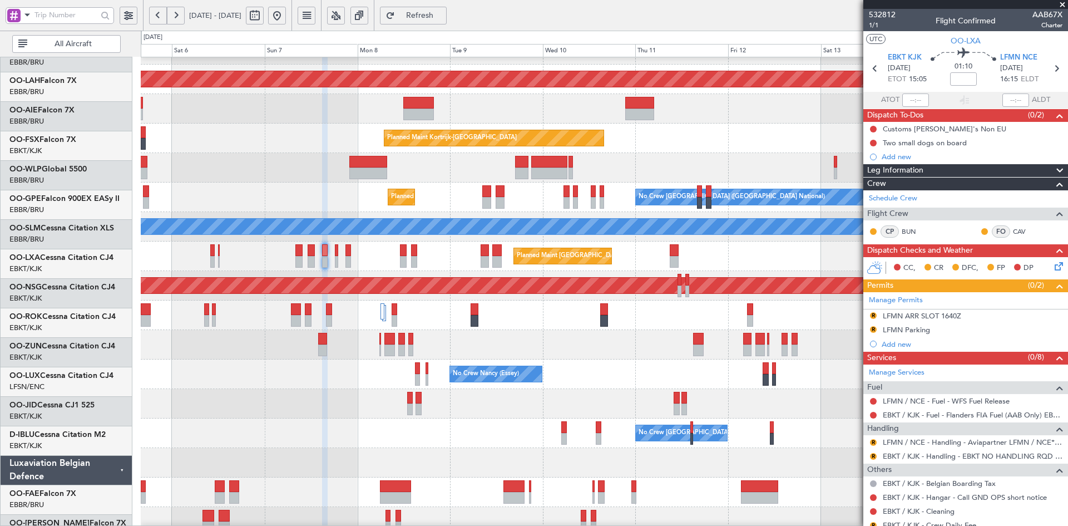
scroll to position [112, 0]
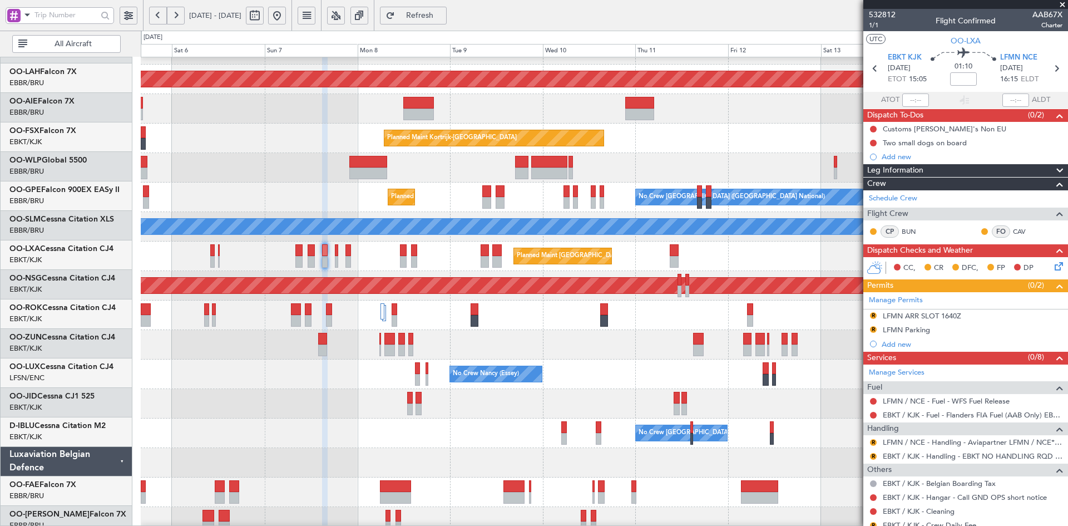
click at [349, 164] on div at bounding box center [368, 162] width 38 height 12
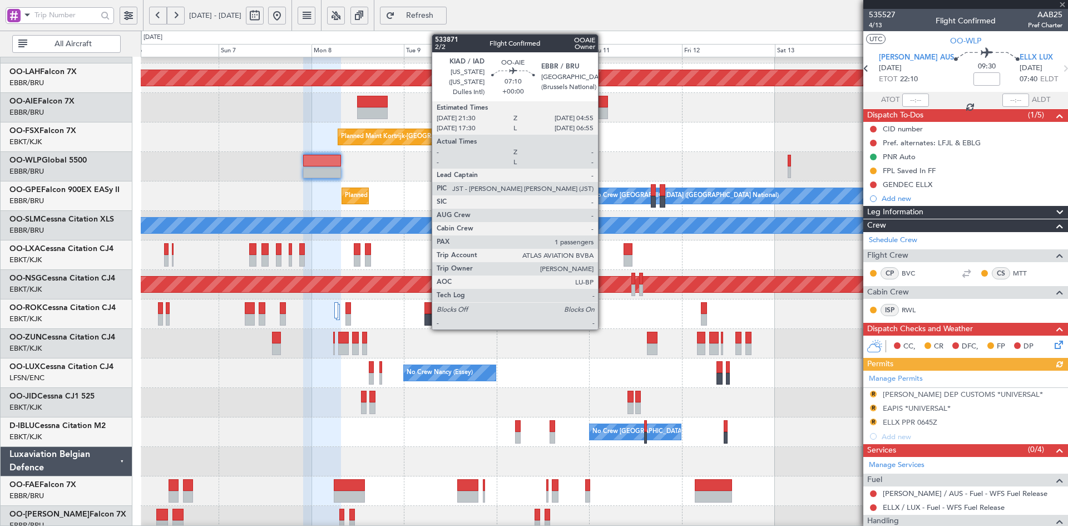
click at [645, 265] on div "Planned Maint [PERSON_NAME]-[GEOGRAPHIC_DATA][PERSON_NAME] ([GEOGRAPHIC_DATA][P…" at bounding box center [604, 240] width 927 height 590
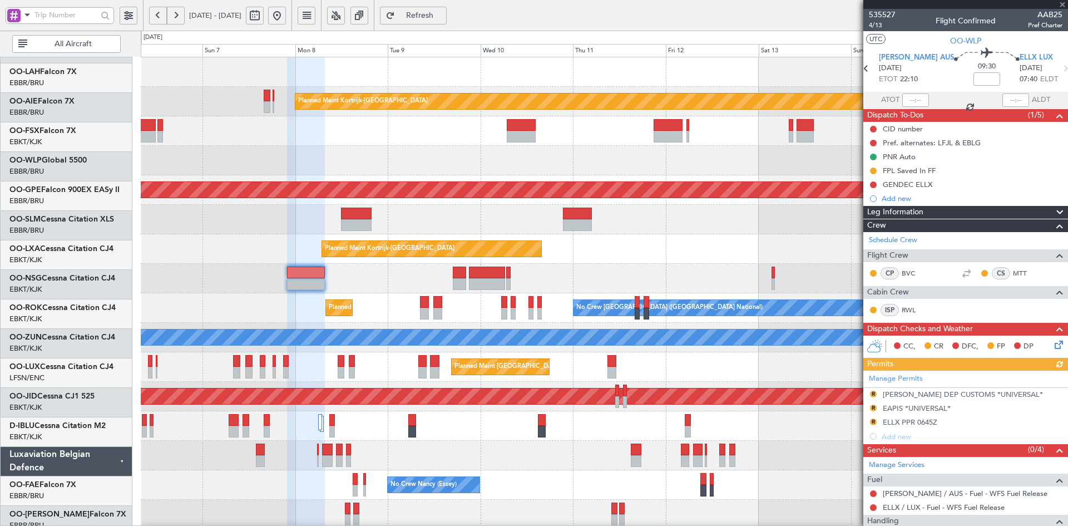
scroll to position [0, 0]
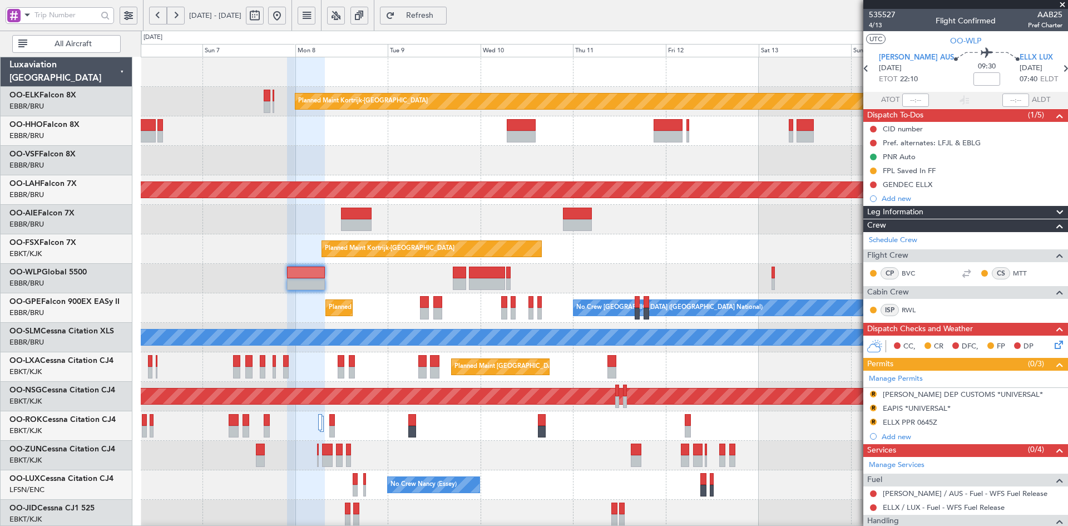
click at [1063, 5] on span at bounding box center [1062, 5] width 11 height 10
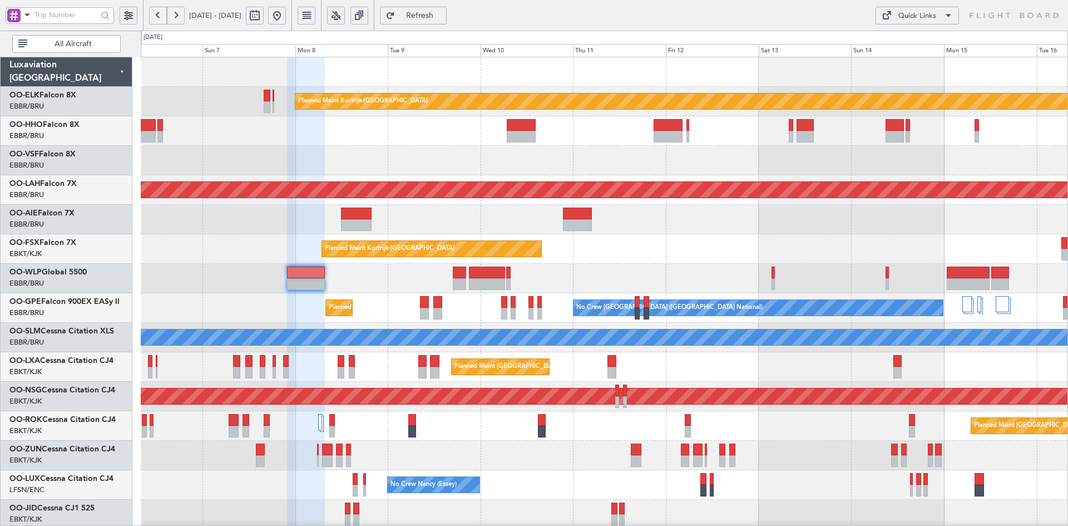
type input "0"
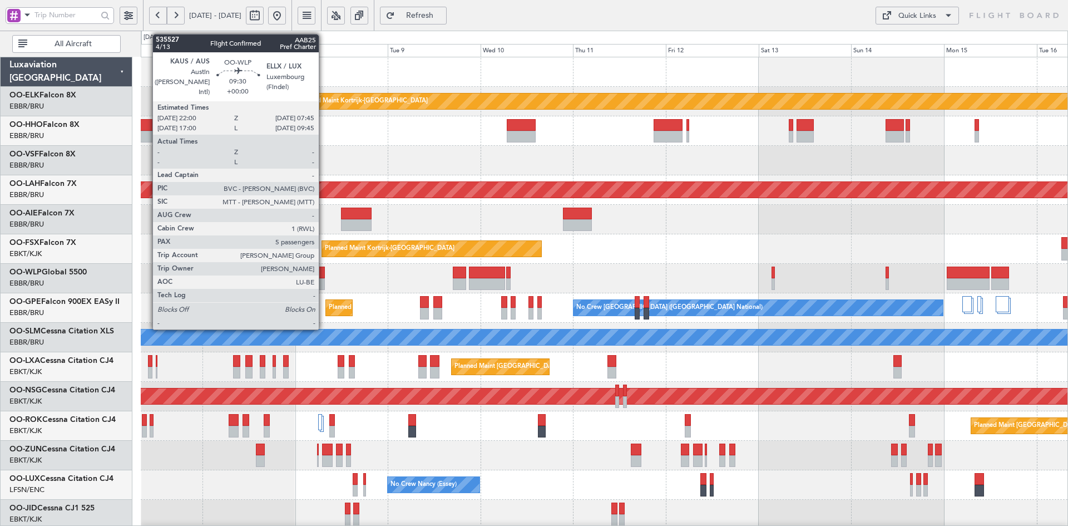
click at [449, 276] on div at bounding box center [604, 278] width 927 height 29
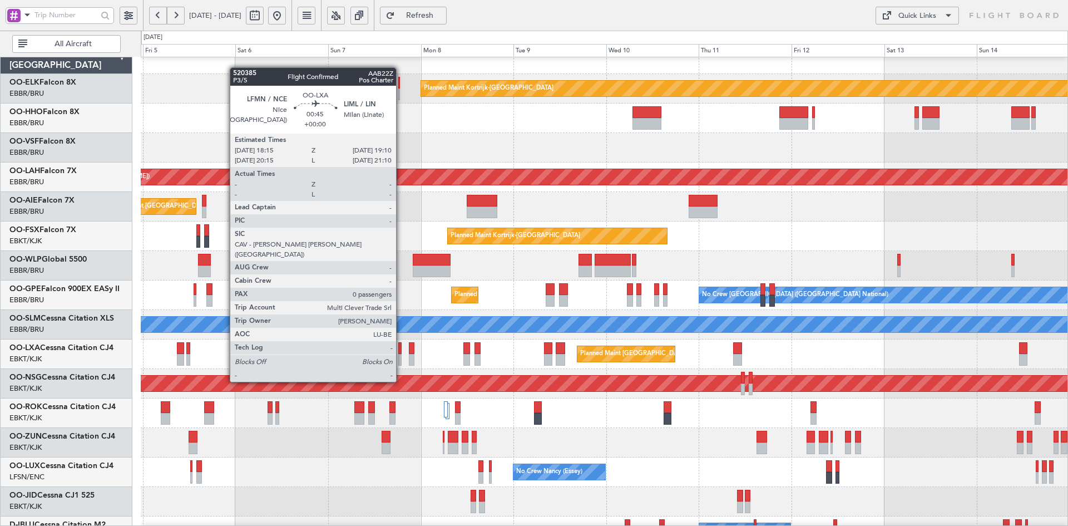
click at [401, 360] on div at bounding box center [400, 360] width 4 height 12
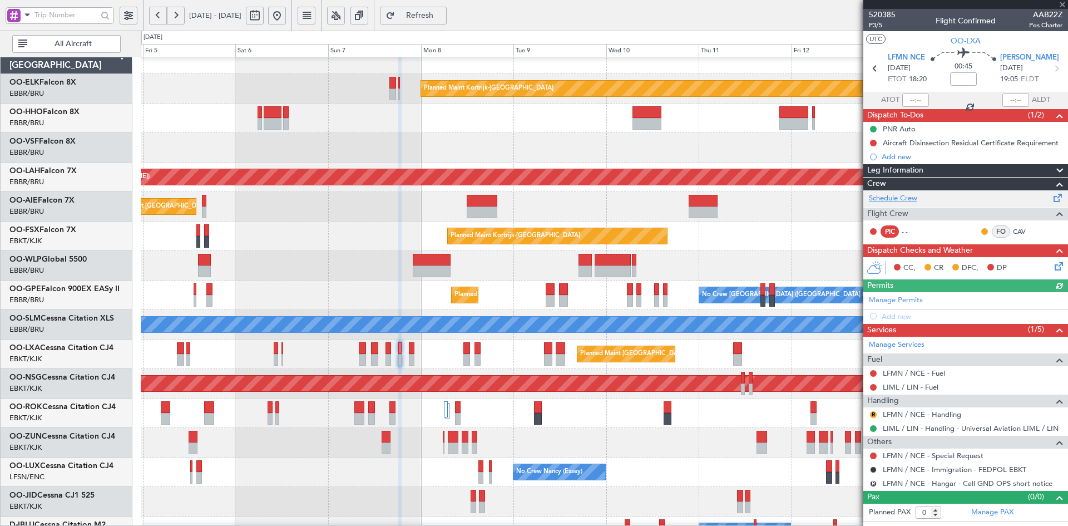
click at [909, 195] on link "Schedule Crew" at bounding box center [893, 198] width 48 height 11
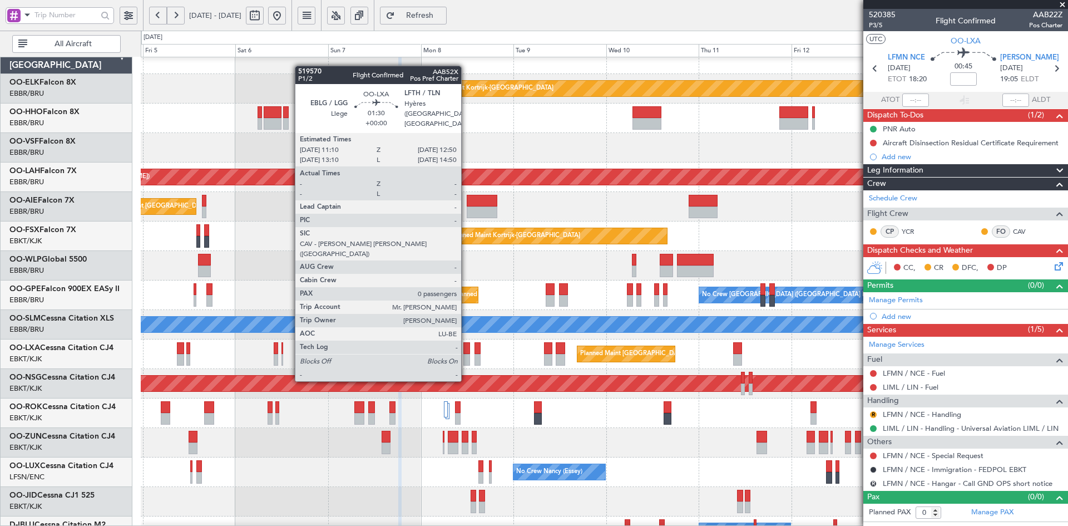
click at [466, 359] on div at bounding box center [466, 360] width 7 height 12
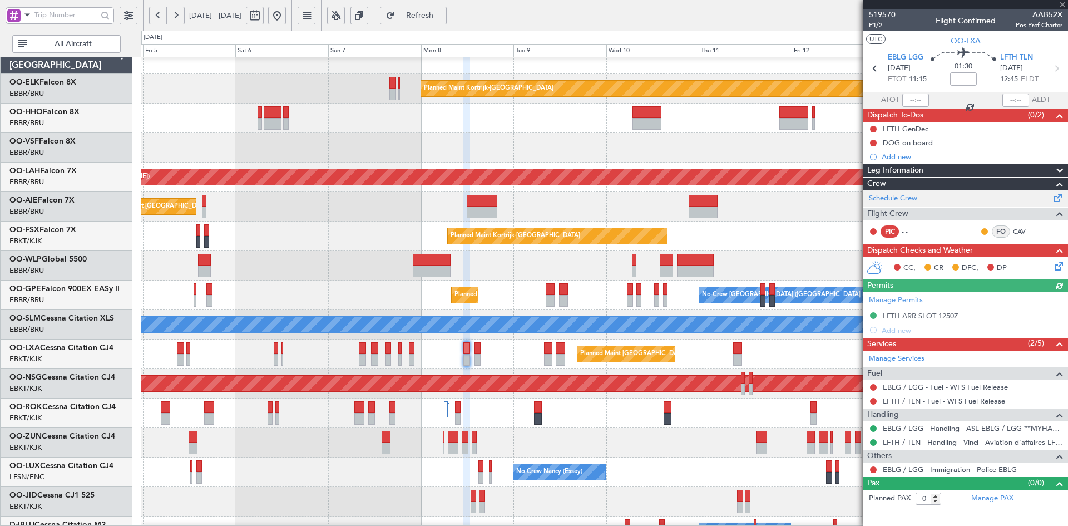
click at [905, 201] on link "Schedule Crew" at bounding box center [893, 198] width 48 height 11
click at [1062, 3] on span at bounding box center [1062, 5] width 11 height 10
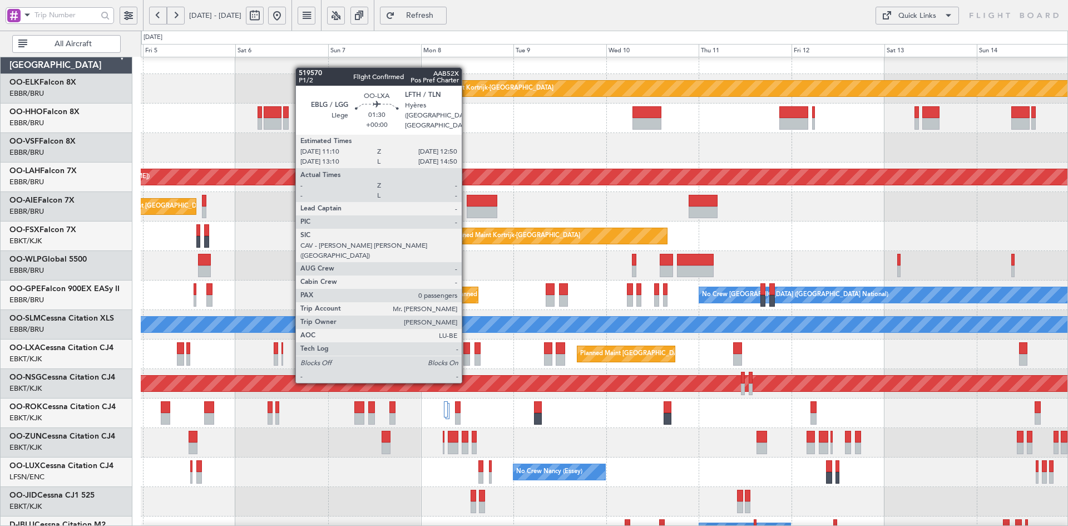
click at [467, 360] on div at bounding box center [466, 360] width 7 height 12
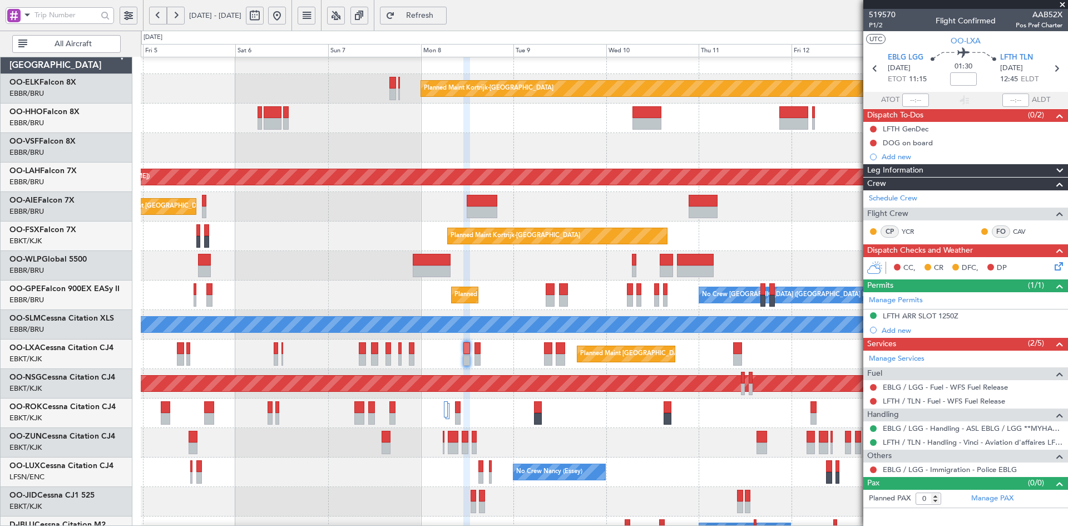
click at [1059, 5] on span at bounding box center [1062, 5] width 11 height 10
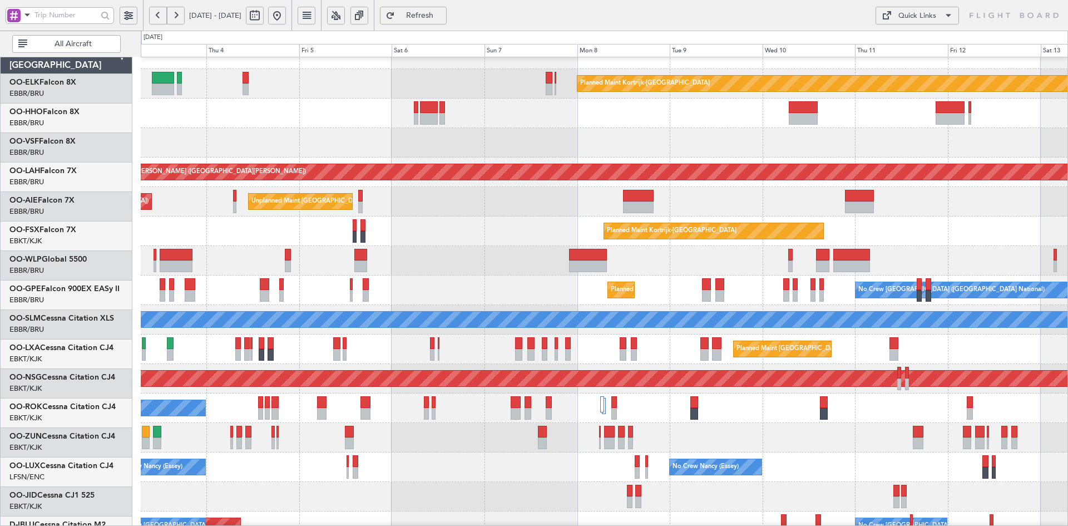
scroll to position [18, 0]
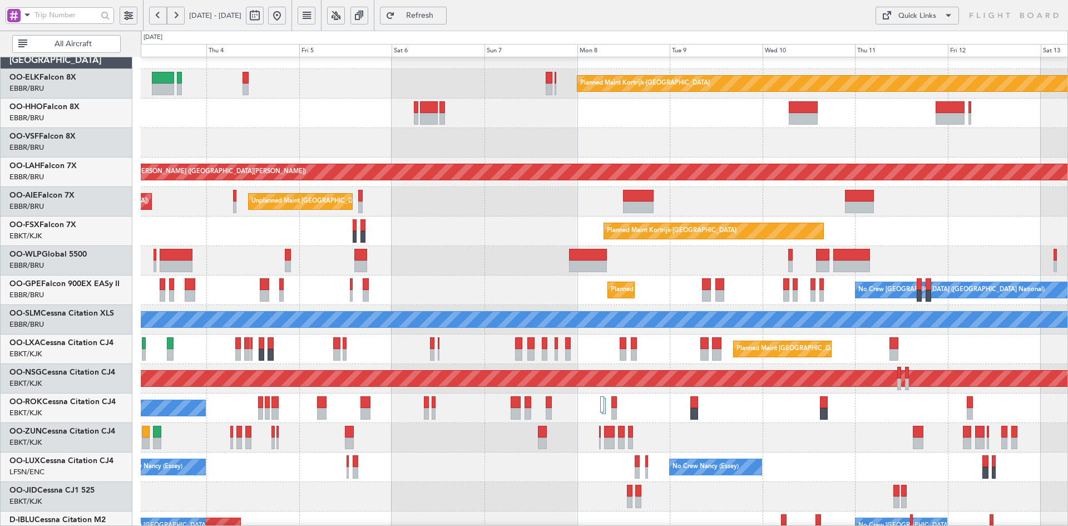
click at [503, 259] on div at bounding box center [604, 260] width 927 height 29
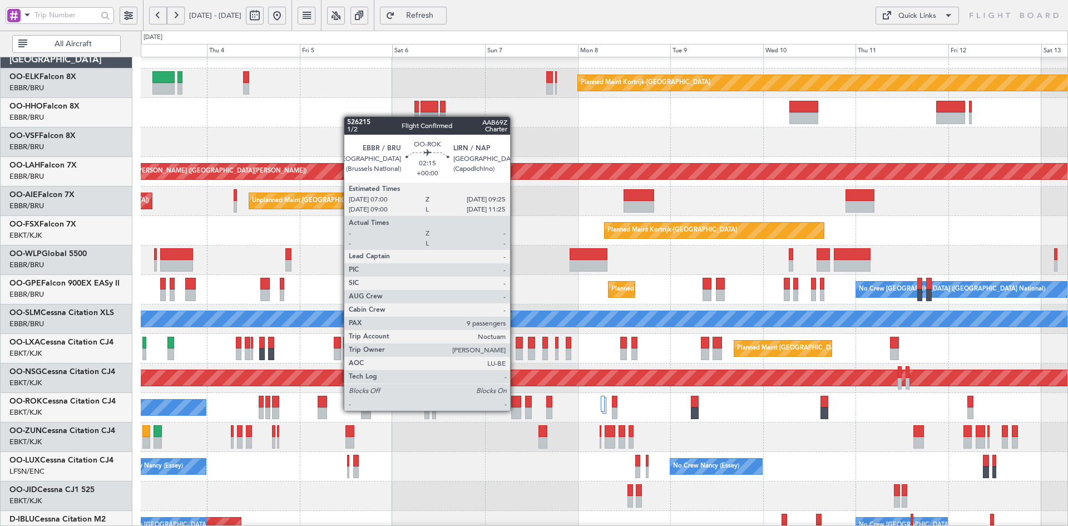
click at [515, 410] on div at bounding box center [515, 413] width 9 height 12
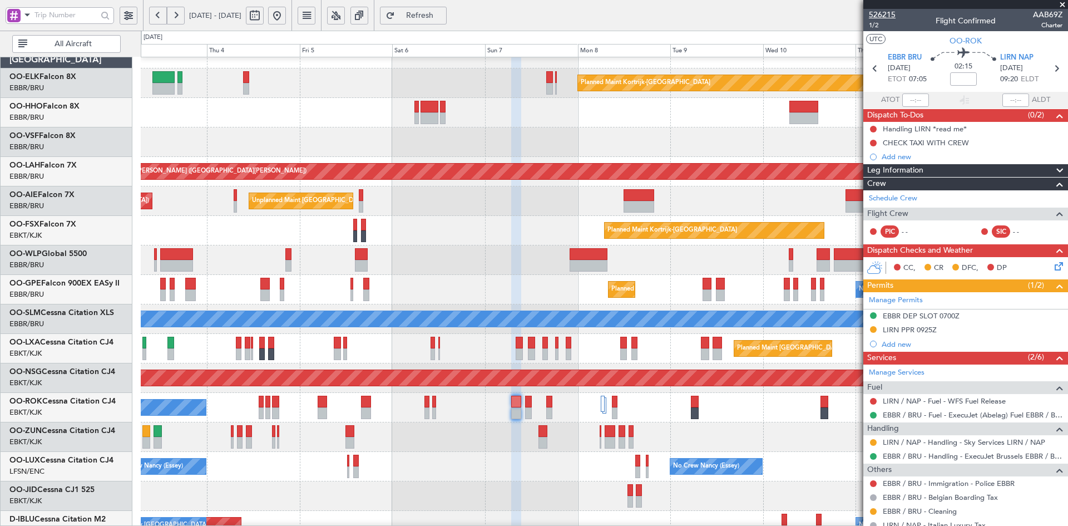
click at [878, 13] on span "526215" at bounding box center [882, 15] width 27 height 12
click at [881, 15] on span "526215" at bounding box center [882, 15] width 27 height 12
click at [875, 28] on span "1/2" at bounding box center [882, 25] width 27 height 9
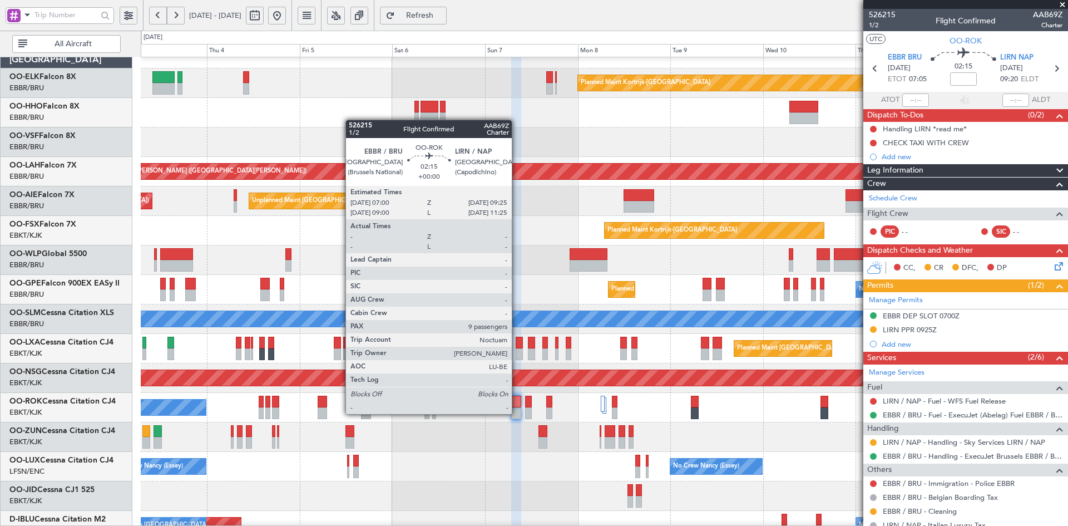
click at [517, 414] on div at bounding box center [515, 413] width 9 height 12
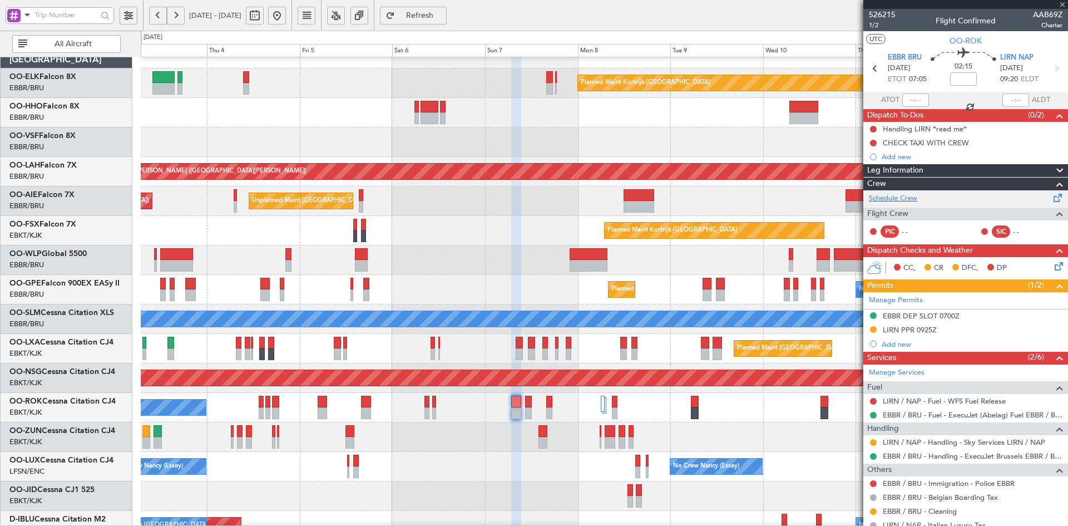
click at [893, 192] on div "Schedule Crew Flight Crew PIC - - SIC - -" at bounding box center [965, 216] width 205 height 53
click at [904, 196] on link "Schedule Crew" at bounding box center [893, 198] width 48 height 11
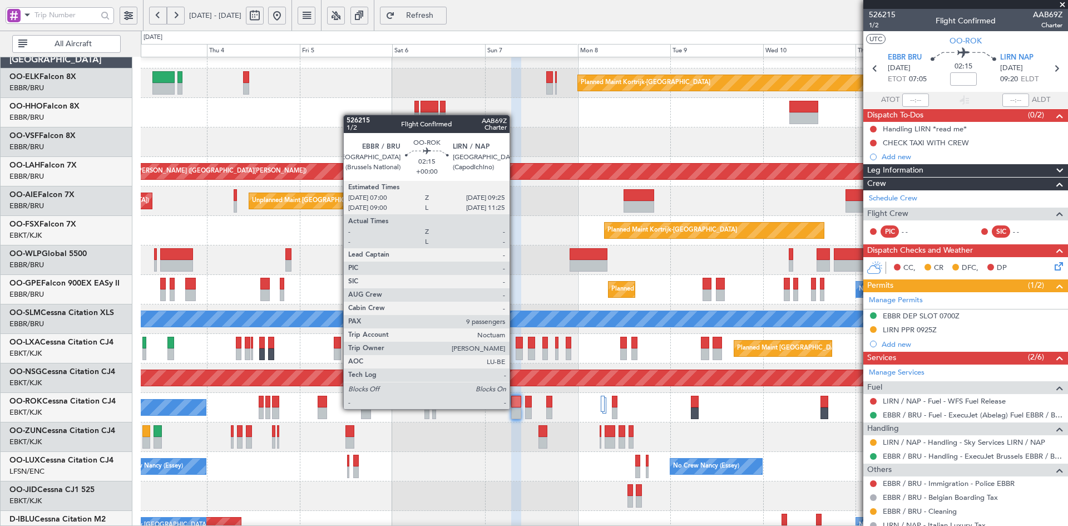
click at [514, 409] on div at bounding box center [515, 413] width 9 height 12
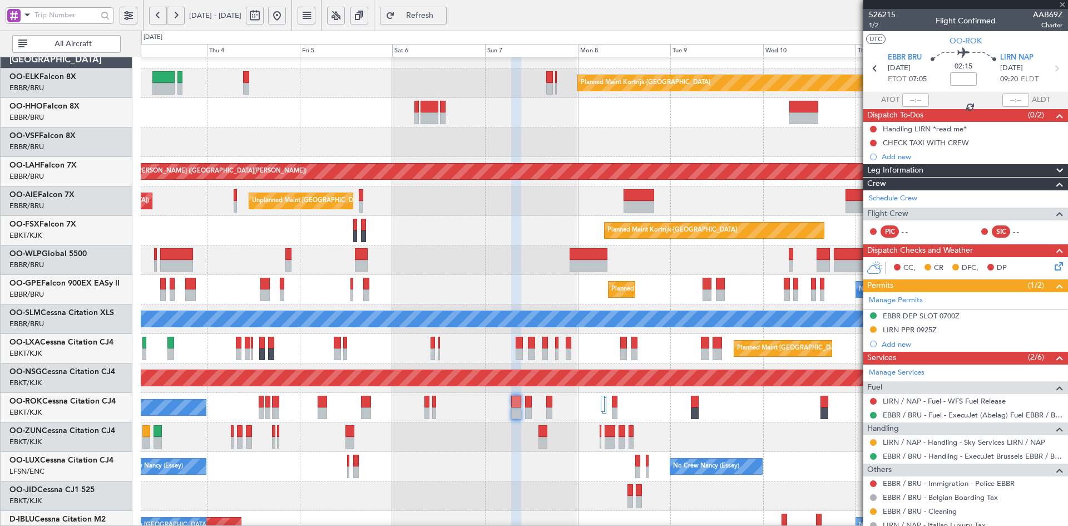
click at [514, 409] on div at bounding box center [515, 413] width 9 height 12
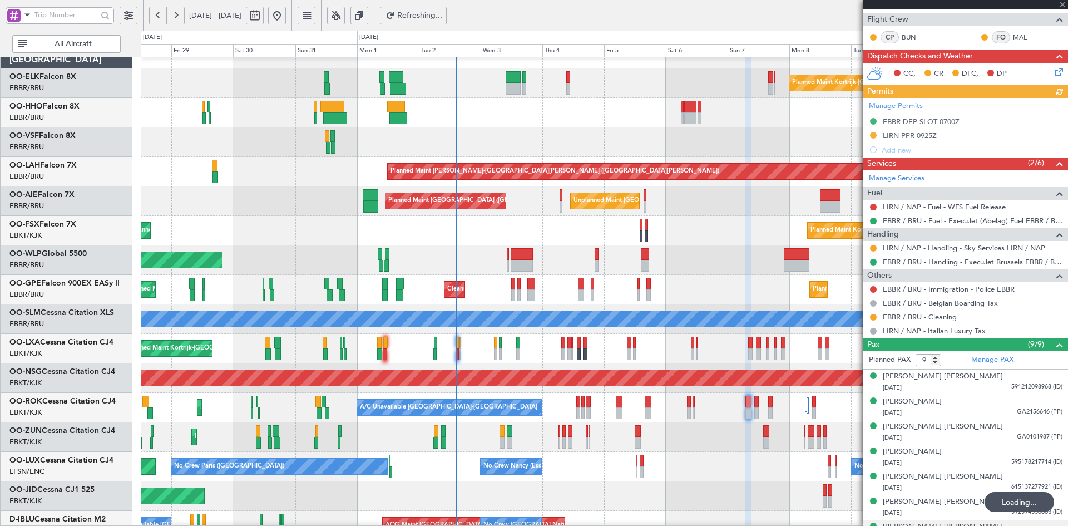
scroll to position [263, 0]
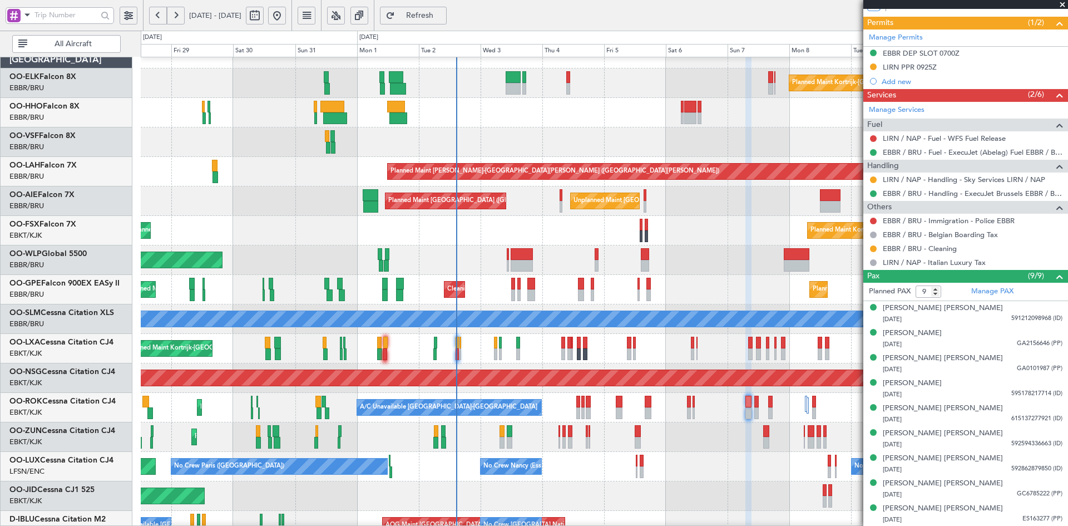
click at [1065, 2] on span at bounding box center [1062, 5] width 11 height 10
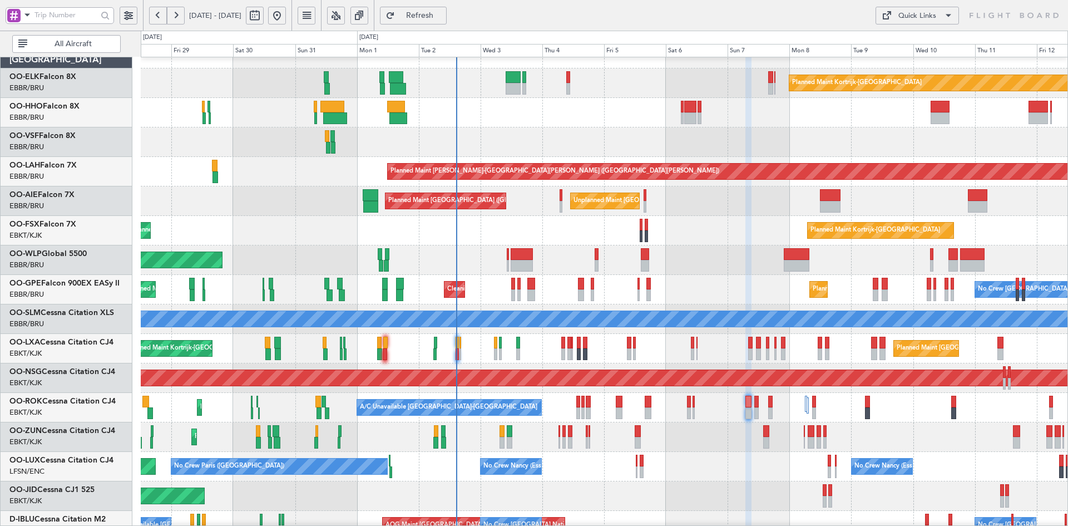
type input "0"
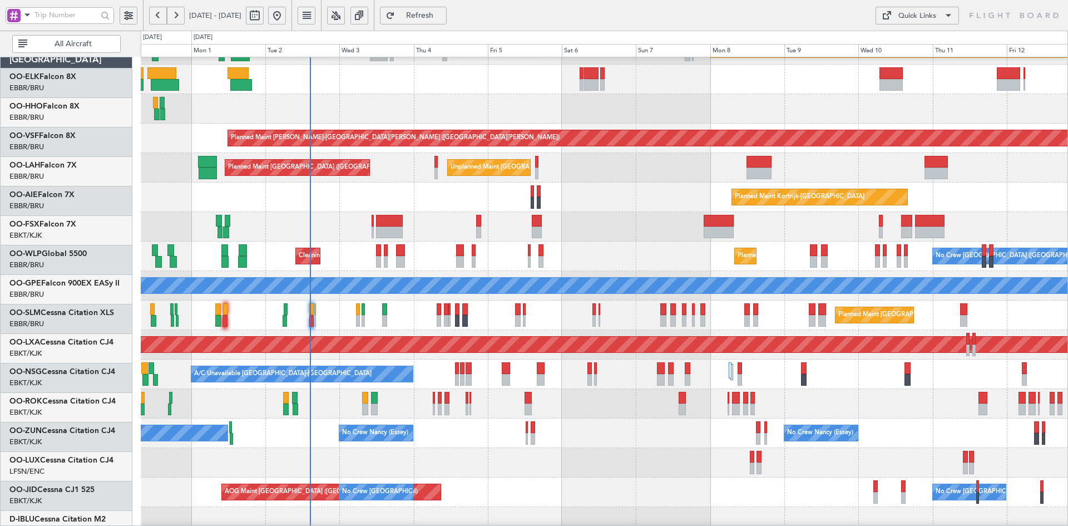
click at [595, 266] on div "No Crew Brussels (Brussels National) Planned Maint Brussels (Brussels National)…" at bounding box center [604, 255] width 927 height 29
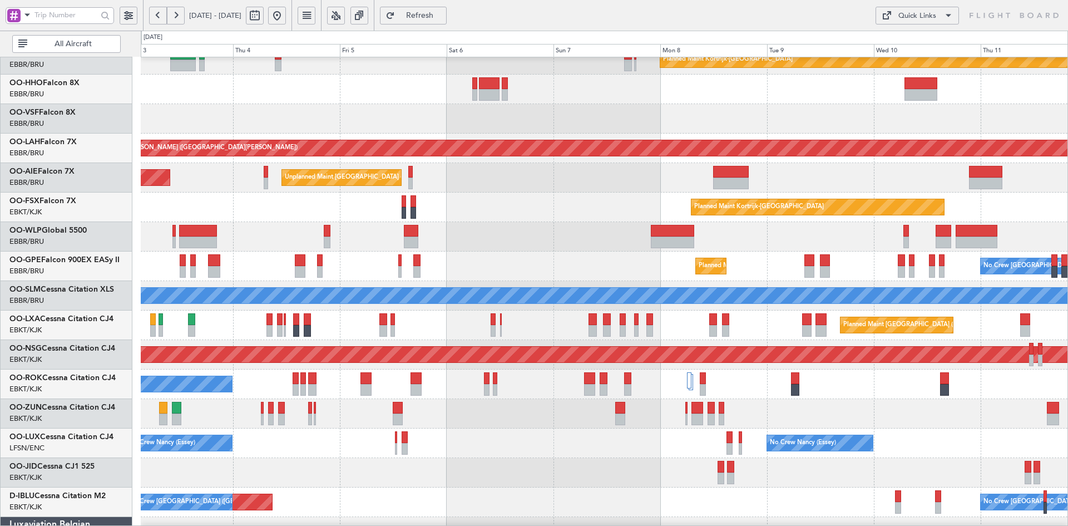
scroll to position [28, 0]
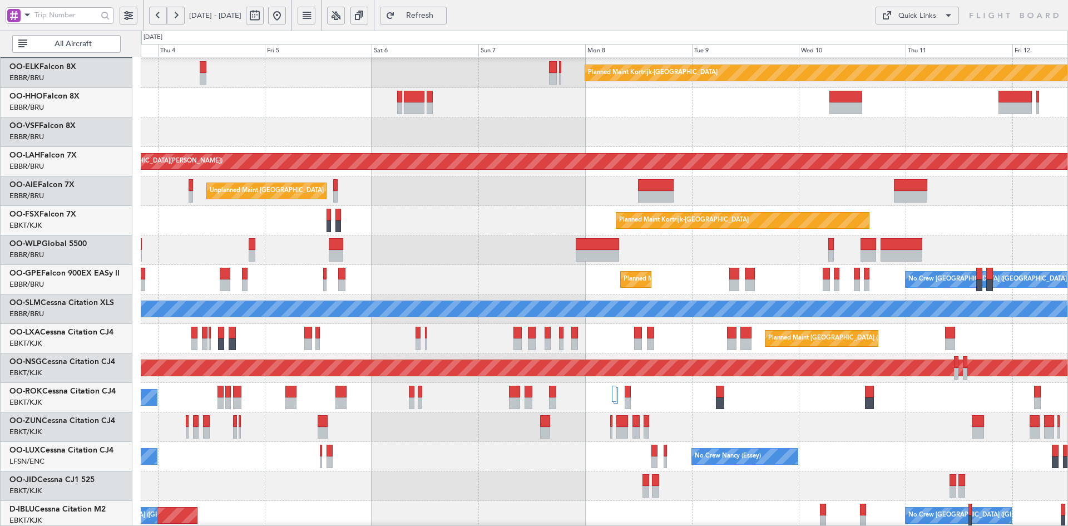
click at [412, 264] on div at bounding box center [604, 249] width 927 height 29
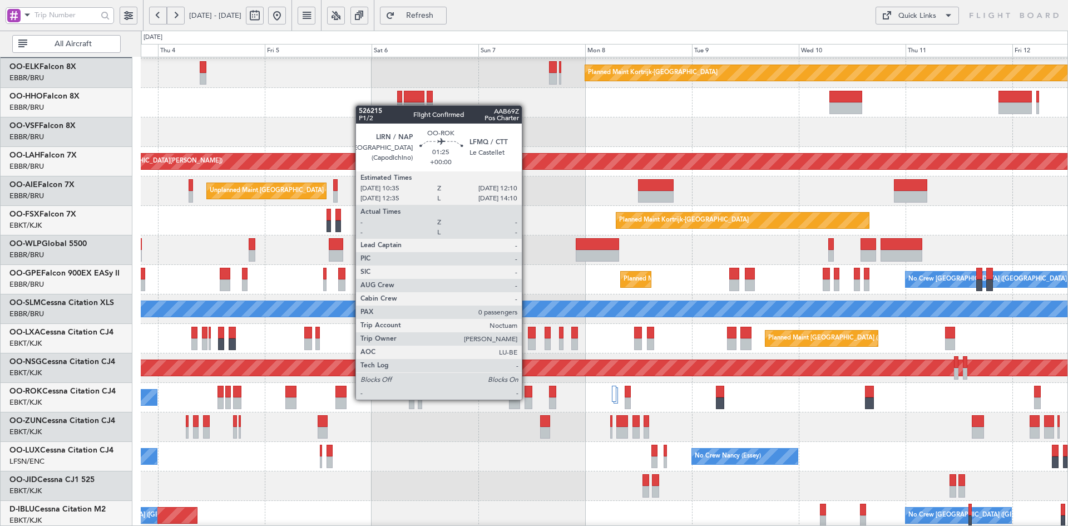
click at [527, 398] on div at bounding box center [527, 403] width 7 height 12
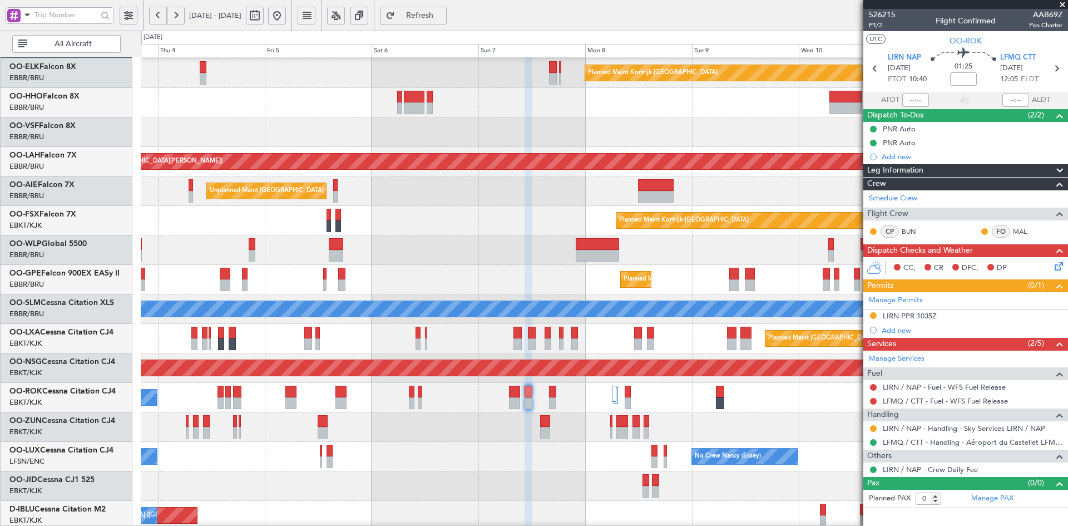
click at [1061, 4] on span at bounding box center [1062, 5] width 11 height 10
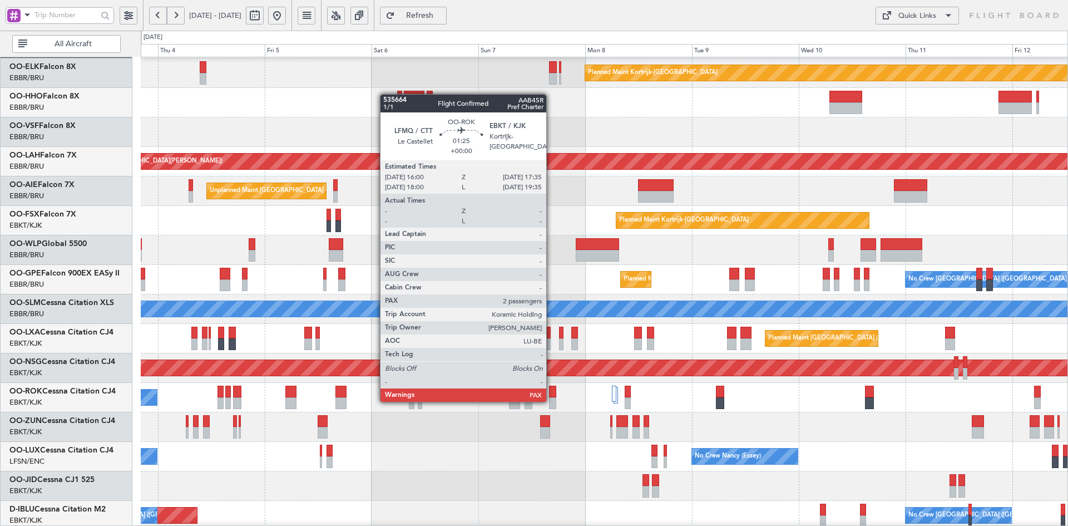
click at [551, 400] on div at bounding box center [552, 403] width 7 height 12
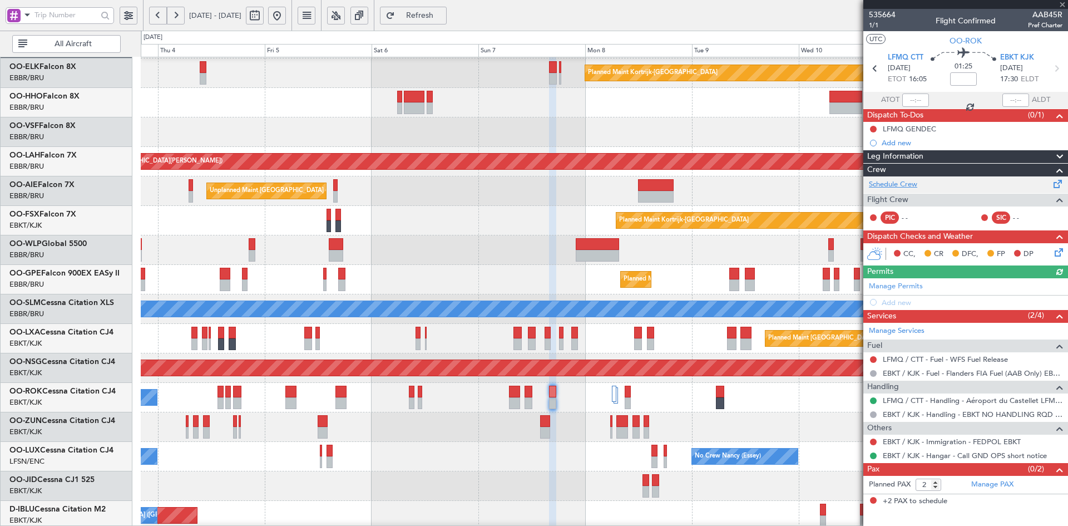
click at [913, 182] on link "Schedule Crew" at bounding box center [893, 184] width 48 height 11
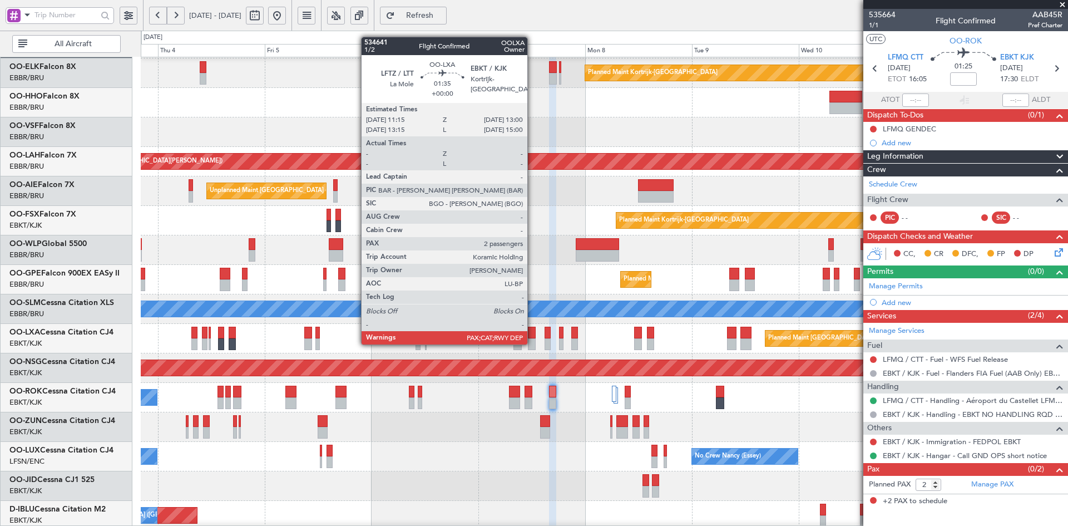
click at [532, 343] on div at bounding box center [532, 344] width 8 height 12
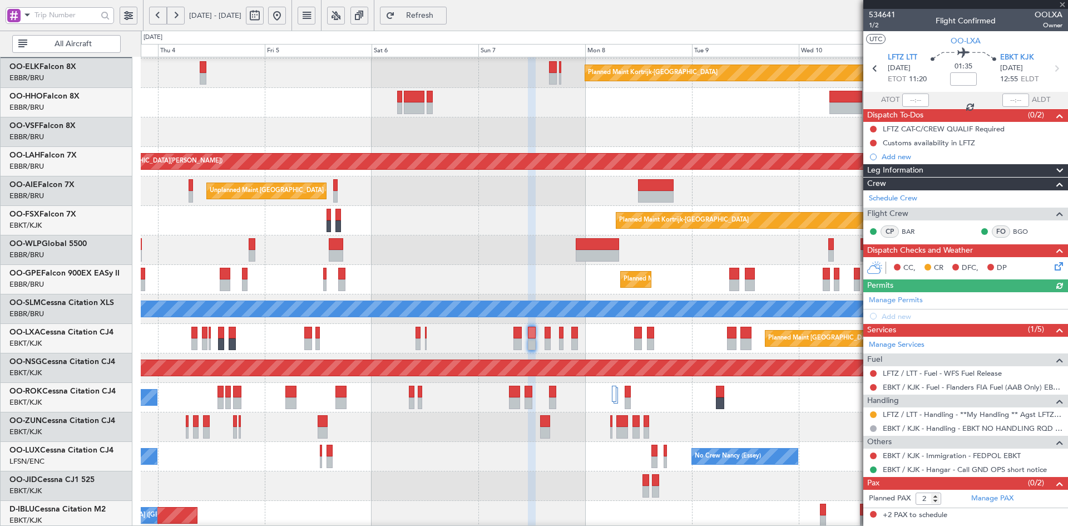
click at [1062, 6] on div at bounding box center [965, 4] width 205 height 9
click at [1063, 6] on span at bounding box center [1062, 5] width 11 height 10
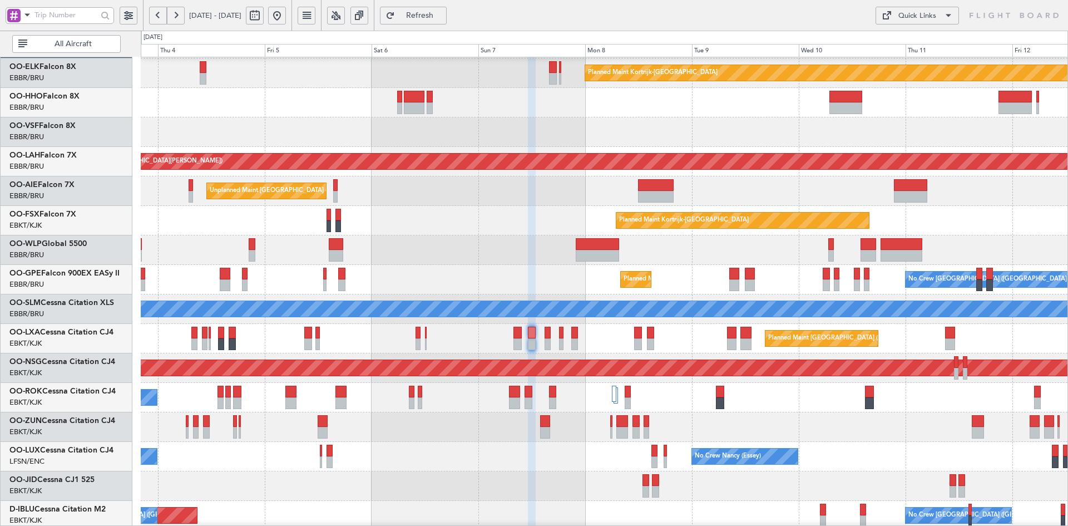
type input "0"
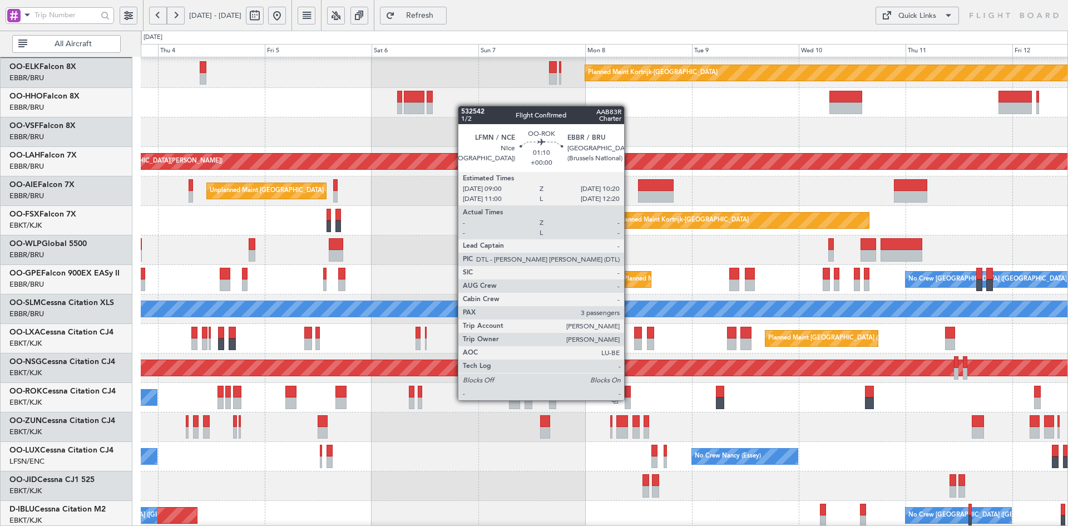
click at [629, 400] on div at bounding box center [628, 403] width 6 height 12
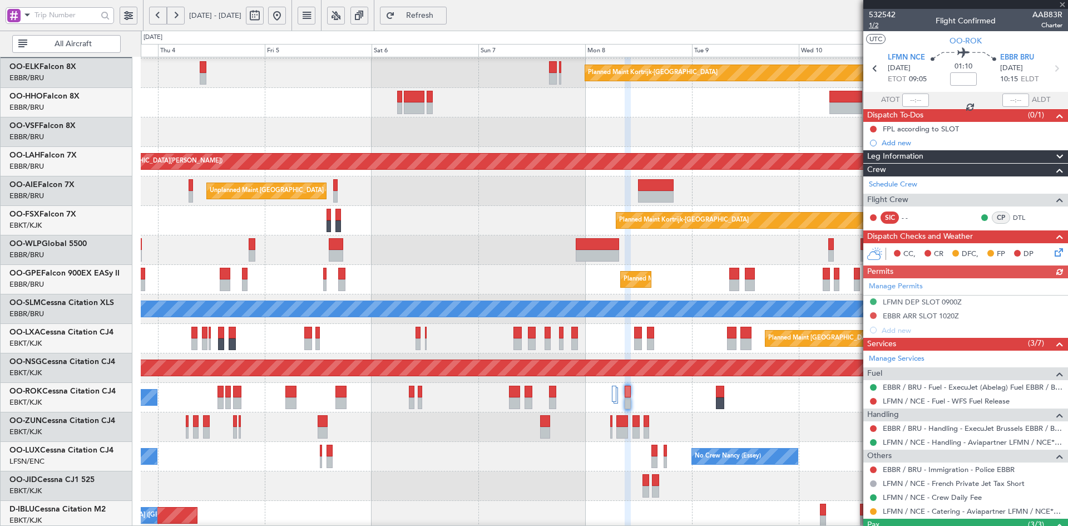
click at [872, 24] on span "1/2" at bounding box center [882, 25] width 27 height 9
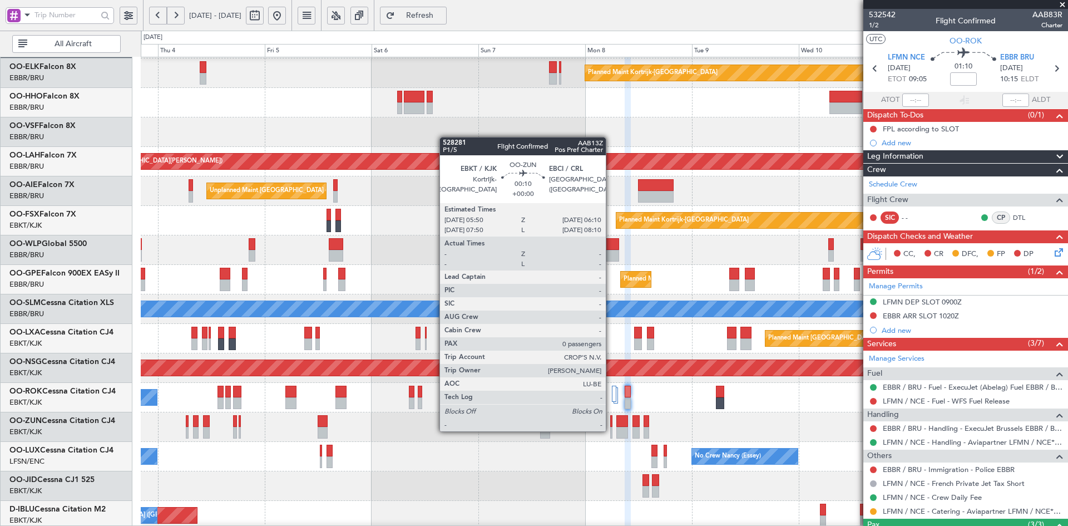
click at [611, 430] on div at bounding box center [611, 433] width 2 height 12
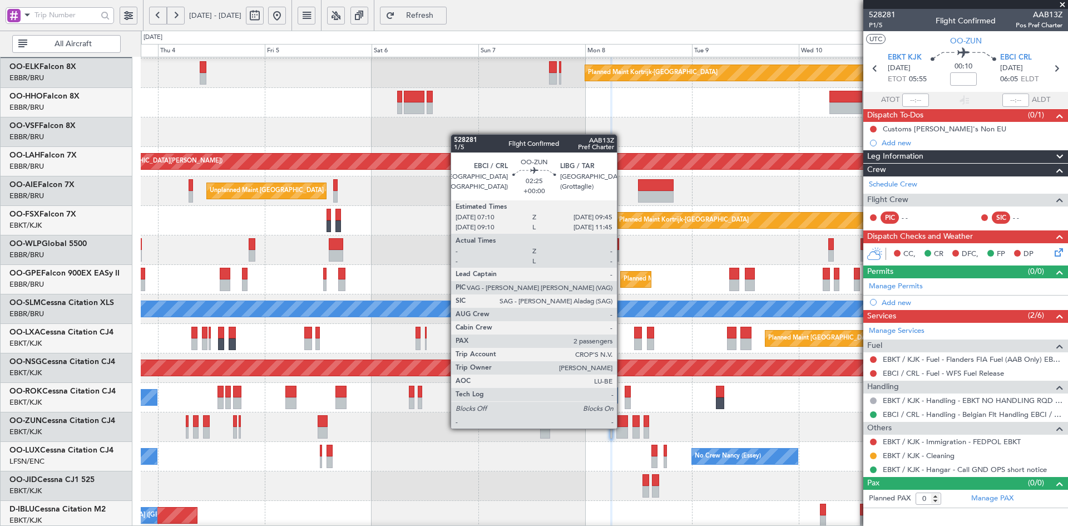
click at [621, 427] on div at bounding box center [622, 433] width 12 height 12
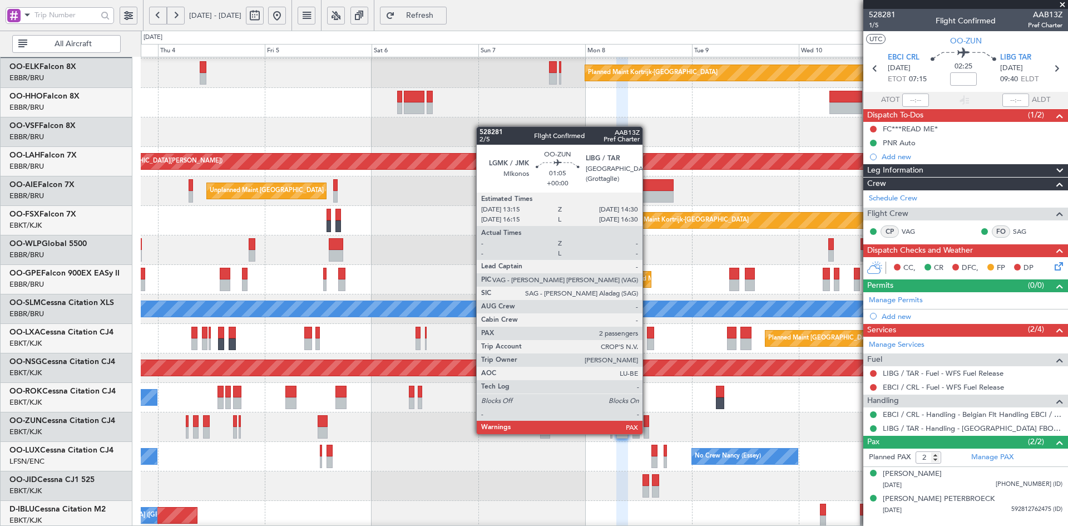
click at [647, 433] on div at bounding box center [646, 433] width 6 height 12
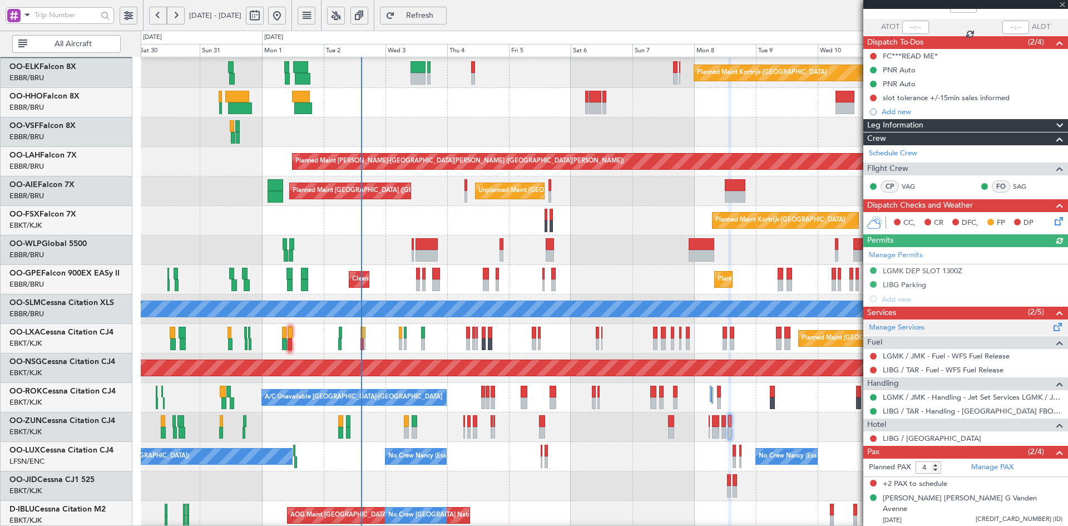
scroll to position [88, 0]
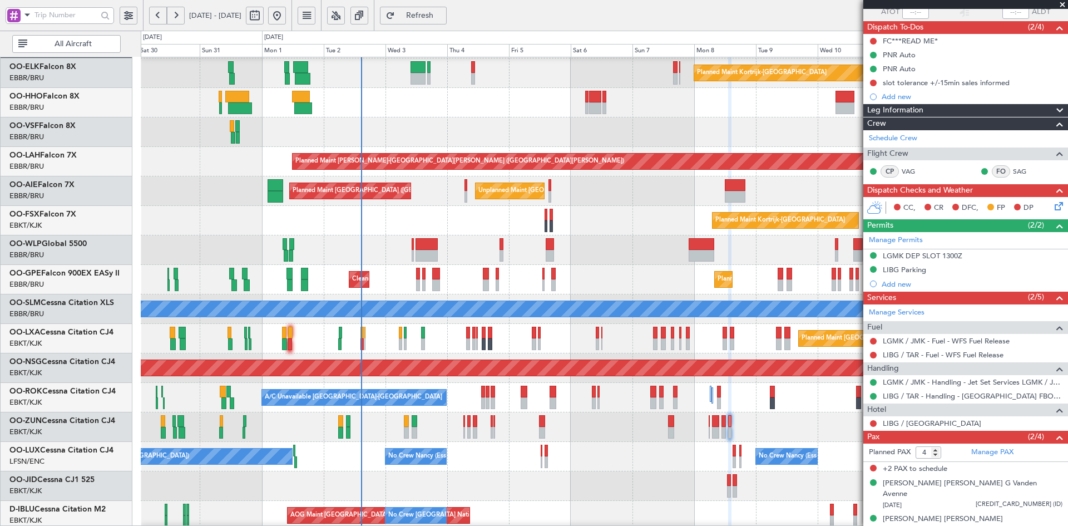
click at [1063, 6] on span at bounding box center [1062, 5] width 11 height 10
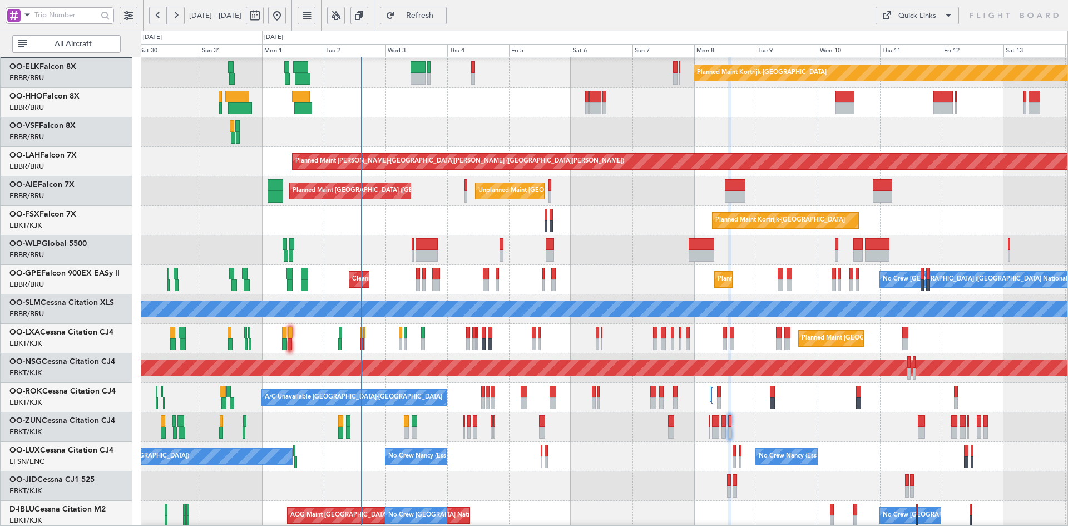
type input "0"
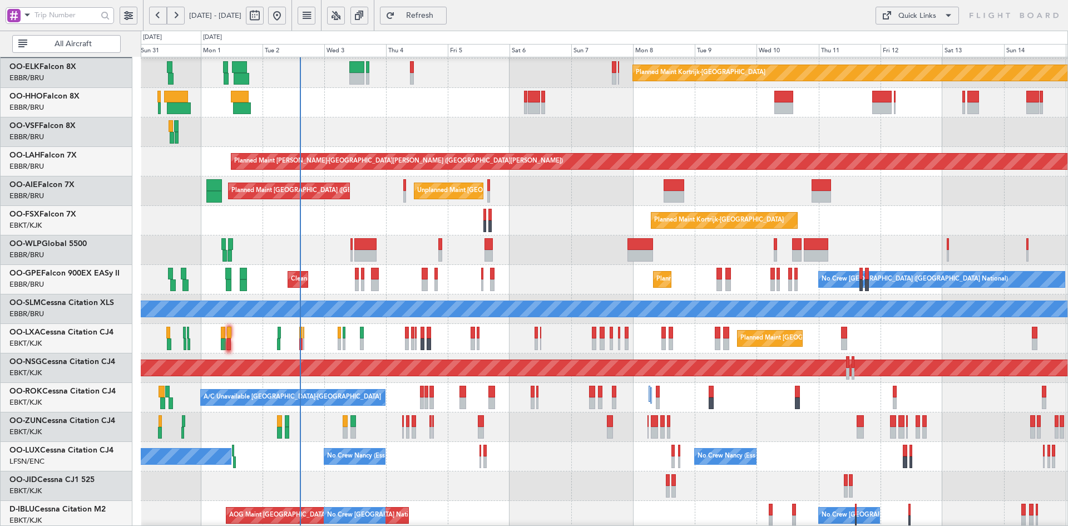
click at [536, 263] on div "Planned Maint [GEOGRAPHIC_DATA] ([GEOGRAPHIC_DATA])" at bounding box center [604, 249] width 927 height 29
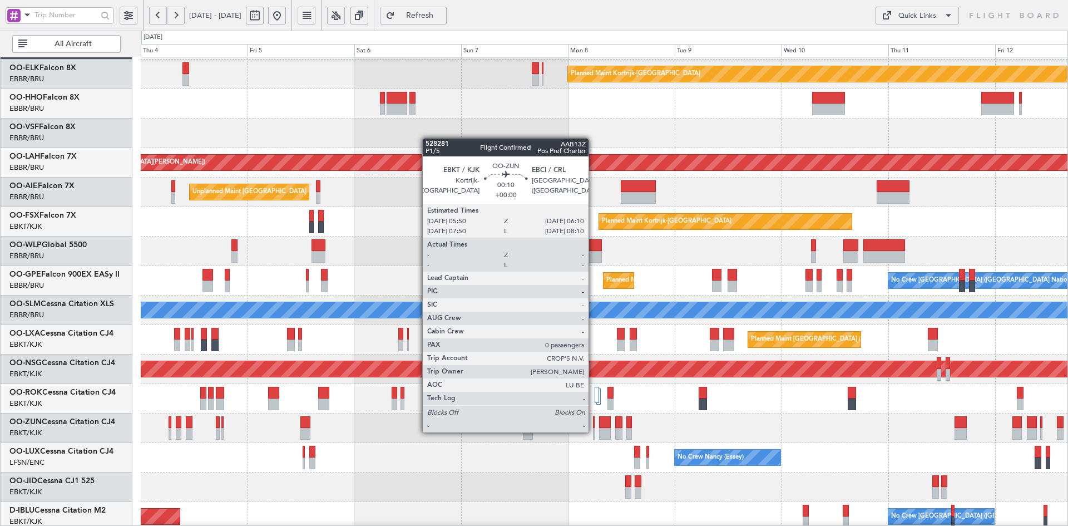
click at [593, 431] on div at bounding box center [594, 434] width 2 height 12
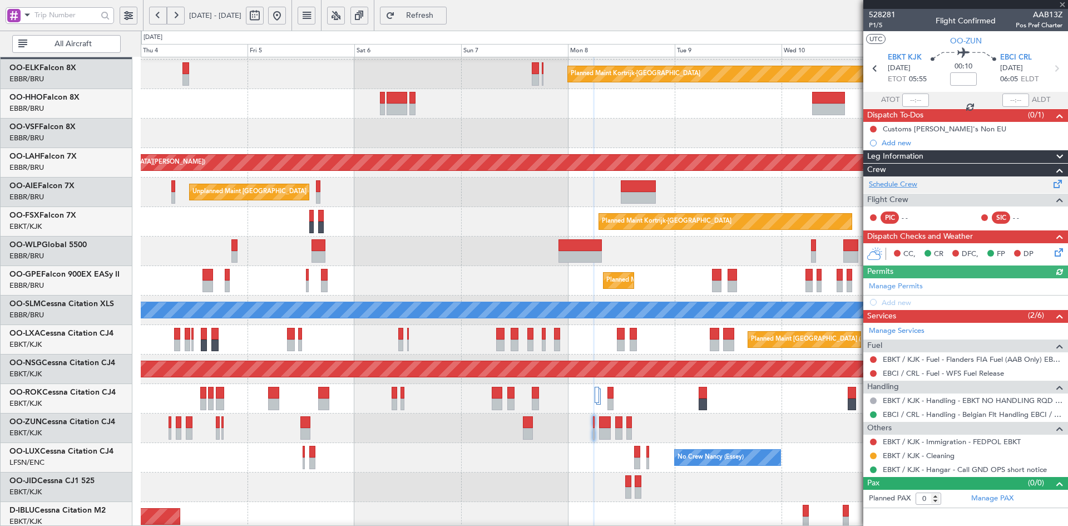
click at [898, 187] on link "Schedule Crew" at bounding box center [893, 184] width 48 height 11
click at [682, 438] on div at bounding box center [604, 427] width 927 height 29
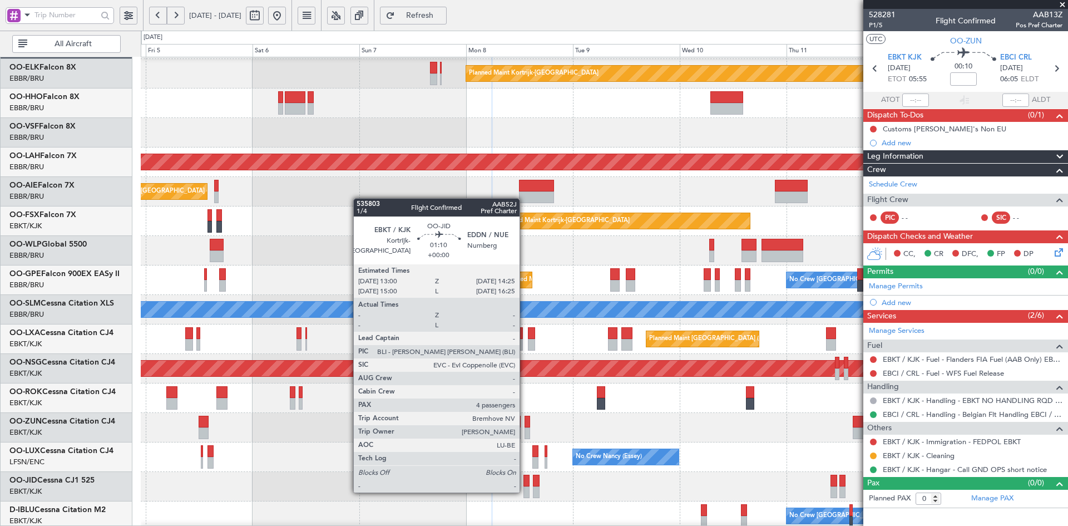
click at [524, 491] on div at bounding box center [526, 492] width 7 height 12
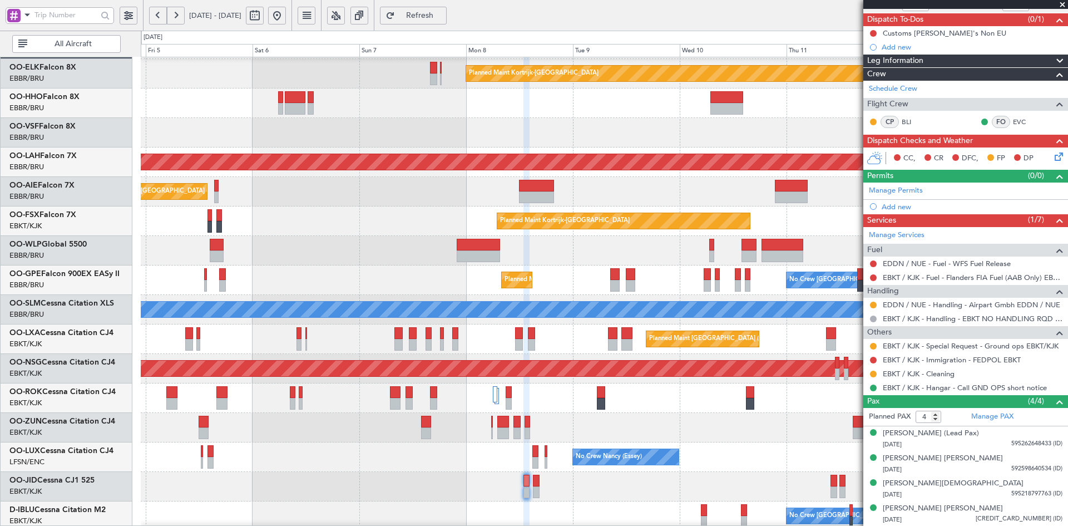
scroll to position [0, 0]
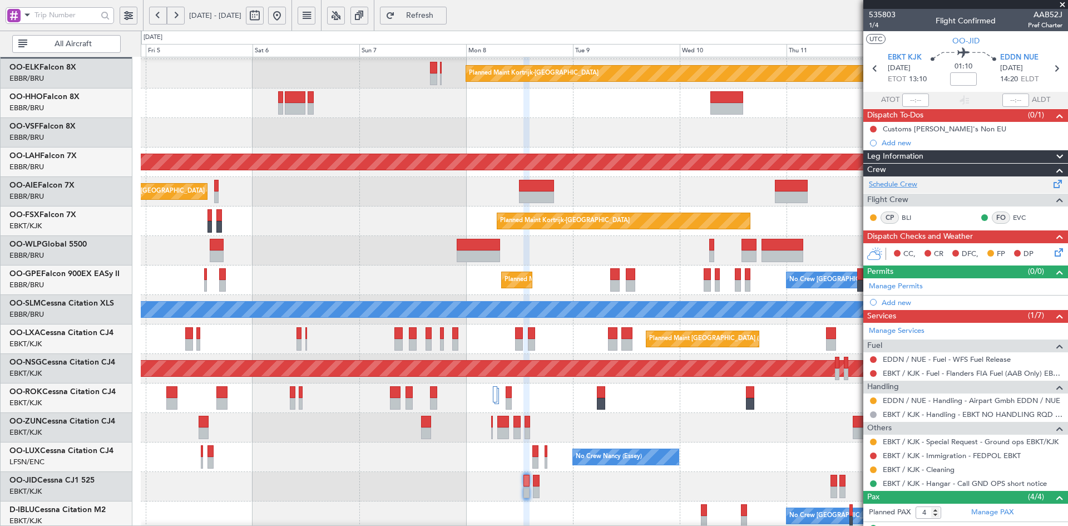
click at [908, 184] on link "Schedule Crew" at bounding box center [893, 184] width 48 height 11
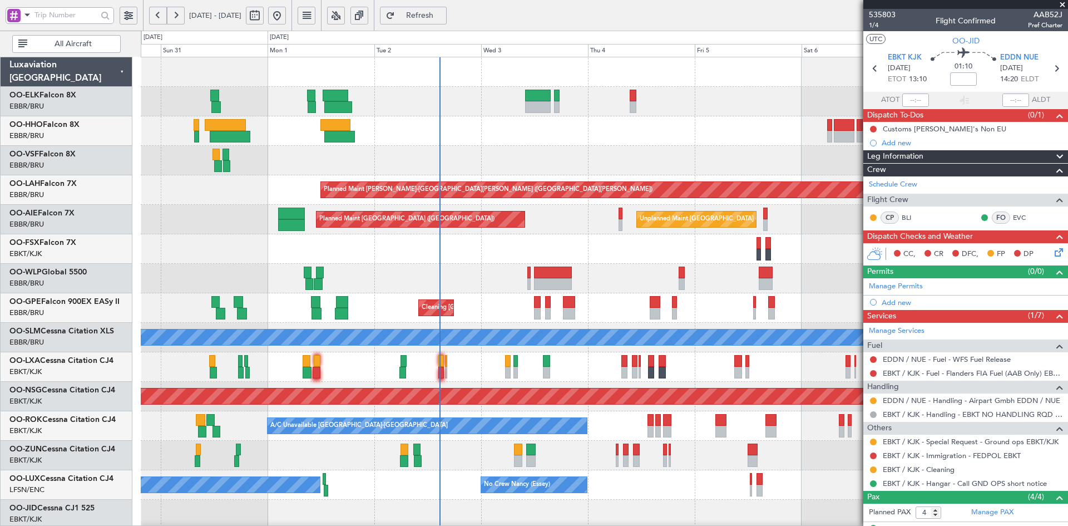
click at [974, 279] on body "04 Sep 2025 - 13 Sep 2025 Refresh Quick Links All Aircraft Planned Maint Kortri…" at bounding box center [534, 263] width 1068 height 526
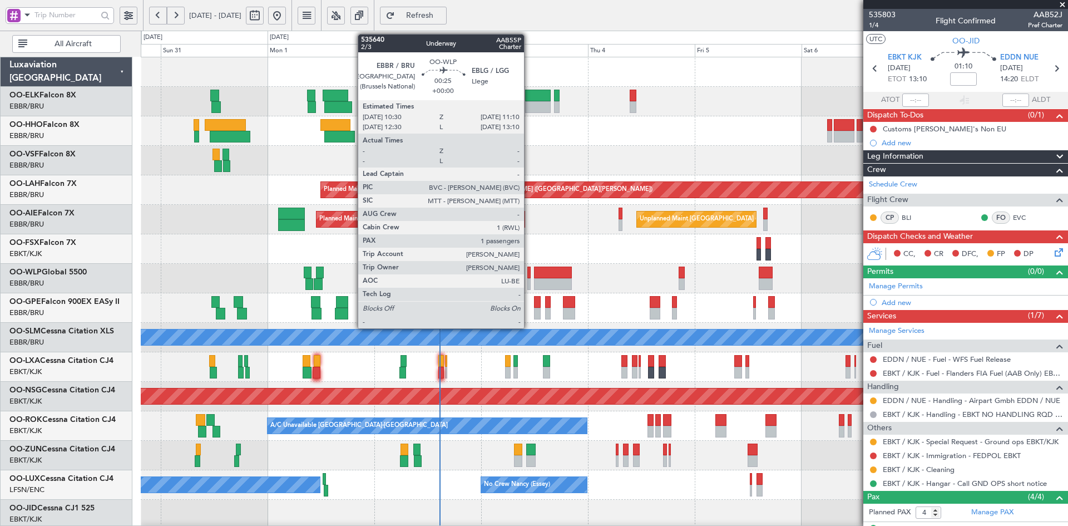
click at [529, 282] on div at bounding box center [528, 284] width 3 height 12
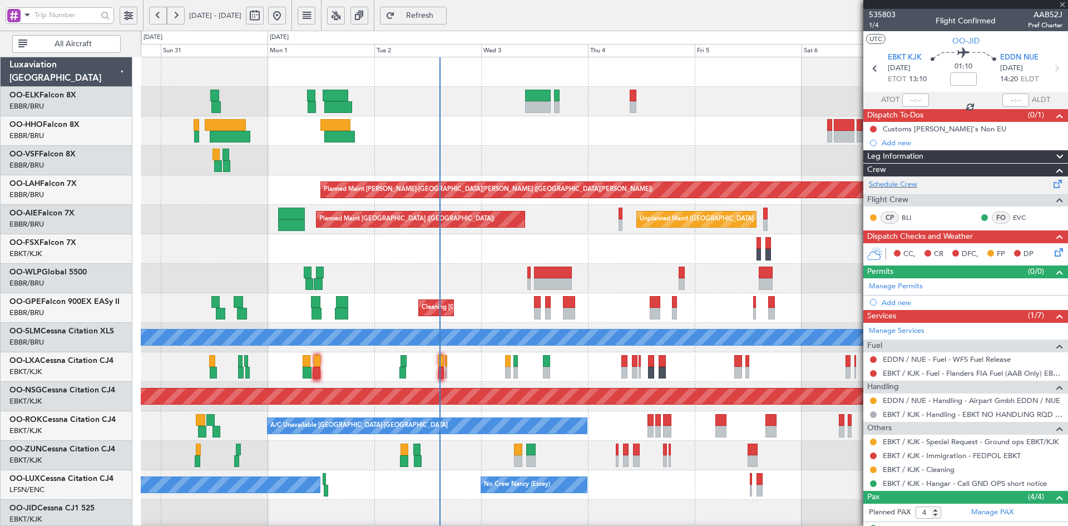
type input "1"
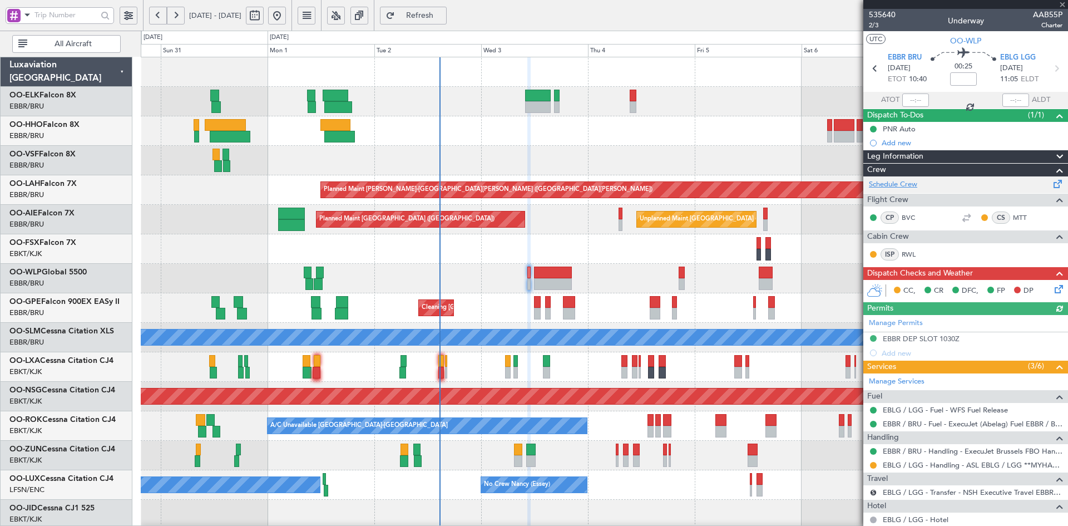
click at [902, 189] on link "Schedule Crew" at bounding box center [893, 184] width 48 height 11
click at [658, 258] on div "Planned Maint Kortrijk-Wevelgem Planned Maint Alton-st Louis (St Louis Regl) Un…" at bounding box center [604, 352] width 927 height 590
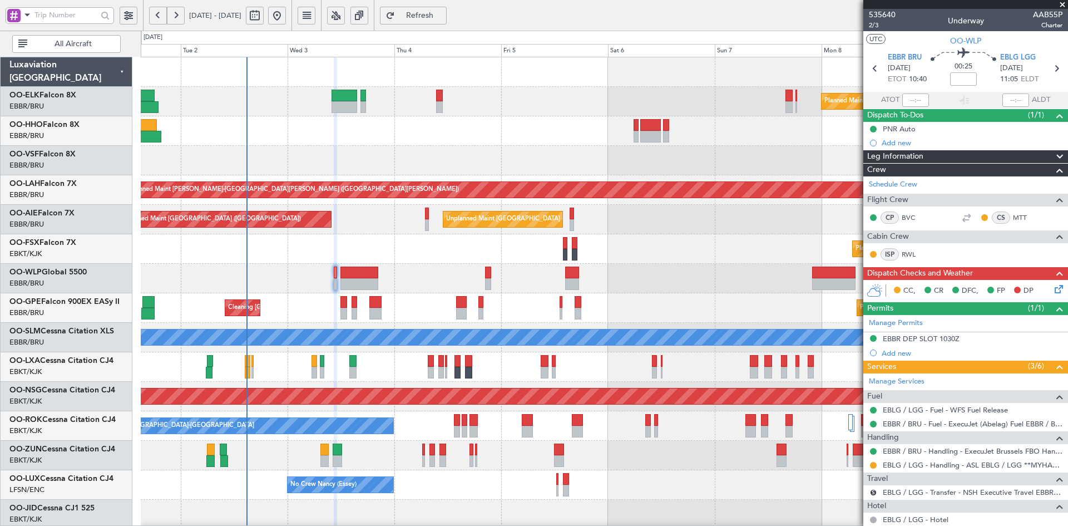
click at [543, 291] on div at bounding box center [604, 278] width 927 height 29
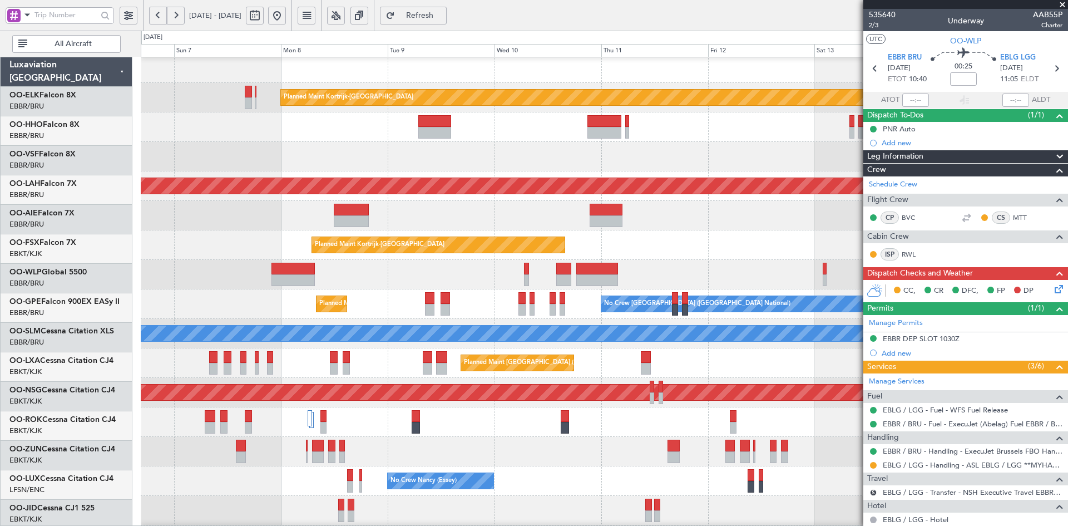
click at [420, 280] on div at bounding box center [604, 274] width 927 height 29
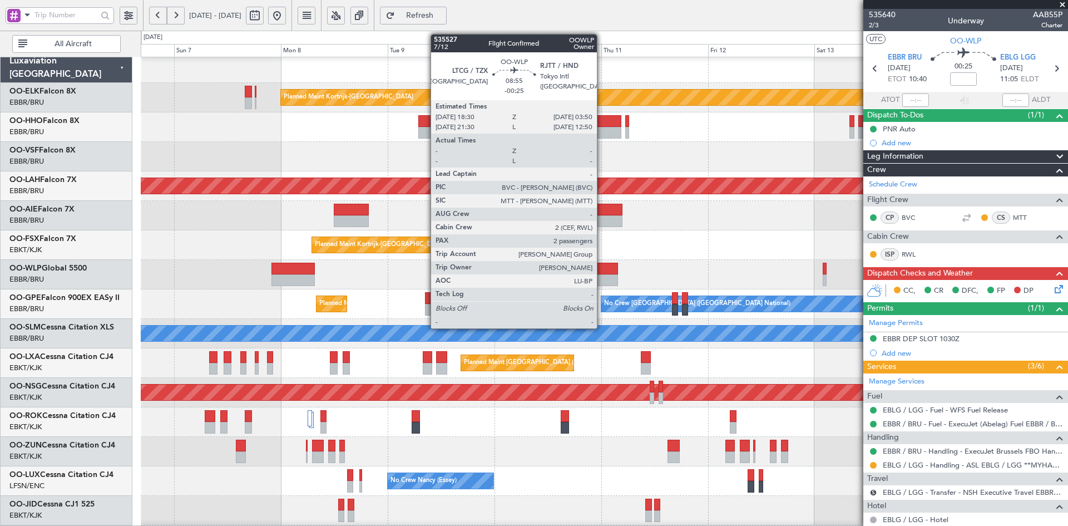
click at [602, 275] on div at bounding box center [597, 280] width 42 height 12
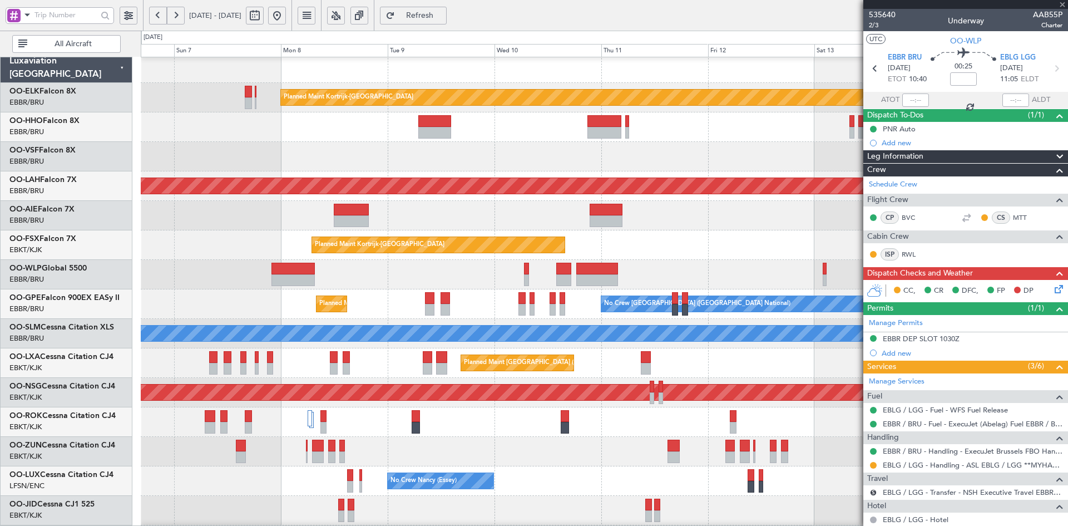
type input "-00:25"
type input "2"
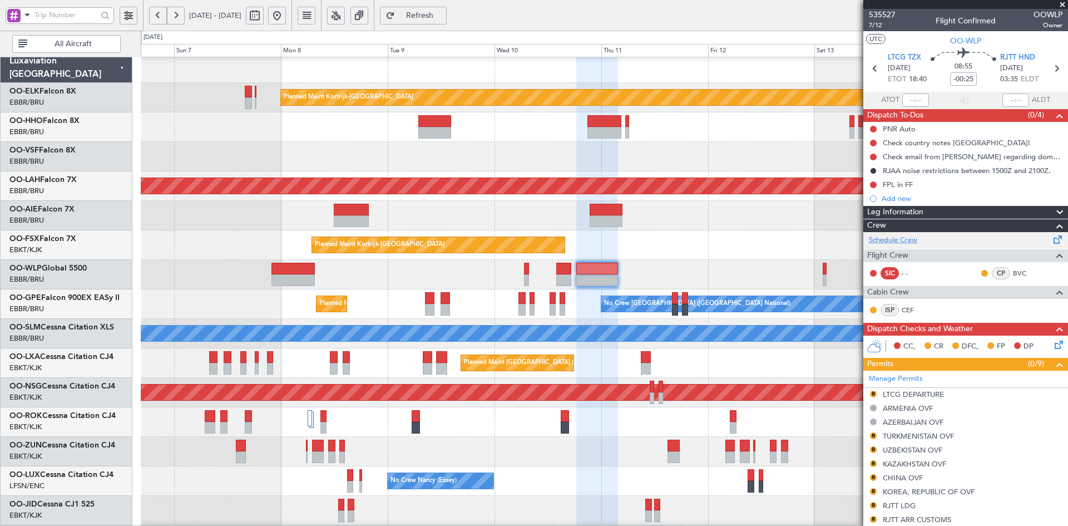
click at [895, 239] on link "Schedule Crew" at bounding box center [893, 240] width 48 height 11
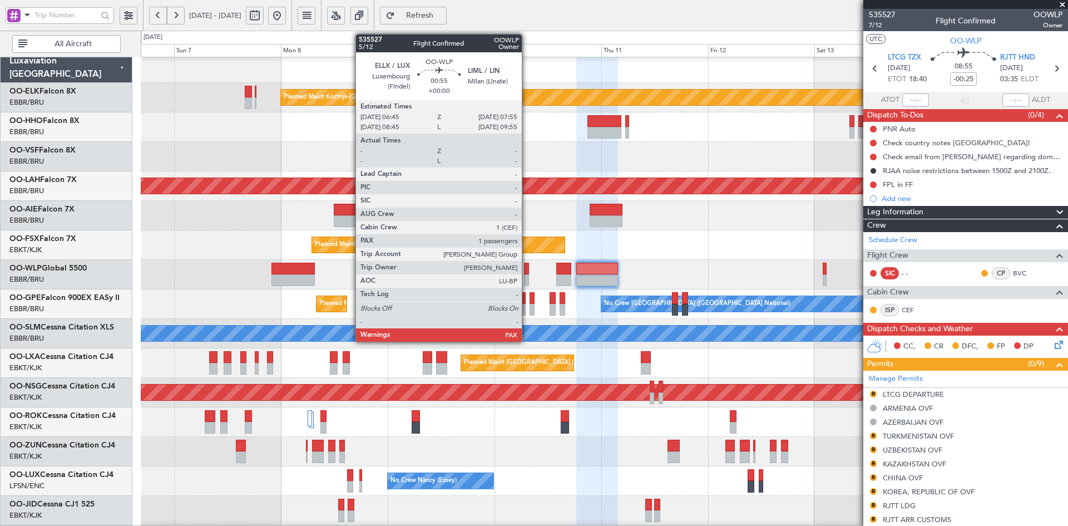
click at [527, 281] on div at bounding box center [527, 280] width 6 height 12
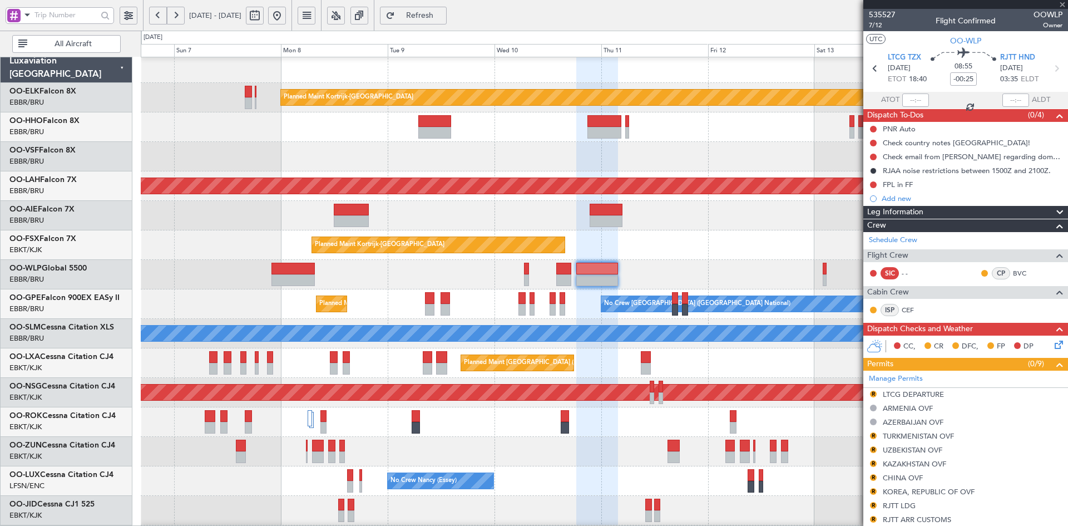
type input "3"
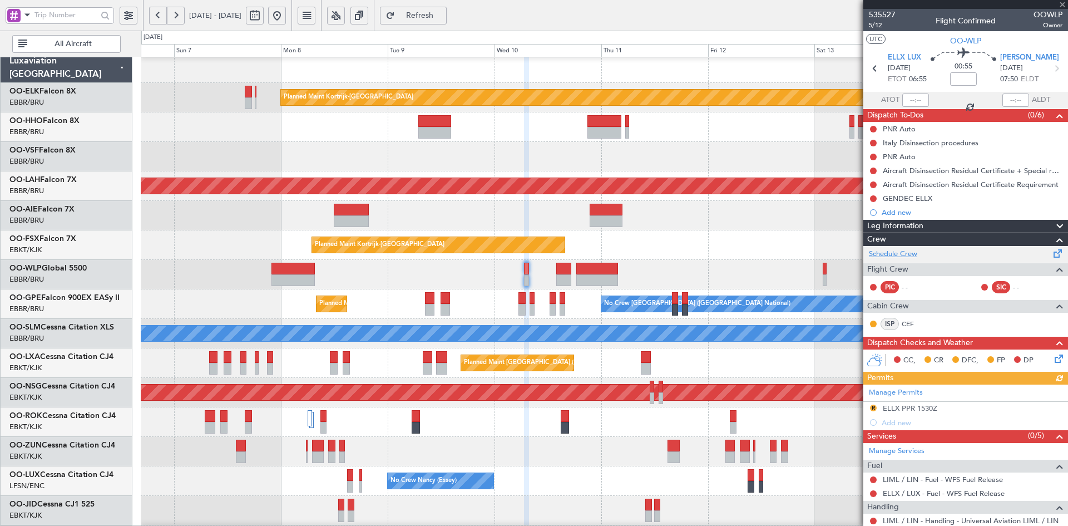
click at [905, 251] on link "Schedule Crew" at bounding box center [893, 254] width 48 height 11
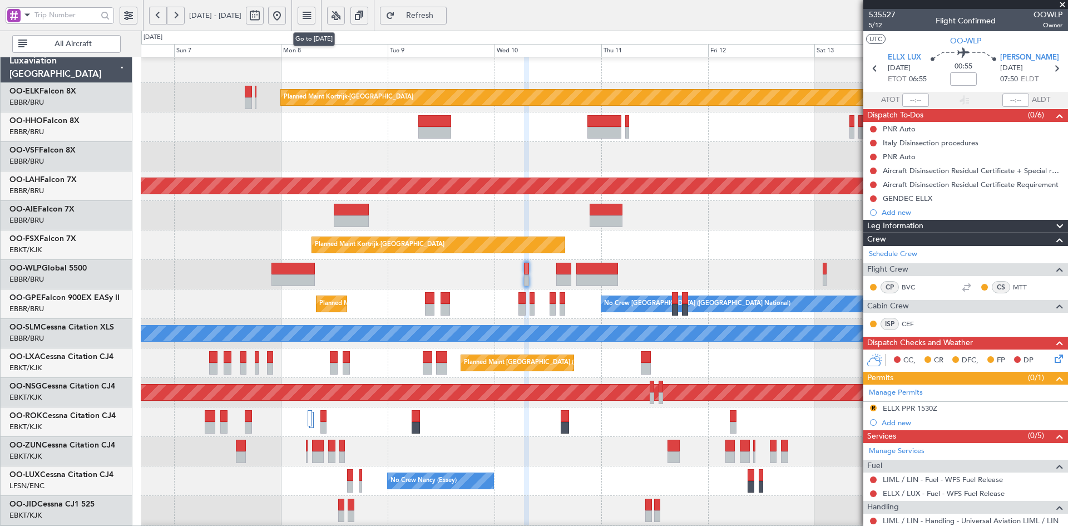
click at [286, 18] on button at bounding box center [277, 16] width 18 height 18
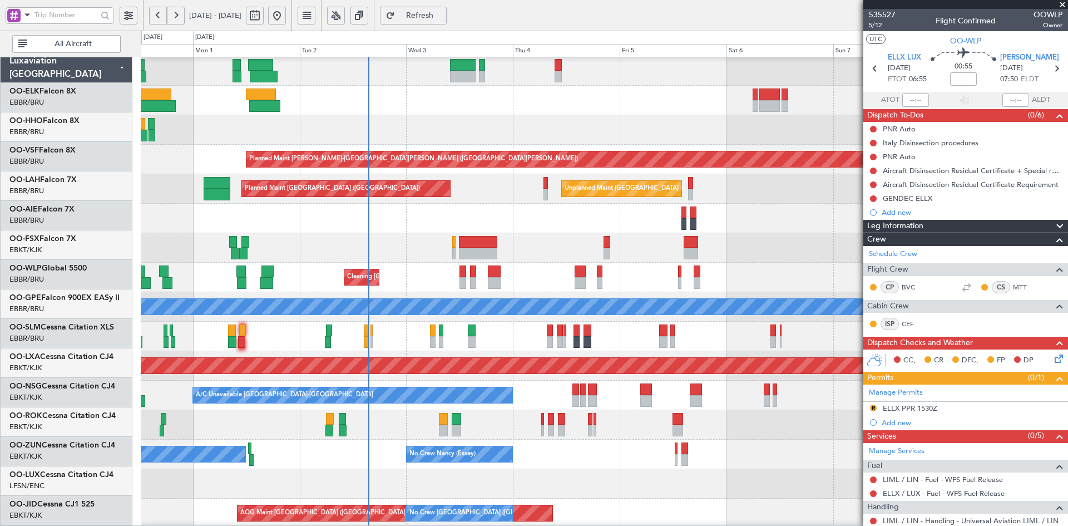
scroll to position [31, 0]
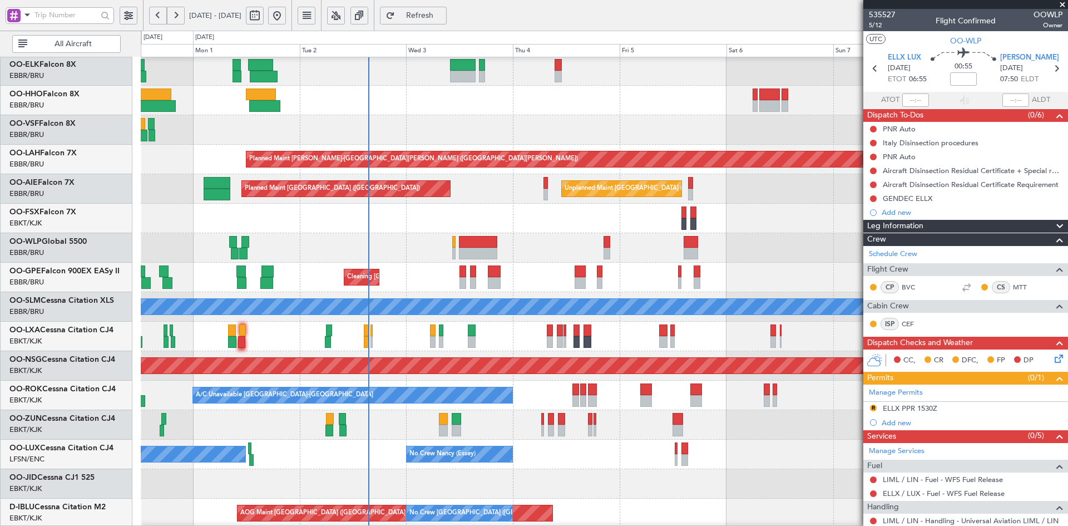
click at [494, 210] on div "Planned Maint Kortrijk-[GEOGRAPHIC_DATA]" at bounding box center [604, 218] width 927 height 29
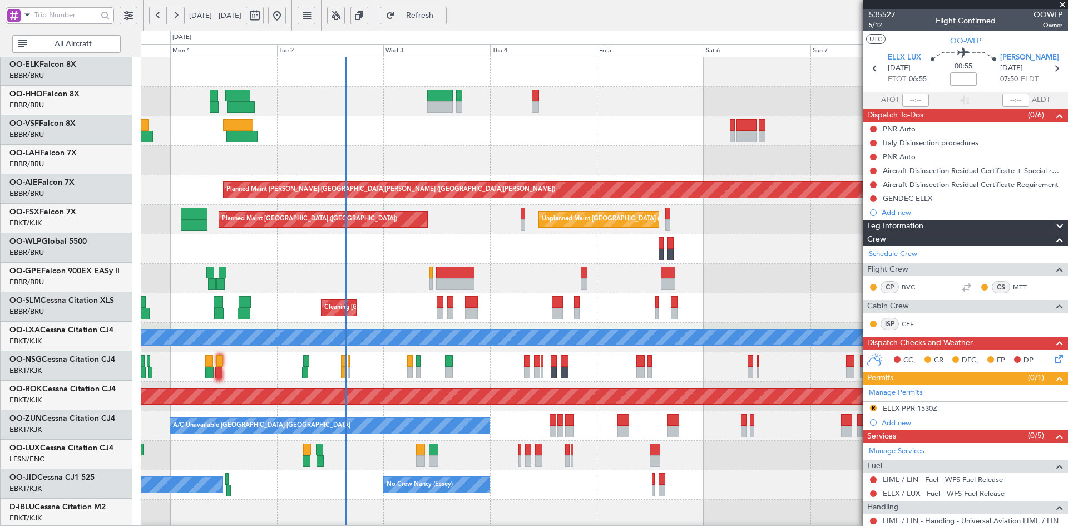
scroll to position [0, 0]
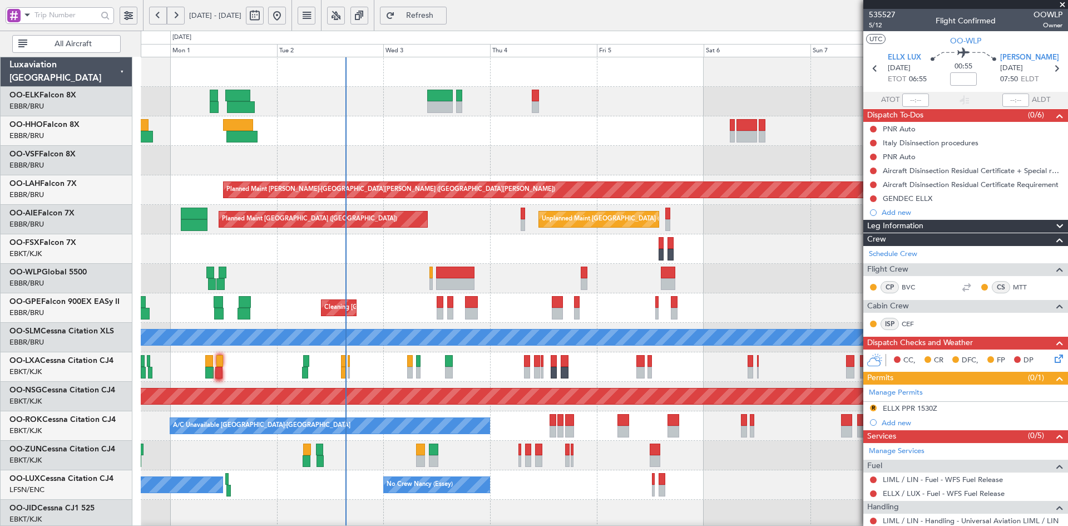
click at [308, 357] on div "Planned Maint Kortrijk-Wevelgem Planned Maint Alton-st Louis (St Louis Regl) Un…" at bounding box center [604, 352] width 927 height 590
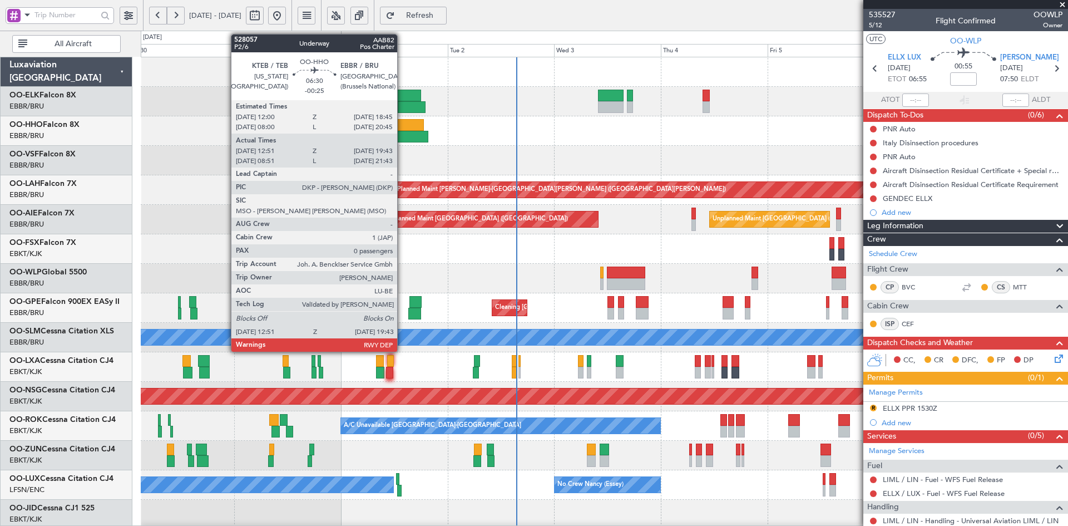
click at [402, 130] on div at bounding box center [409, 125] width 30 height 12
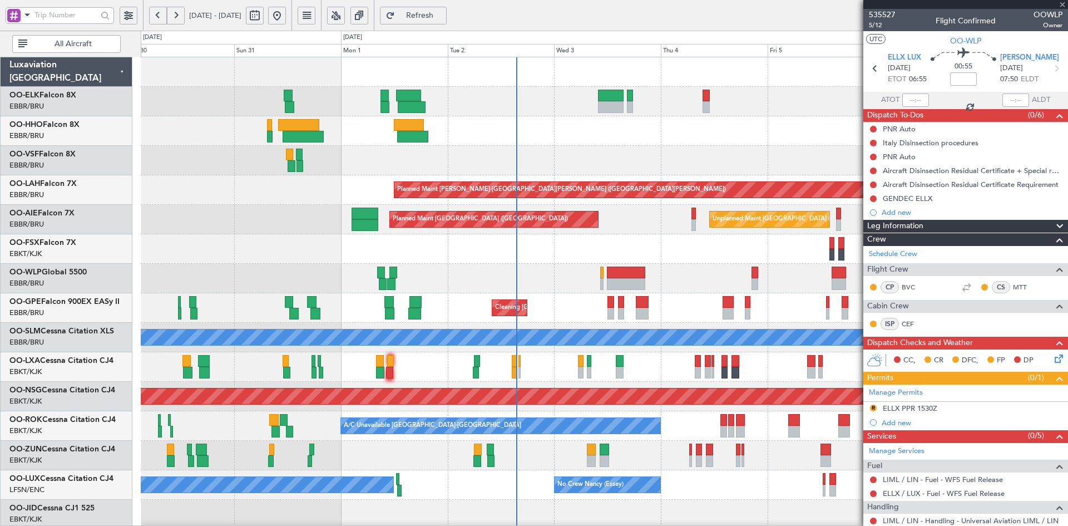
type input "-00:25"
type input "13:01"
type input "19:38"
type input "0"
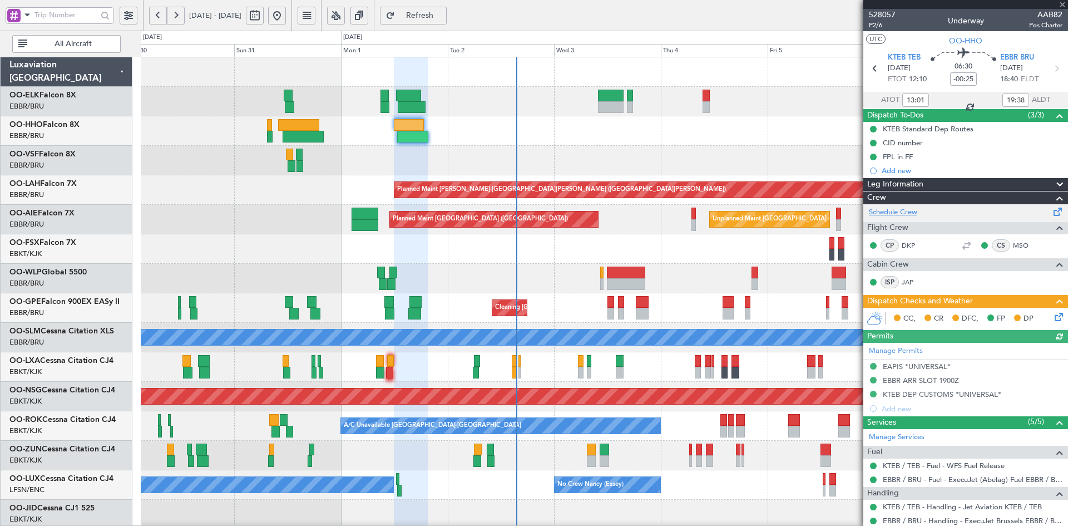
click at [906, 215] on link "Schedule Crew" at bounding box center [893, 212] width 48 height 11
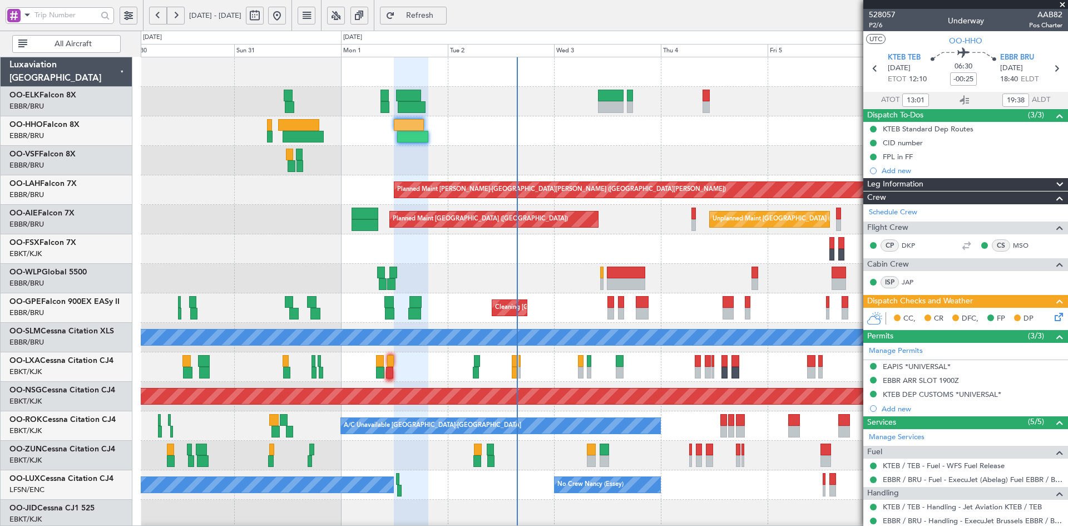
click at [1065, 3] on span at bounding box center [1062, 5] width 11 height 10
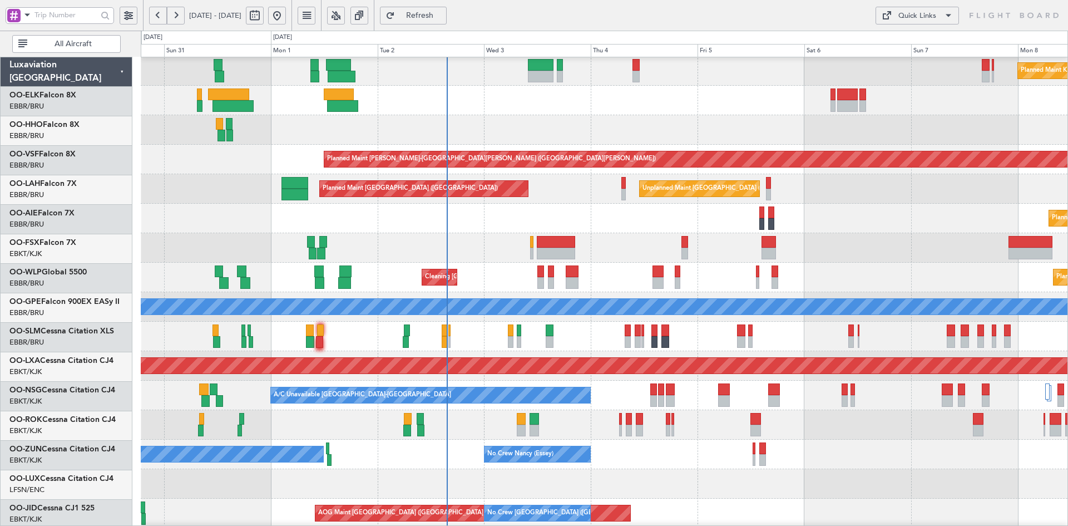
scroll to position [31, 0]
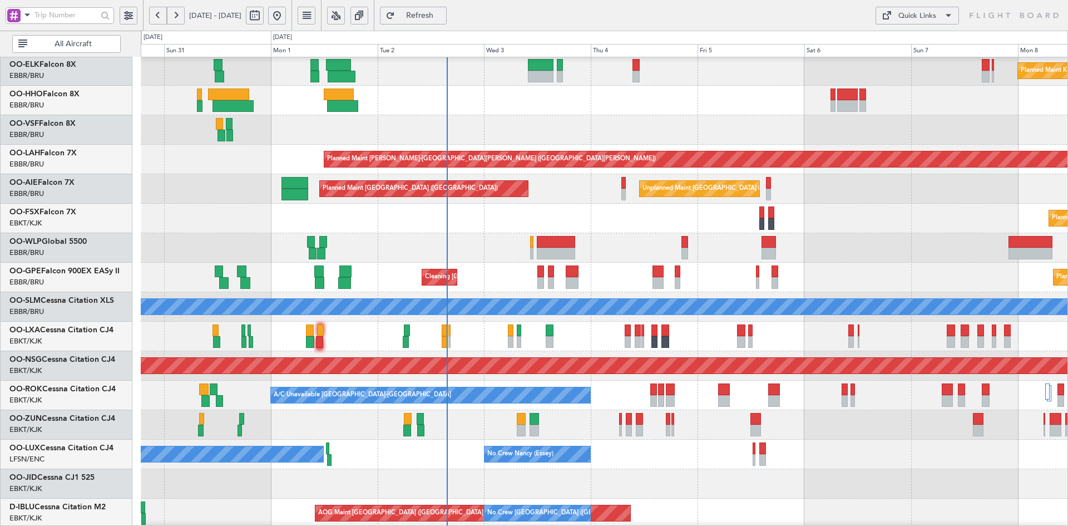
click at [735, 354] on div "Planned Maint [GEOGRAPHIC_DATA] ([GEOGRAPHIC_DATA])" at bounding box center [604, 365] width 927 height 29
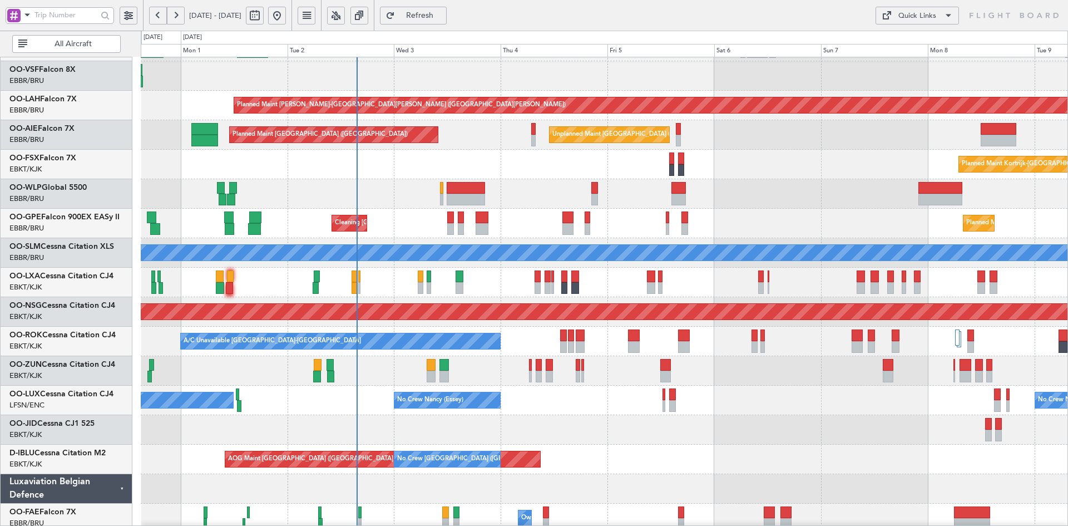
click at [800, 182] on div "Planned Maint [GEOGRAPHIC_DATA] ([GEOGRAPHIC_DATA])" at bounding box center [604, 193] width 927 height 29
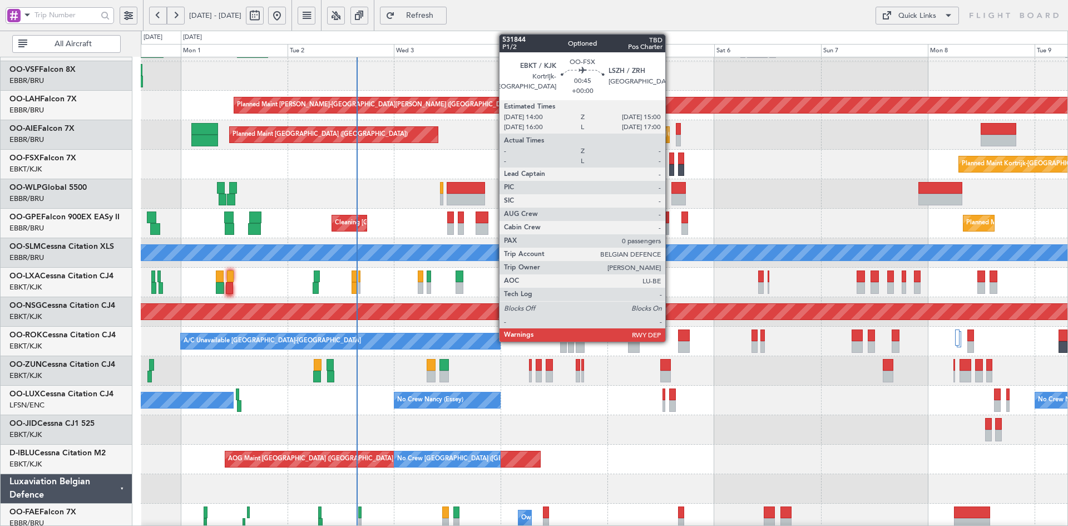
click at [670, 169] on div at bounding box center [671, 170] width 4 height 12
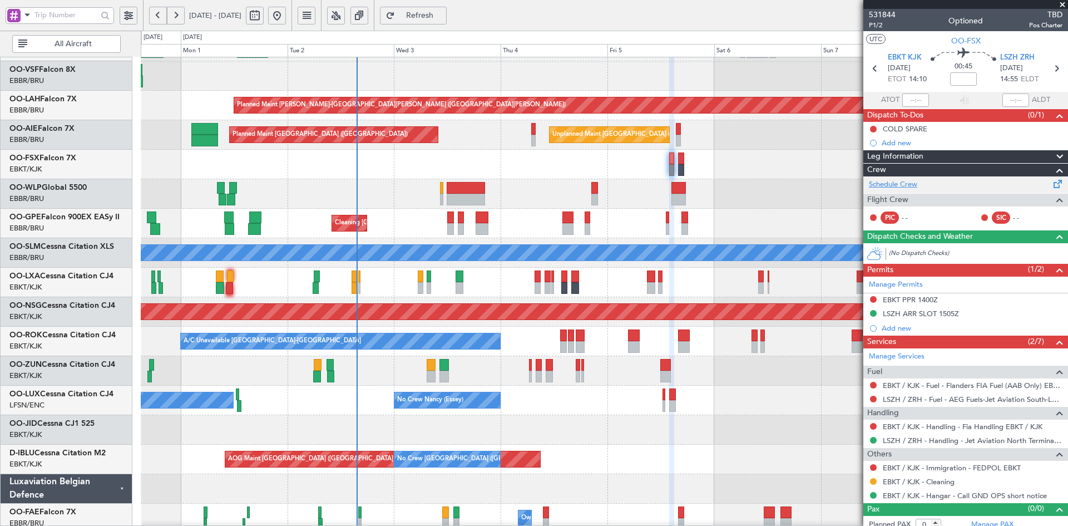
click at [893, 182] on link "Schedule Crew" at bounding box center [893, 184] width 48 height 11
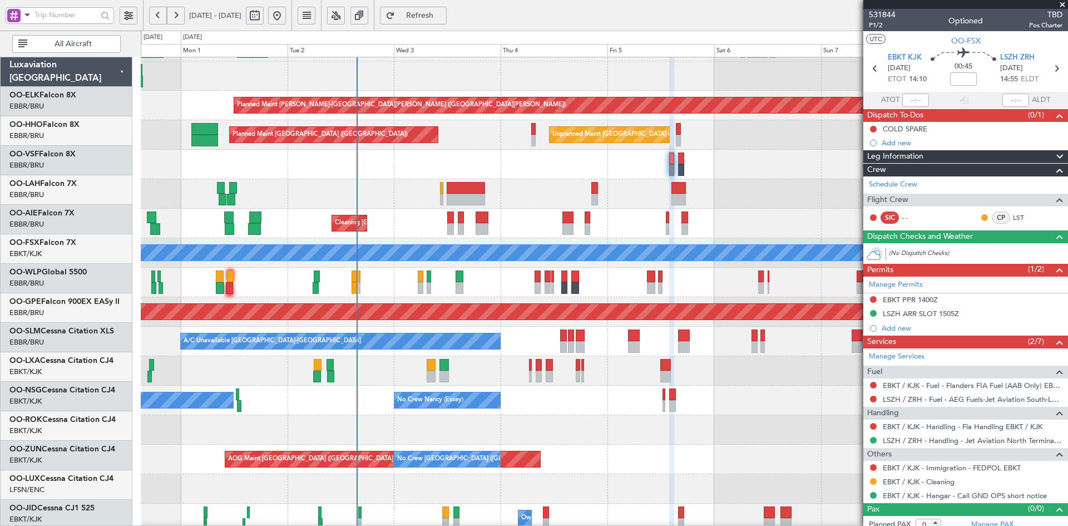
scroll to position [85, 0]
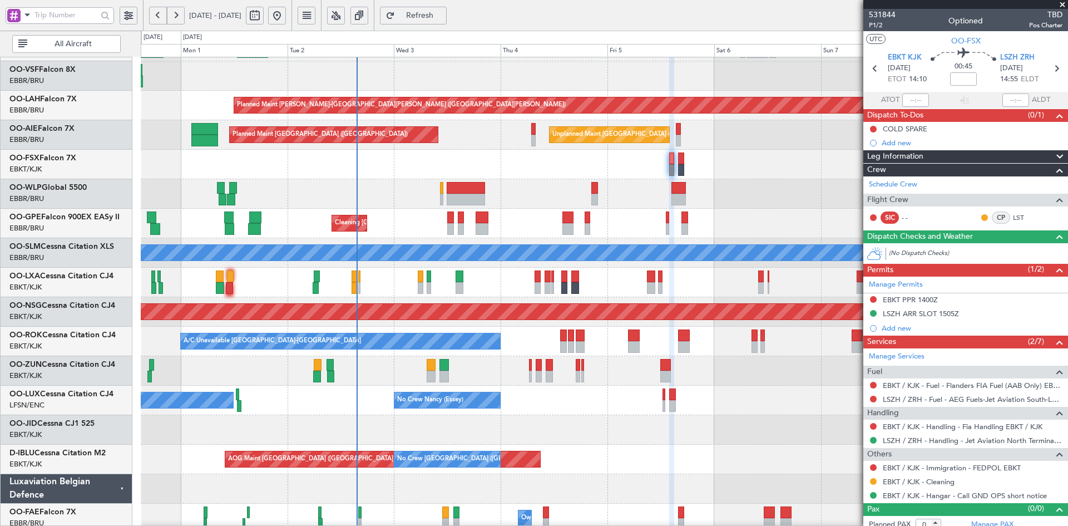
click at [724, 389] on div "No Crew [PERSON_NAME] ([PERSON_NAME]) No Crew [PERSON_NAME] ([PERSON_NAME]) No …" at bounding box center [604, 399] width 927 height 29
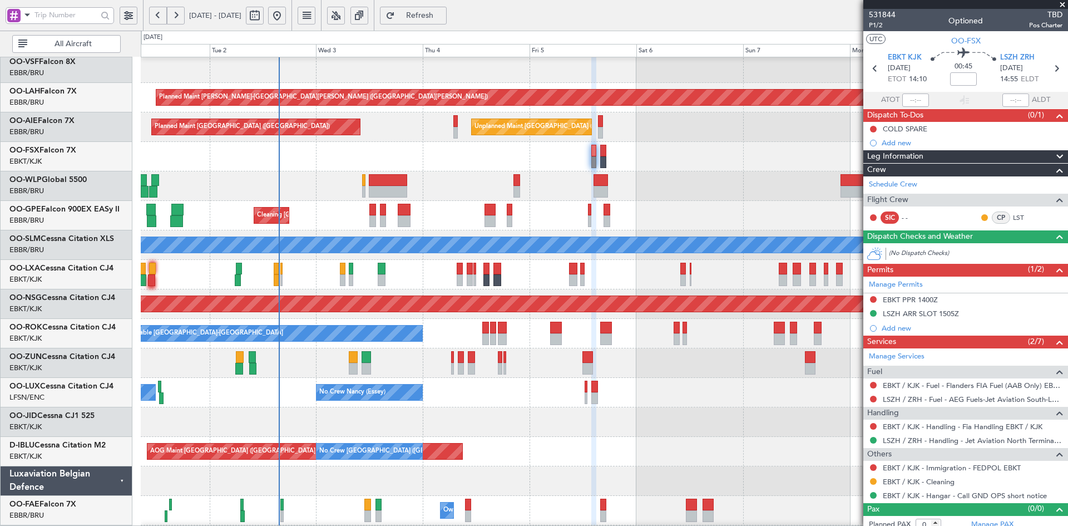
scroll to position [103, 0]
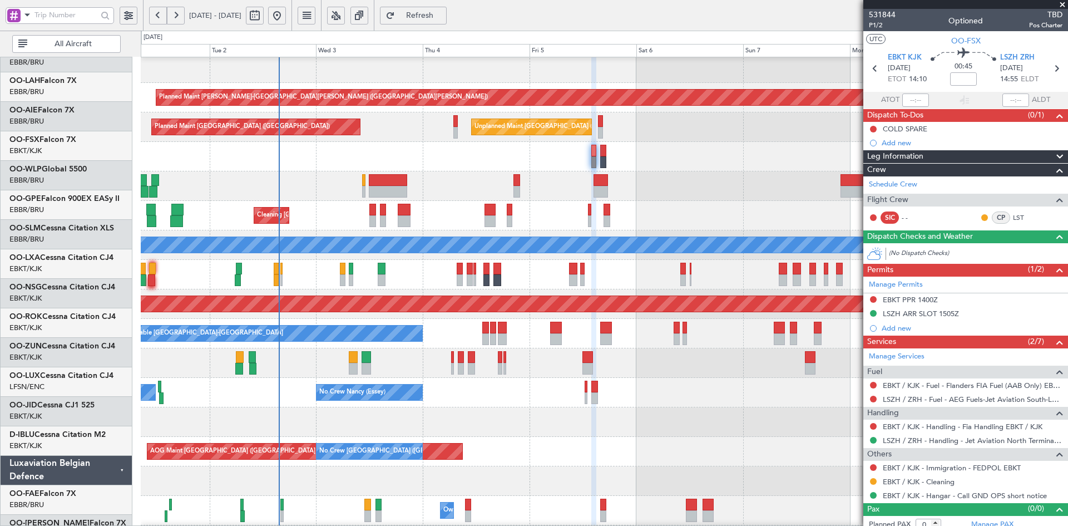
click at [606, 379] on div "No Crew [PERSON_NAME] ([PERSON_NAME]) No Crew [PERSON_NAME] ([PERSON_NAME]) No …" at bounding box center [604, 392] width 927 height 29
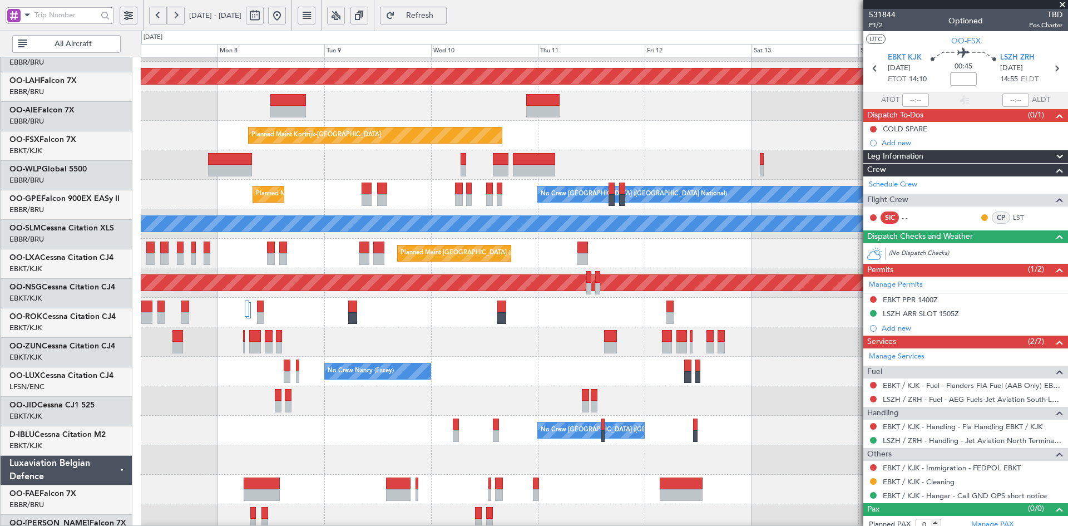
scroll to position [113, 0]
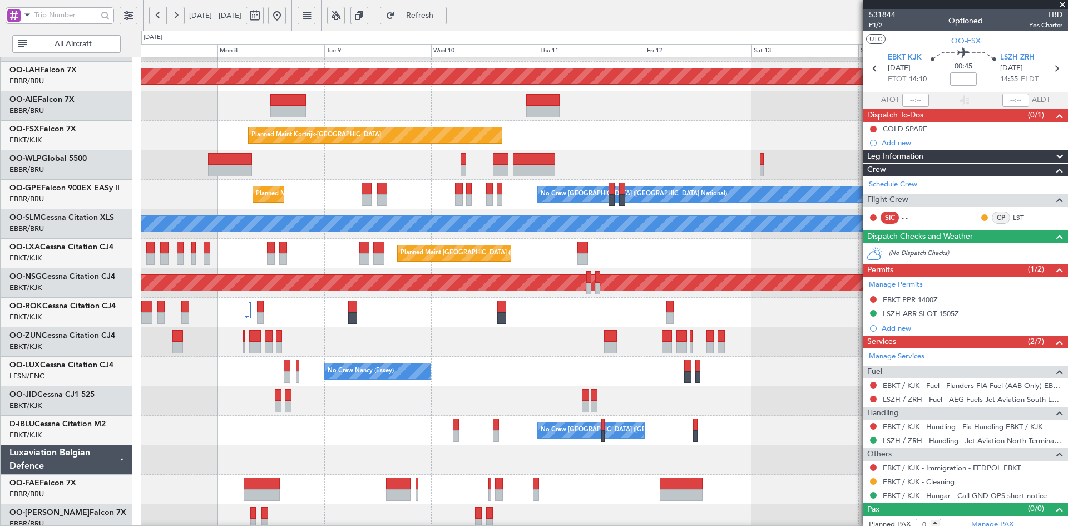
click at [343, 334] on div at bounding box center [604, 341] width 927 height 29
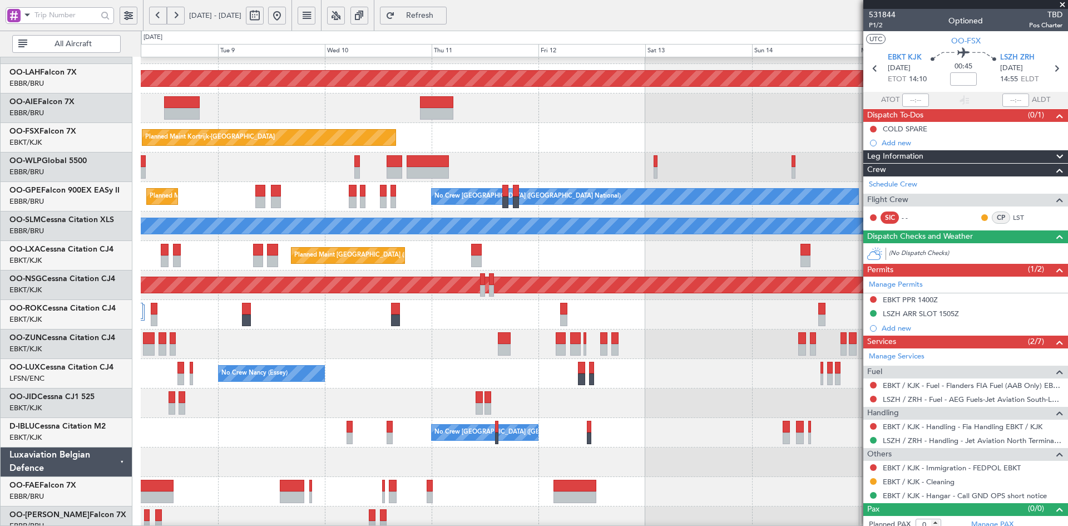
scroll to position [110, 0]
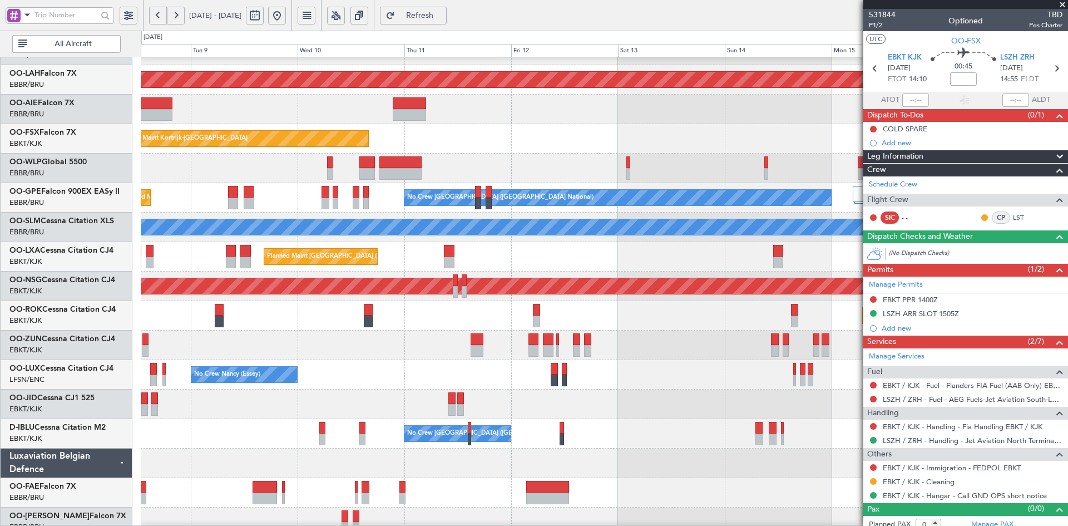
click at [626, 333] on div at bounding box center [604, 344] width 927 height 29
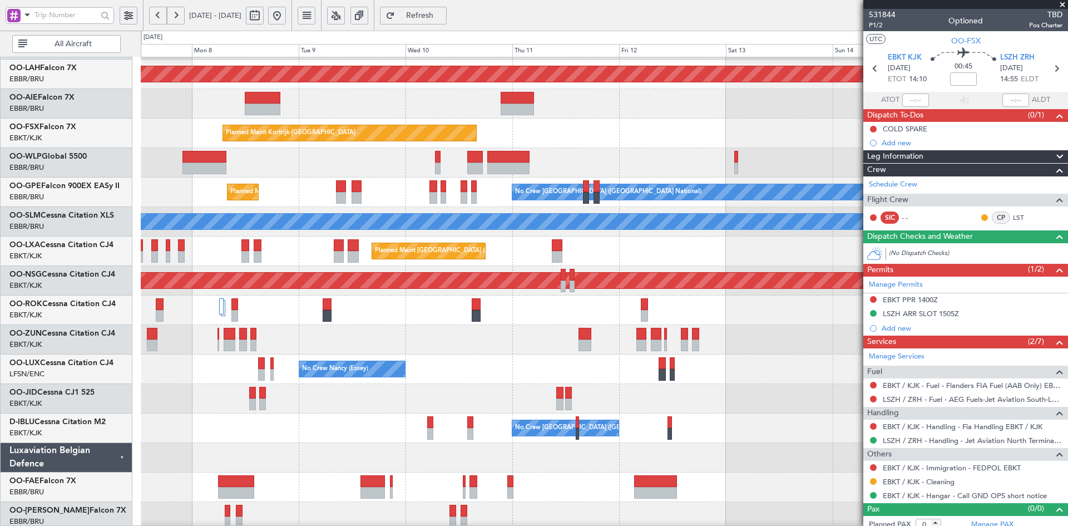
click at [751, 358] on div "No Crew Nancy (Essey)" at bounding box center [604, 368] width 927 height 29
click at [1063, 2] on span at bounding box center [1062, 5] width 11 height 10
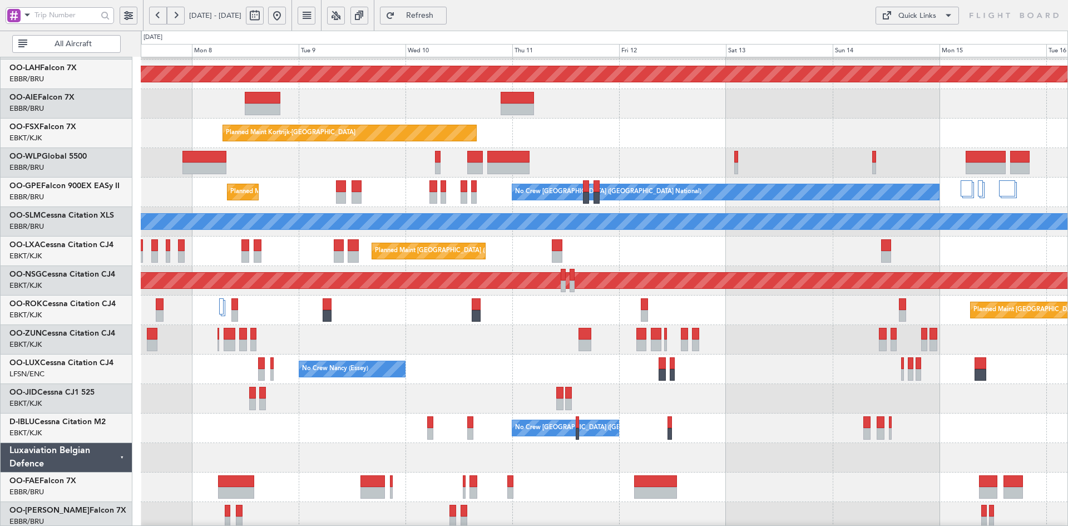
scroll to position [0, 0]
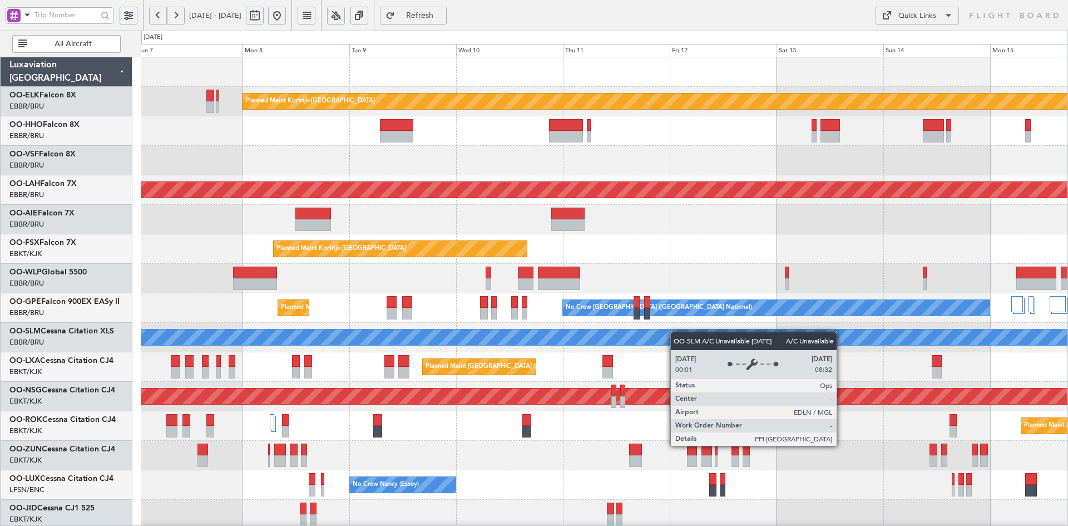
click at [705, 392] on div "Planned Maint Kortrijk-[GEOGRAPHIC_DATA] Planned [GEOGRAPHIC_DATA][PERSON_NAME]…" at bounding box center [604, 352] width 927 height 590
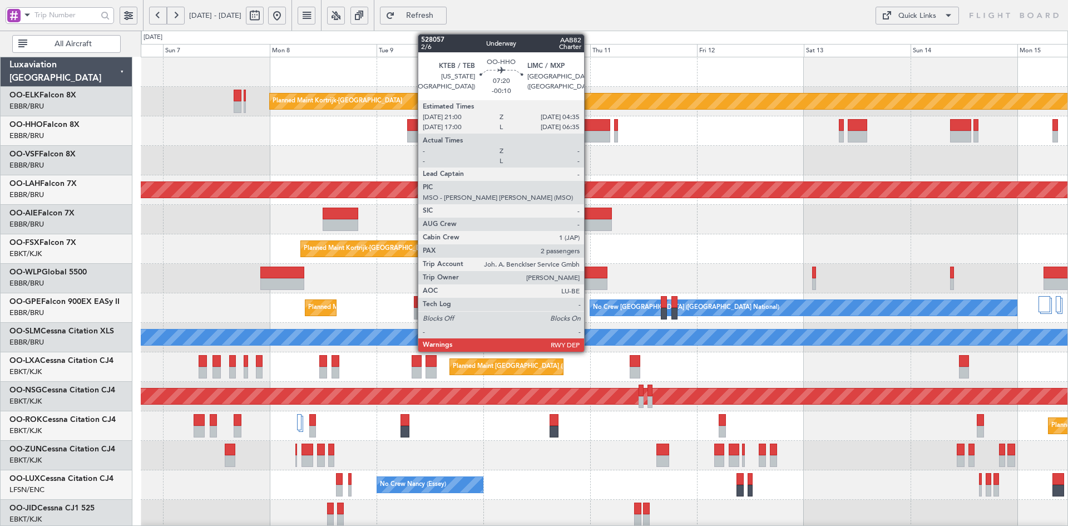
click at [589, 130] on div at bounding box center [593, 125] width 34 height 12
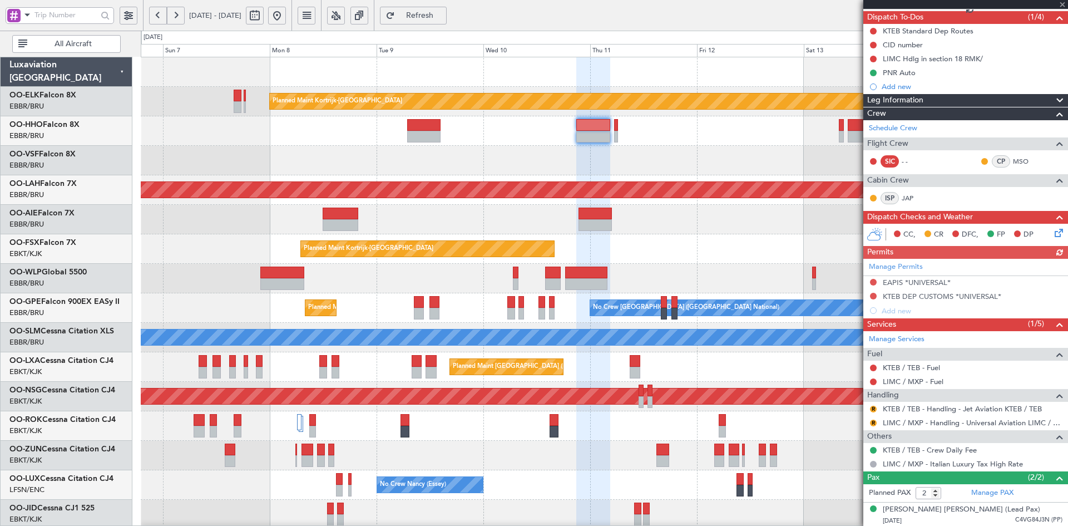
scroll to position [135, 0]
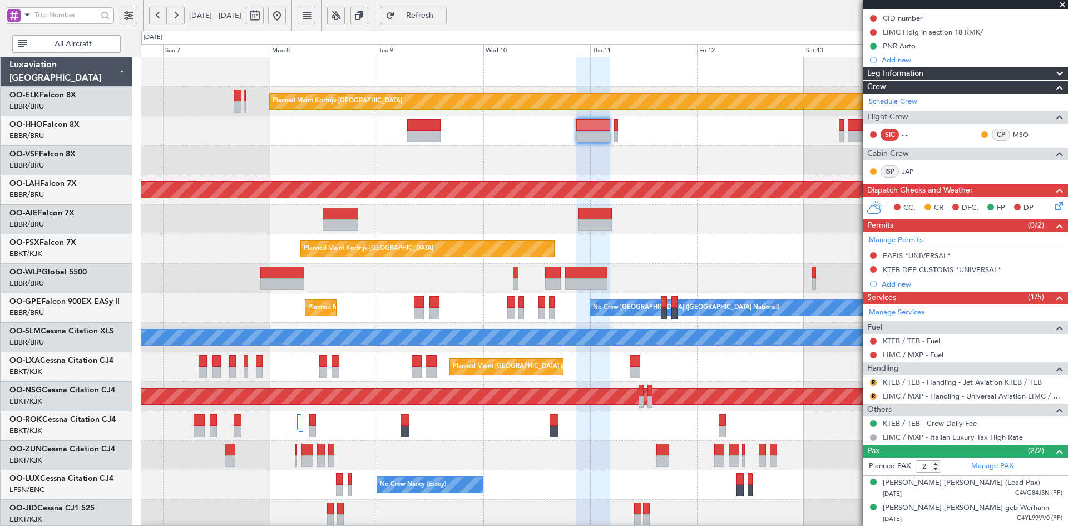
click at [1058, 4] on span at bounding box center [1062, 5] width 11 height 10
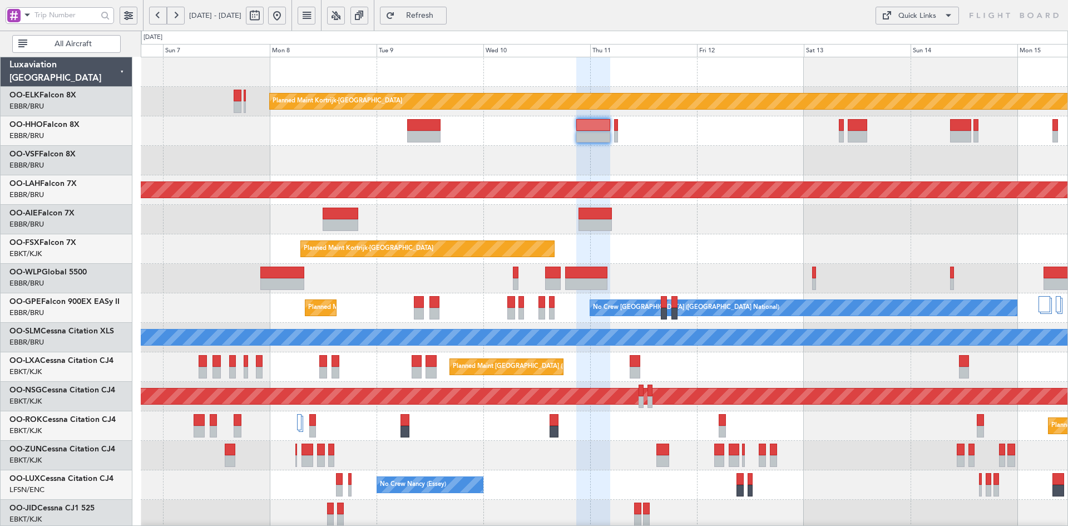
type input "0"
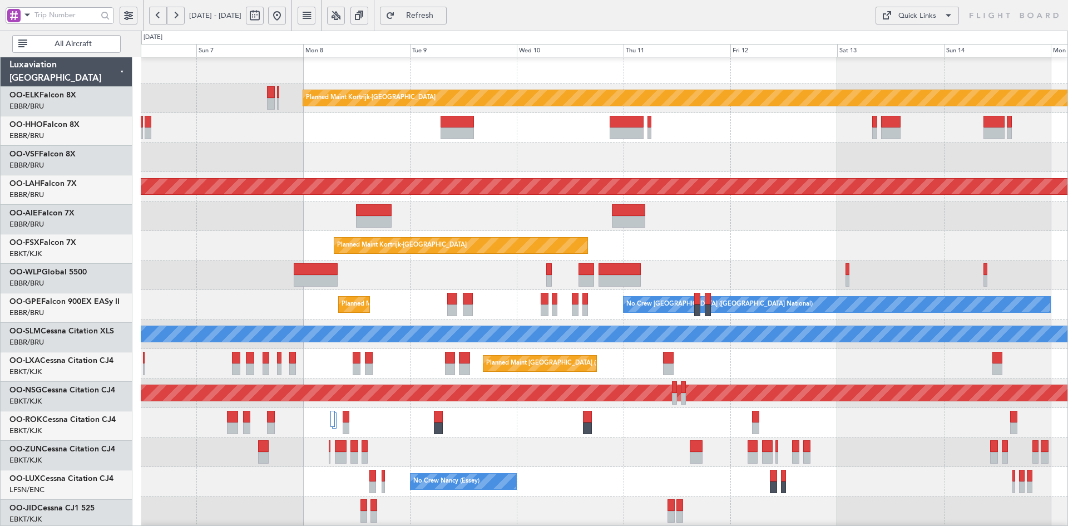
click at [453, 148] on div at bounding box center [604, 156] width 927 height 29
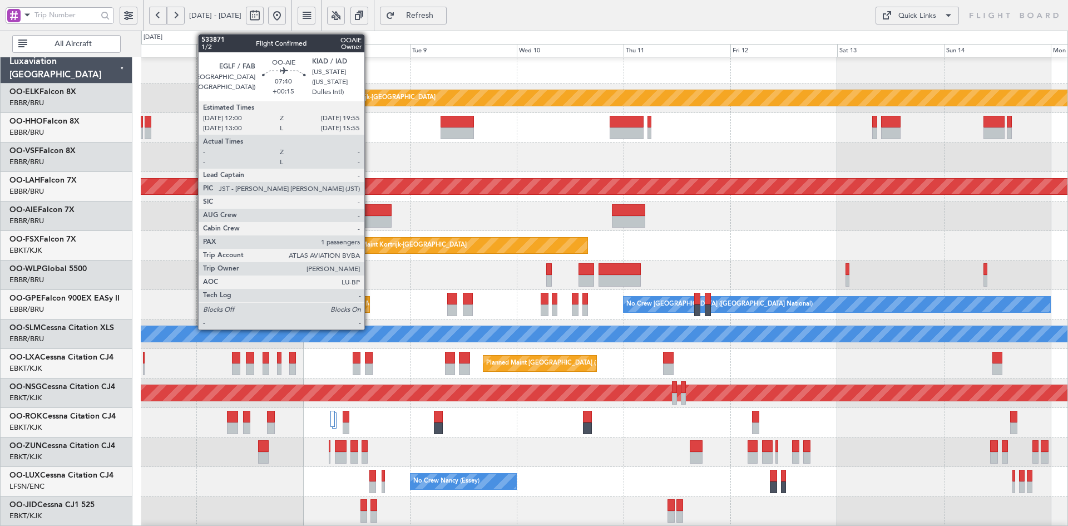
click at [369, 215] on div at bounding box center [374, 210] width 36 height 12
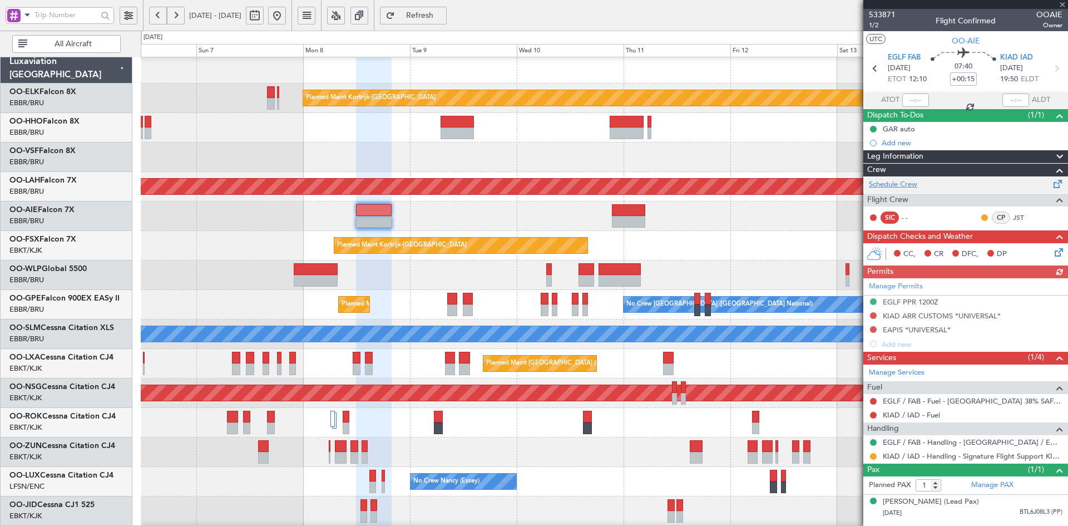
click at [899, 181] on link "Schedule Crew" at bounding box center [893, 184] width 48 height 11
click at [1063, 1] on div at bounding box center [965, 4] width 205 height 9
click at [1062, 1] on div at bounding box center [965, 4] width 205 height 9
click at [1063, 3] on span at bounding box center [1062, 5] width 11 height 10
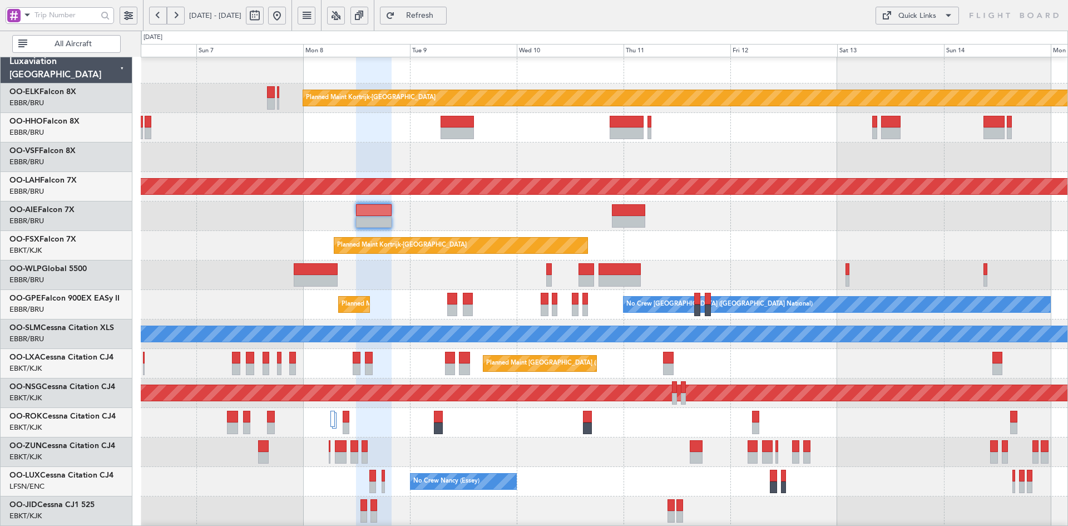
type input "0"
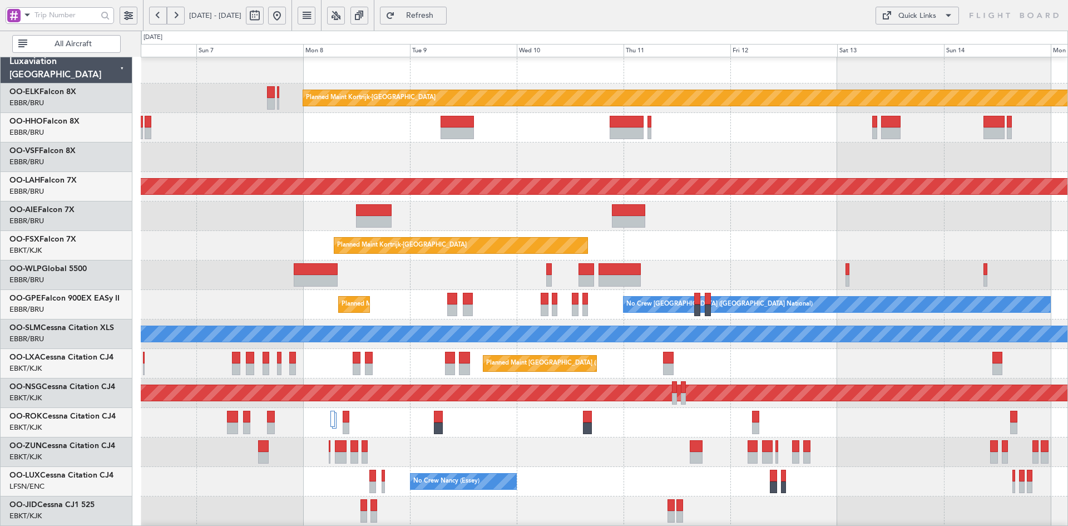
click at [762, 231] on div "Planned Maint Kortrijk-[GEOGRAPHIC_DATA]" at bounding box center [604, 245] width 927 height 29
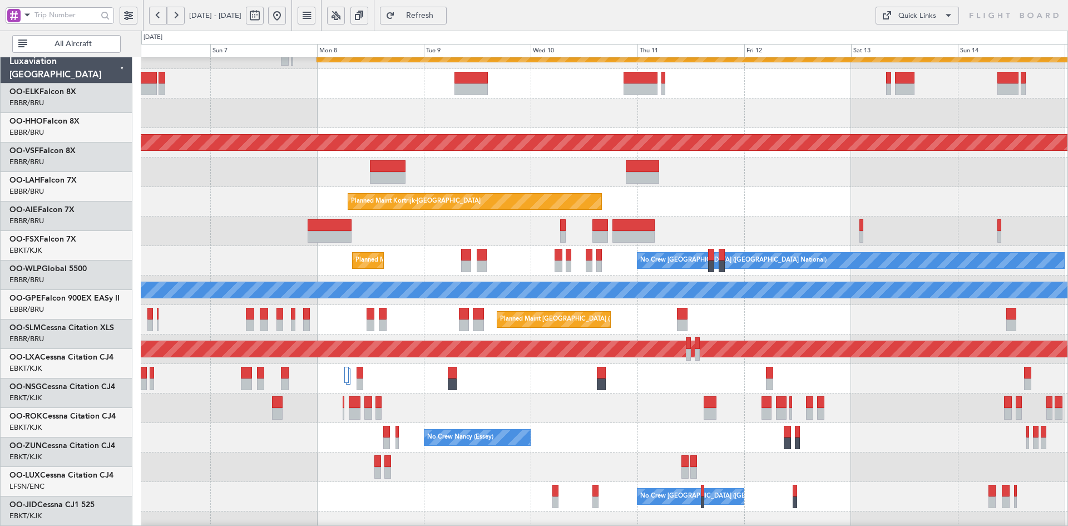
scroll to position [47, 0]
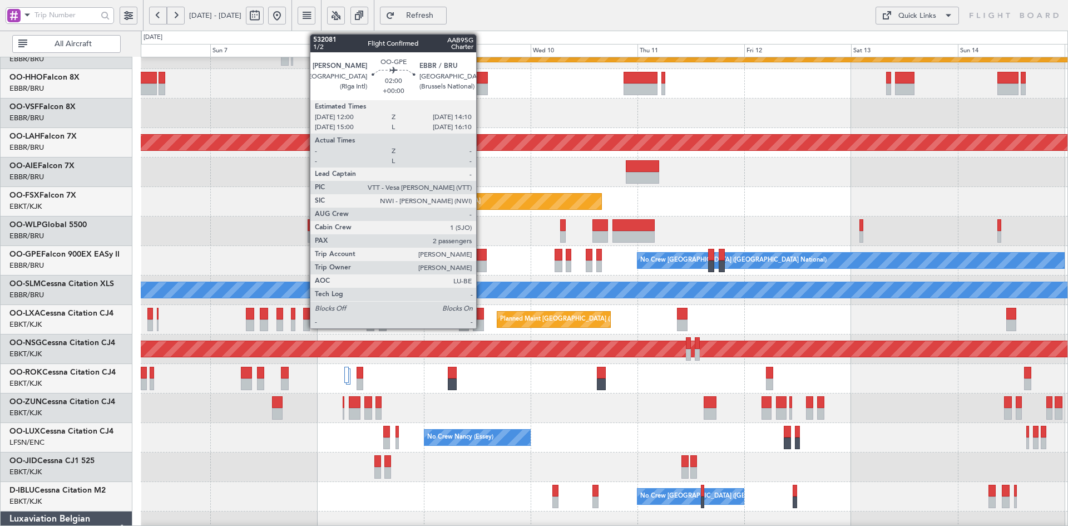
click at [481, 265] on div at bounding box center [482, 266] width 10 height 12
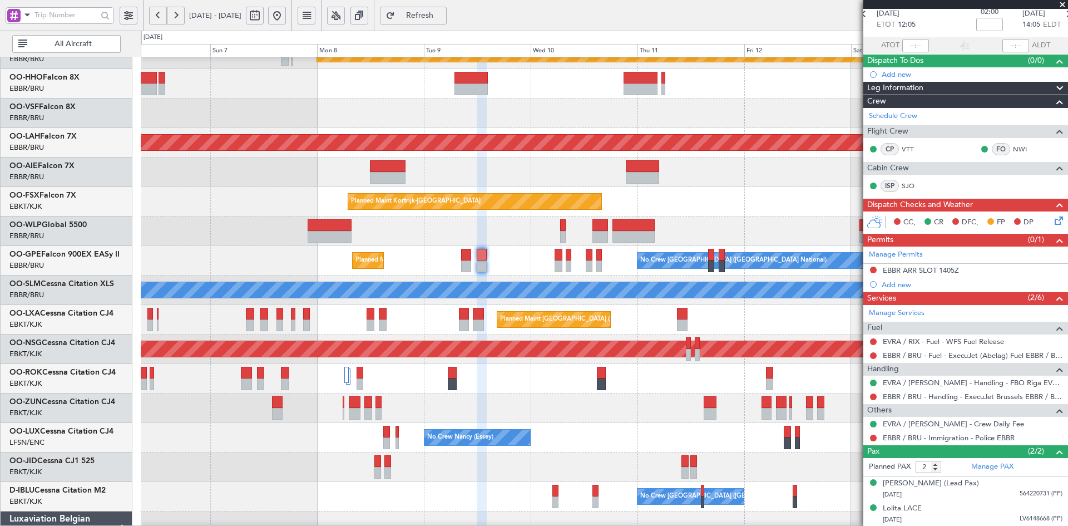
scroll to position [0, 0]
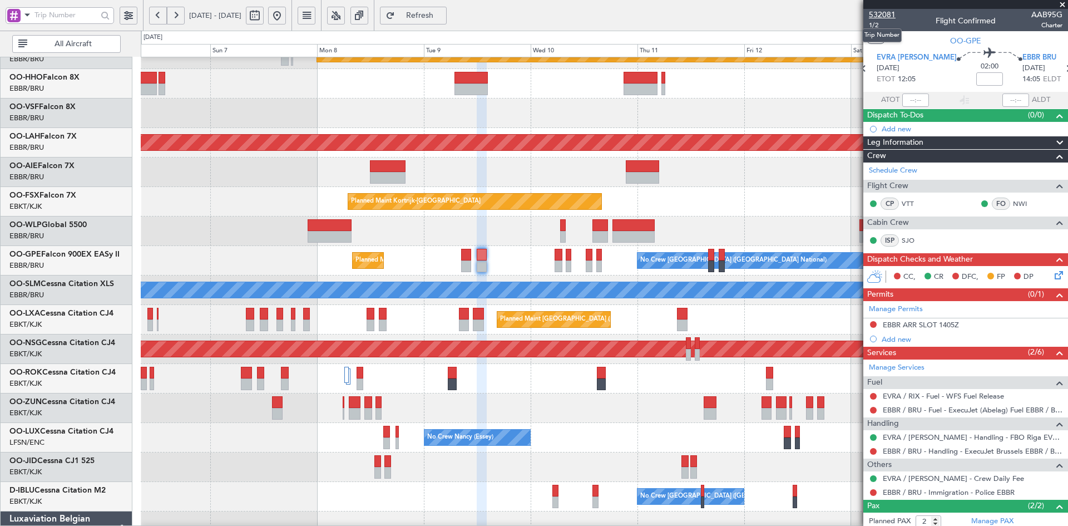
click at [883, 9] on span "532081" at bounding box center [882, 15] width 27 height 12
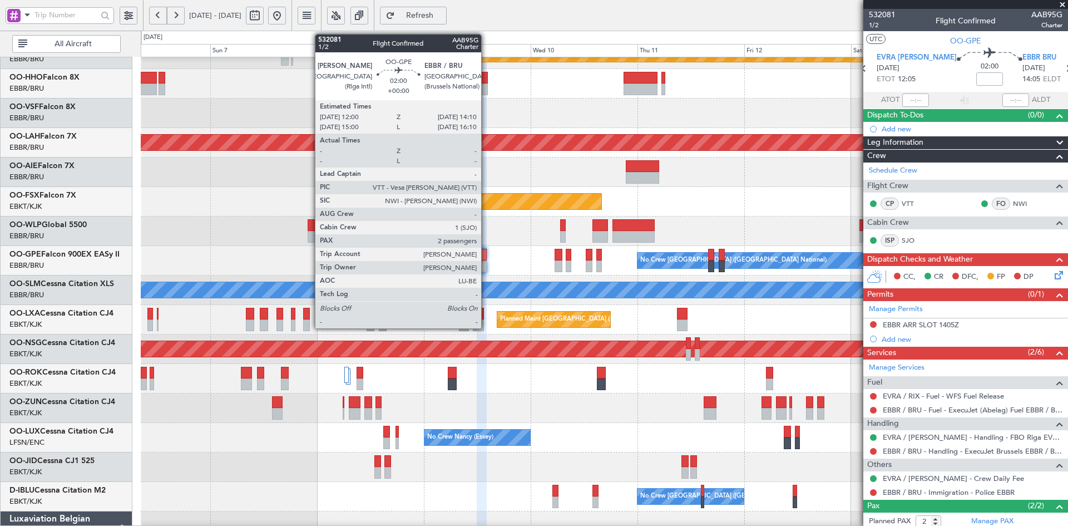
click at [486, 268] on div at bounding box center [482, 266] width 10 height 12
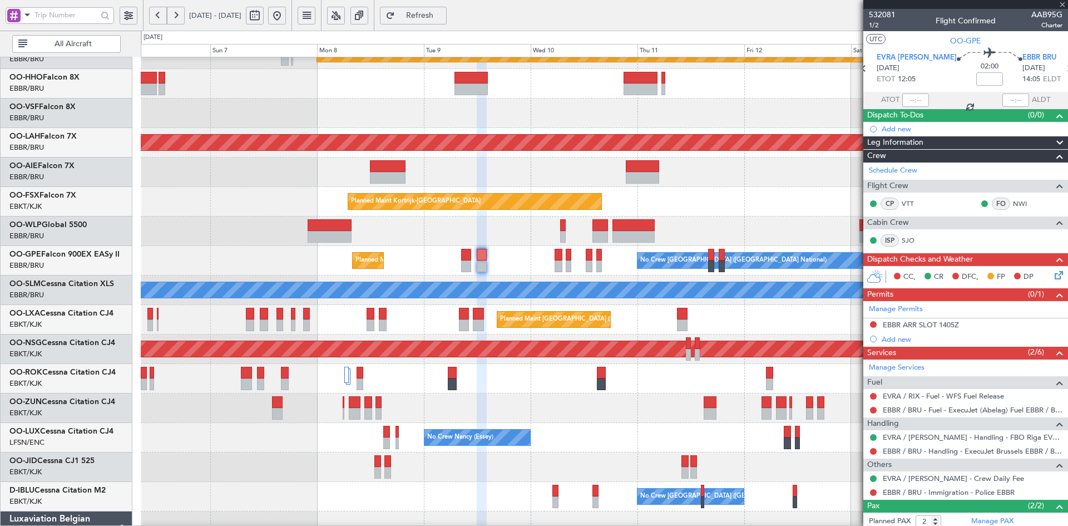
click at [482, 266] on div at bounding box center [482, 266] width 10 height 12
click at [873, 28] on div "Trip Number" at bounding box center [881, 35] width 39 height 14
click at [869, 23] on span "1/2" at bounding box center [882, 25] width 27 height 9
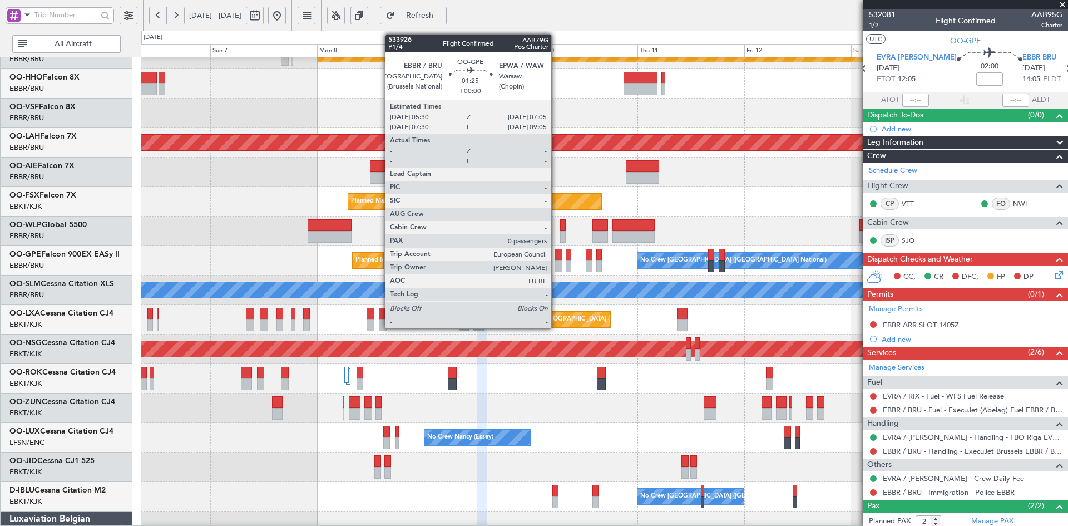
click at [556, 265] on div at bounding box center [557, 266] width 7 height 12
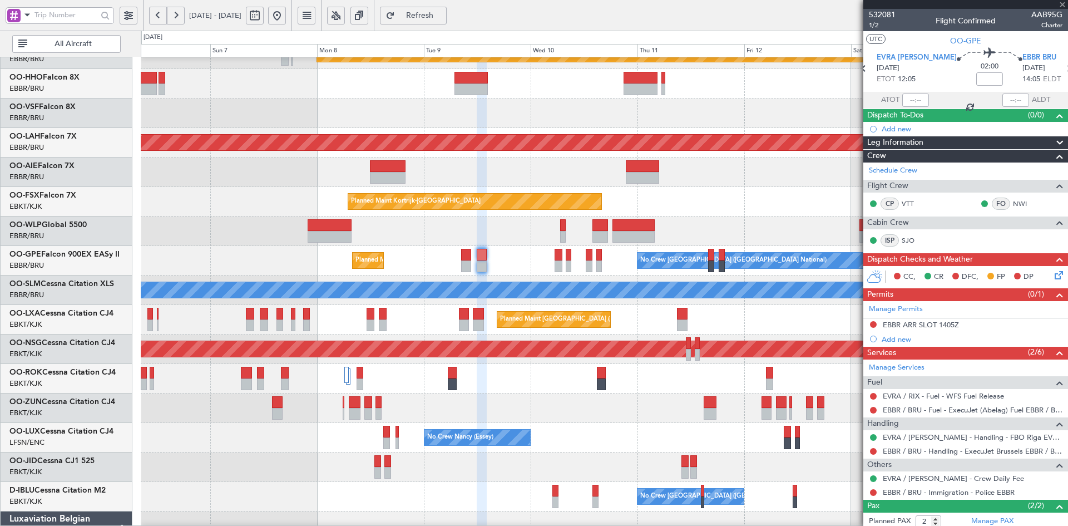
type input "0"
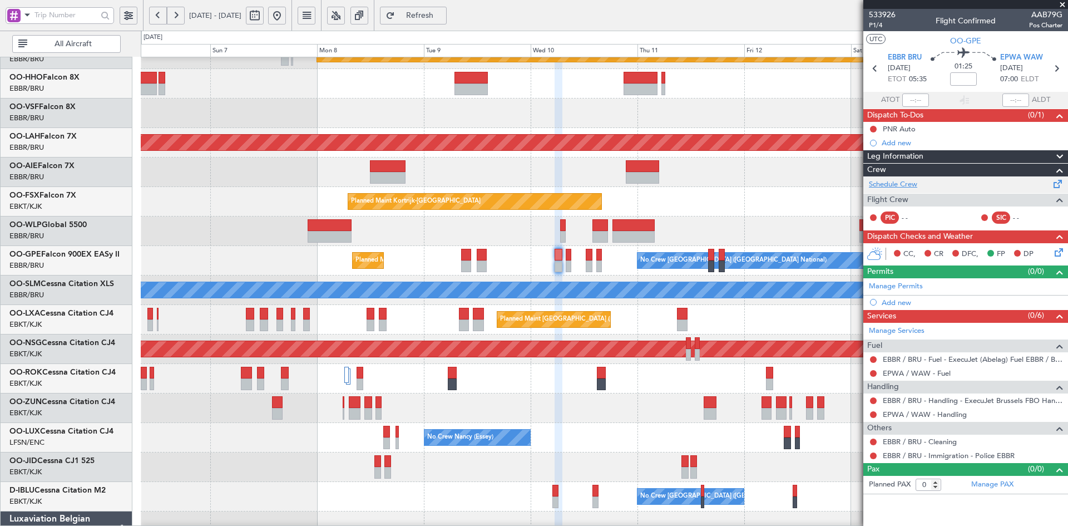
click at [892, 188] on link "Schedule Crew" at bounding box center [893, 184] width 48 height 11
click at [740, 216] on div at bounding box center [604, 230] width 927 height 29
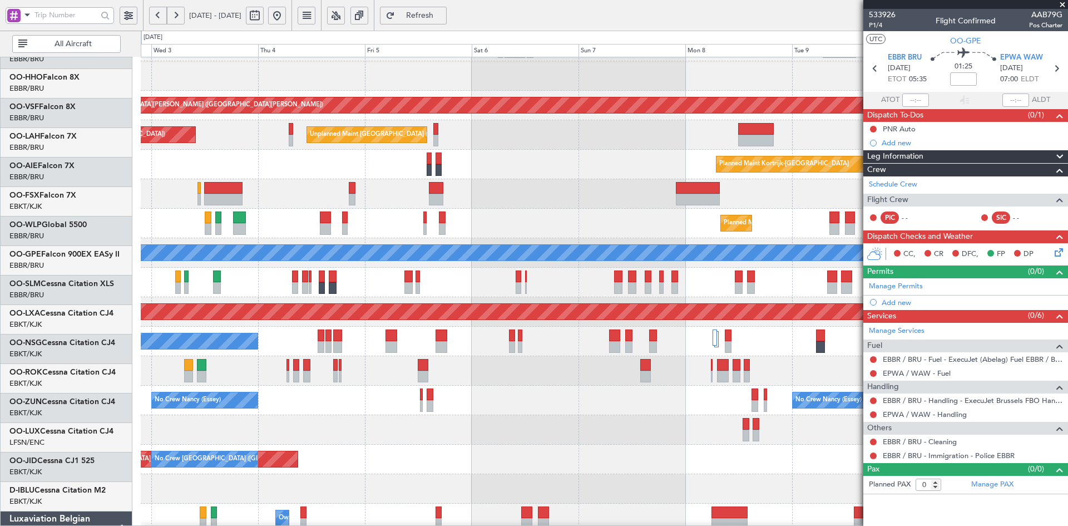
scroll to position [85, 0]
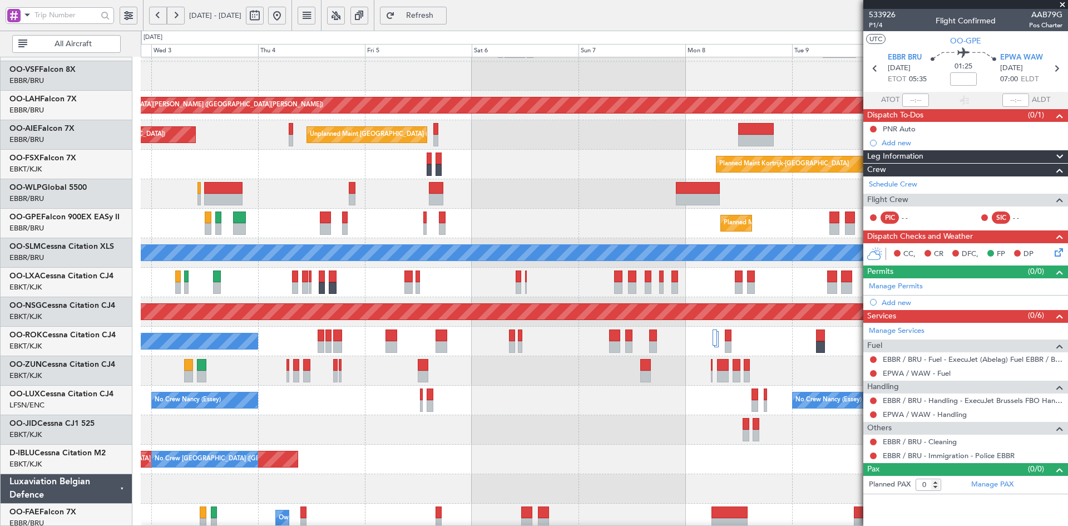
click at [503, 179] on div at bounding box center [604, 193] width 927 height 29
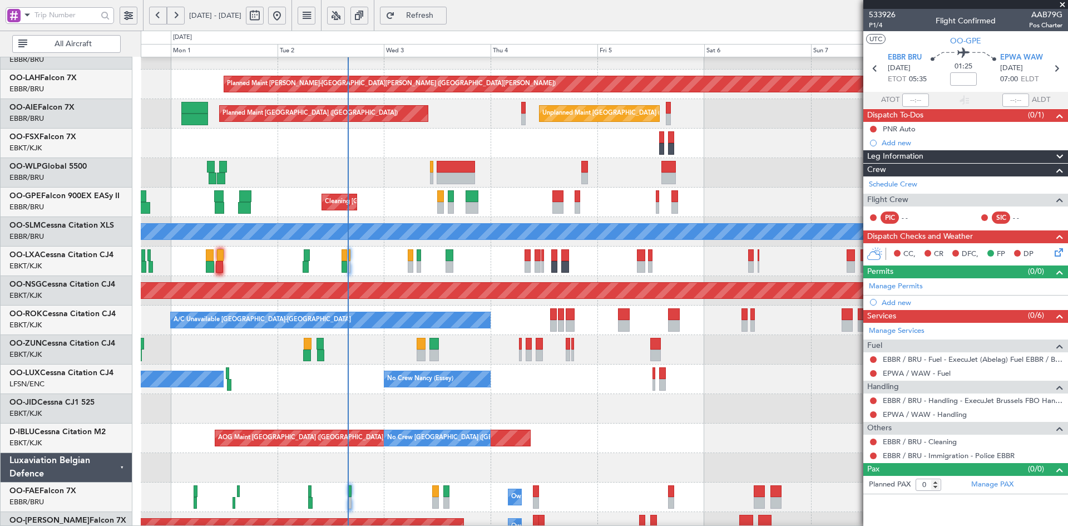
click at [364, 205] on div "Planned Maint [GEOGRAPHIC_DATA] ([GEOGRAPHIC_DATA] National) Cleaning [GEOGRAPH…" at bounding box center [604, 201] width 927 height 29
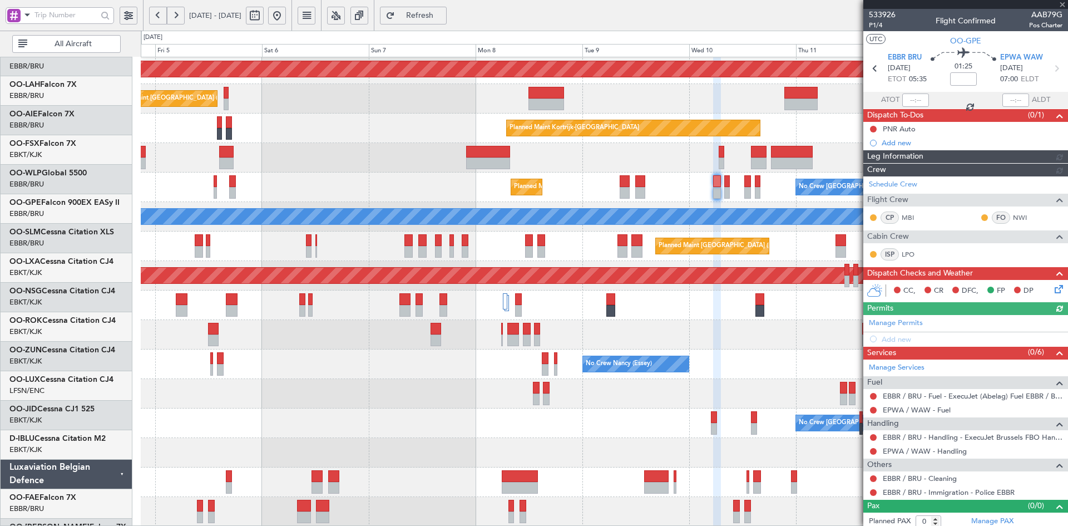
scroll to position [121, 0]
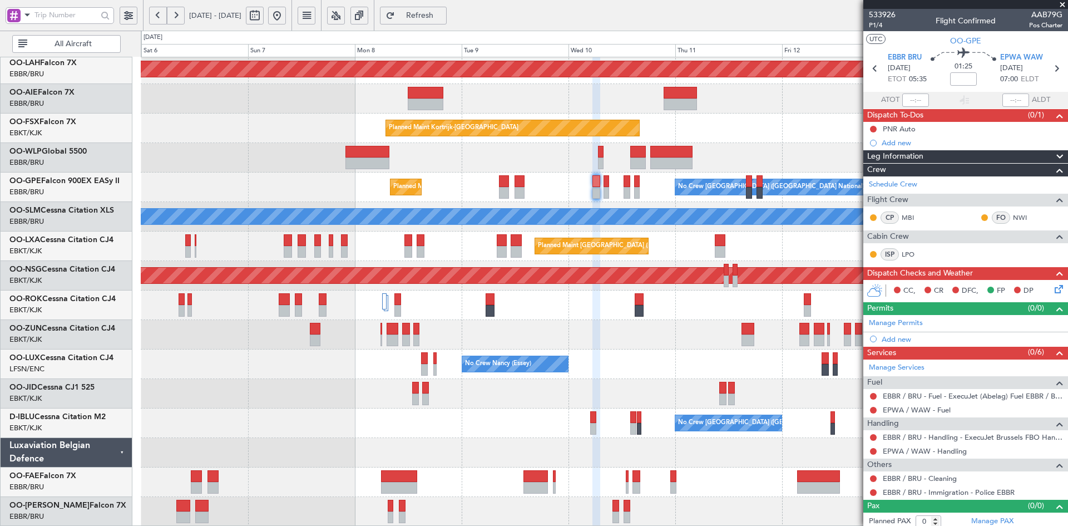
click at [655, 377] on div "No Crew [PERSON_NAME] ([PERSON_NAME]) No Crew [PERSON_NAME] ([PERSON_NAME])" at bounding box center [604, 363] width 927 height 29
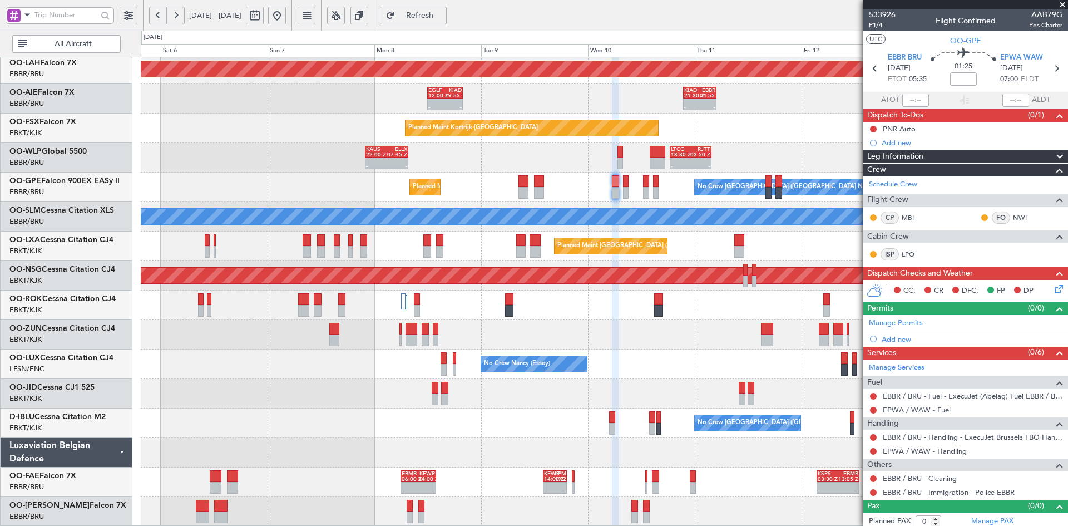
click at [618, 383] on div at bounding box center [604, 393] width 927 height 29
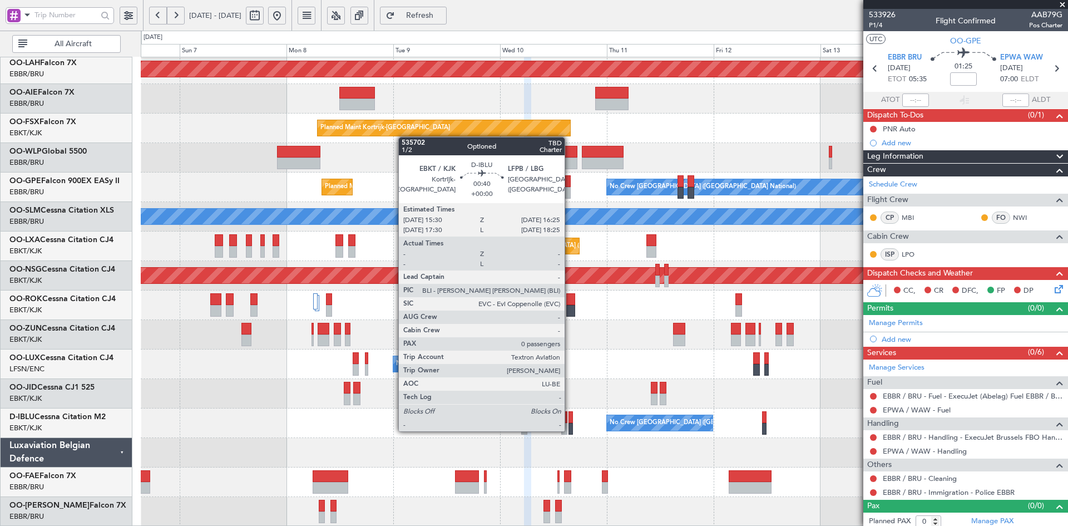
click at [570, 430] on div at bounding box center [570, 429] width 4 height 12
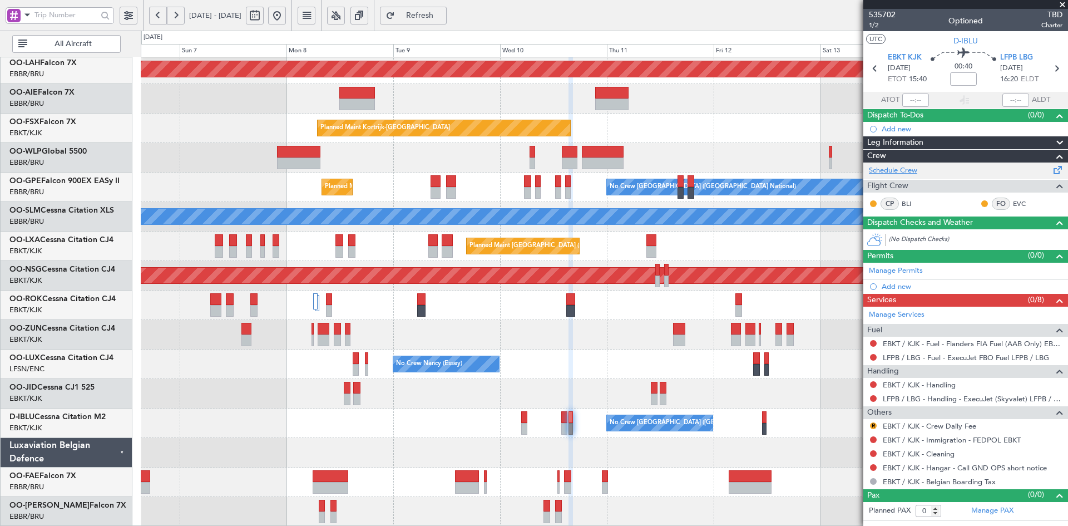
click at [909, 168] on link "Schedule Crew" at bounding box center [893, 170] width 48 height 11
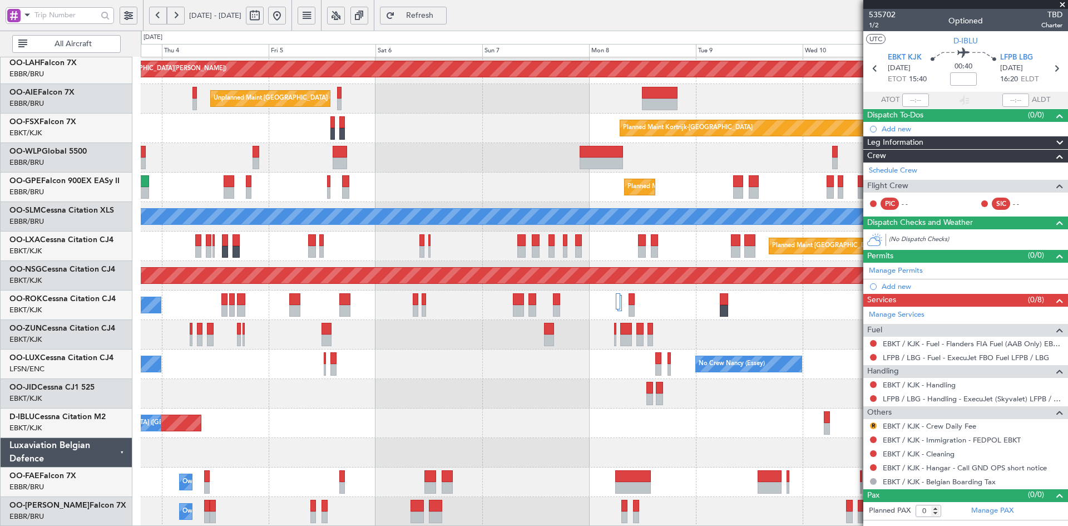
click at [682, 146] on div at bounding box center [604, 157] width 927 height 29
click at [578, 143] on div "Planned Maint Kortrijk-[GEOGRAPHIC_DATA]" at bounding box center [604, 127] width 927 height 29
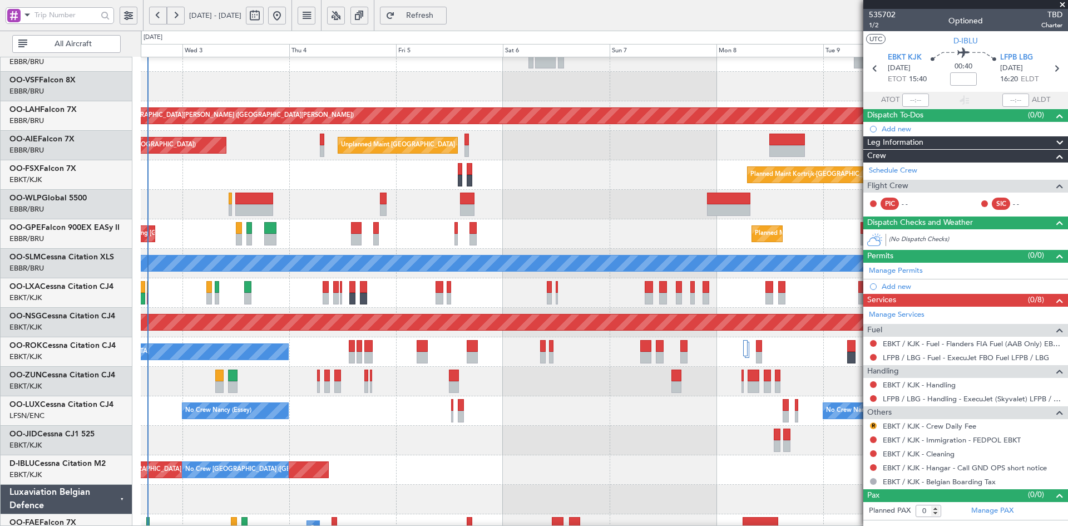
click at [676, 215] on div at bounding box center [604, 204] width 927 height 29
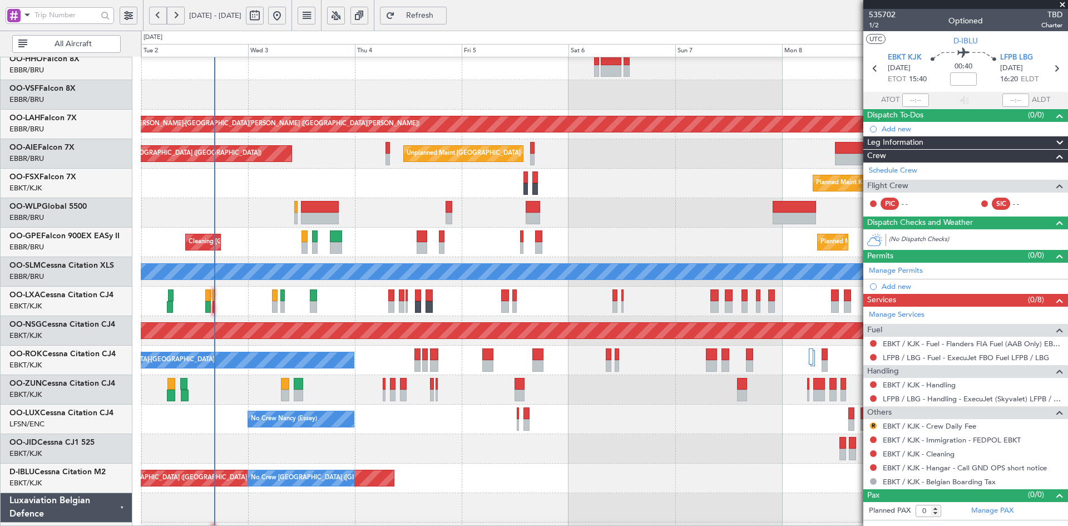
click at [1062, 1] on span at bounding box center [1062, 5] width 11 height 10
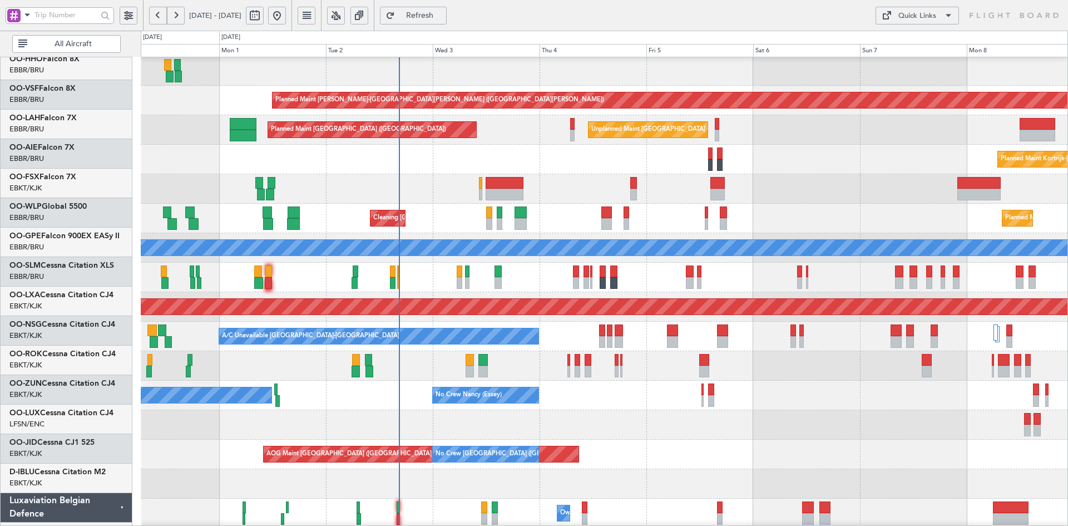
scroll to position [90, 0]
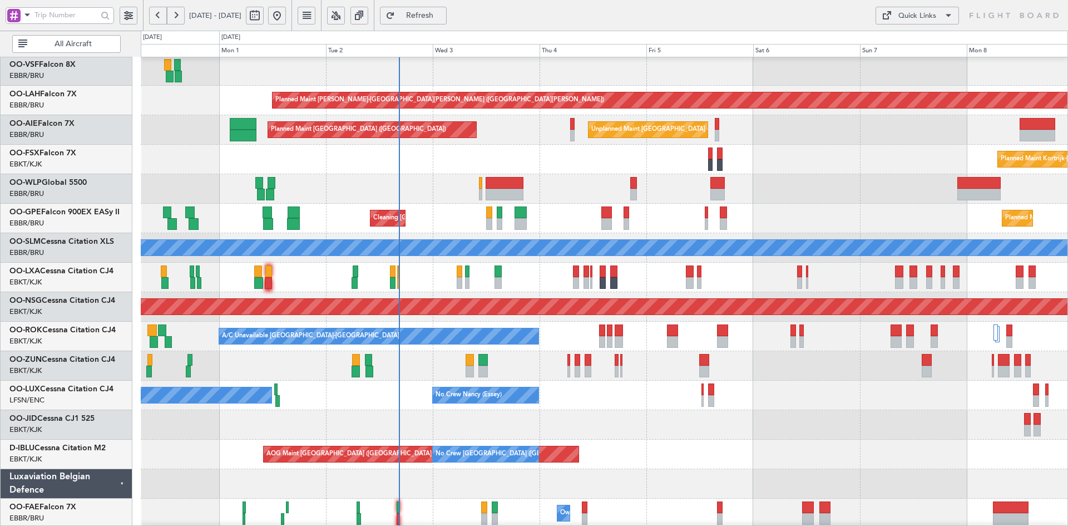
click at [753, 165] on div "Planned Maint Kortrijk-[GEOGRAPHIC_DATA]" at bounding box center [604, 159] width 927 height 29
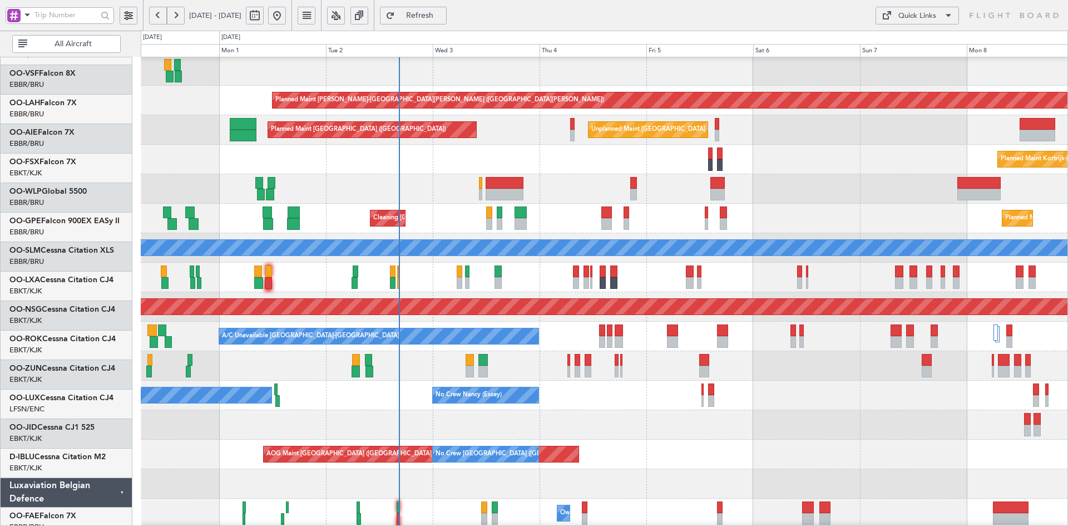
click at [631, 197] on div "Planned Maint [GEOGRAPHIC_DATA] ([GEOGRAPHIC_DATA])" at bounding box center [604, 188] width 927 height 29
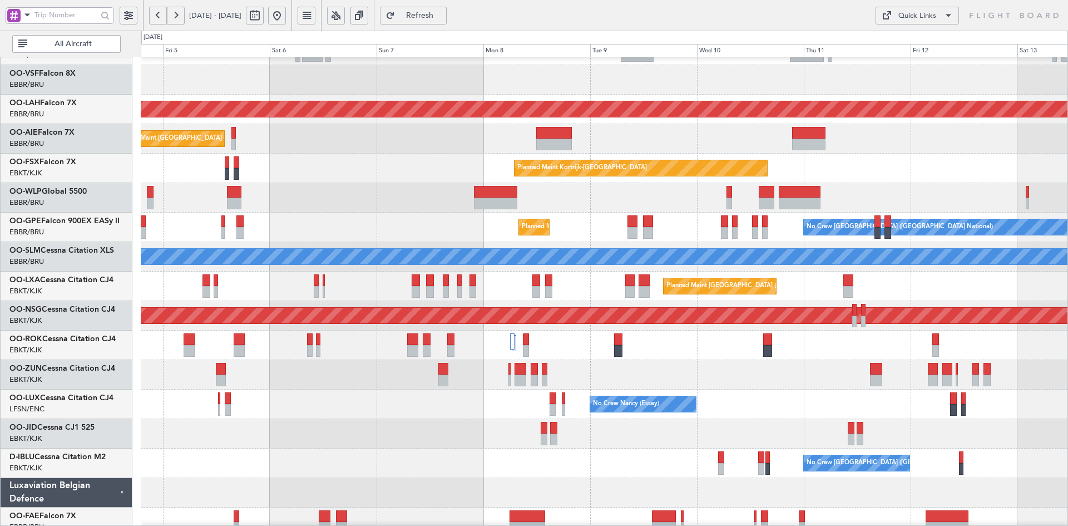
click at [636, 358] on div "Planned Maint [GEOGRAPHIC_DATA] ([GEOGRAPHIC_DATA]) A/C Unavailable [GEOGRAPHIC…" at bounding box center [604, 344] width 927 height 29
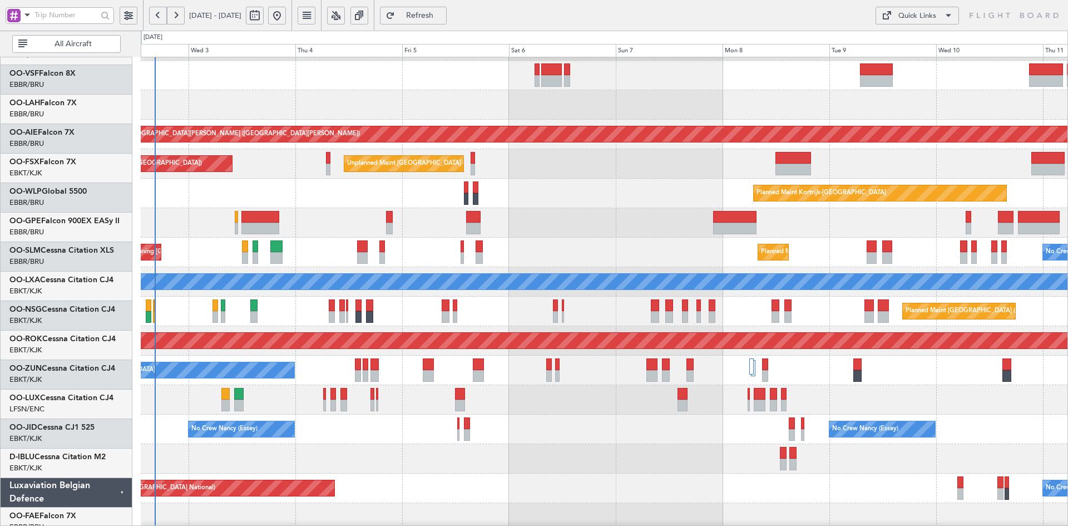
scroll to position [56, 0]
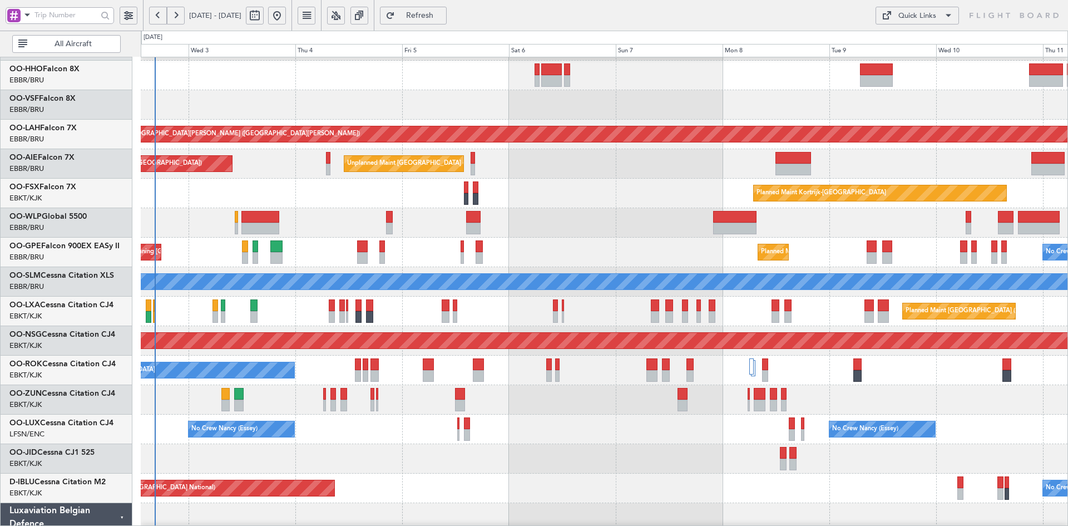
click at [682, 201] on div "Planned Maint Kortrijk-[GEOGRAPHIC_DATA]" at bounding box center [604, 193] width 927 height 29
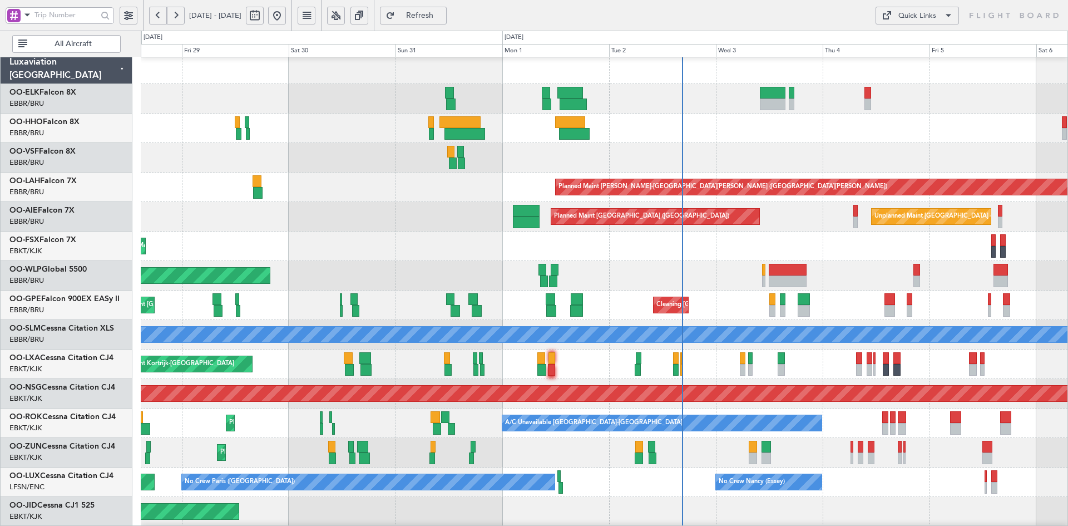
scroll to position [0, 0]
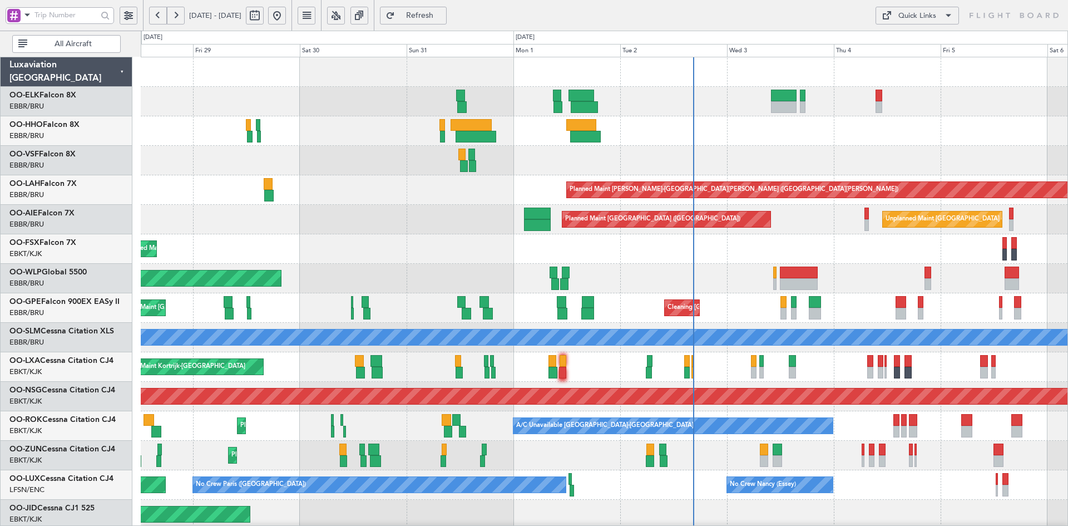
click at [790, 212] on div "Planned Maint Kortrijk-[GEOGRAPHIC_DATA] Planned [GEOGRAPHIC_DATA][PERSON_NAME]…" at bounding box center [604, 352] width 927 height 590
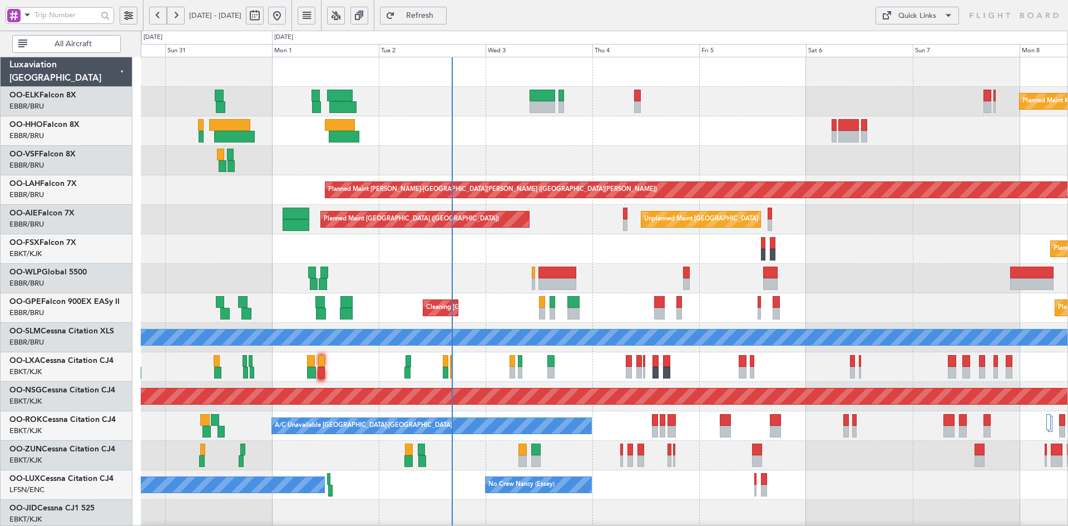
click at [760, 149] on div at bounding box center [604, 160] width 927 height 29
click at [714, 237] on div "Planned Maint Kortrijk-[GEOGRAPHIC_DATA] Planned [GEOGRAPHIC_DATA][PERSON_NAME]…" at bounding box center [604, 352] width 927 height 590
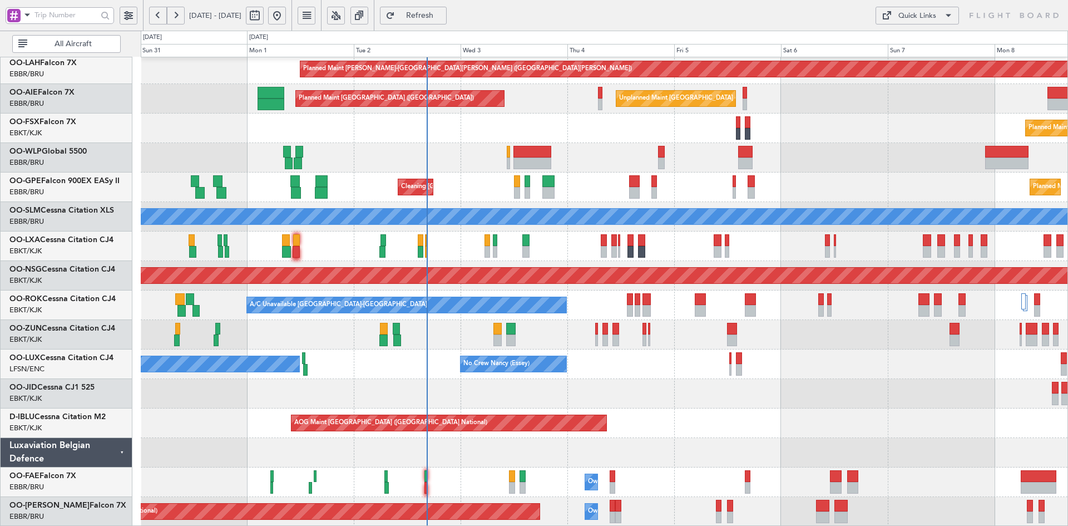
scroll to position [116, 0]
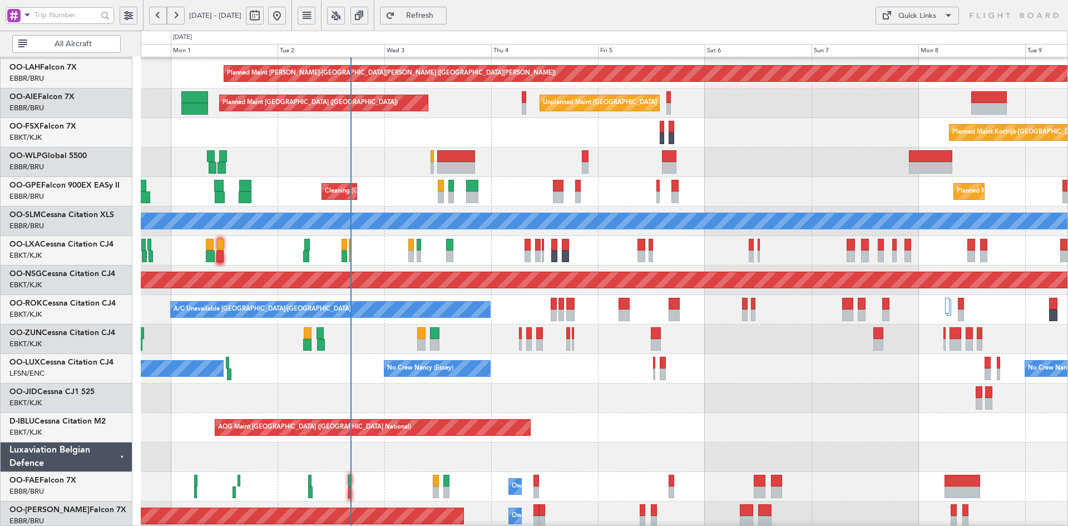
click at [795, 336] on div at bounding box center [604, 338] width 927 height 29
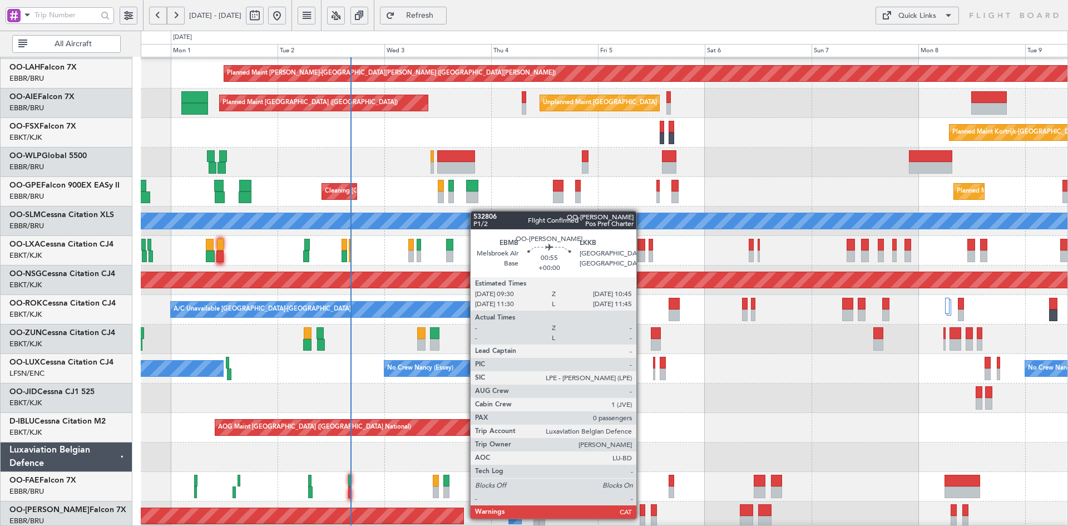
click at [641, 517] on div at bounding box center [643, 522] width 6 height 12
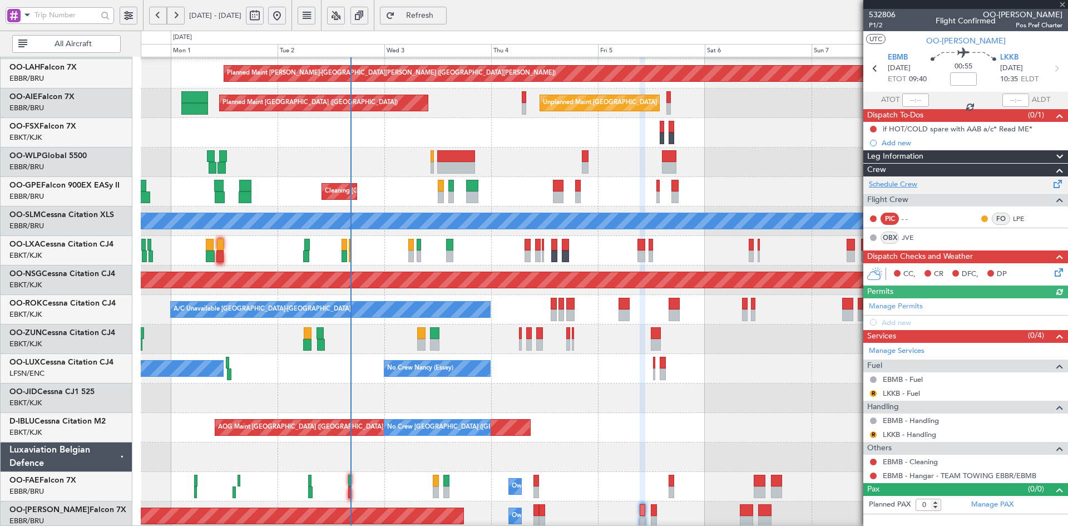
click at [897, 186] on link "Schedule Crew" at bounding box center [893, 184] width 48 height 11
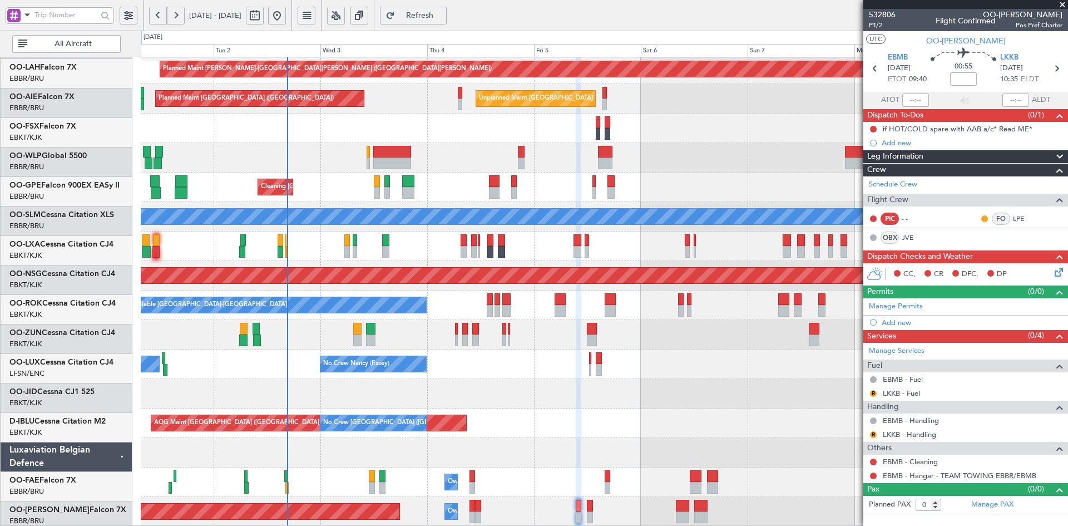
scroll to position [121, 0]
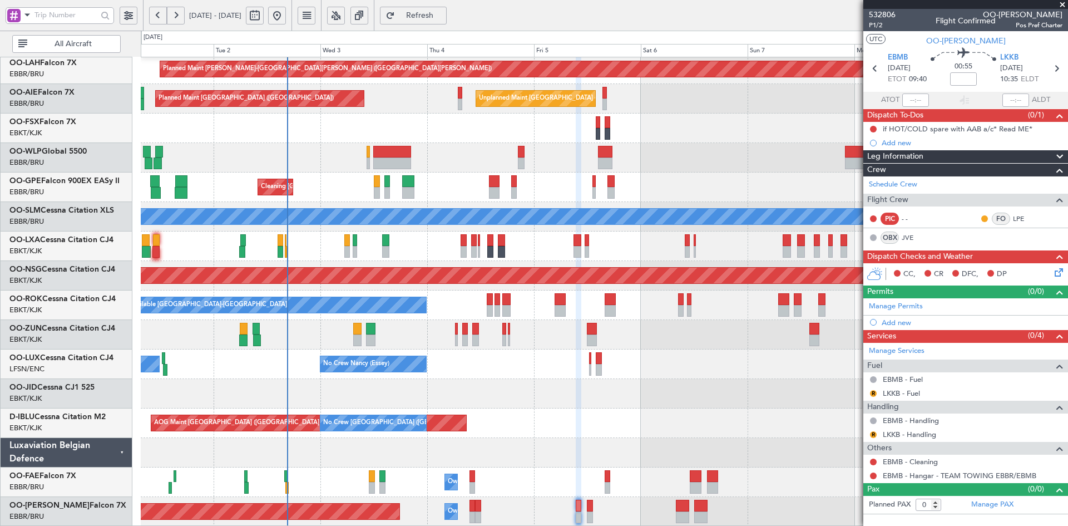
click at [533, 413] on div "AOG Maint [GEOGRAPHIC_DATA] ([GEOGRAPHIC_DATA] National) No Crew [GEOGRAPHIC_DA…" at bounding box center [604, 422] width 927 height 29
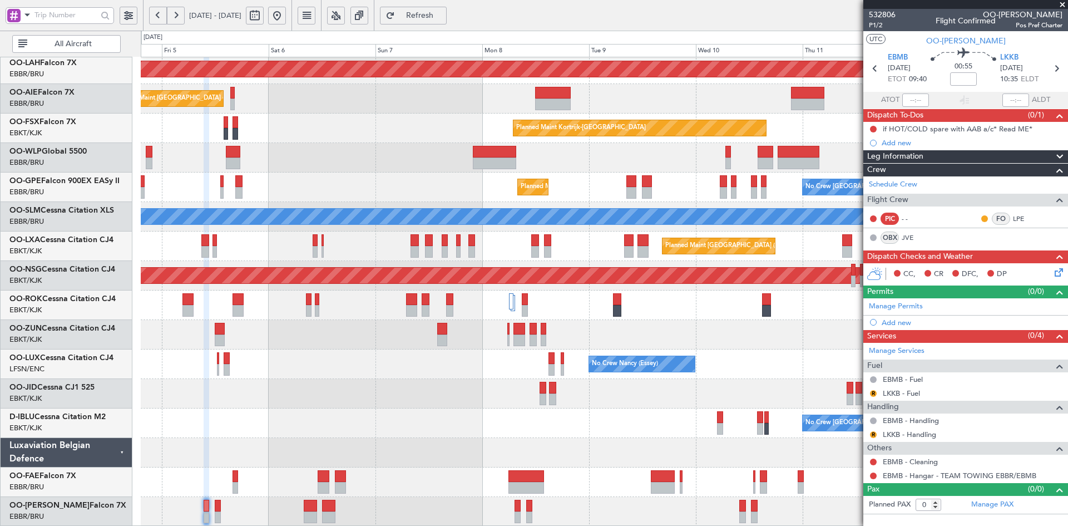
click at [474, 354] on div "Planned Maint [PERSON_NAME]-[GEOGRAPHIC_DATA][PERSON_NAME] ([GEOGRAPHIC_DATA][P…" at bounding box center [604, 232] width 927 height 590
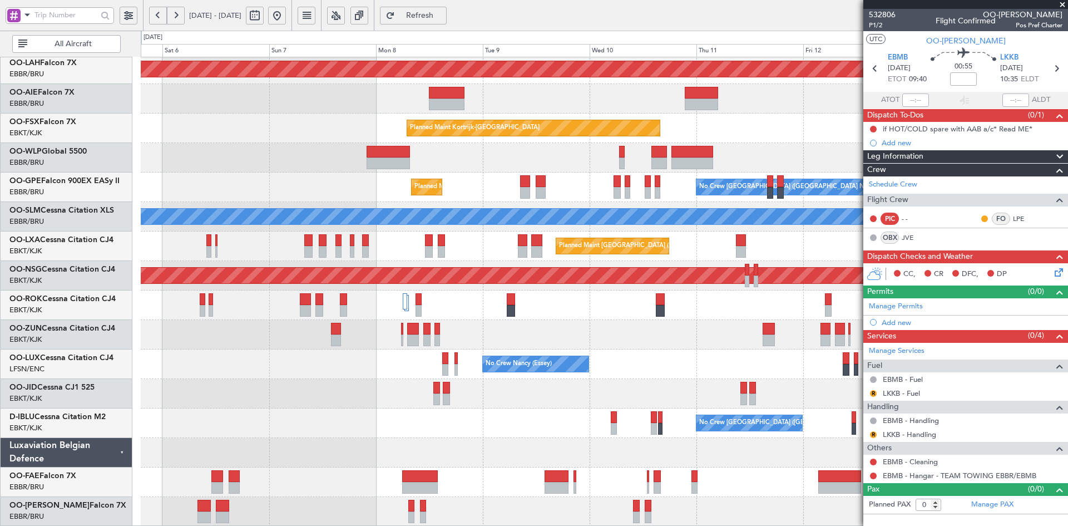
click at [568, 416] on div "No Crew [GEOGRAPHIC_DATA] ([GEOGRAPHIC_DATA] National) AOG Maint [GEOGRAPHIC_DA…" at bounding box center [604, 422] width 927 height 29
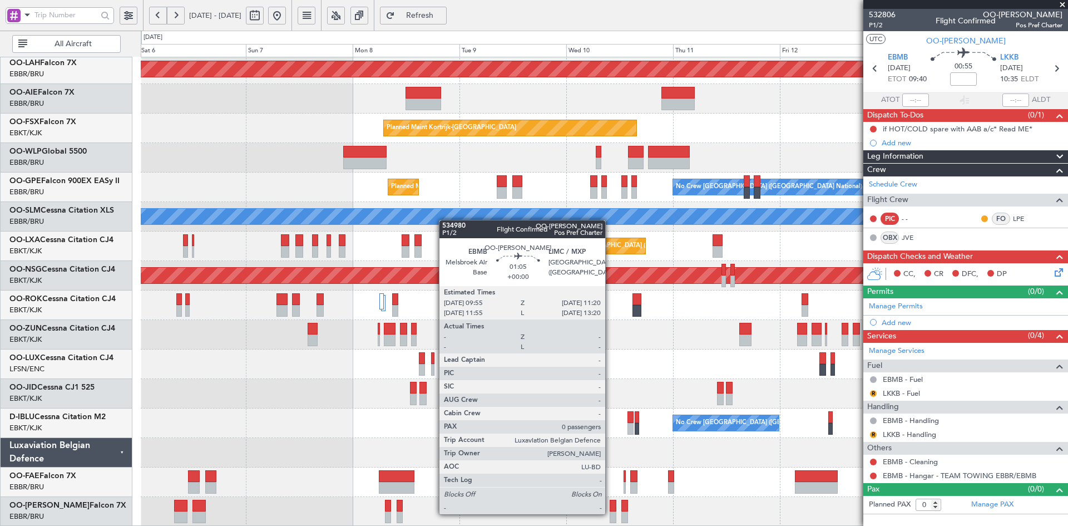
click at [610, 513] on div at bounding box center [613, 517] width 7 height 12
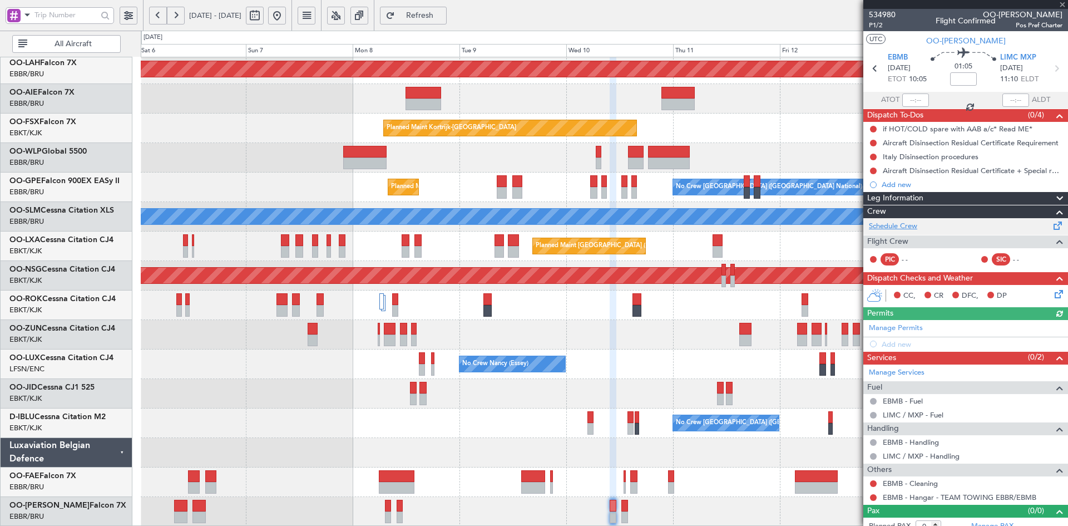
click at [909, 228] on link "Schedule Crew" at bounding box center [893, 226] width 48 height 11
click at [881, 14] on span "534980" at bounding box center [882, 15] width 27 height 12
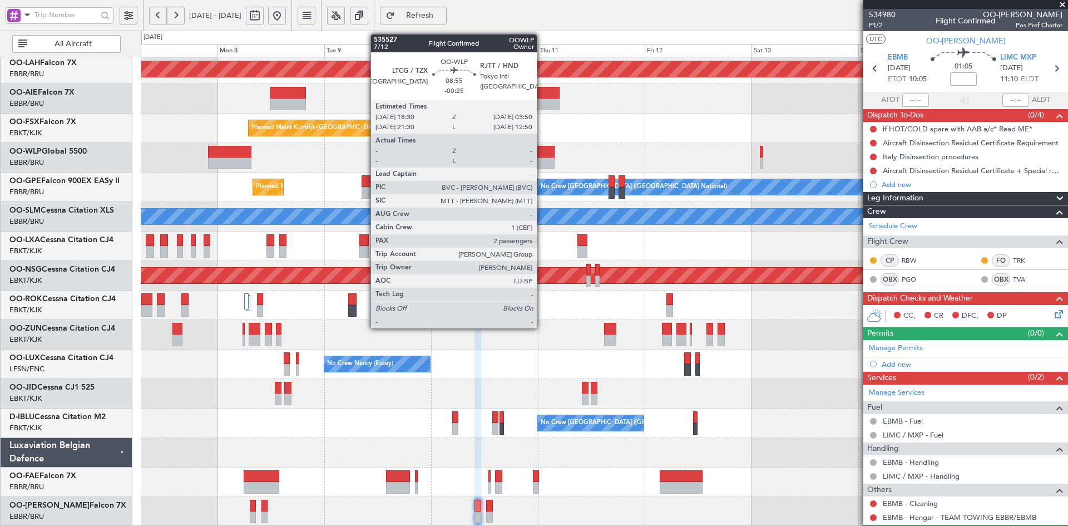
click at [542, 160] on div at bounding box center [534, 163] width 42 height 12
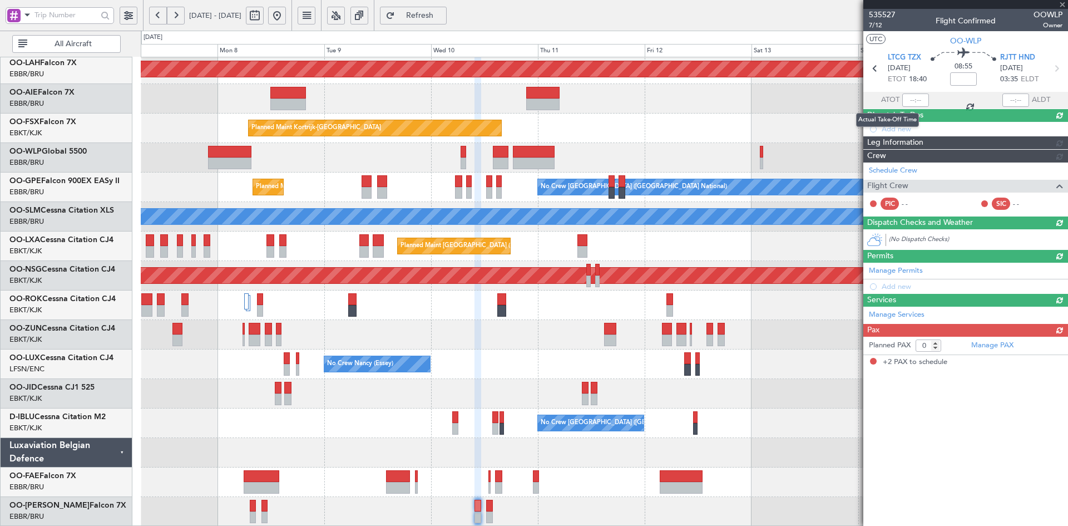
type input "-00:25"
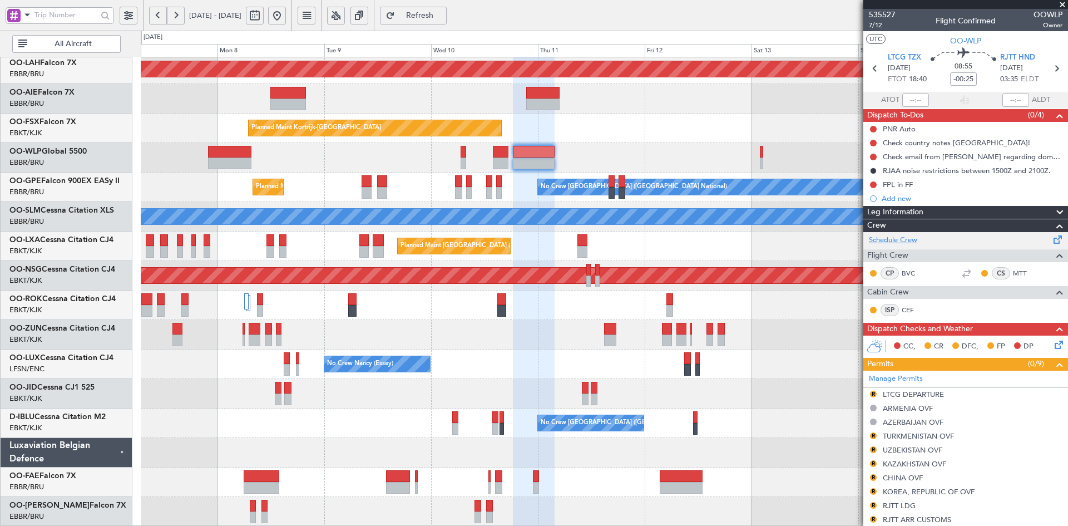
click at [901, 237] on link "Schedule Crew" at bounding box center [893, 240] width 48 height 11
click at [1064, 4] on span at bounding box center [1062, 5] width 11 height 10
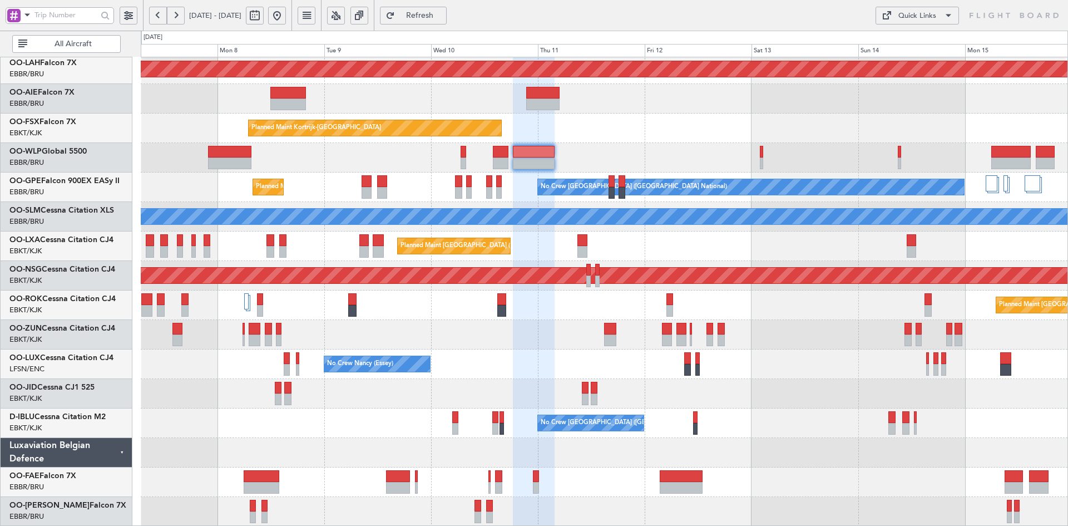
type input "0"
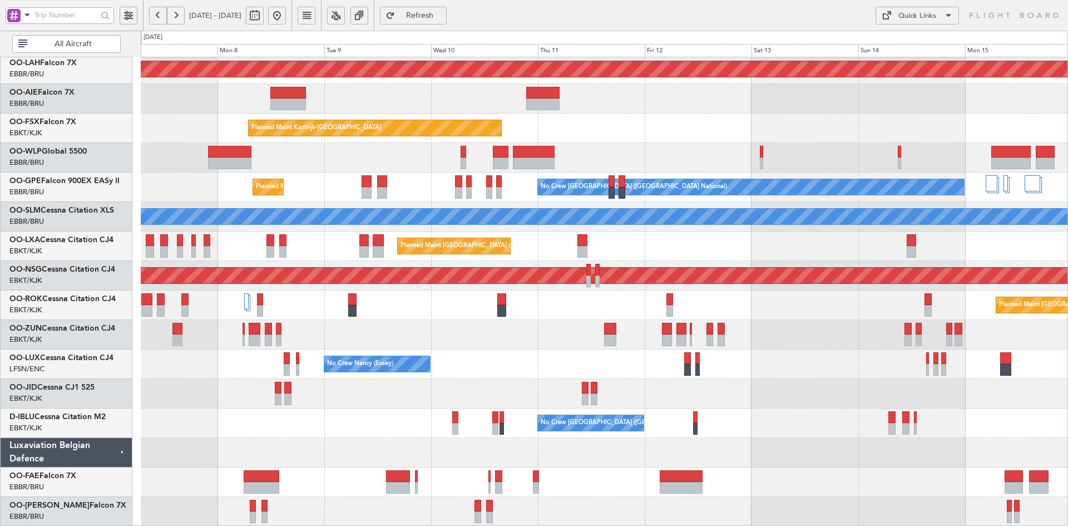
click at [840, 191] on div "Planned Maint [PERSON_NAME]-[GEOGRAPHIC_DATA][PERSON_NAME] ([GEOGRAPHIC_DATA][P…" at bounding box center [604, 232] width 927 height 590
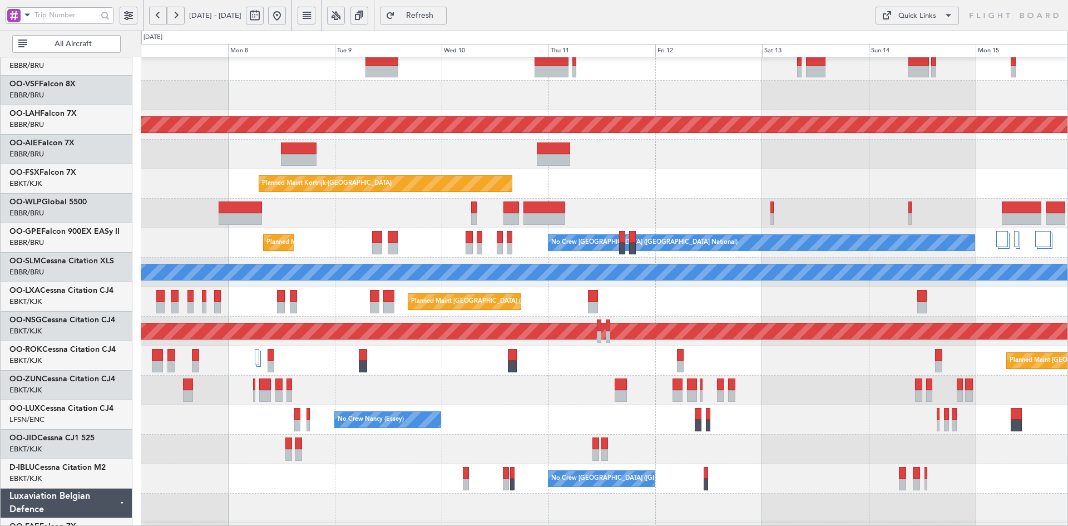
scroll to position [60, 0]
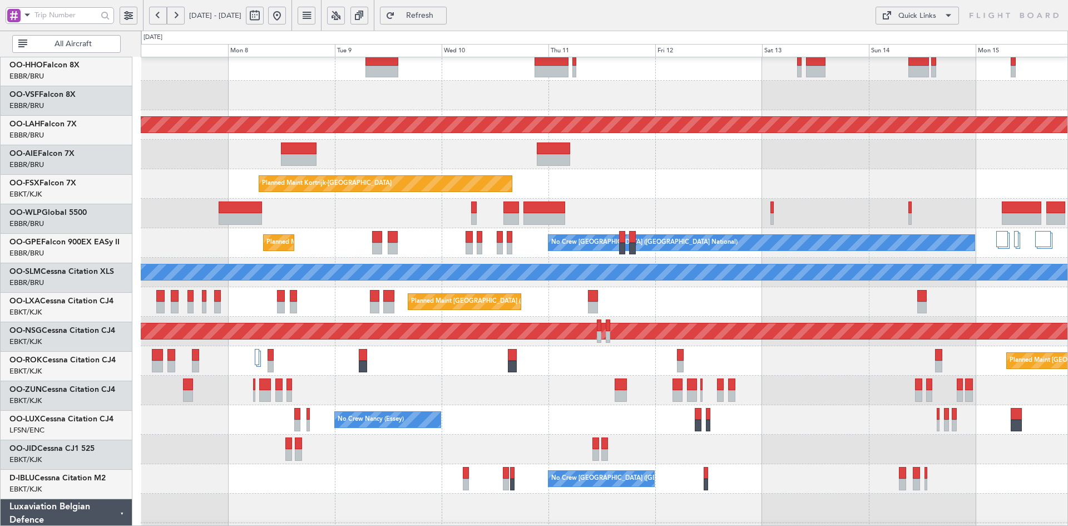
click at [820, 160] on div "Unplanned Maint [GEOGRAPHIC_DATA] ([GEOGRAPHIC_DATA] National)" at bounding box center [604, 154] width 927 height 29
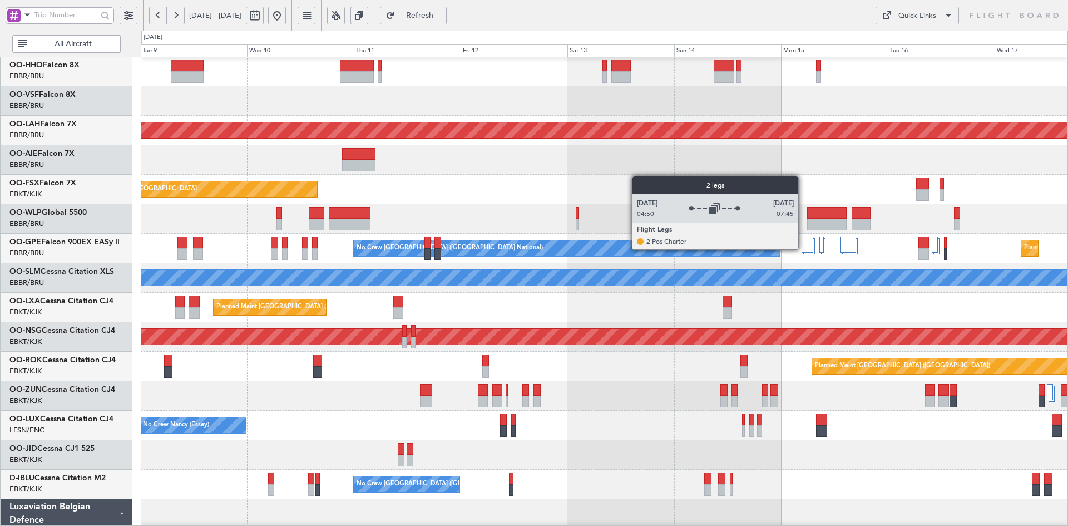
click at [803, 249] on div at bounding box center [807, 244] width 12 height 16
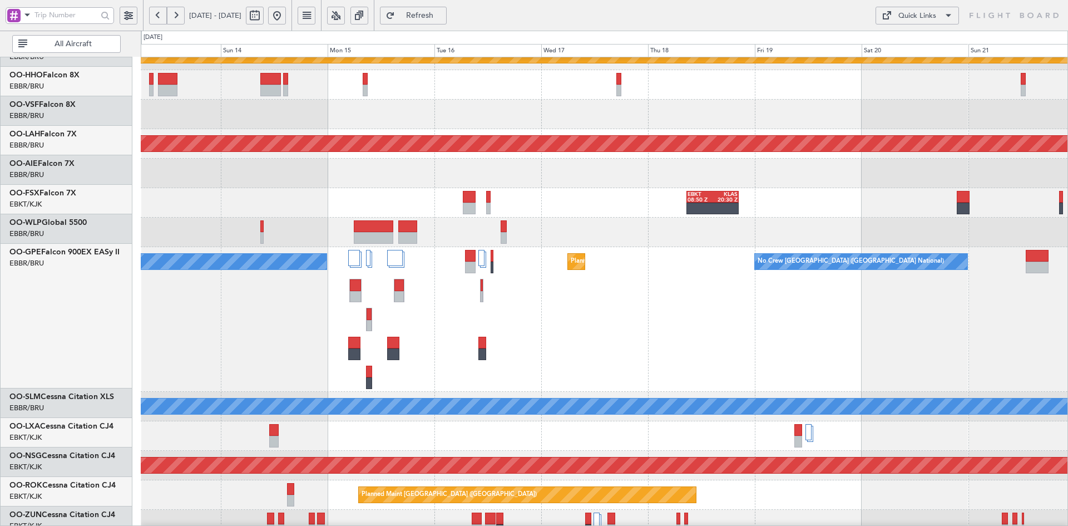
scroll to position [46, 0]
click at [557, 200] on div "EBKT 08:50 Z KLAS 20:30 Z" at bounding box center [604, 202] width 927 height 29
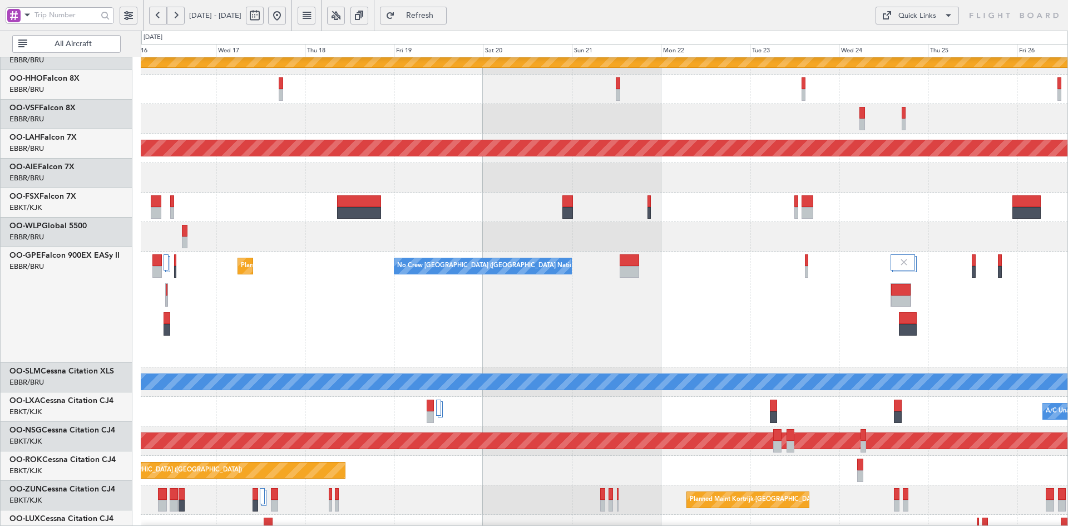
scroll to position [42, 0]
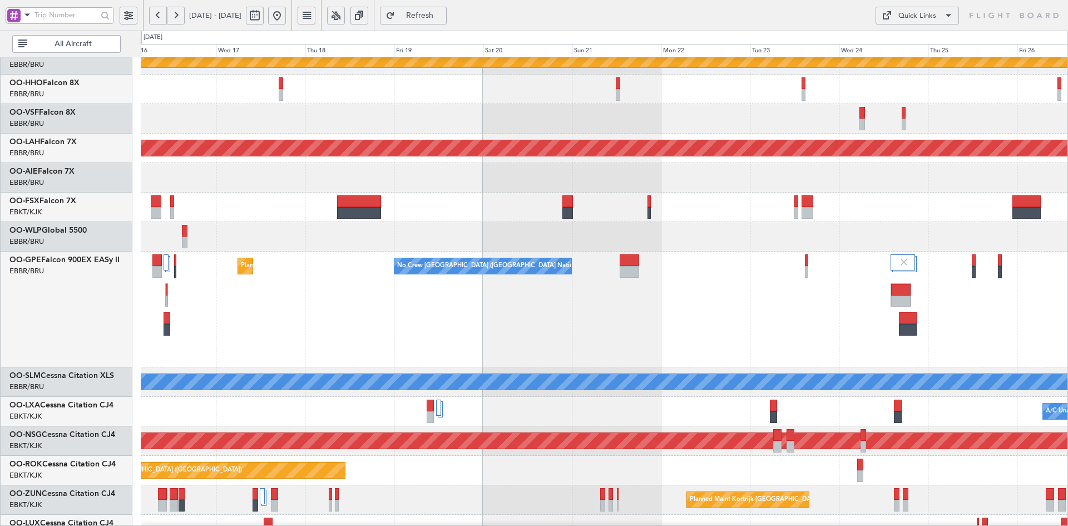
click at [653, 325] on div "Planned Maint [GEOGRAPHIC_DATA] ([GEOGRAPHIC_DATA] National) No Crew [GEOGRAPHI…" at bounding box center [604, 309] width 927 height 116
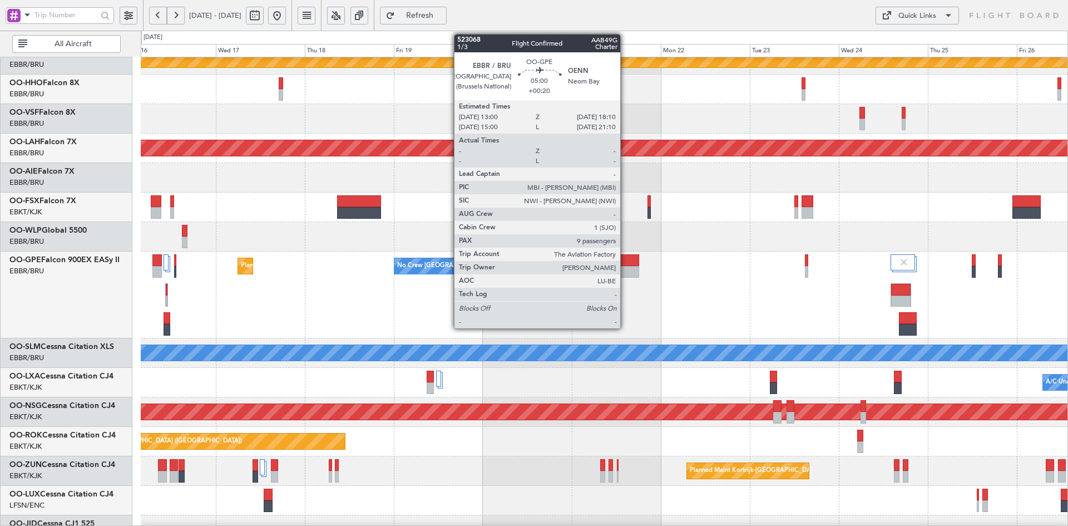
click at [625, 266] on div at bounding box center [629, 272] width 19 height 12
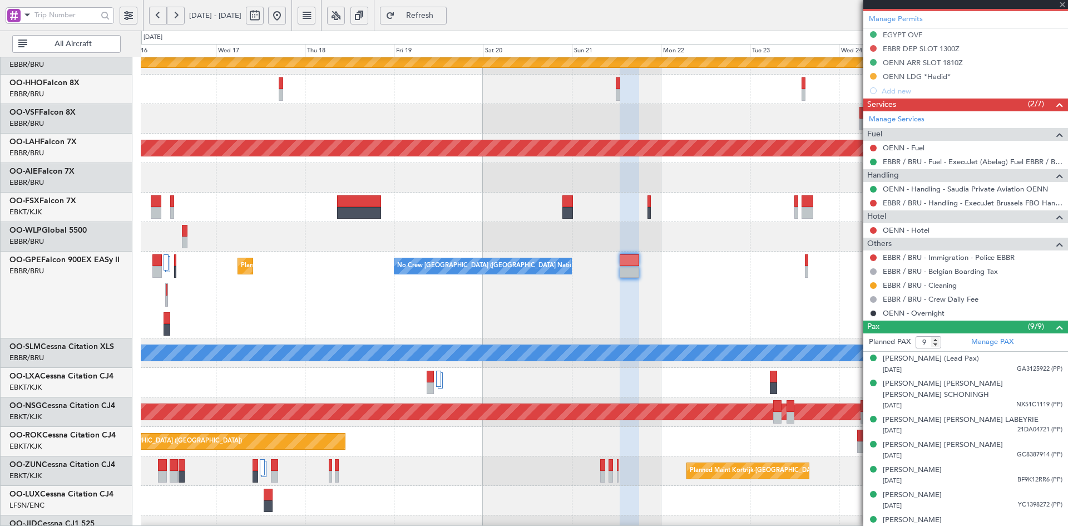
scroll to position [368, 0]
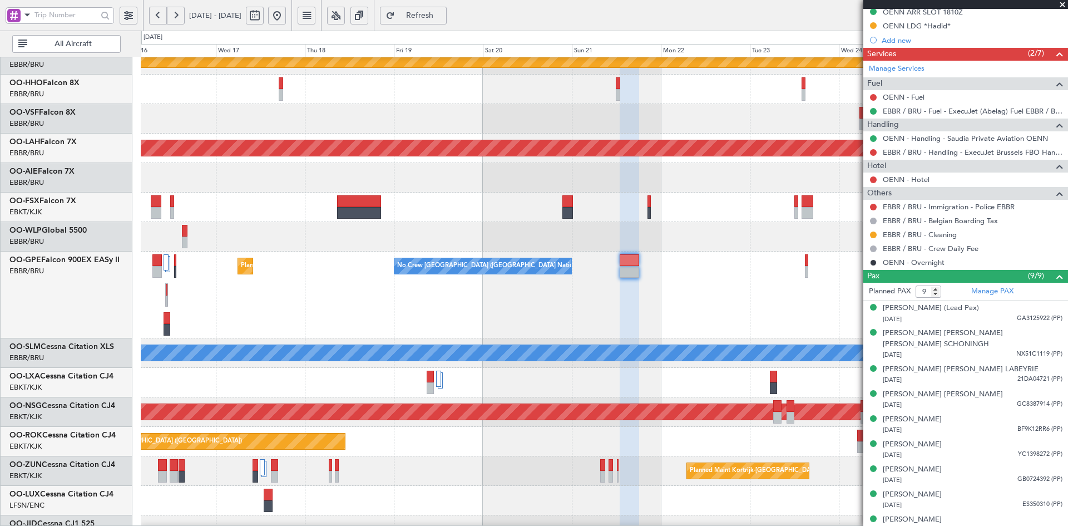
click at [1060, 2] on span at bounding box center [1062, 5] width 11 height 10
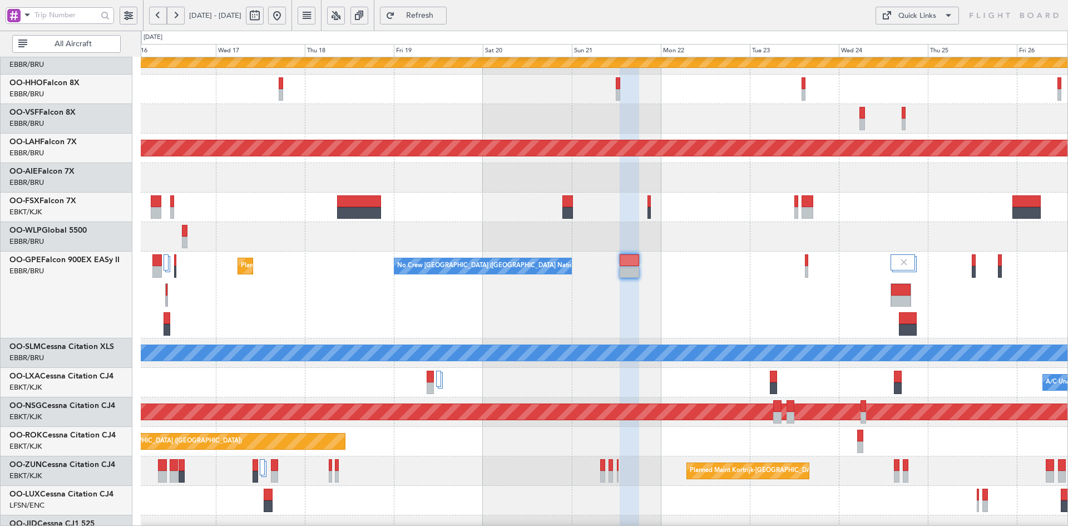
type input "0"
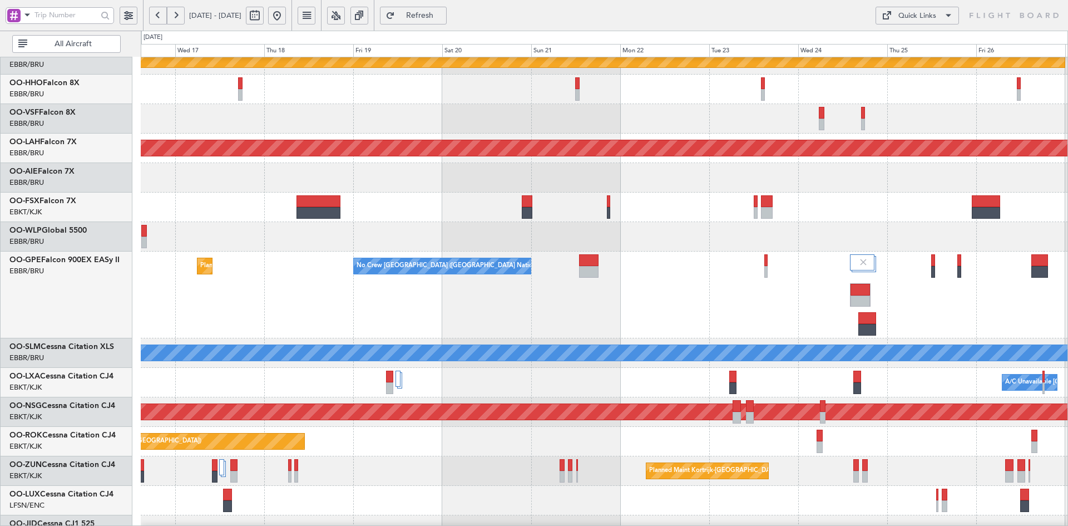
click at [848, 227] on div at bounding box center [604, 236] width 927 height 29
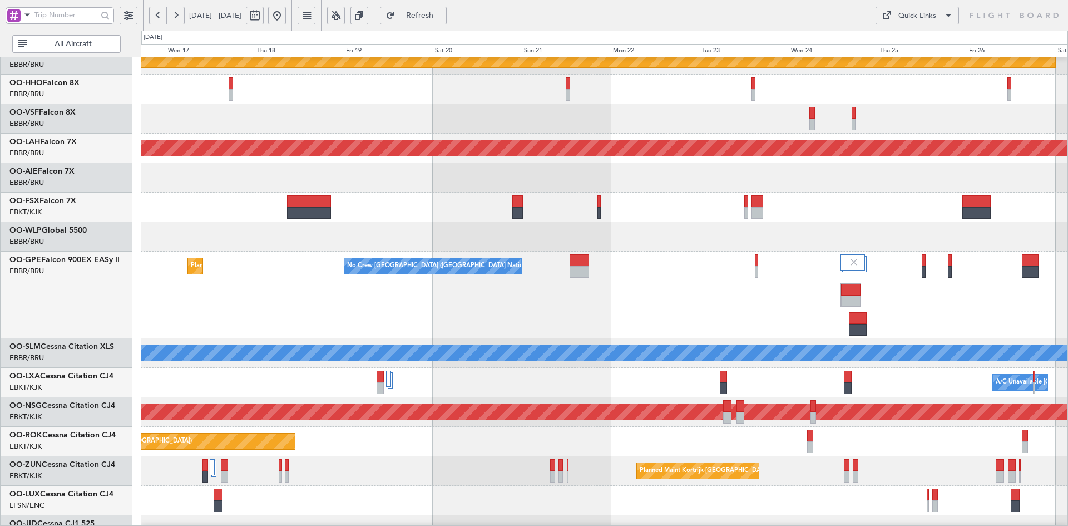
scroll to position [39, 0]
click at [864, 285] on div "No Crew [GEOGRAPHIC_DATA] ([GEOGRAPHIC_DATA] National) Planned Maint [GEOGRAPHI…" at bounding box center [604, 294] width 927 height 87
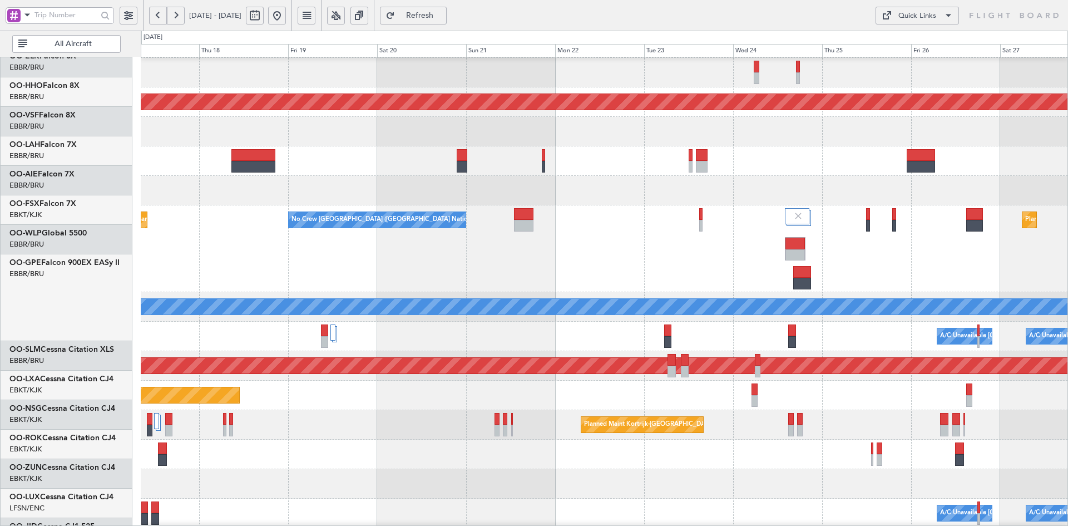
scroll to position [97, 0]
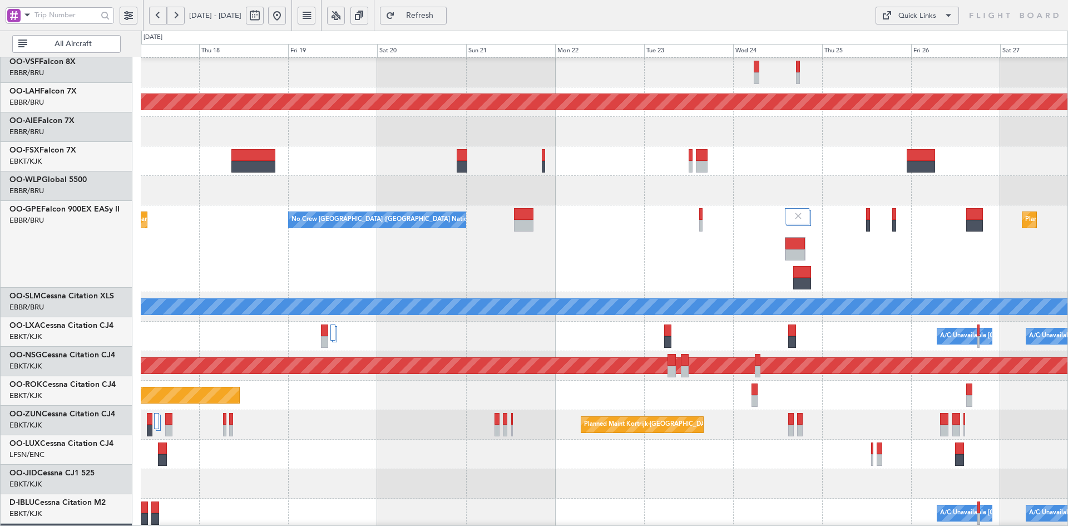
click at [662, 146] on div at bounding box center [604, 160] width 927 height 29
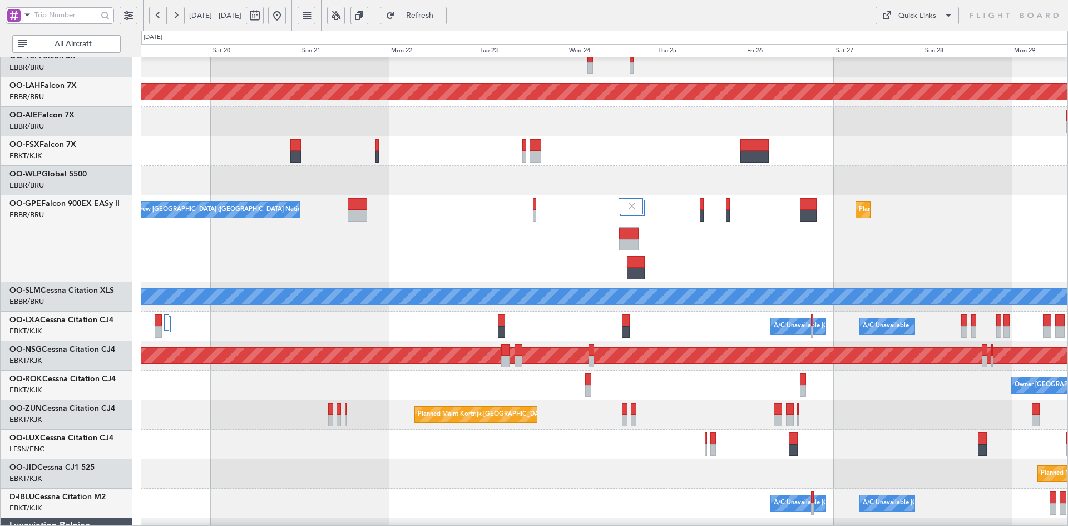
click at [489, 247] on div "No Crew [GEOGRAPHIC_DATA] ([GEOGRAPHIC_DATA] National) Planned Maint [GEOGRAPHI…" at bounding box center [604, 238] width 927 height 87
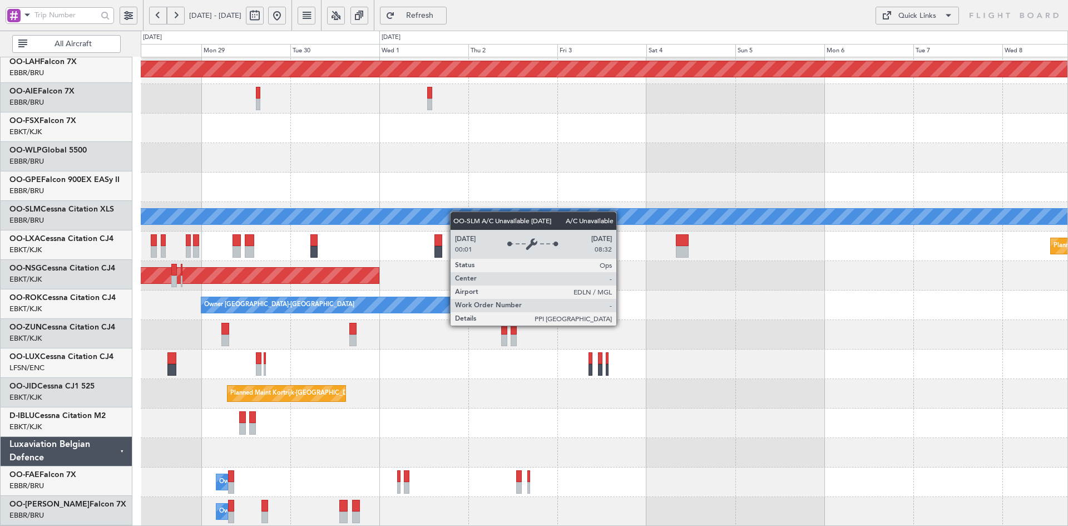
scroll to position [121, 0]
click at [405, 211] on div "Planned Maint [PERSON_NAME]-[GEOGRAPHIC_DATA][PERSON_NAME] ([GEOGRAPHIC_DATA][P…" at bounding box center [604, 232] width 927 height 590
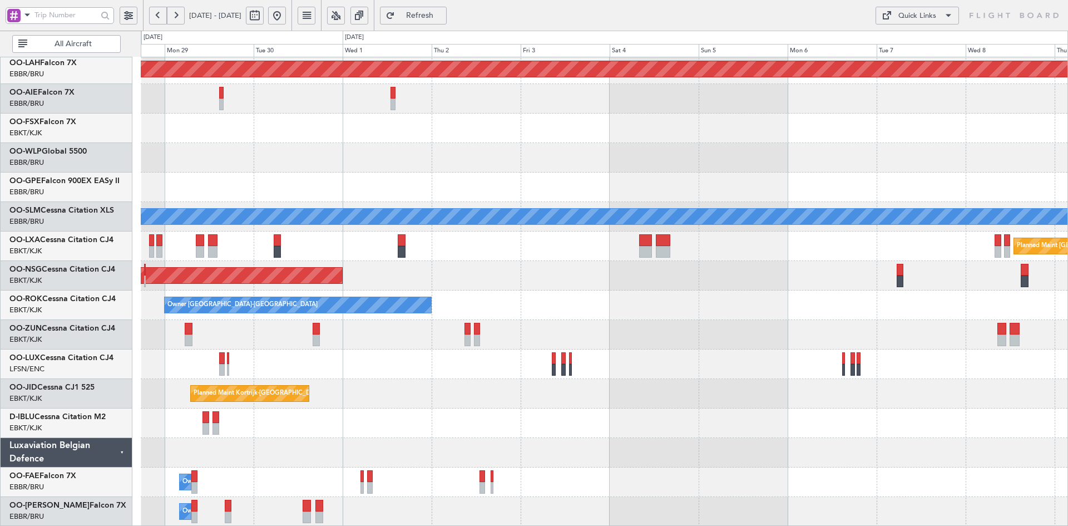
click at [286, 11] on button at bounding box center [277, 16] width 18 height 18
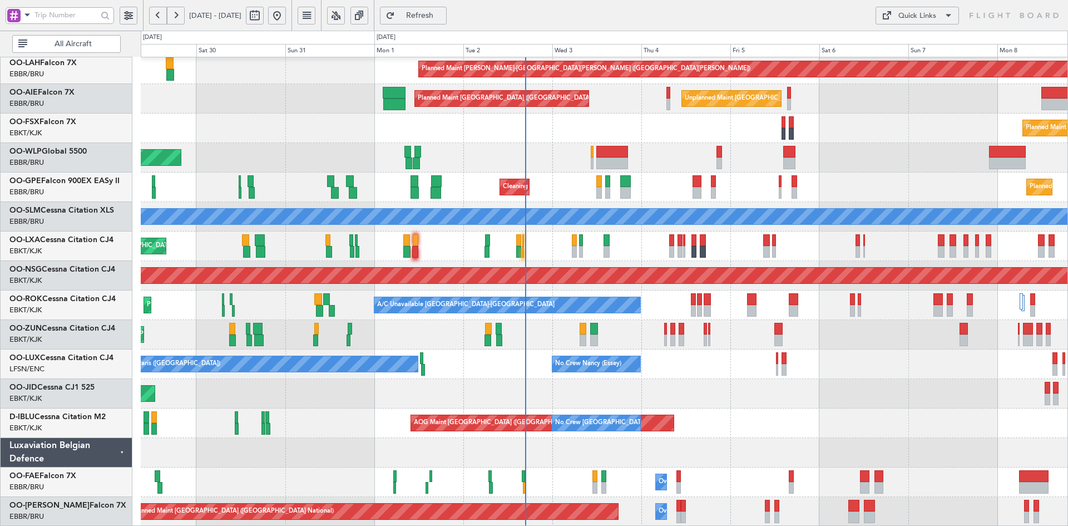
scroll to position [120, 0]
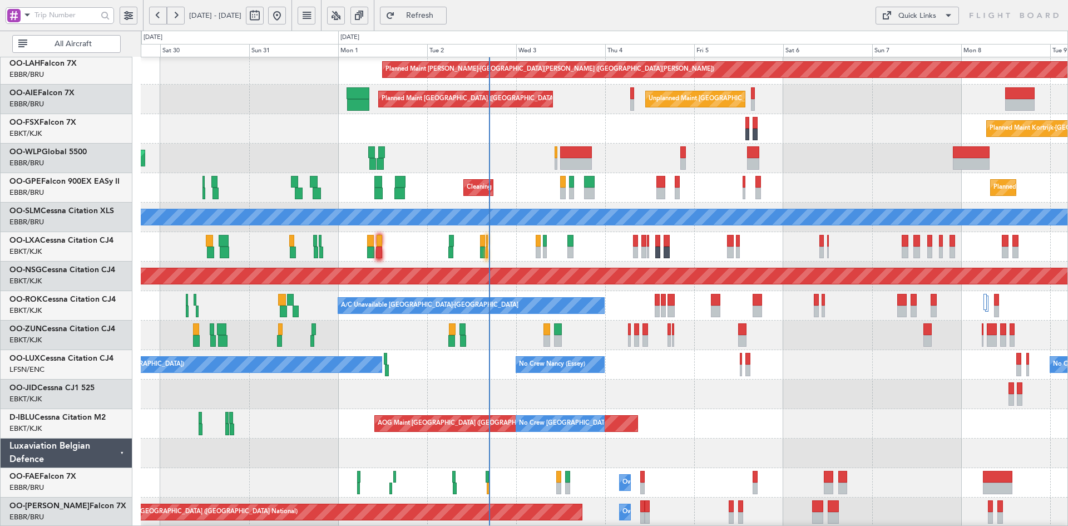
click at [696, 378] on div "No Crew Paris ([GEOGRAPHIC_DATA]) No Crew [PERSON_NAME] ([PERSON_NAME]) No Crew…" at bounding box center [604, 364] width 927 height 29
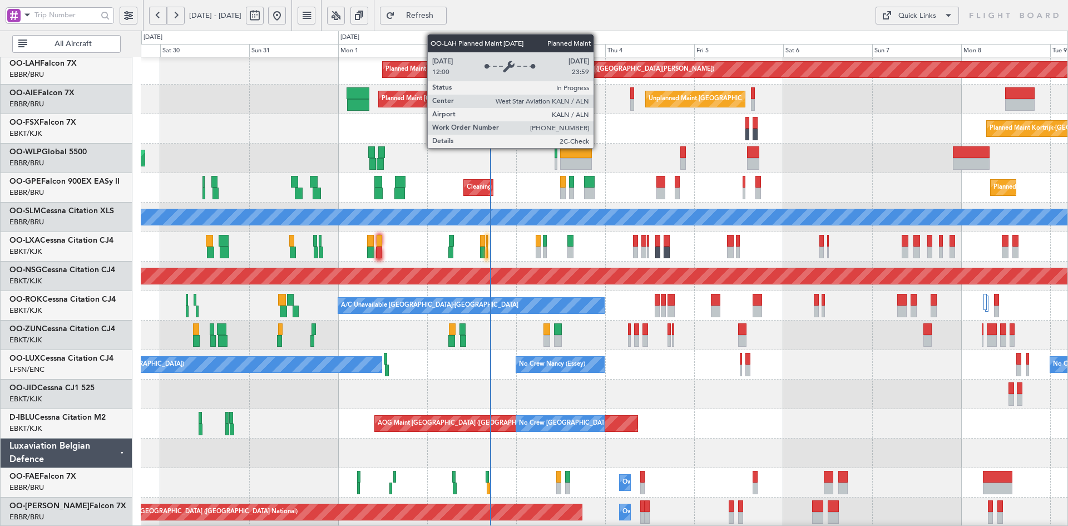
click at [597, 85] on div "Planned Maint [PERSON_NAME]-[GEOGRAPHIC_DATA][PERSON_NAME] ([GEOGRAPHIC_DATA][P…" at bounding box center [604, 69] width 927 height 29
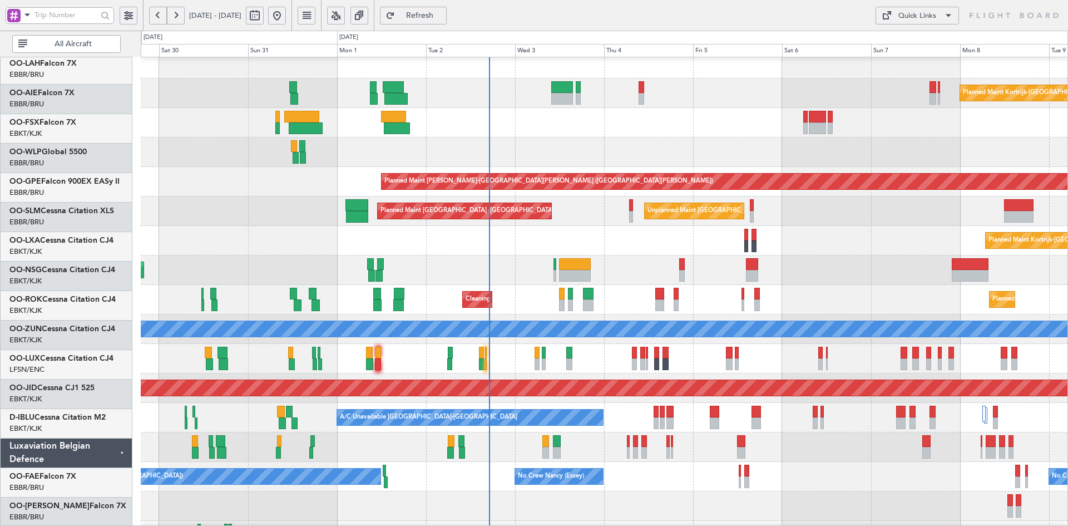
scroll to position [8, 0]
